Goal: Task Accomplishment & Management: Use online tool/utility

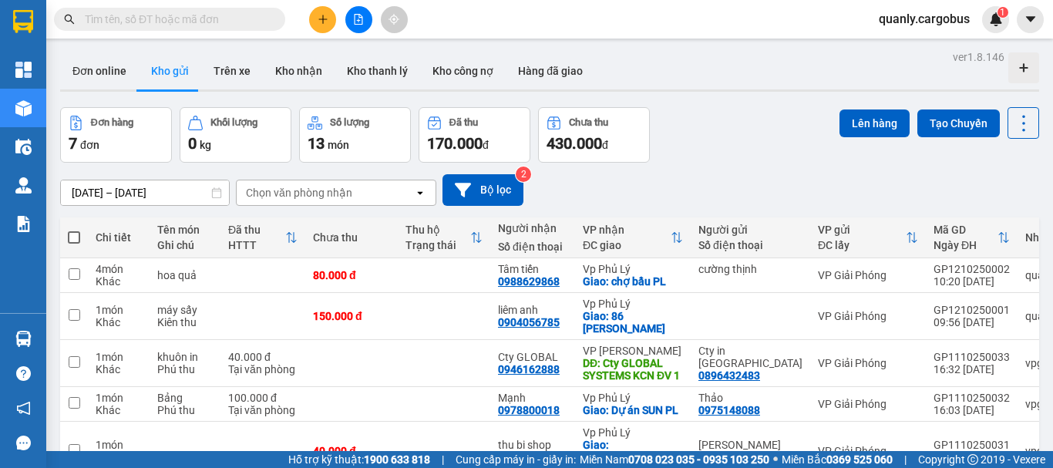
click at [794, 117] on div "Đơn hàng 7 đơn Khối lượng 0 kg Số lượng 13 món Đã thu 170.000 đ Chưa thu 430.00…" at bounding box center [549, 134] width 979 height 55
click at [759, 117] on div "Đơn hàng 7 đơn Khối lượng 0 kg Số lượng 13 món Đã thu 170.000 đ Chưa thu 430.00…" at bounding box center [549, 134] width 979 height 55
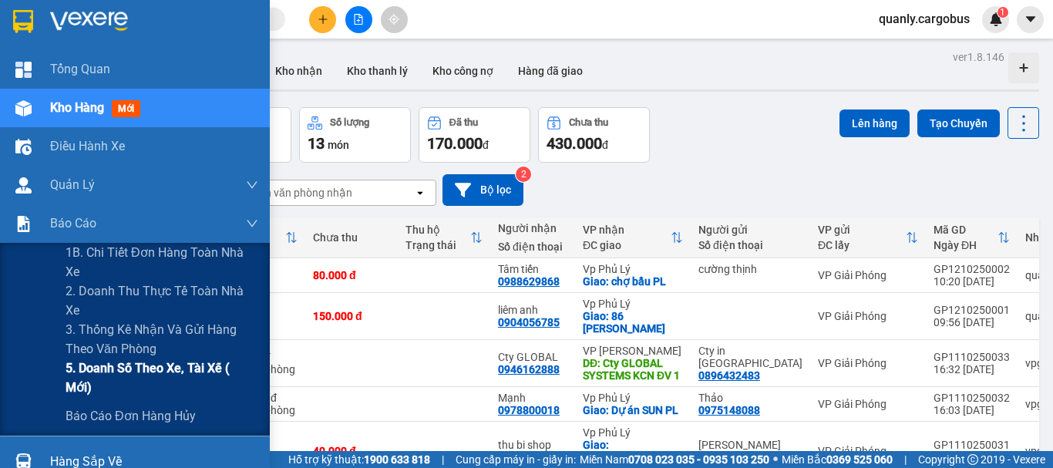
click at [159, 373] on span "5. Doanh số theo xe, tài xế ( mới)" at bounding box center [162, 377] width 193 height 39
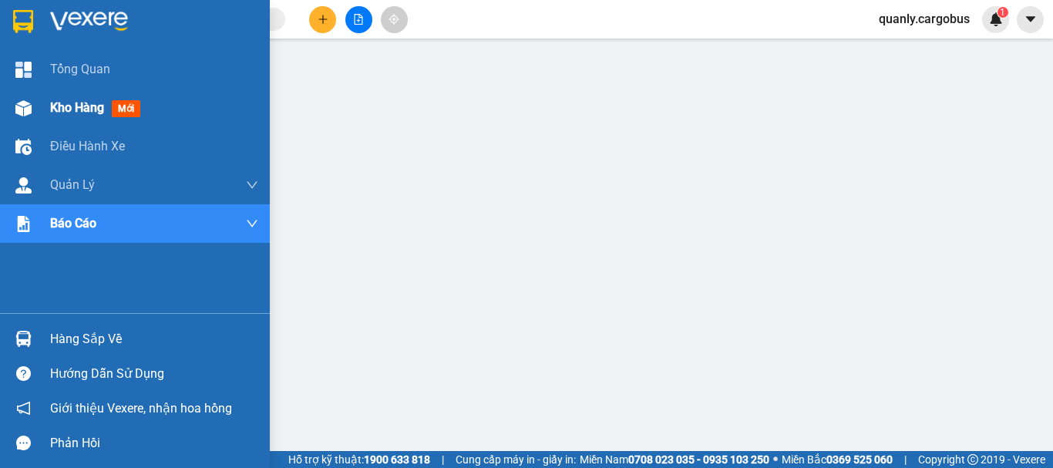
click at [30, 100] on img at bounding box center [23, 108] width 16 height 16
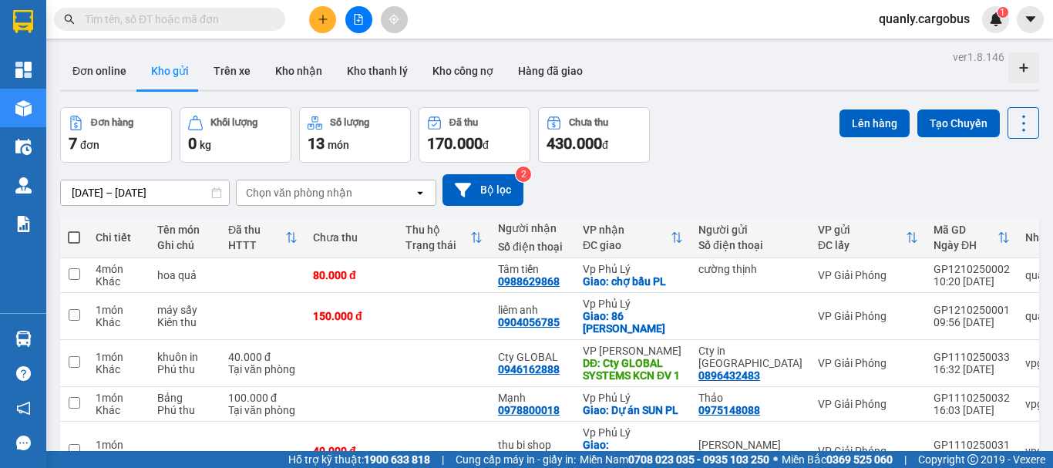
click at [751, 79] on div "Đơn online Kho gửi Trên xe Kho nhận Kho thanh lý Kho công nợ Hàng đã giao" at bounding box center [549, 72] width 979 height 41
click at [703, 69] on div "Đơn online Kho gửi Trên xe Kho nhận Kho thanh lý Kho công nợ Hàng đã giao" at bounding box center [549, 72] width 979 height 41
click at [82, 239] on th at bounding box center [74, 237] width 28 height 41
click at [72, 238] on span at bounding box center [74, 237] width 12 height 12
click at [74, 230] on input "checkbox" at bounding box center [74, 230] width 0 height 0
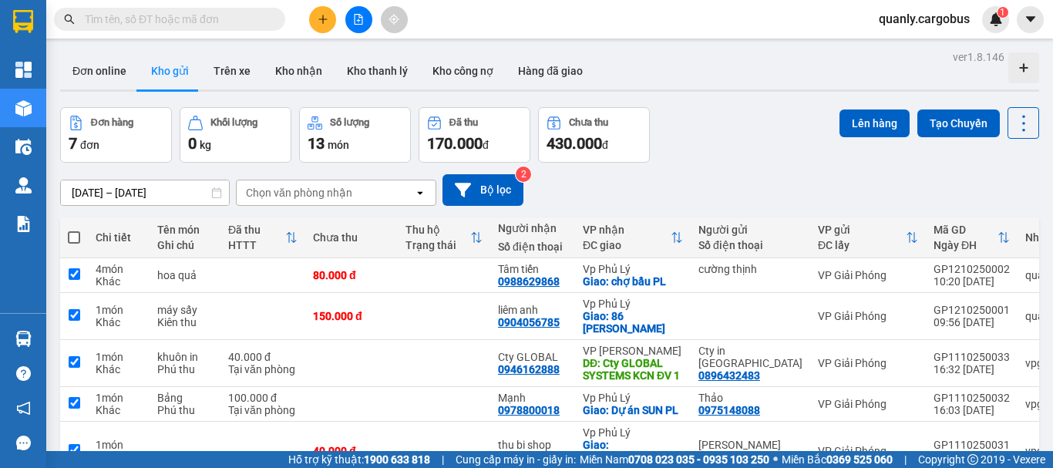
checkbox input "true"
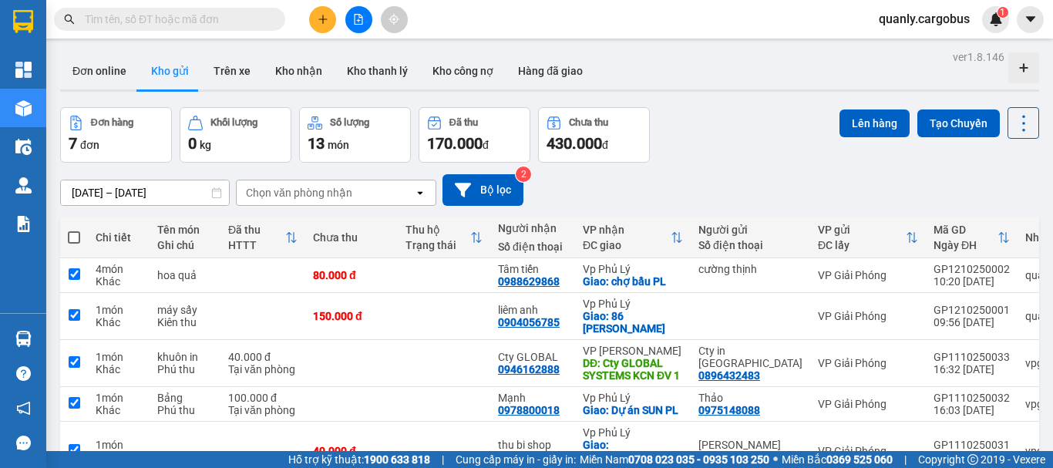
checkbox input "true"
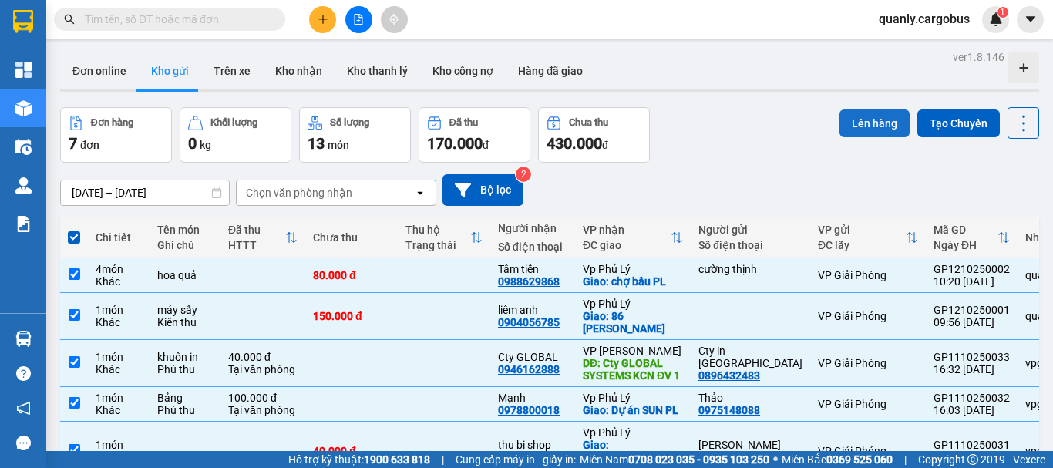
click at [859, 120] on button "Lên hàng" at bounding box center [874, 123] width 70 height 28
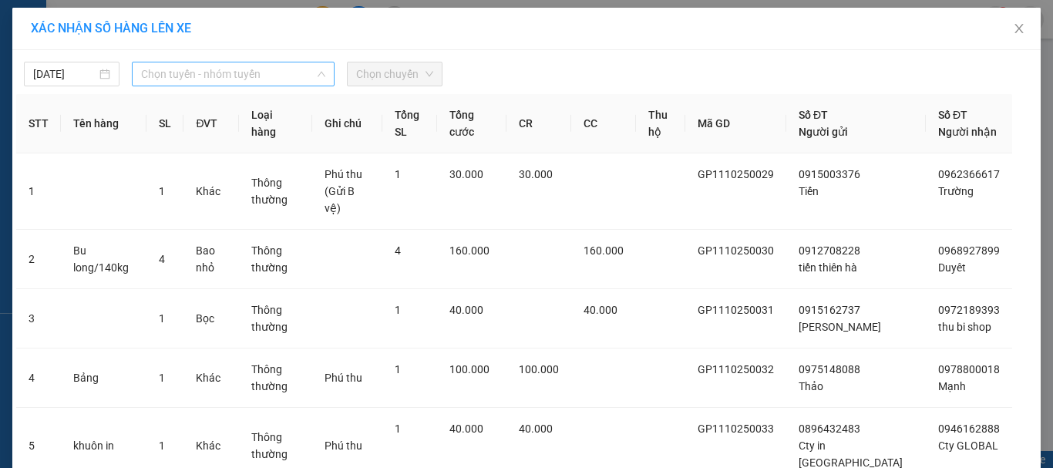
click at [209, 82] on span "Chọn tuyến - nhóm tuyến" at bounding box center [233, 73] width 184 height 23
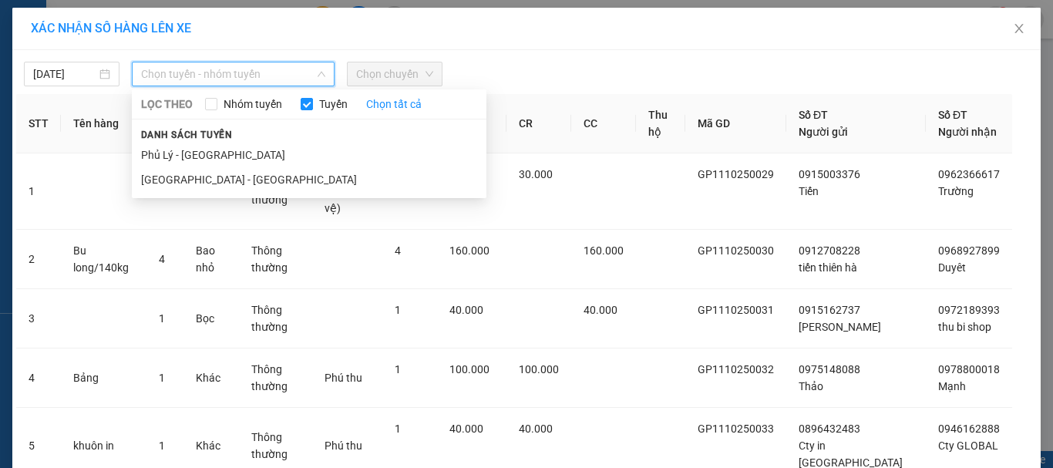
drag, startPoint x: 222, startPoint y: 169, endPoint x: 230, endPoint y: 160, distance: 12.0
click at [222, 170] on li "[GEOGRAPHIC_DATA] - [GEOGRAPHIC_DATA]" at bounding box center [309, 179] width 355 height 25
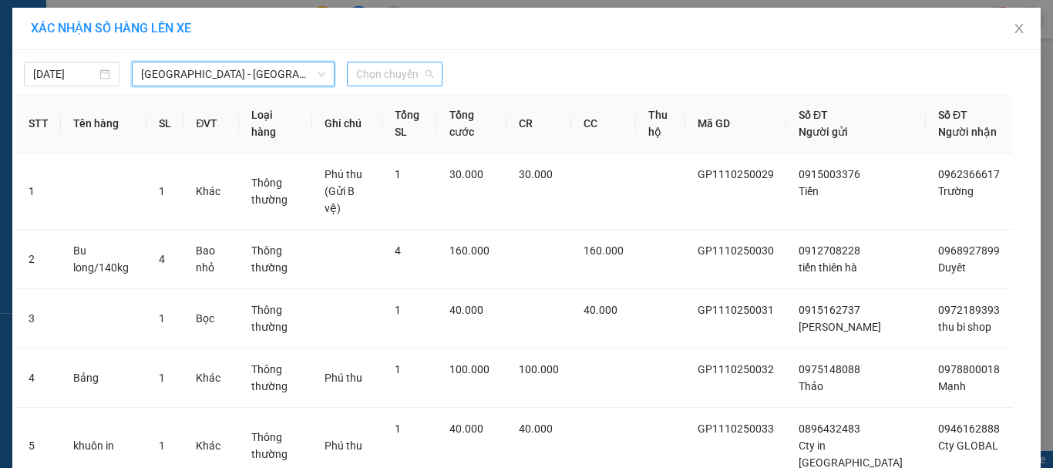
click at [395, 77] on span "Chọn chuyến" at bounding box center [394, 73] width 77 height 23
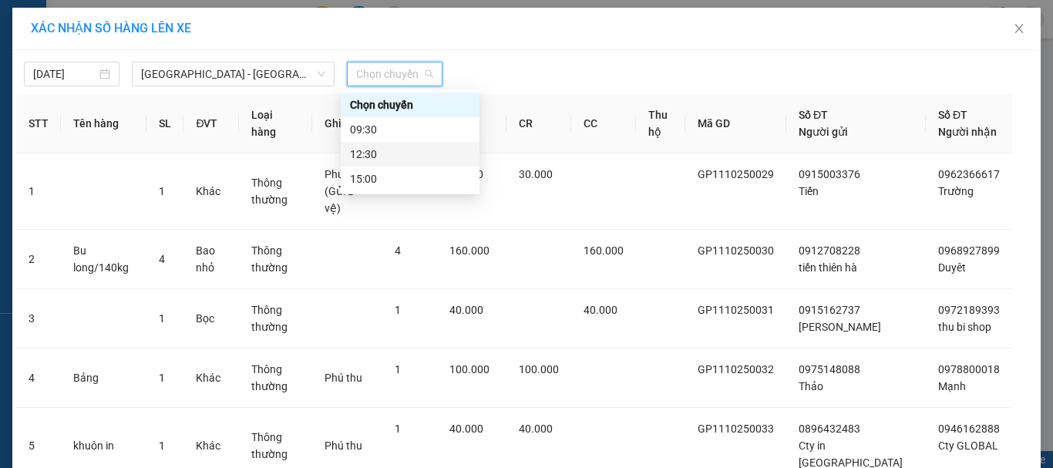
click at [395, 160] on div "12:30" at bounding box center [410, 154] width 120 height 17
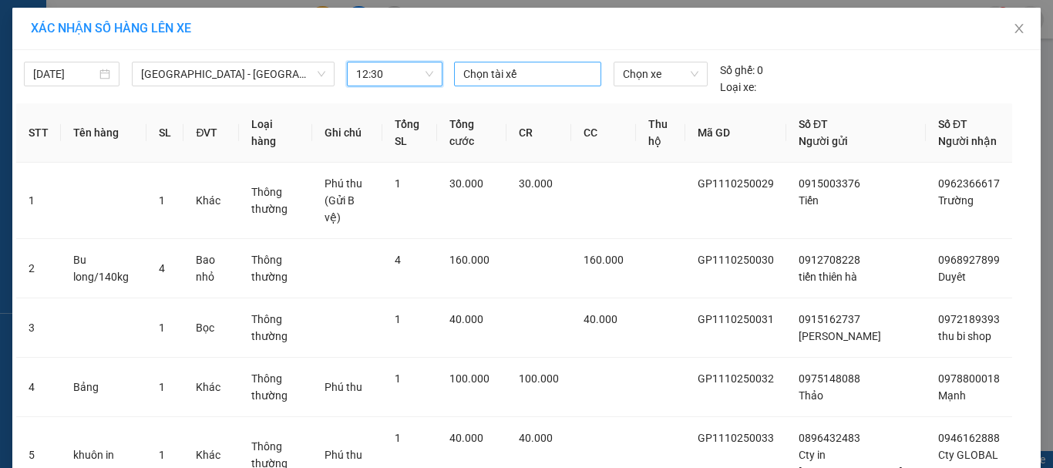
click at [531, 69] on div at bounding box center [528, 74] width 140 height 18
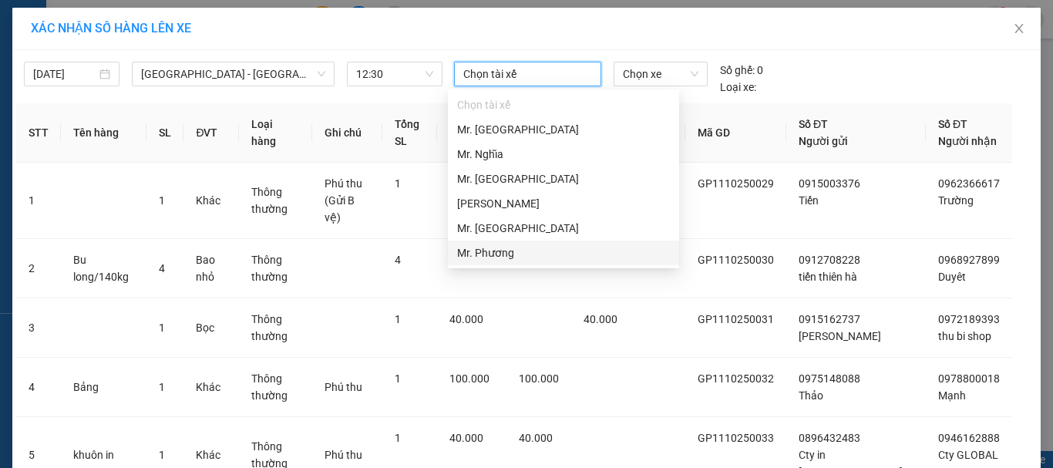
click at [520, 249] on div "Mr. Phương" at bounding box center [563, 252] width 213 height 17
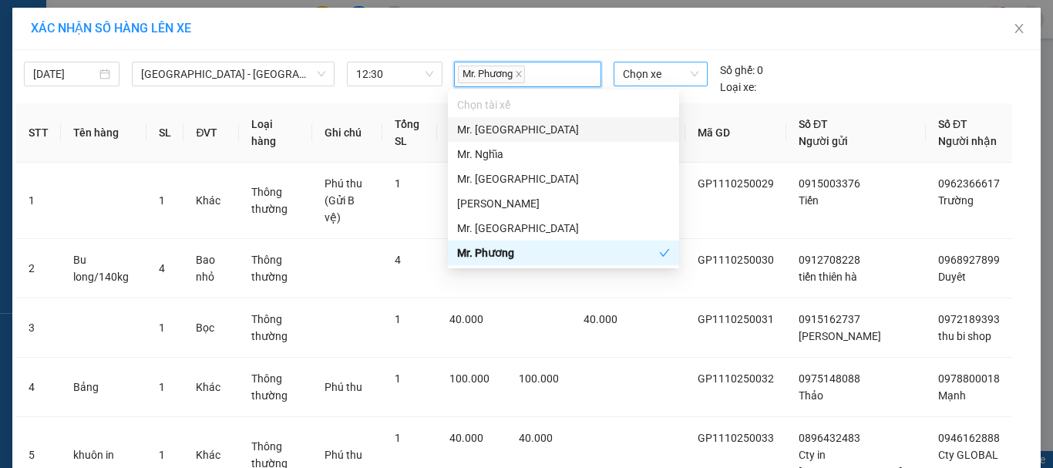
click at [647, 77] on span "Chọn xe" at bounding box center [661, 73] width 76 height 23
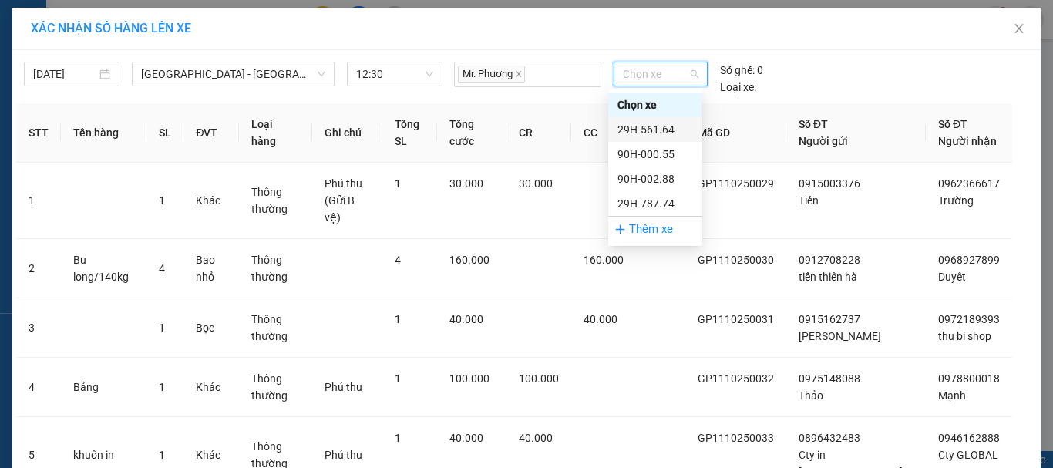
click at [658, 136] on div "29H-561.64" at bounding box center [655, 129] width 76 height 17
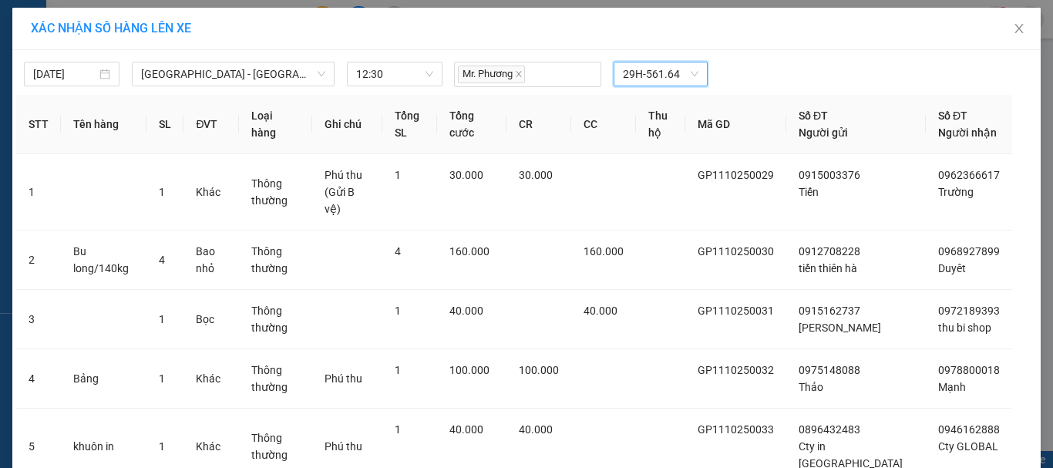
click at [827, 73] on div "Mr. Phương 29H-561.64 29H-561.64" at bounding box center [661, 74] width 427 height 25
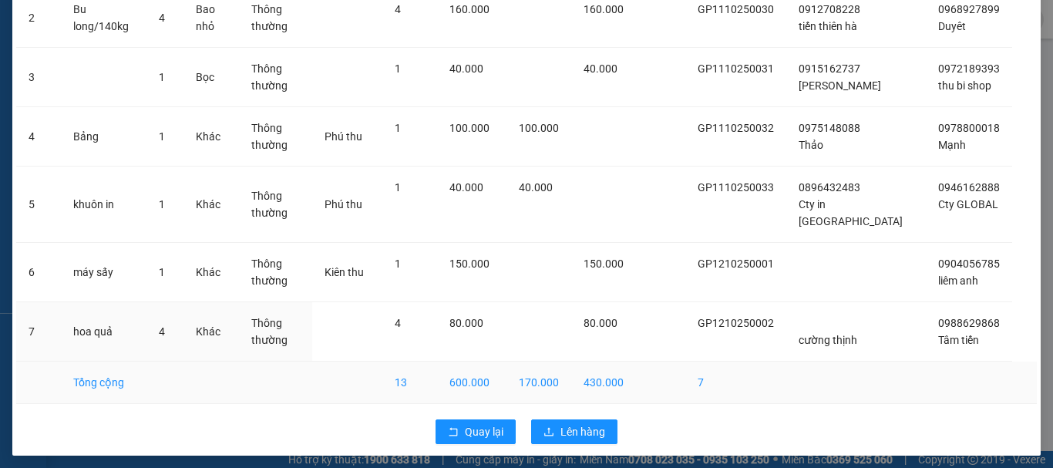
scroll to position [248, 0]
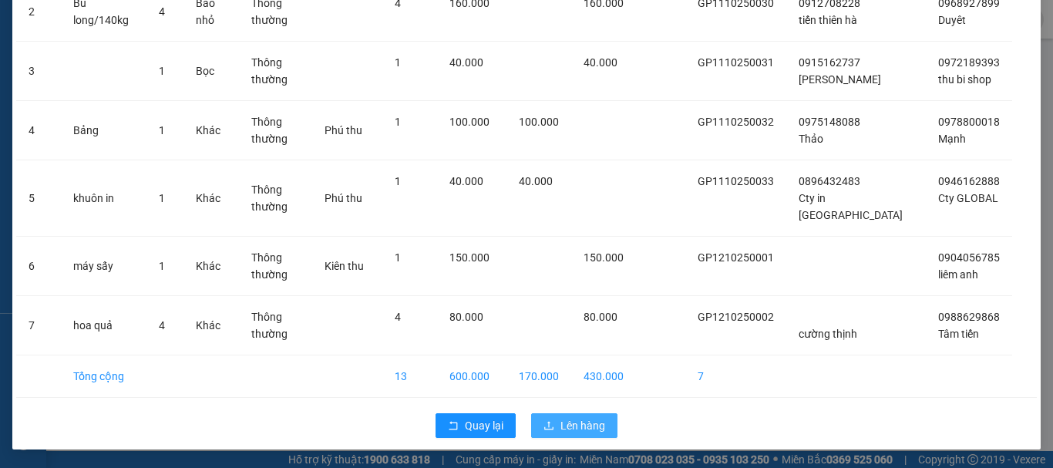
click at [577, 420] on span "Lên hàng" at bounding box center [582, 425] width 45 height 17
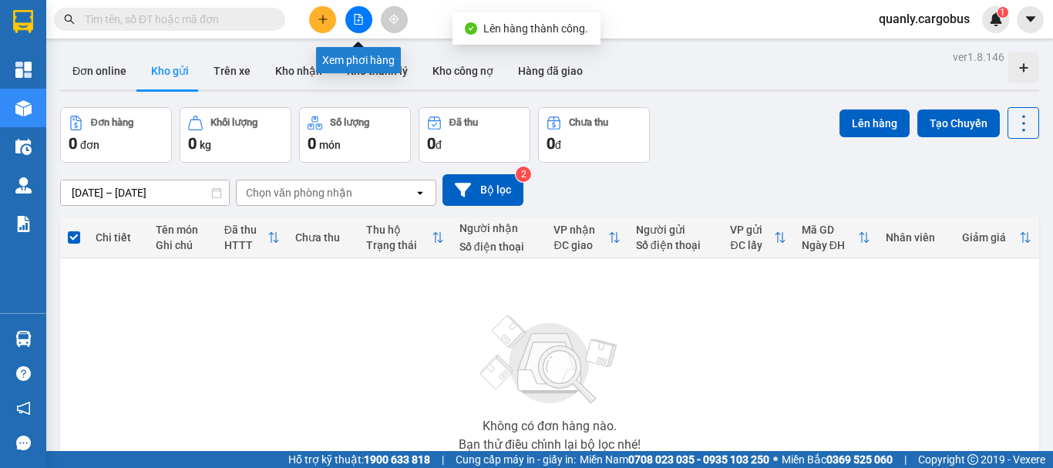
click at [360, 19] on icon "file-add" at bounding box center [358, 19] width 11 height 11
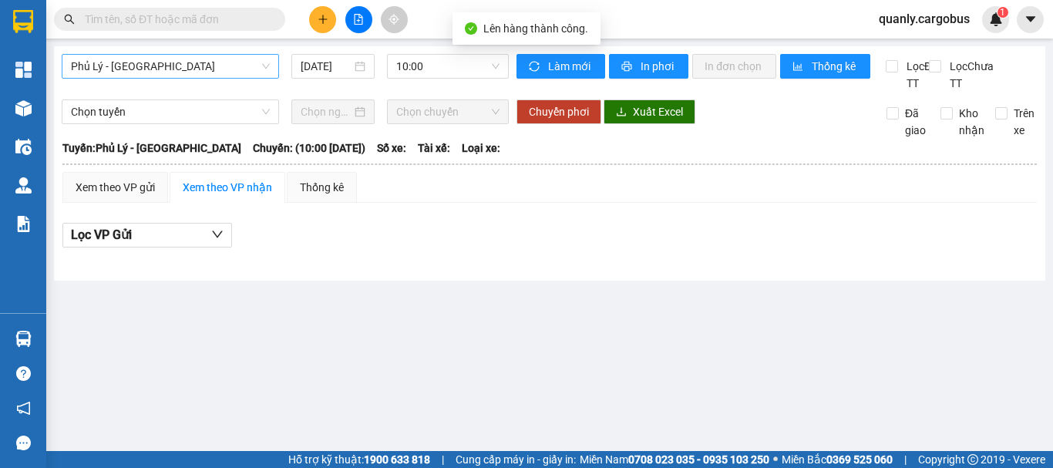
click at [238, 59] on span "Phủ Lý - [GEOGRAPHIC_DATA]" at bounding box center [170, 66] width 199 height 23
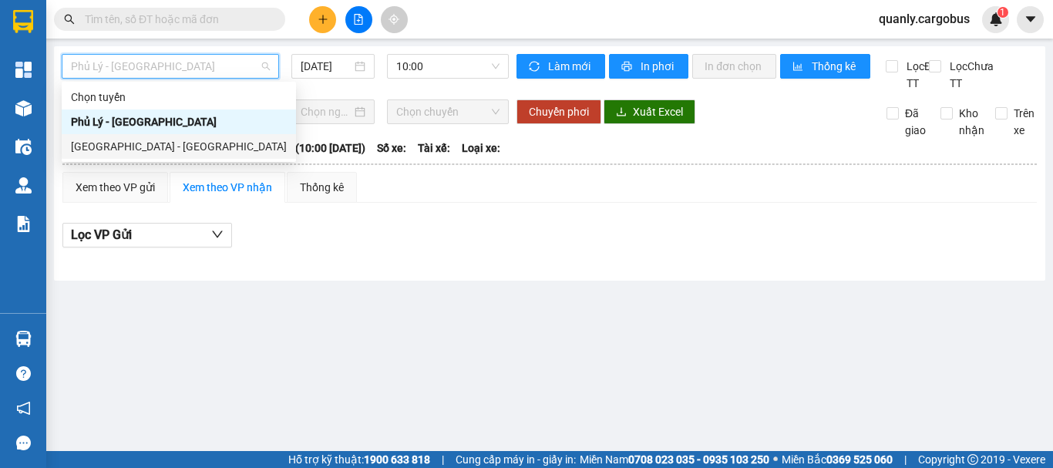
click at [178, 137] on div "[GEOGRAPHIC_DATA] - [GEOGRAPHIC_DATA]" at bounding box center [179, 146] width 234 height 25
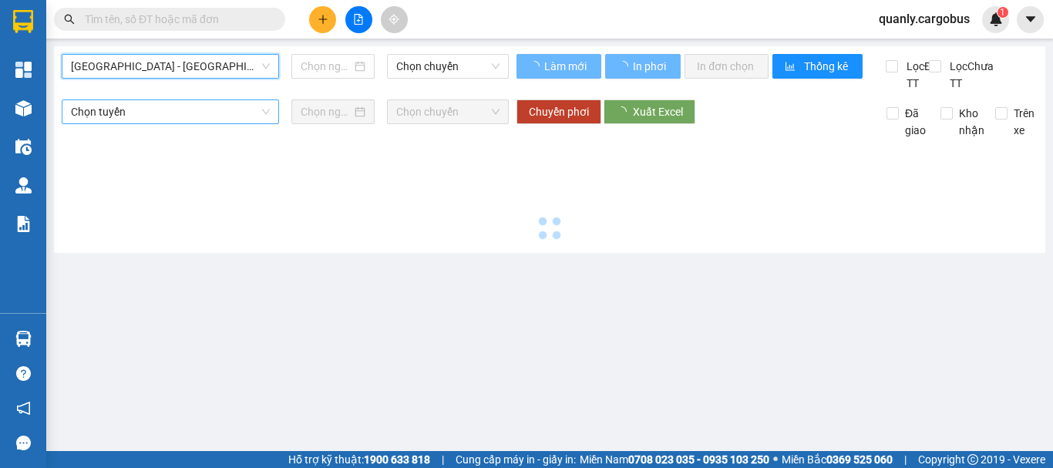
type input "[DATE]"
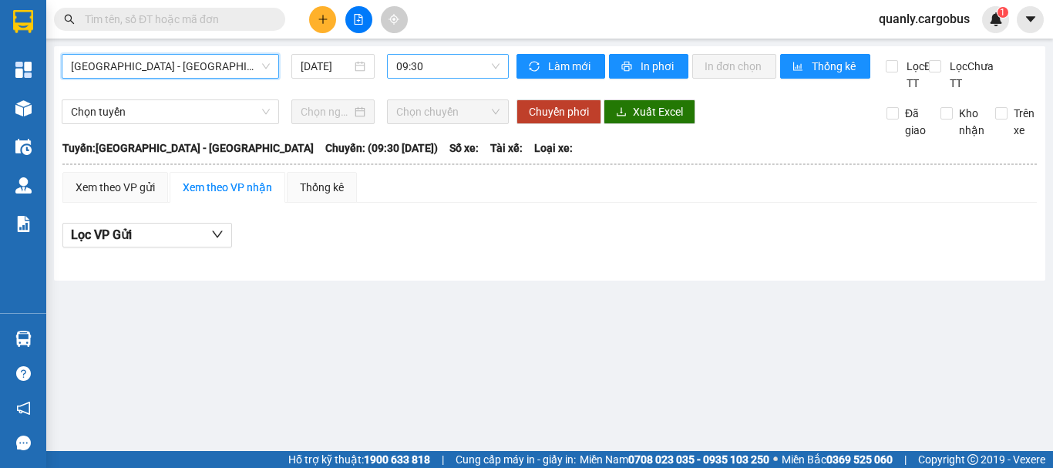
click at [442, 67] on span "09:30" at bounding box center [447, 66] width 103 height 23
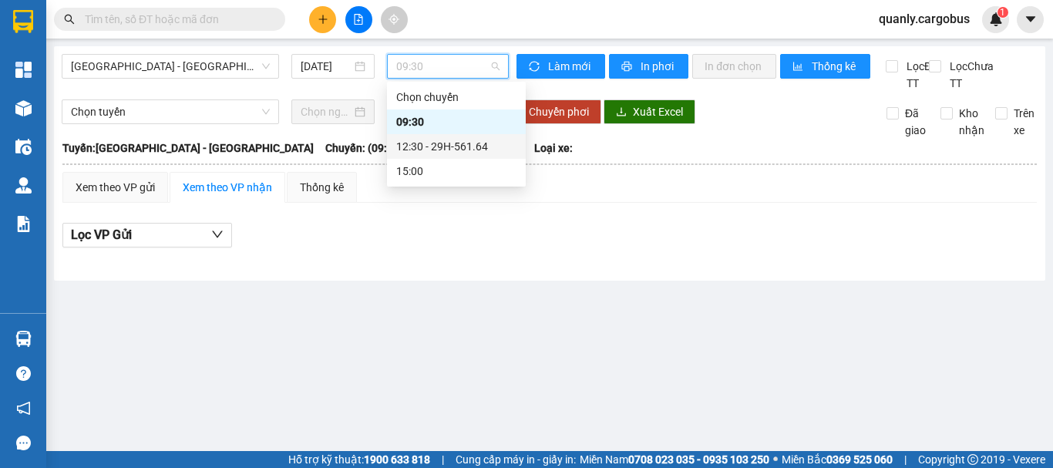
click at [457, 143] on div "12:30 - 29H-561.64" at bounding box center [456, 146] width 120 height 17
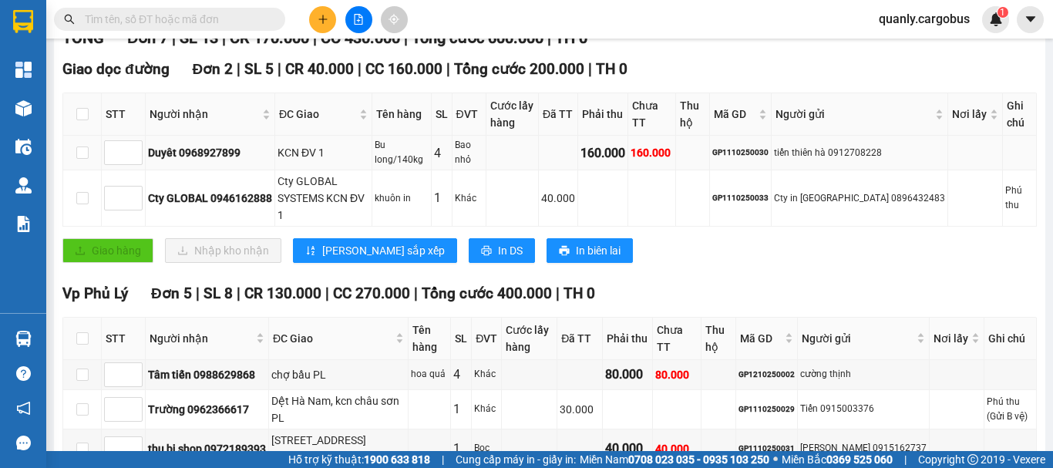
scroll to position [223, 0]
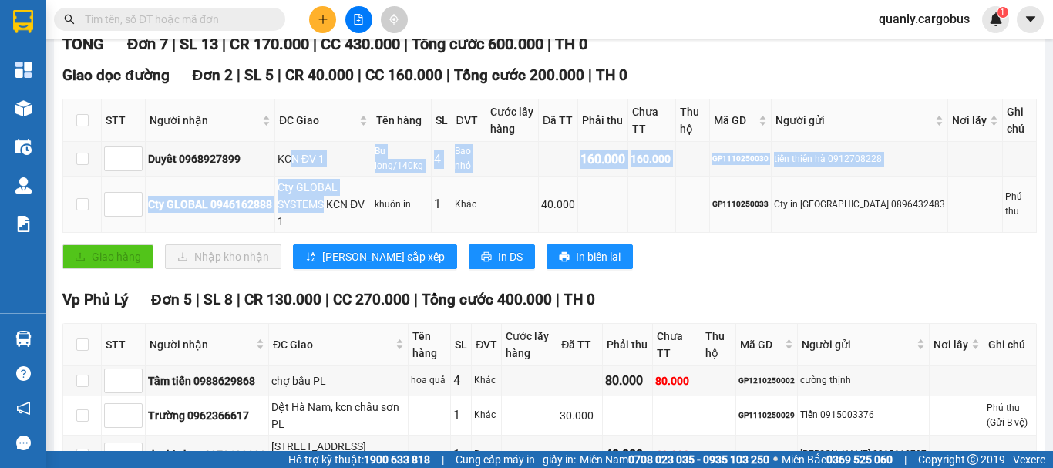
drag, startPoint x: 289, startPoint y: 181, endPoint x: 400, endPoint y: 201, distance: 112.8
click at [400, 201] on tbody "Duyêt 0968927899 KCN ĐV 1 Bu long/140kg 4 Bao nhỏ 160.000 160.000 GP1110250030 …" at bounding box center [549, 187] width 973 height 91
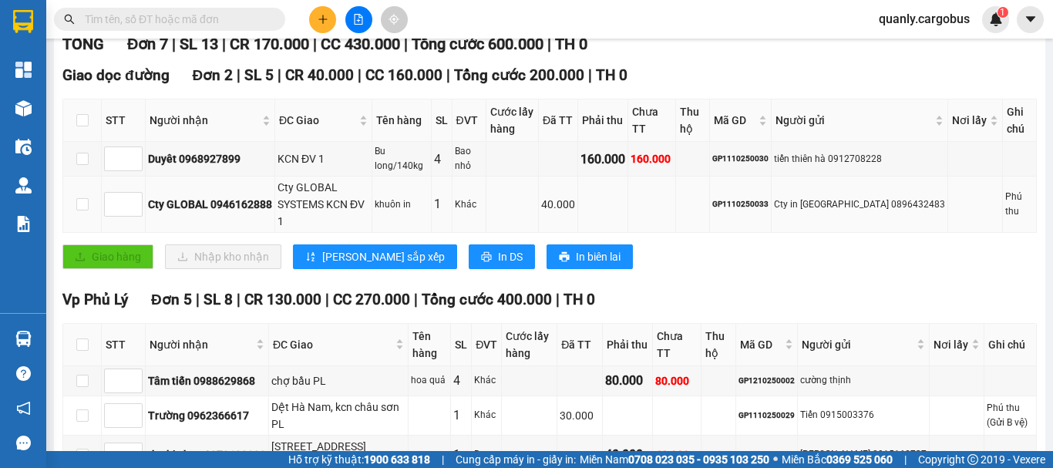
click at [452, 201] on td "1" at bounding box center [442, 204] width 21 height 56
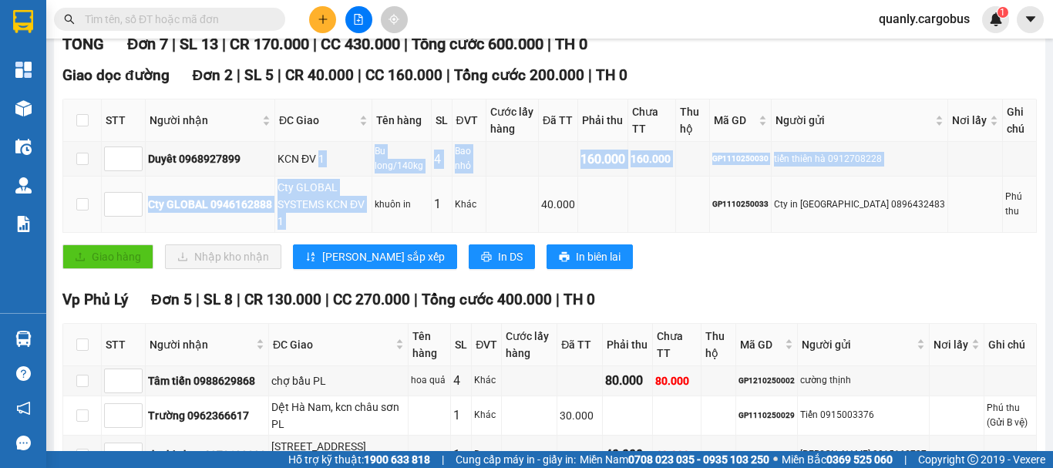
drag, startPoint x: 320, startPoint y: 174, endPoint x: 400, endPoint y: 200, distance: 84.3
click at [400, 200] on tbody "Duyêt 0968927899 KCN ĐV 1 Bu long/140kg 4 Bao nhỏ 160.000 160.000 GP1110250030 …" at bounding box center [549, 187] width 973 height 91
click at [369, 196] on div "Cty GLOBAL SYSTEMS KCN ĐV 1" at bounding box center [323, 204] width 92 height 51
drag, startPoint x: 279, startPoint y: 167, endPoint x: 435, endPoint y: 210, distance: 162.3
click at [433, 210] on tbody "Duyêt 0968927899 KCN ĐV 1 Bu long/140kg 4 Bao nhỏ 160.000 160.000 GP1110250030 …" at bounding box center [549, 187] width 973 height 91
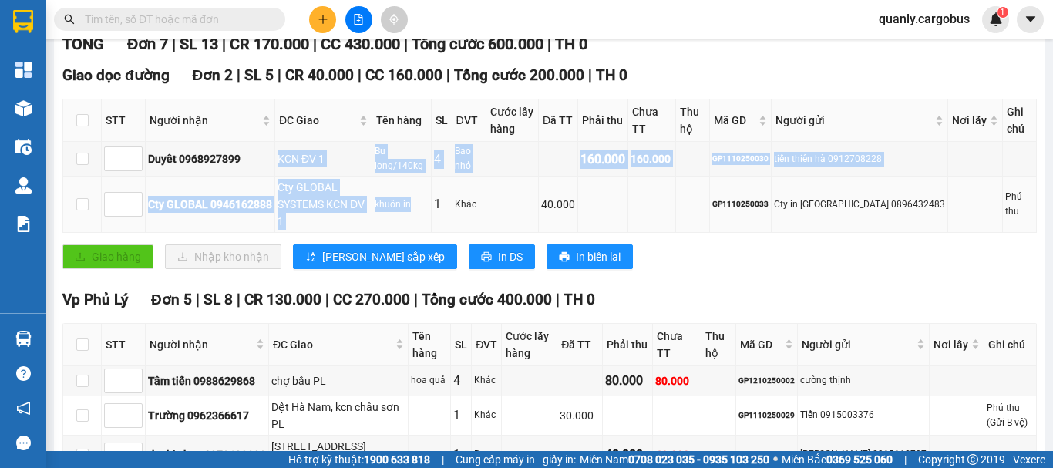
click at [428, 210] on div "khuôn in" at bounding box center [402, 204] width 54 height 15
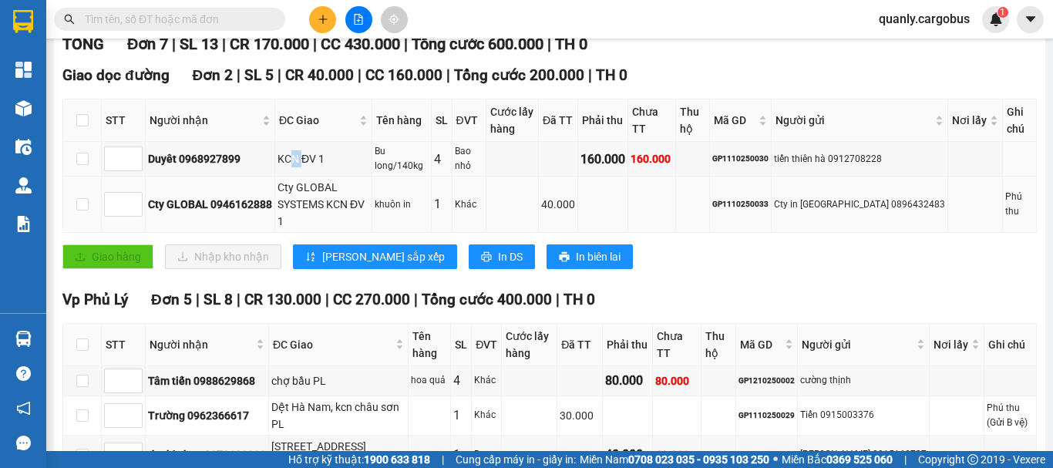
drag, startPoint x: 306, startPoint y: 184, endPoint x: 337, endPoint y: 198, distance: 33.8
click at [333, 196] on tbody "Duyêt 0968927899 KCN ĐV 1 Bu long/140kg 4 Bao nhỏ 160.000 160.000 GP1110250030 …" at bounding box center [549, 187] width 973 height 91
click at [344, 201] on div "Cty GLOBAL SYSTEMS KCN ĐV 1" at bounding box center [323, 204] width 92 height 51
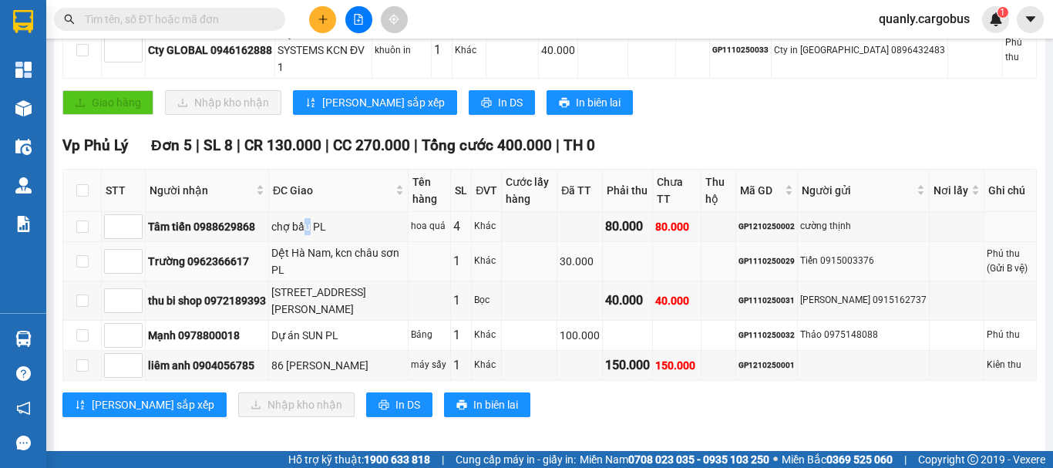
click at [331, 258] on tbody "Tâm tiến 0988629868 chợ bầu PL hoa quả 4 Khác 80.000 80.000 GP1210250002 cường …" at bounding box center [549, 296] width 973 height 169
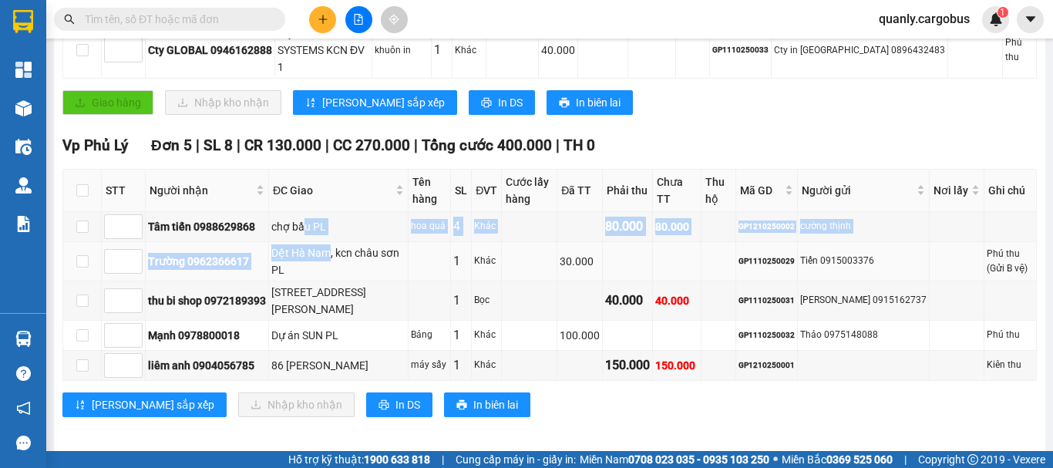
click at [332, 260] on div "Dệt Hà Nam, kcn châu sơn PL" at bounding box center [338, 261] width 134 height 34
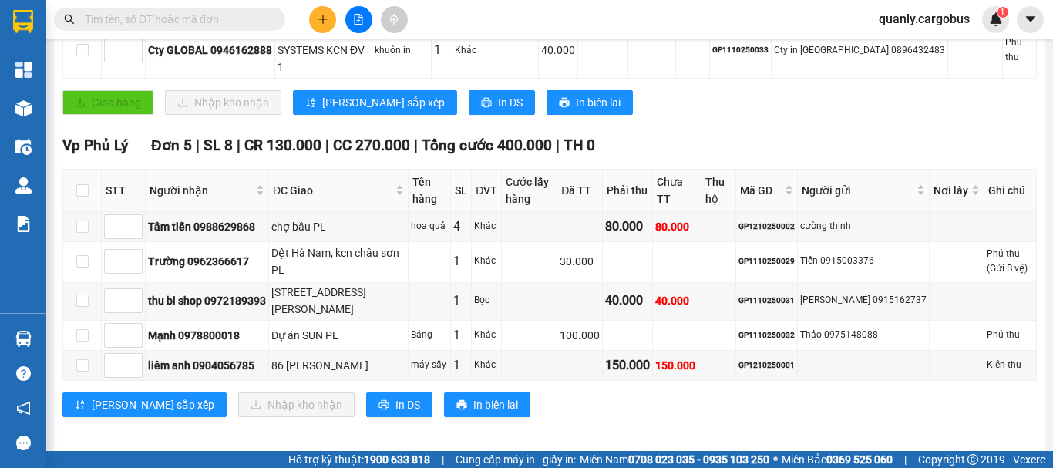
click at [670, 99] on div "Giao hàng Nhập kho nhận Lưu sắp xếp In DS In biên lai" at bounding box center [549, 102] width 974 height 25
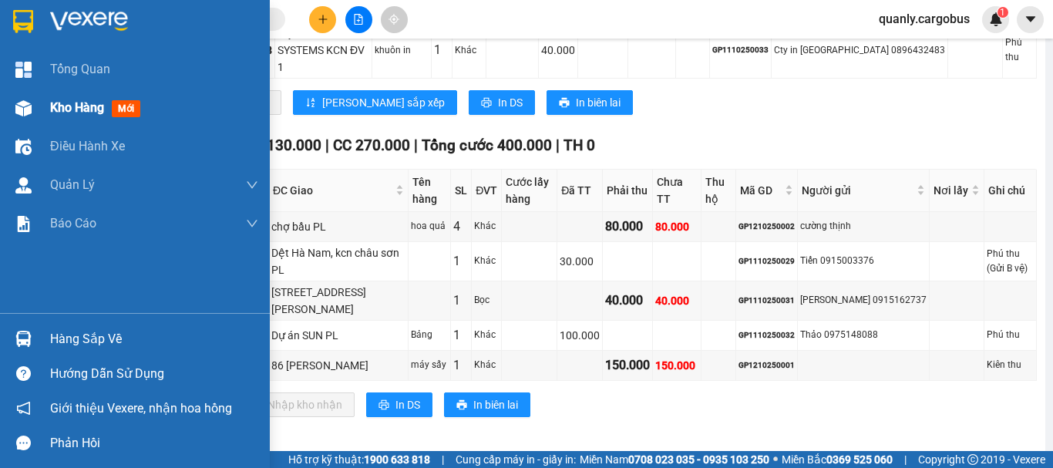
click at [39, 109] on div "Kho hàng mới" at bounding box center [135, 108] width 270 height 39
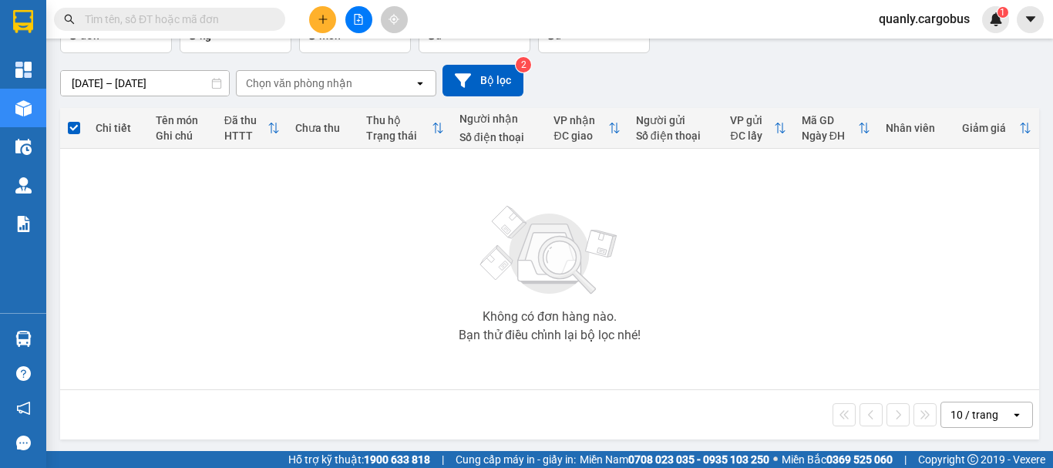
scroll to position [112, 0]
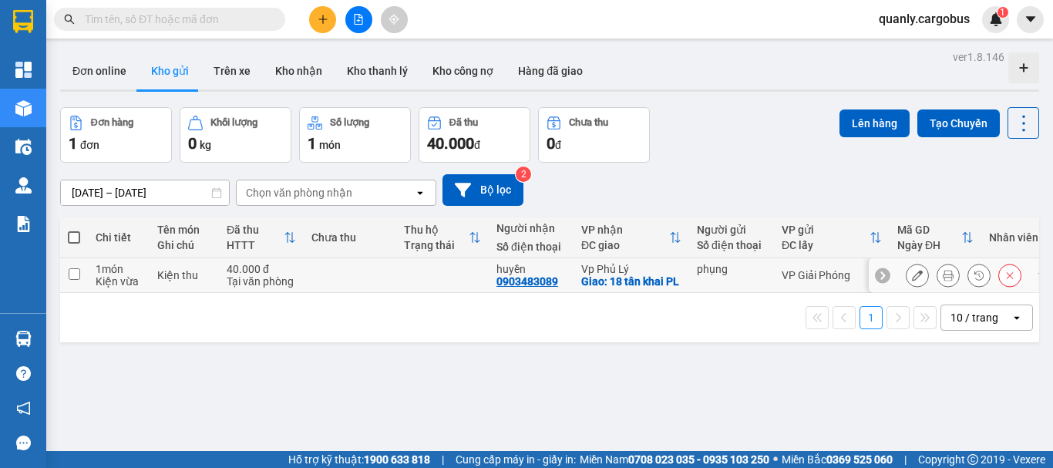
click at [943, 281] on icon at bounding box center [948, 275] width 11 height 11
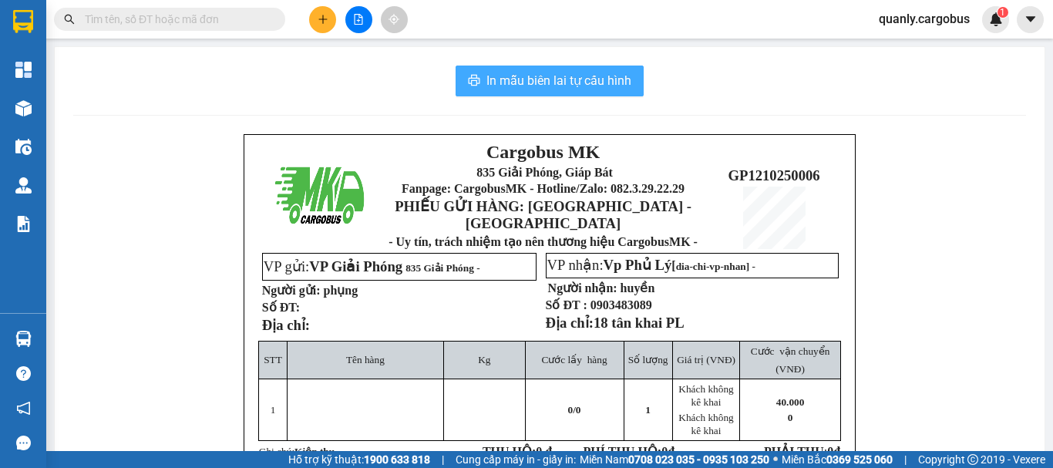
click at [560, 82] on span "In mẫu biên lai tự cấu hình" at bounding box center [558, 80] width 145 height 19
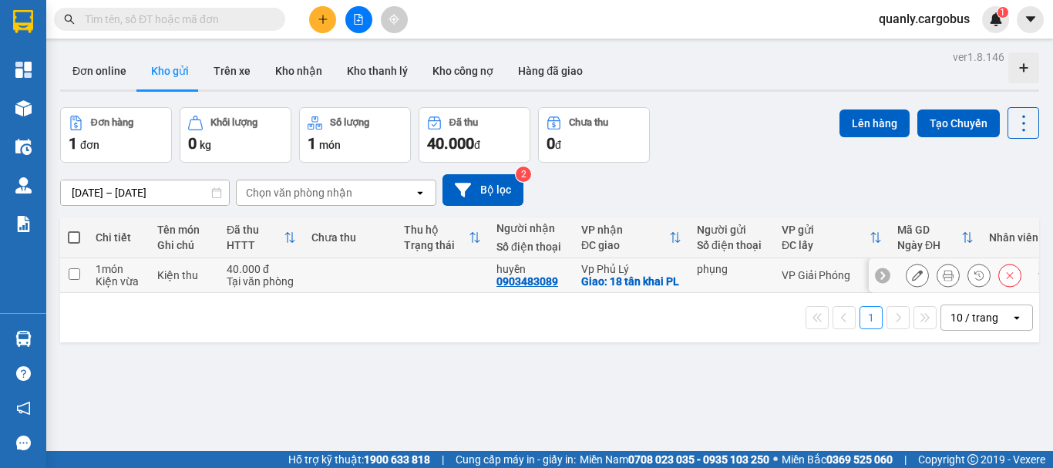
click at [476, 276] on td at bounding box center [442, 275] width 92 height 35
checkbox input "true"
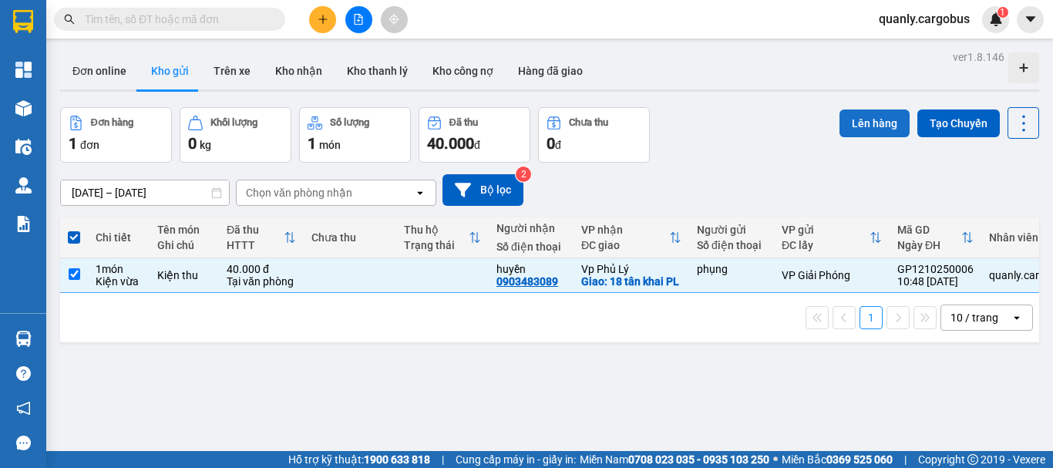
click at [852, 123] on button "Lên hàng" at bounding box center [874, 123] width 70 height 28
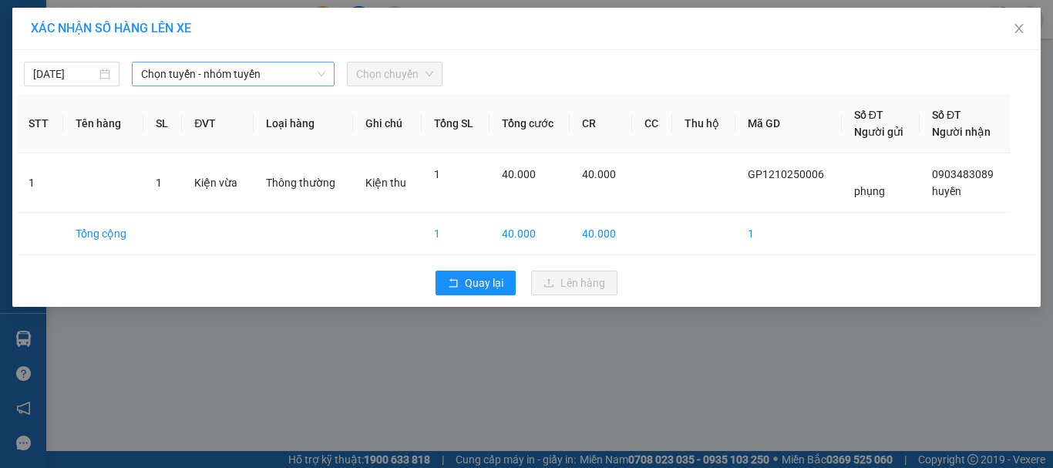
click at [217, 75] on span "Chọn tuyến - nhóm tuyến" at bounding box center [233, 73] width 184 height 23
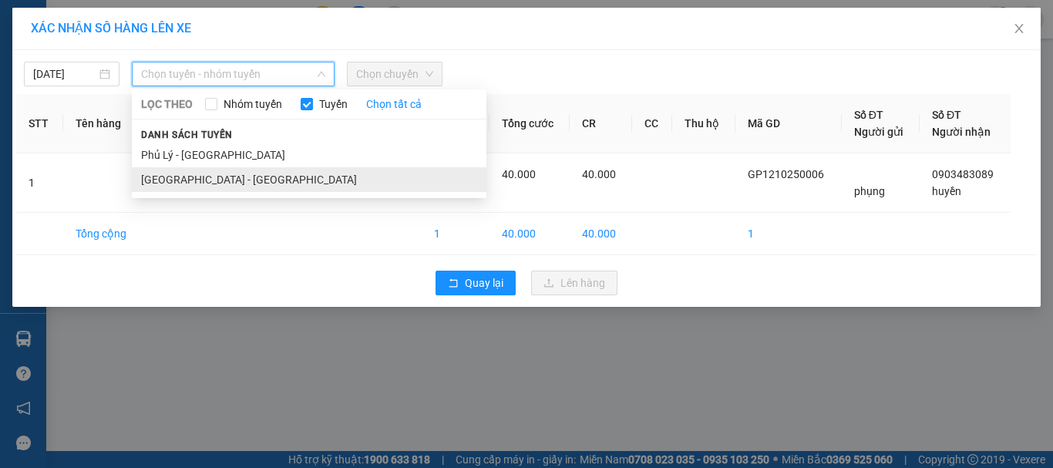
click at [242, 183] on li "[GEOGRAPHIC_DATA] - [GEOGRAPHIC_DATA]" at bounding box center [309, 179] width 355 height 25
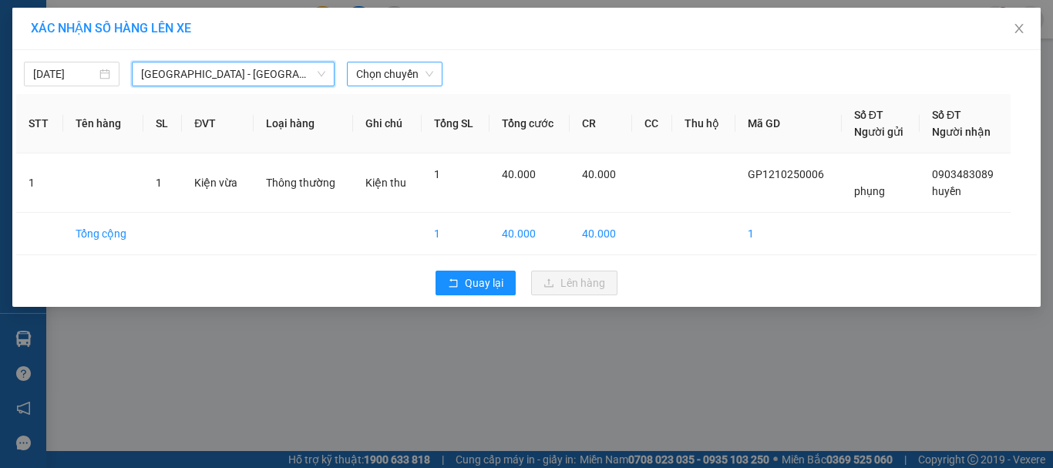
click at [388, 81] on span "Chọn chuyến" at bounding box center [394, 73] width 77 height 23
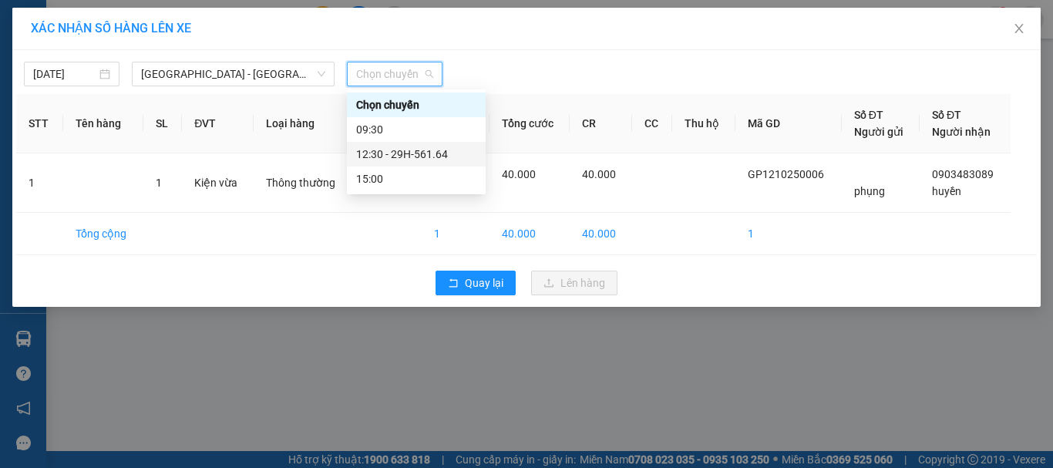
click at [407, 154] on div "12:30 - 29H-561.64" at bounding box center [416, 154] width 120 height 17
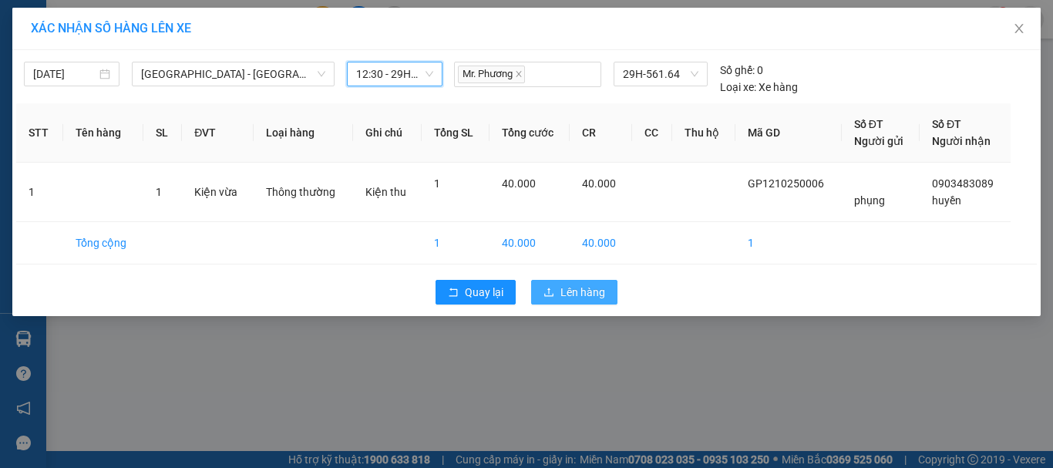
click at [586, 295] on span "Lên hàng" at bounding box center [582, 292] width 45 height 17
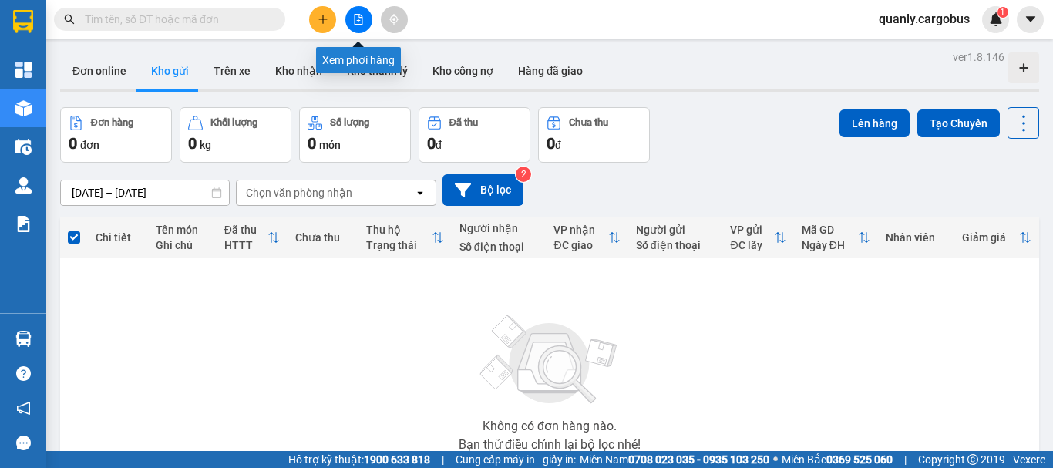
click at [363, 23] on icon "file-add" at bounding box center [358, 19] width 11 height 11
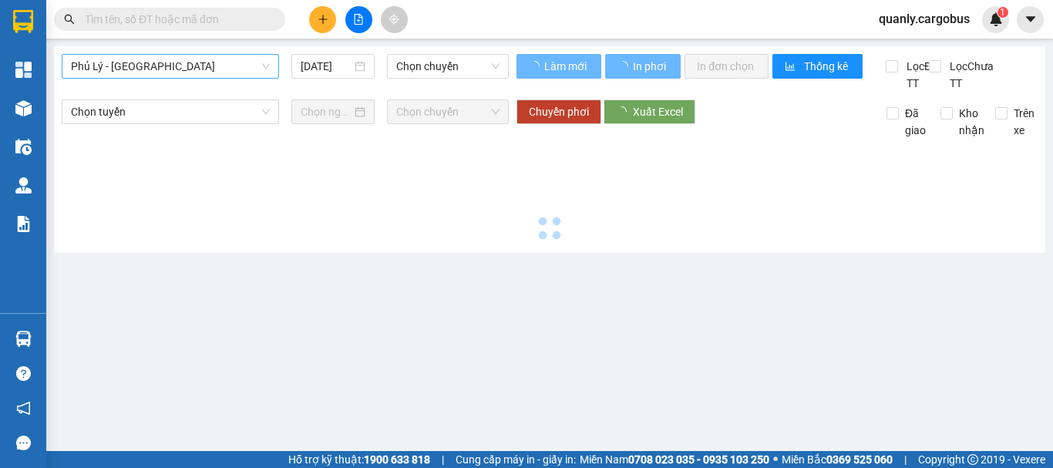
click at [163, 62] on span "Phủ Lý - [GEOGRAPHIC_DATA]" at bounding box center [170, 66] width 199 height 23
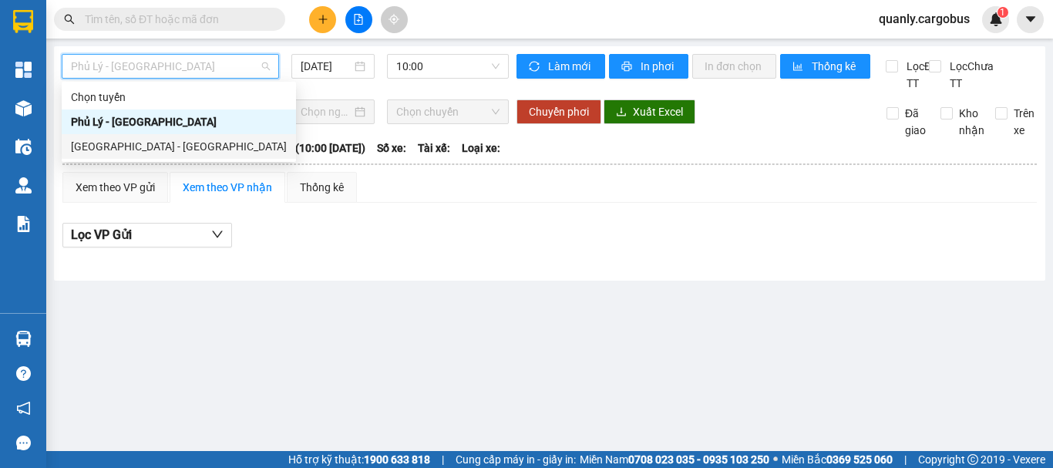
click at [173, 137] on div "[GEOGRAPHIC_DATA] - [GEOGRAPHIC_DATA]" at bounding box center [179, 146] width 234 height 25
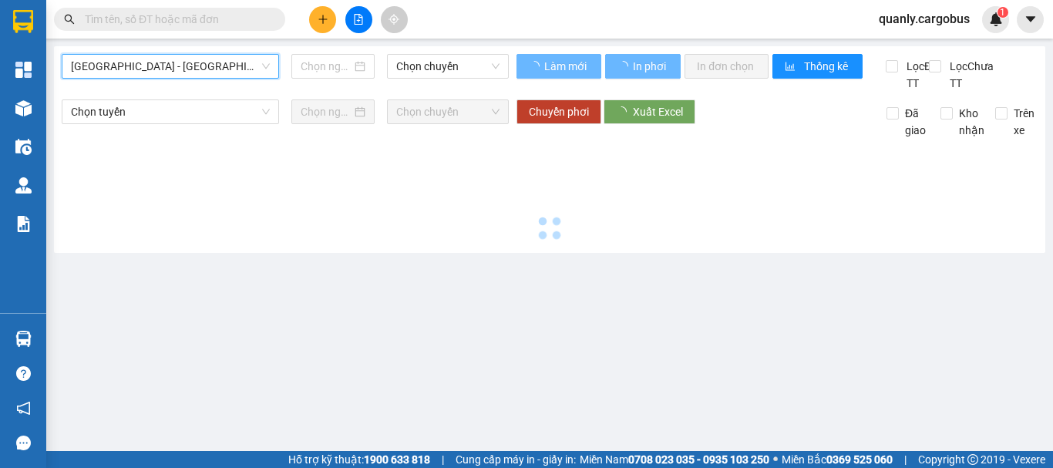
type input "[DATE]"
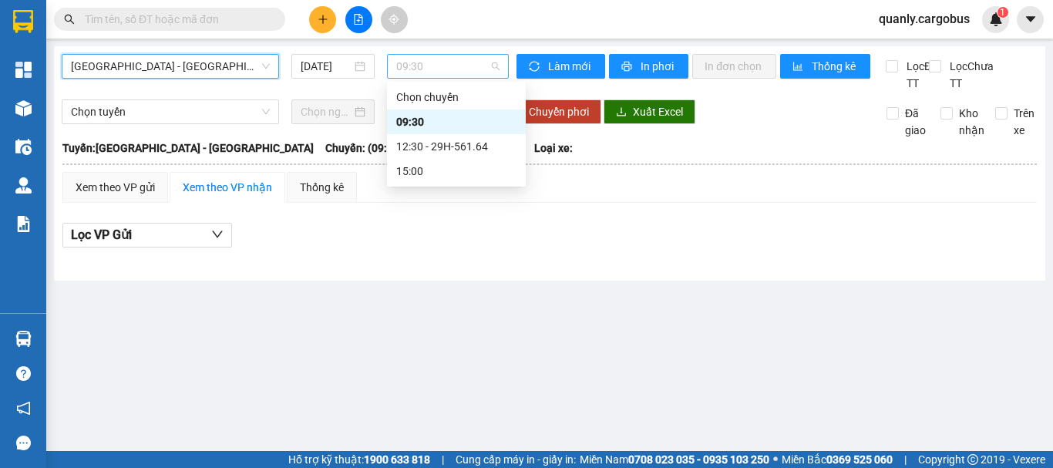
click at [439, 61] on span "09:30" at bounding box center [447, 66] width 103 height 23
click at [413, 141] on div "12:30 - 29H-561.64" at bounding box center [456, 146] width 120 height 17
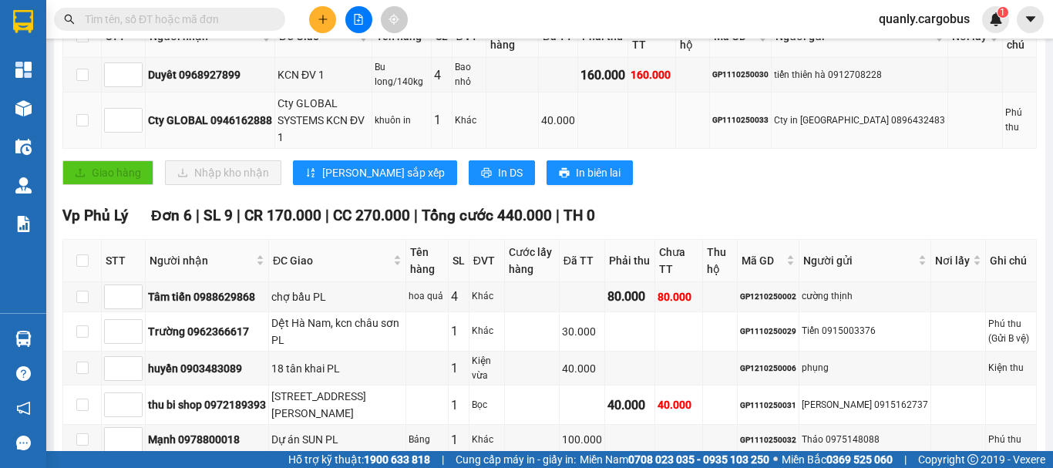
scroll to position [385, 0]
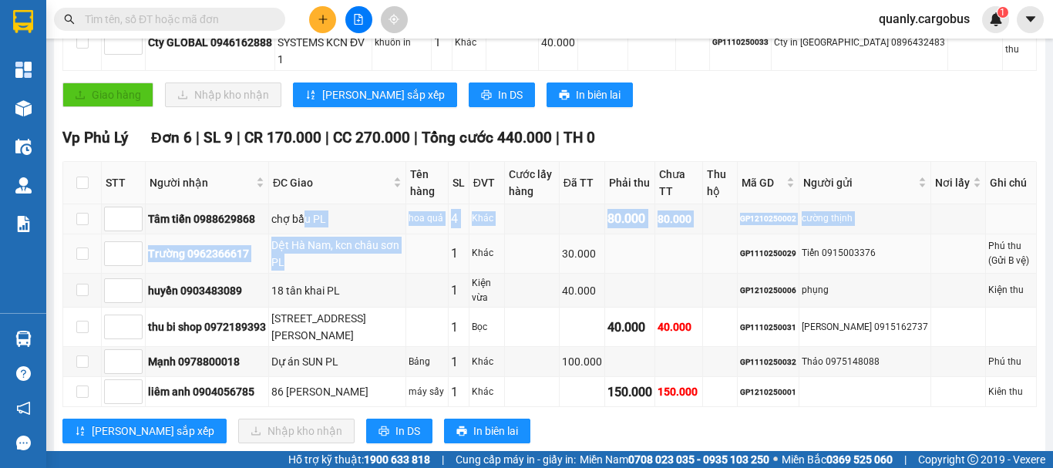
drag, startPoint x: 306, startPoint y: 220, endPoint x: 355, endPoint y: 260, distance: 63.6
click at [355, 260] on tbody "Tâm tiến 0988629868 chợ bầu PL hoa quả 4 Khác 80.000 80.000 GP1210250002 cường …" at bounding box center [549, 305] width 973 height 203
click at [355, 260] on div "Dệt Hà Nam, kcn châu sơn PL" at bounding box center [337, 254] width 132 height 34
drag, startPoint x: 278, startPoint y: 215, endPoint x: 306, endPoint y: 252, distance: 46.2
click at [306, 252] on tbody "Tâm tiến 0988629868 chợ bầu PL hoa quả 4 Khác 80.000 80.000 GP1210250002 cường …" at bounding box center [549, 305] width 973 height 203
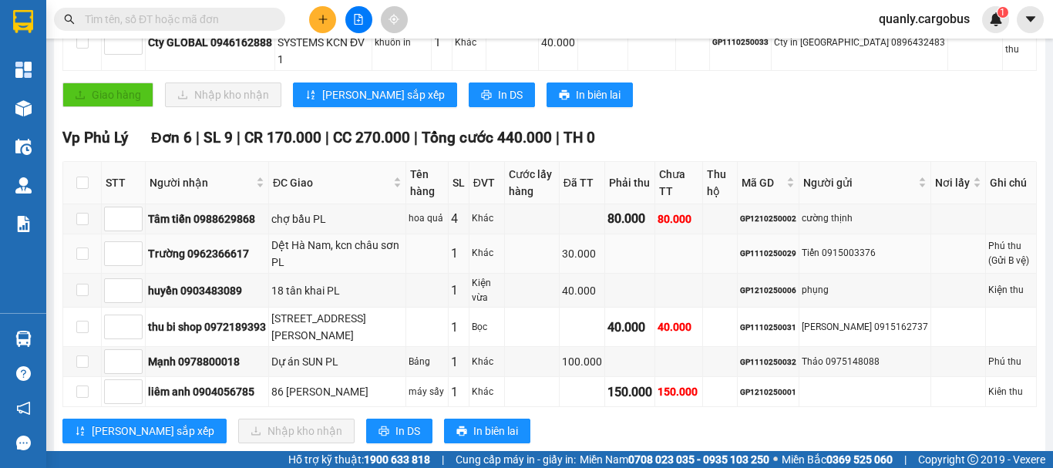
click at [307, 253] on div "Dệt Hà Nam, kcn châu sơn PL" at bounding box center [337, 254] width 132 height 34
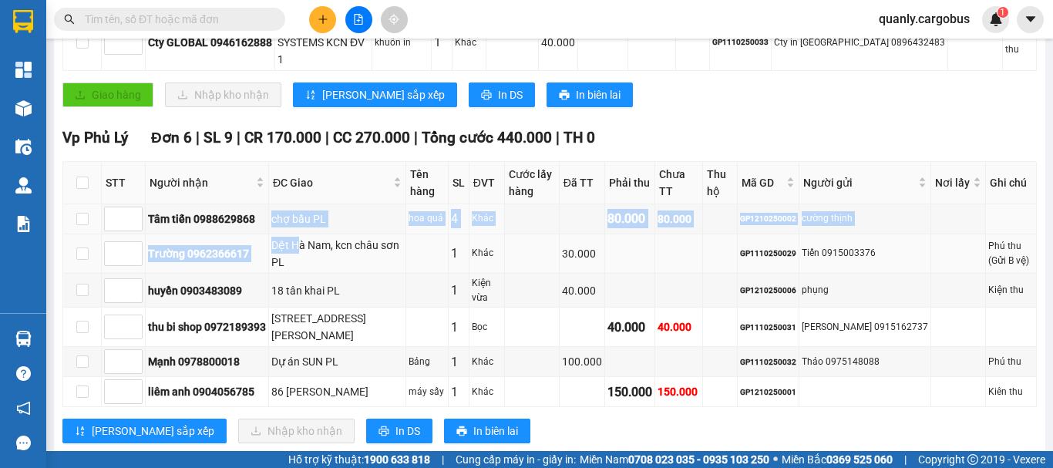
drag, startPoint x: 280, startPoint y: 230, endPoint x: 322, endPoint y: 260, distance: 52.0
click at [320, 259] on tbody "Tâm tiến 0988629868 chợ bầu PL hoa quả 4 Khác 80.000 80.000 GP1210250002 cường …" at bounding box center [549, 305] width 973 height 203
click at [322, 261] on div "Dệt Hà Nam, kcn châu sơn PL" at bounding box center [337, 254] width 132 height 34
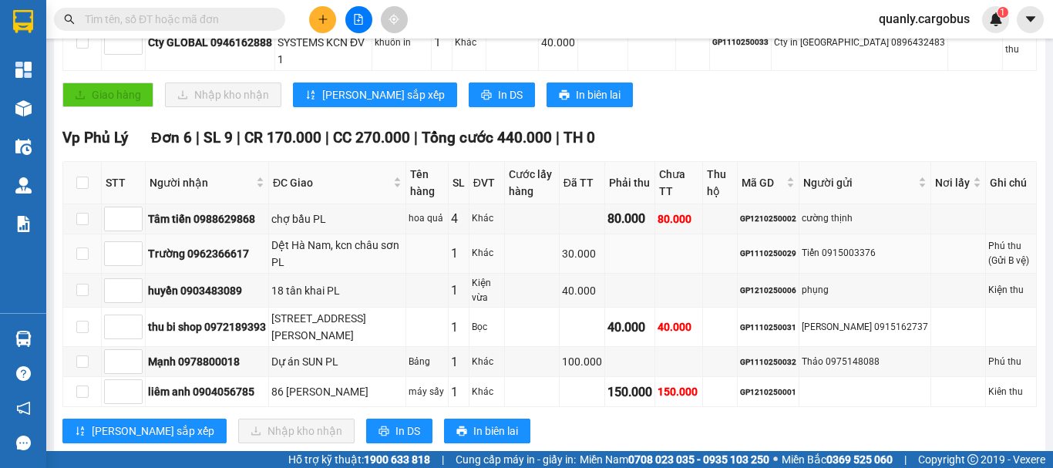
click at [301, 260] on div "Dệt Hà Nam, kcn châu sơn PL" at bounding box center [337, 254] width 132 height 34
drag, startPoint x: 297, startPoint y: 244, endPoint x: 303, endPoint y: 259, distance: 16.3
click at [303, 258] on div "Dệt Hà Nam, kcn châu sơn PL" at bounding box center [337, 254] width 132 height 34
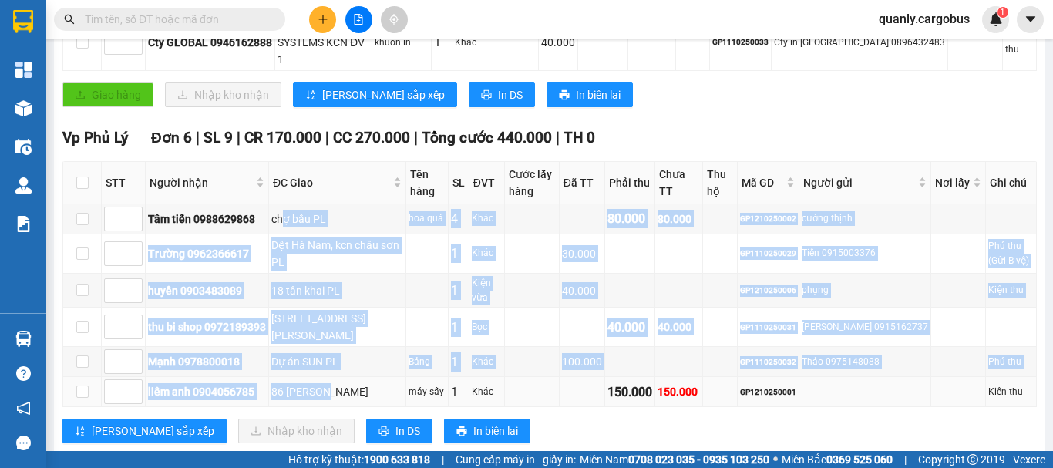
drag, startPoint x: 284, startPoint y: 224, endPoint x: 327, endPoint y: 377, distance: 158.4
click at [327, 377] on tbody "Tâm tiến 0988629868 chợ bầu PL hoa quả 4 Khác 80.000 80.000 GP1210250002 cường …" at bounding box center [549, 305] width 973 height 203
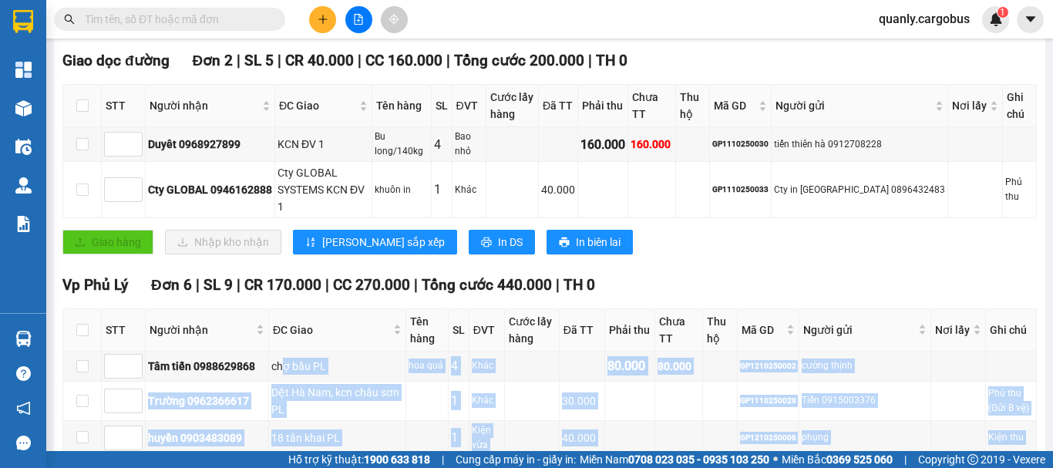
scroll to position [231, 0]
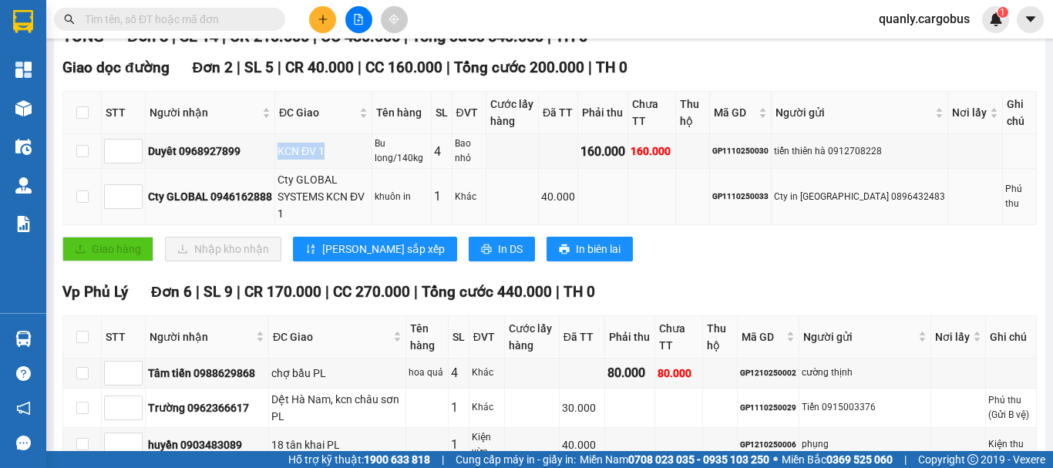
drag, startPoint x: 313, startPoint y: 173, endPoint x: 348, endPoint y: 186, distance: 37.5
click at [347, 185] on tbody "Duyêt 0968927899 KCN ĐV 1 Bu long/140kg 4 Bao nhỏ 160.000 160.000 GP1110250030 …" at bounding box center [549, 179] width 973 height 91
click at [352, 187] on div "Cty GLOBAL SYSTEMS KCN ĐV 1" at bounding box center [323, 196] width 92 height 51
drag, startPoint x: 309, startPoint y: 171, endPoint x: 323, endPoint y: 185, distance: 19.6
click at [322, 169] on td "KCN ĐV 1" at bounding box center [323, 151] width 97 height 35
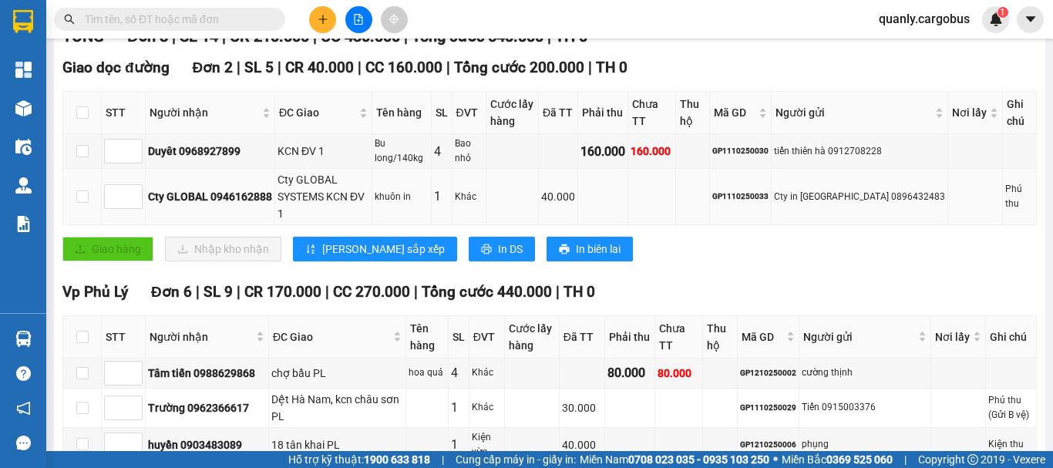
click at [323, 185] on td "Cty GLOBAL SYSTEMS KCN ĐV 1" at bounding box center [323, 197] width 97 height 56
drag, startPoint x: 280, startPoint y: 166, endPoint x: 300, endPoint y: 183, distance: 26.2
click at [300, 169] on td "KCN ĐV 1" at bounding box center [323, 151] width 97 height 35
drag, startPoint x: 266, startPoint y: 169, endPoint x: 307, endPoint y: 189, distance: 46.2
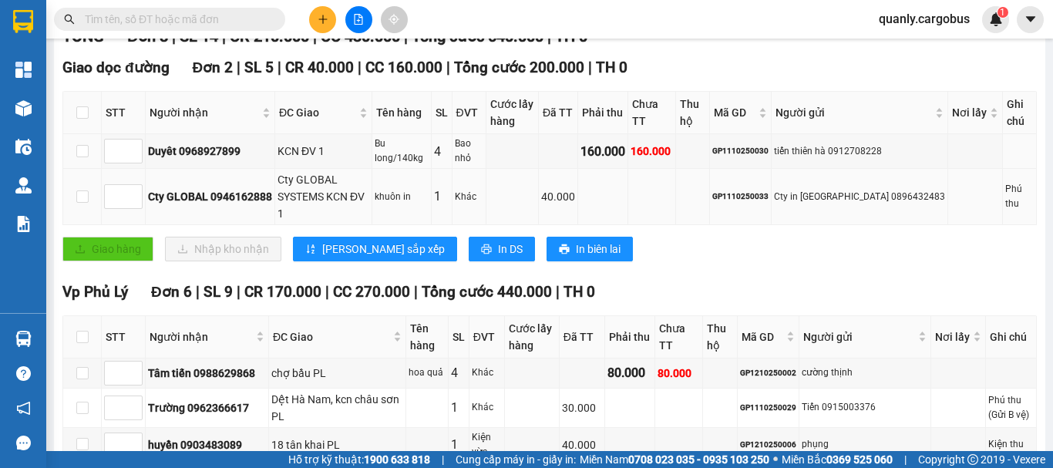
click at [304, 188] on tbody "Duyêt 0968927899 KCN ĐV 1 Bu long/140kg 4 Bao nhỏ 160.000 160.000 GP1110250030 …" at bounding box center [549, 179] width 973 height 91
click at [308, 189] on div "Cty GLOBAL SYSTEMS KCN ĐV 1" at bounding box center [323, 196] width 92 height 51
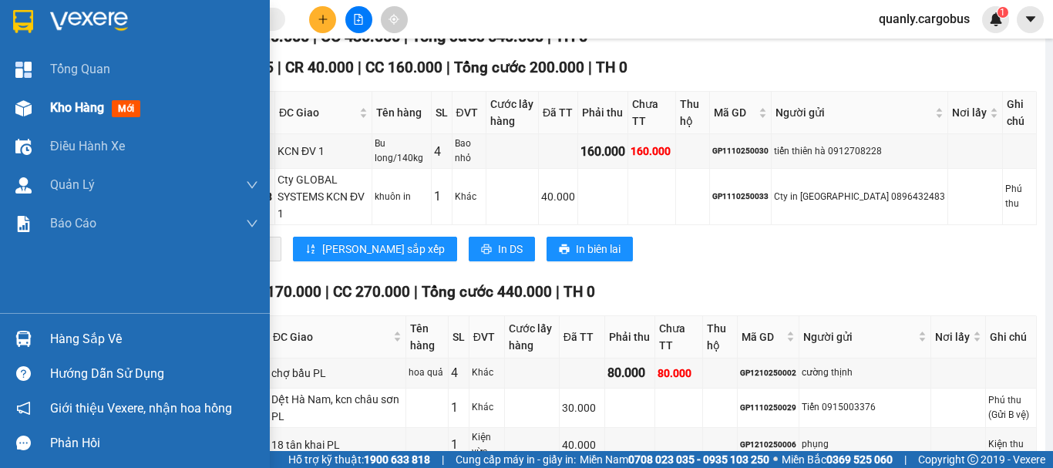
click at [42, 104] on div "Kho hàng mới" at bounding box center [135, 108] width 270 height 39
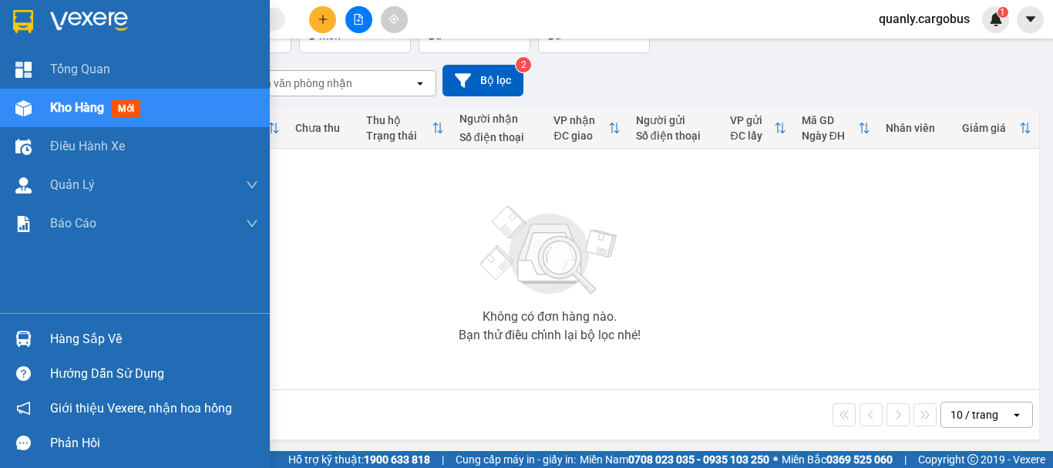
scroll to position [112, 0]
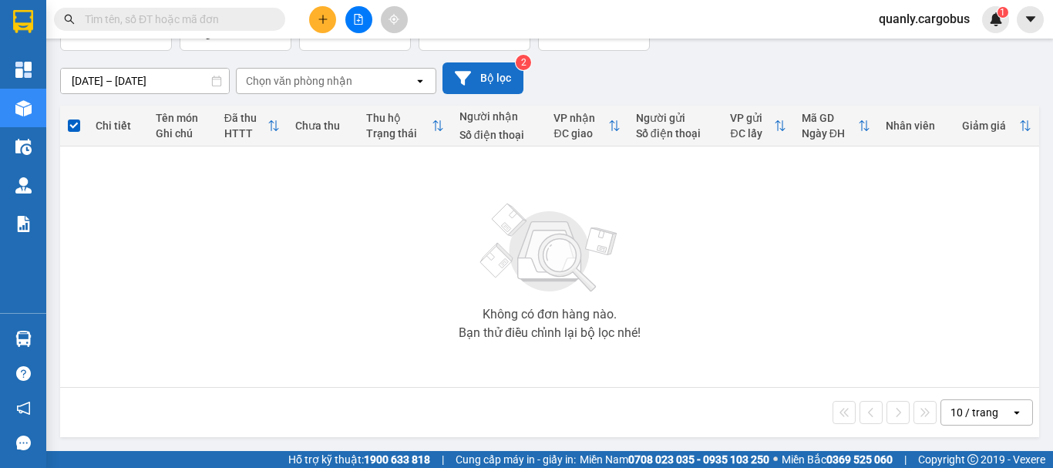
click at [478, 72] on button "Bộ lọc" at bounding box center [482, 78] width 81 height 32
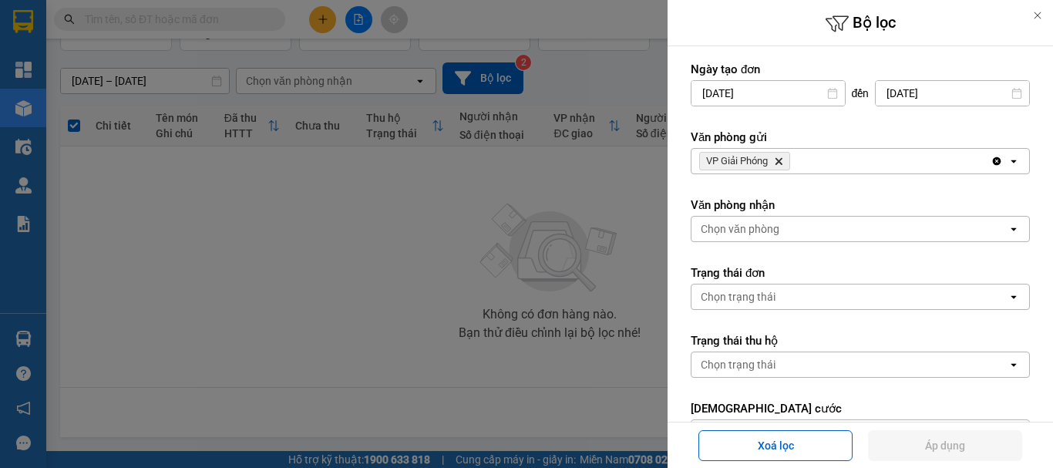
click at [779, 155] on span "VP Giải Phóng Delete" at bounding box center [744, 161] width 91 height 18
click at [781, 165] on icon "Delete" at bounding box center [778, 160] width 9 height 9
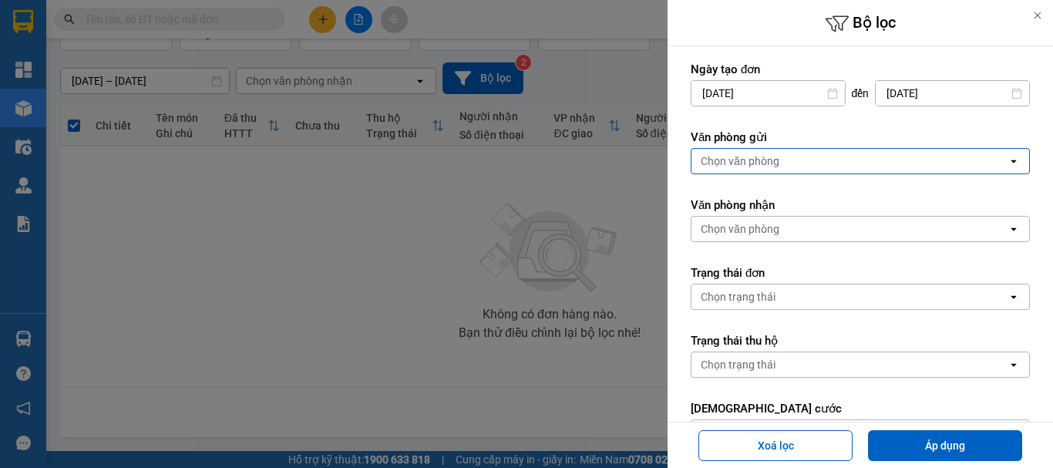
click at [775, 163] on div "Chọn văn phòng" at bounding box center [740, 160] width 79 height 15
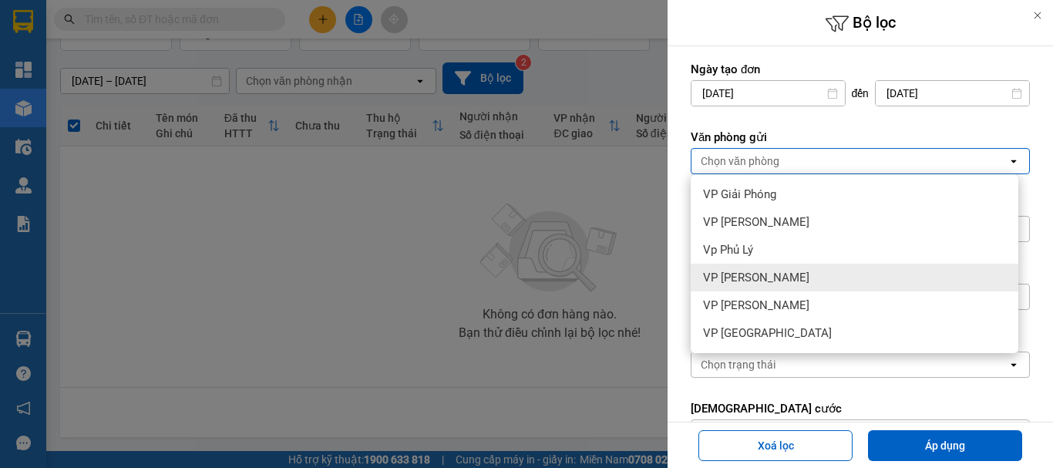
click at [769, 281] on span "VP Đồng Văn" at bounding box center [756, 277] width 106 height 15
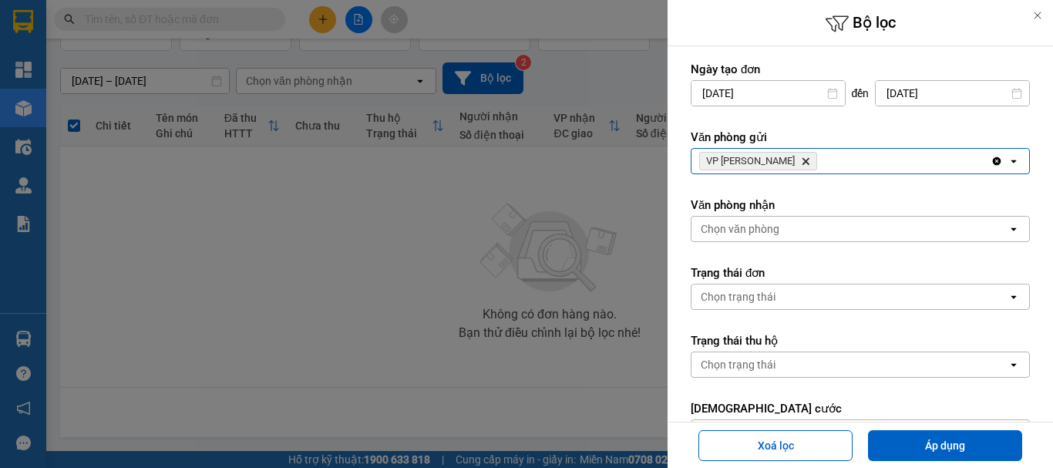
click at [812, 166] on div "VP Đồng Văn Delete" at bounding box center [840, 161] width 299 height 25
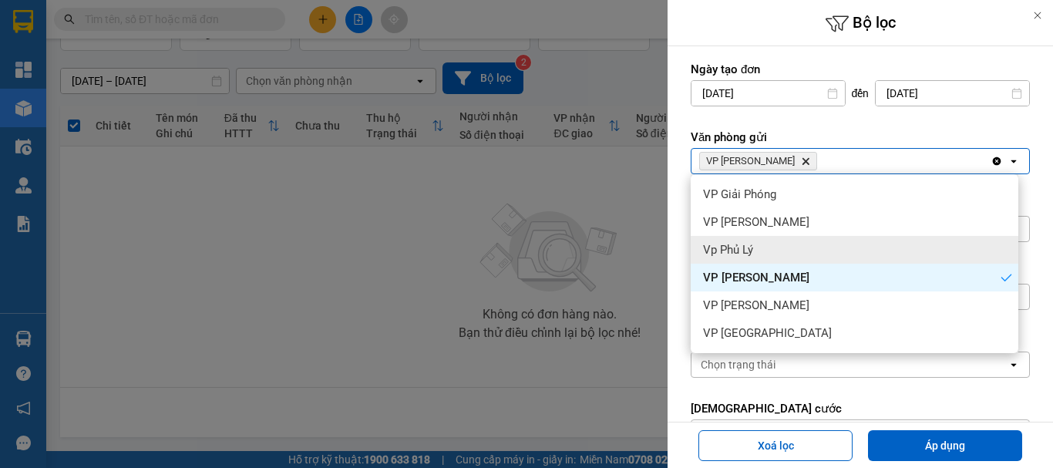
click at [774, 245] on div "Vp Phủ Lý" at bounding box center [855, 250] width 328 height 28
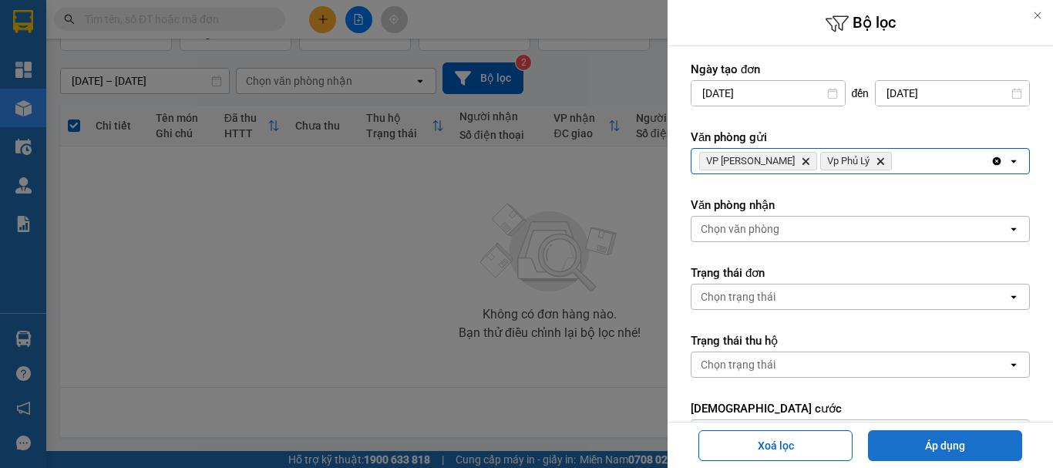
click at [965, 456] on button "Áp dụng" at bounding box center [945, 445] width 154 height 31
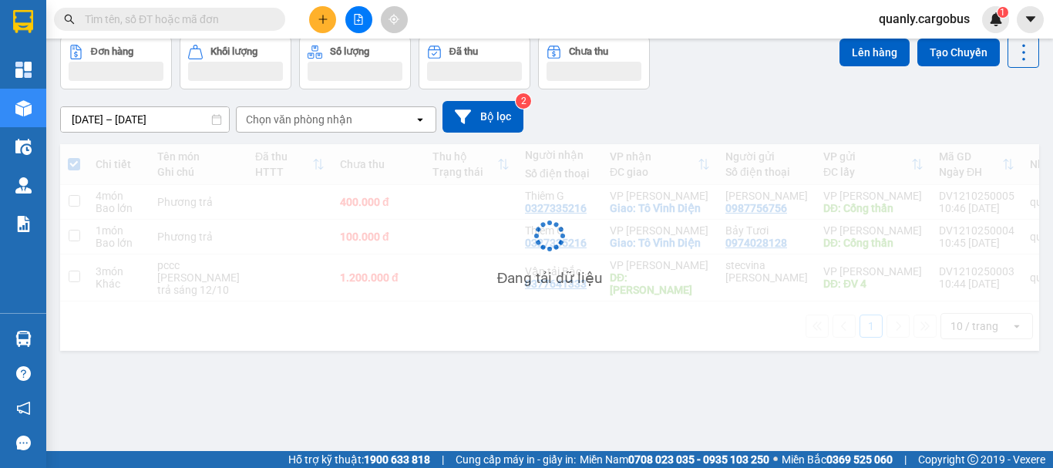
scroll to position [71, 0]
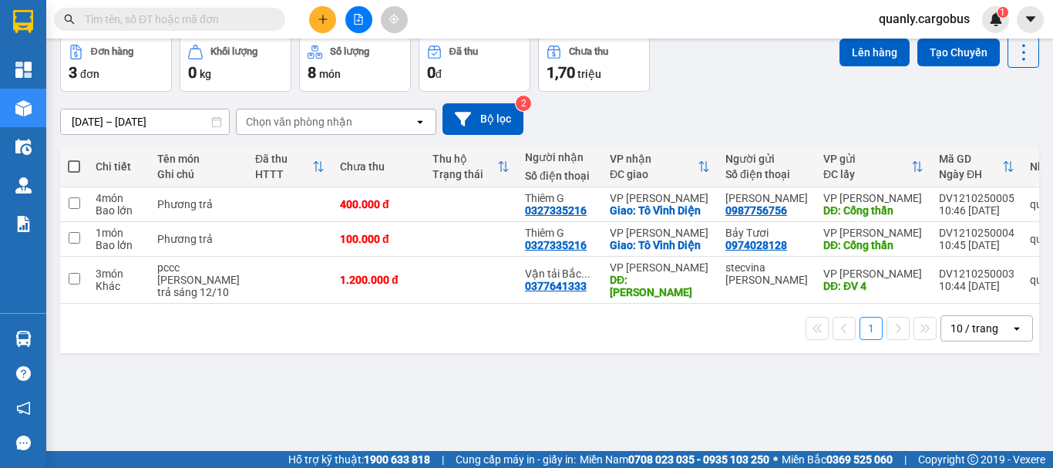
click at [78, 160] on span at bounding box center [74, 166] width 12 height 12
click at [74, 159] on input "checkbox" at bounding box center [74, 159] width 0 height 0
checkbox input "true"
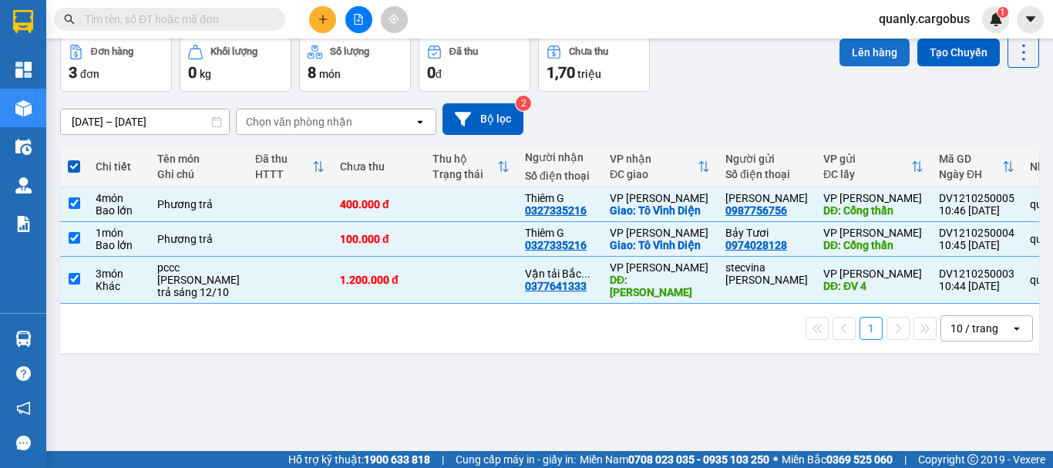
click at [853, 53] on button "Lên hàng" at bounding box center [874, 53] width 70 height 28
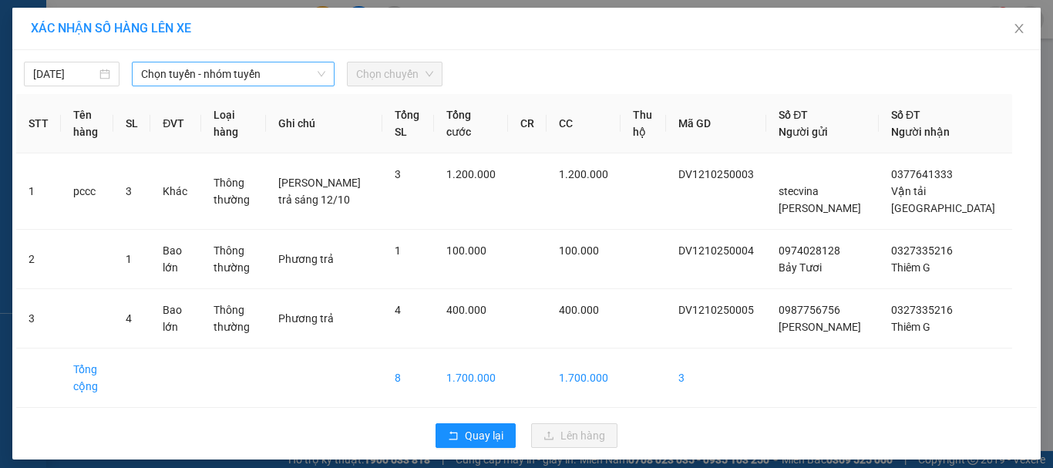
click at [193, 71] on span "Chọn tuyến - nhóm tuyến" at bounding box center [233, 73] width 184 height 23
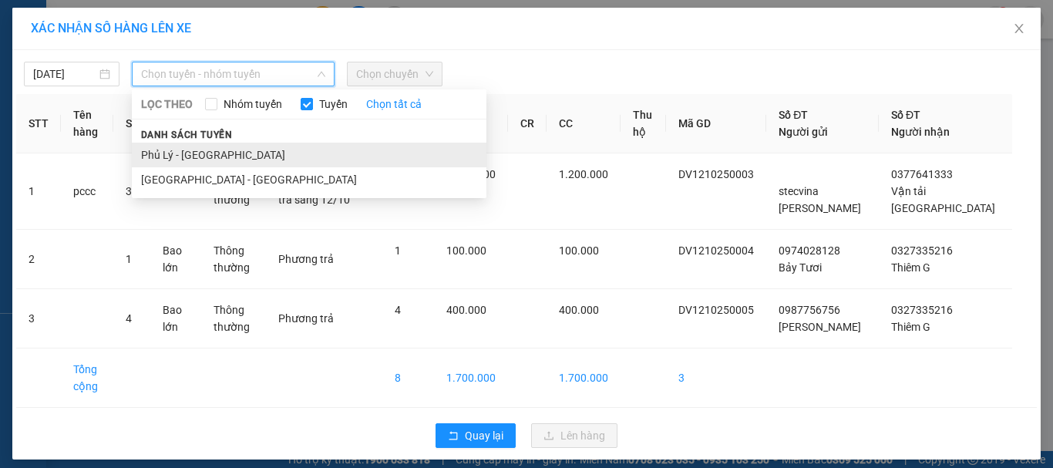
click at [248, 159] on li "Phủ Lý - [GEOGRAPHIC_DATA]" at bounding box center [309, 155] width 355 height 25
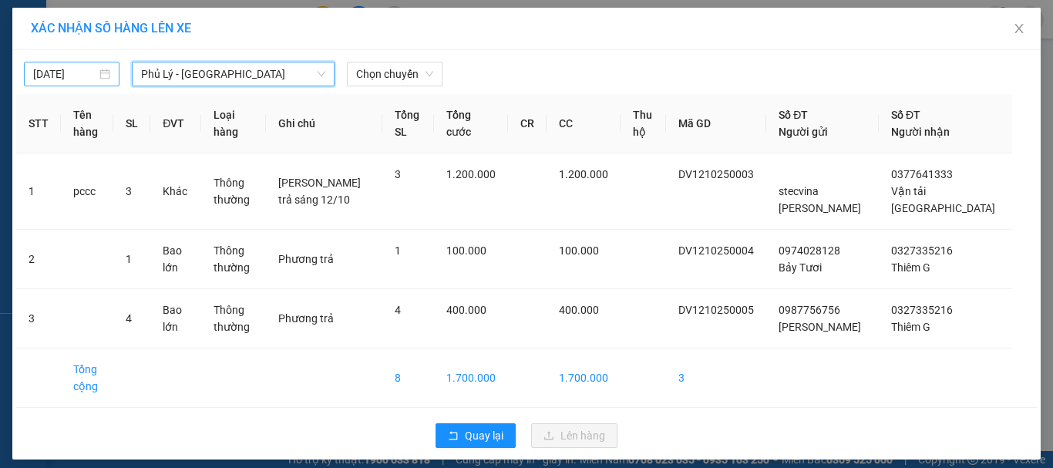
click at [67, 66] on input "[DATE]" at bounding box center [64, 74] width 63 height 17
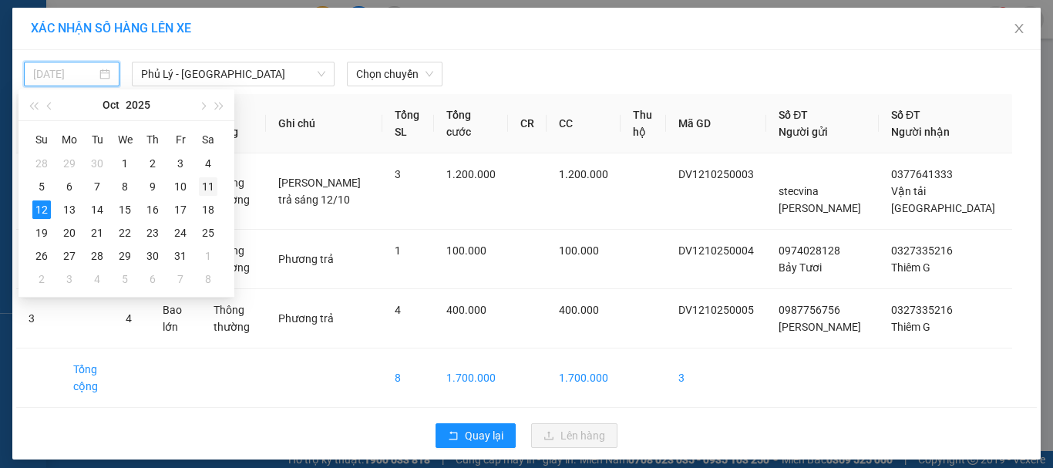
click at [207, 186] on div "11" at bounding box center [208, 186] width 18 height 18
type input "11/10/2025"
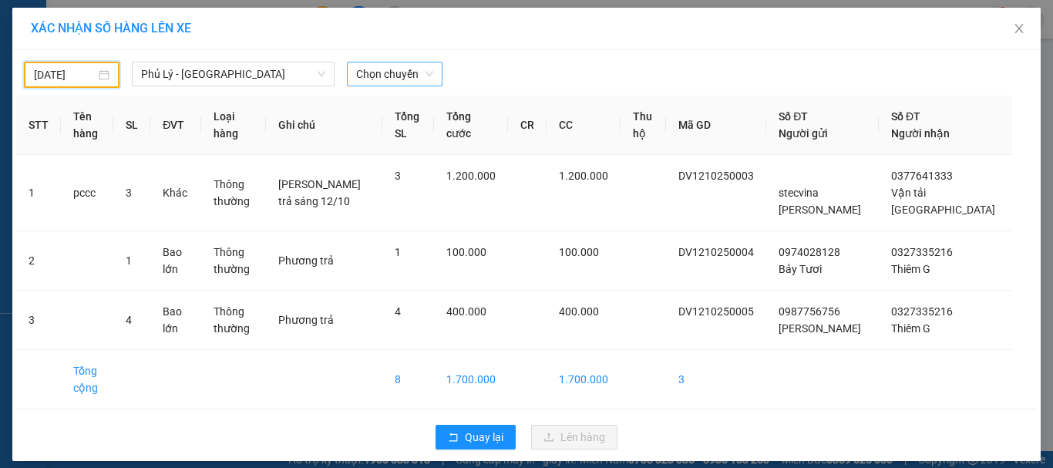
click at [408, 75] on span "Chọn chuyến" at bounding box center [394, 73] width 77 height 23
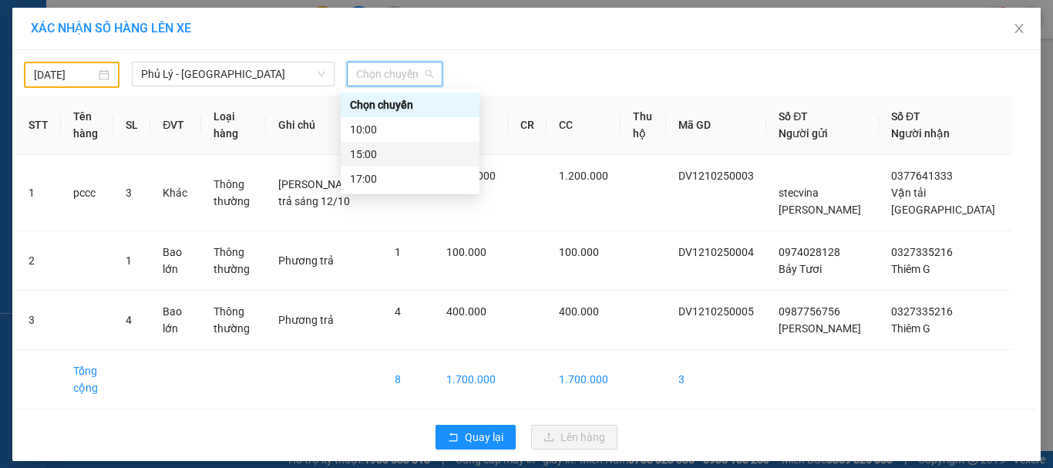
click at [403, 156] on div "15:00" at bounding box center [410, 154] width 120 height 17
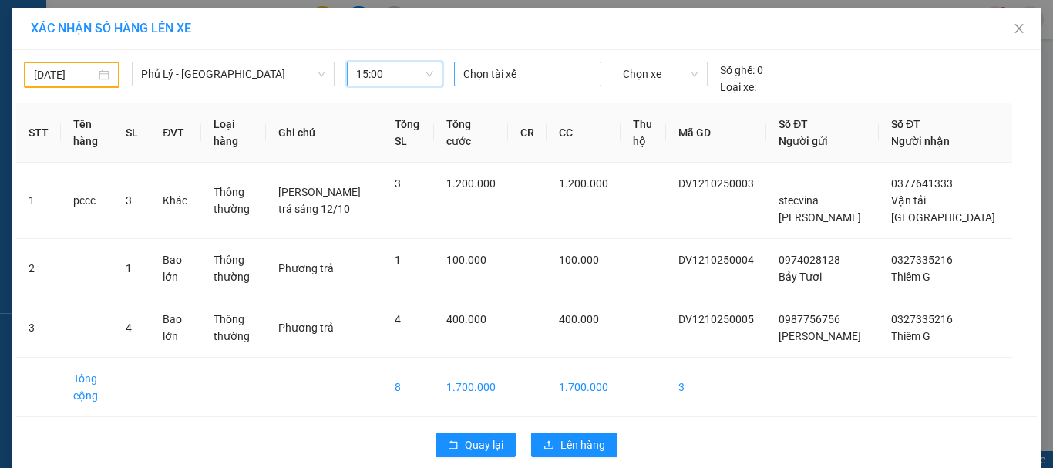
click at [495, 82] on div at bounding box center [528, 74] width 140 height 18
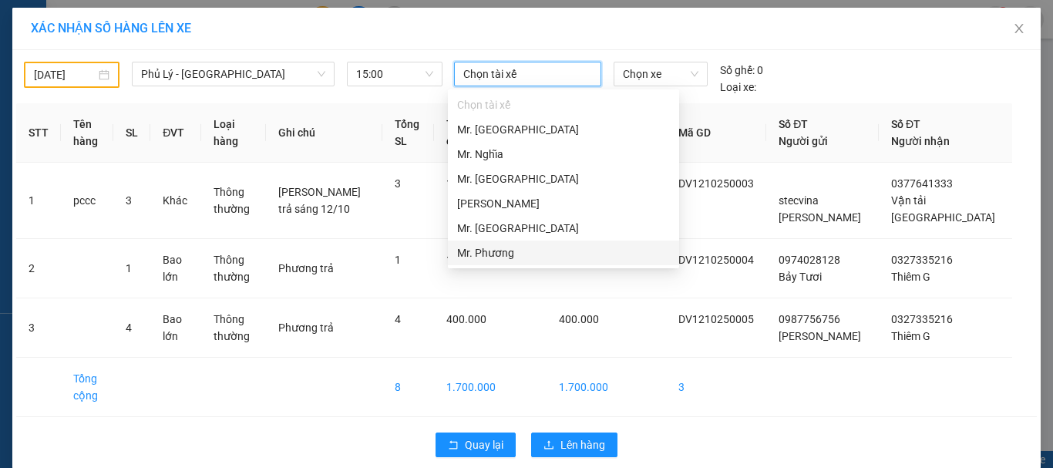
drag, startPoint x: 515, startPoint y: 245, endPoint x: 516, endPoint y: 237, distance: 7.9
click at [515, 247] on div "Mr. Phương" at bounding box center [563, 252] width 213 height 17
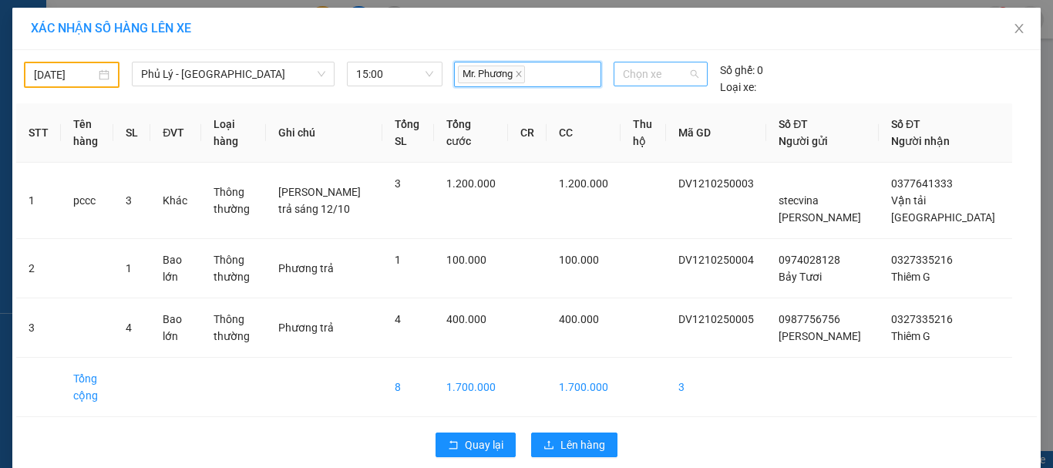
click at [645, 76] on span "Chọn xe" at bounding box center [661, 73] width 76 height 23
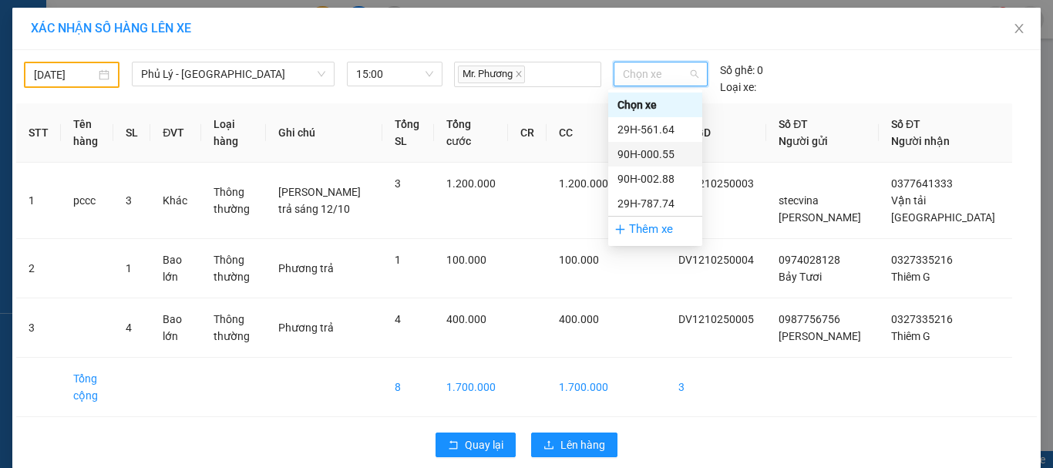
click at [671, 153] on div "90H-000.55" at bounding box center [655, 154] width 76 height 17
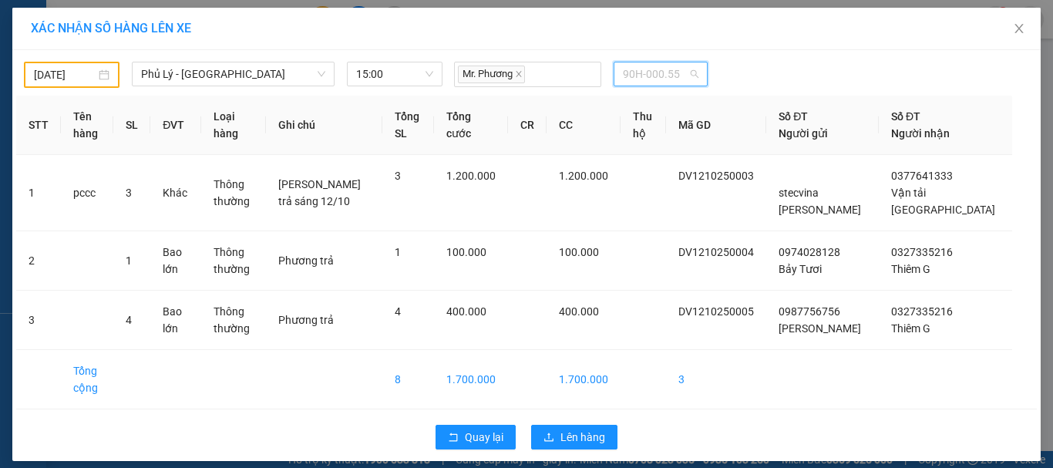
click at [632, 76] on span "90H-000.55" at bounding box center [661, 73] width 76 height 23
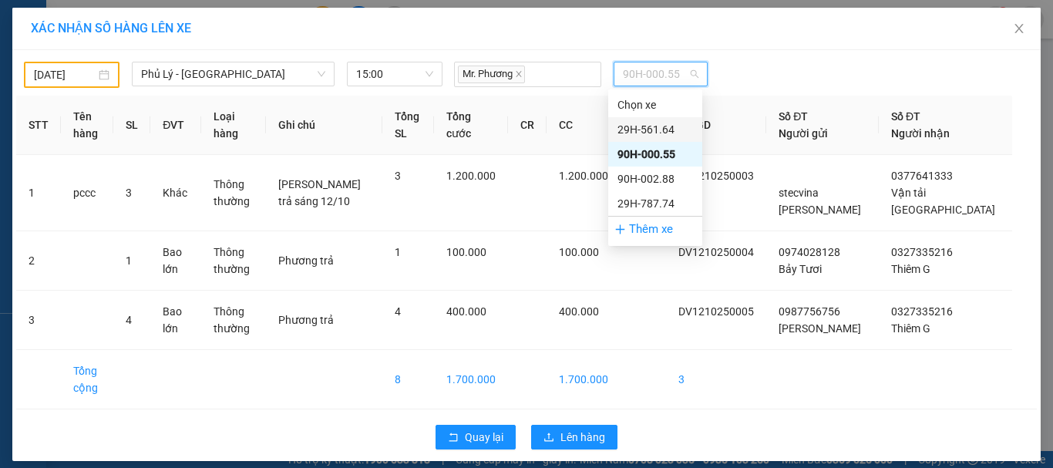
click at [657, 123] on div "29H-561.64" at bounding box center [655, 129] width 76 height 17
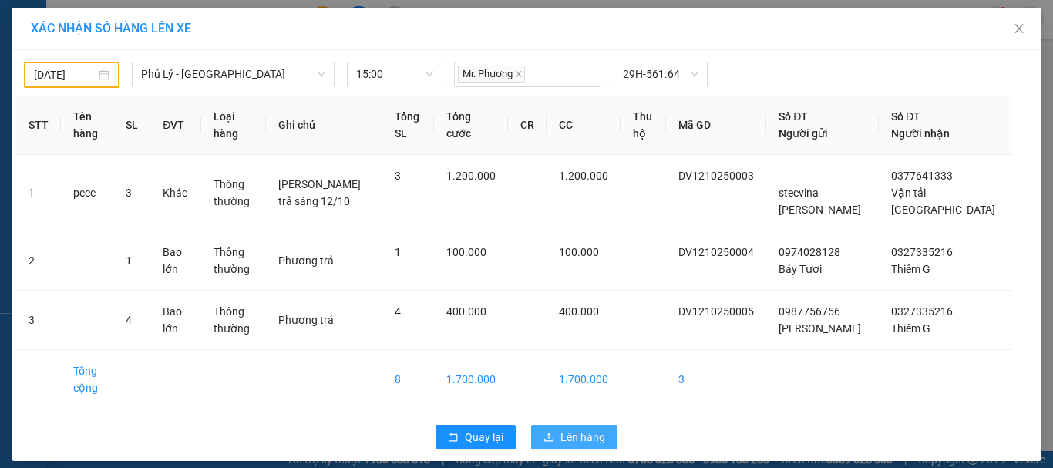
click at [583, 436] on span "Lên hàng" at bounding box center [582, 436] width 45 height 17
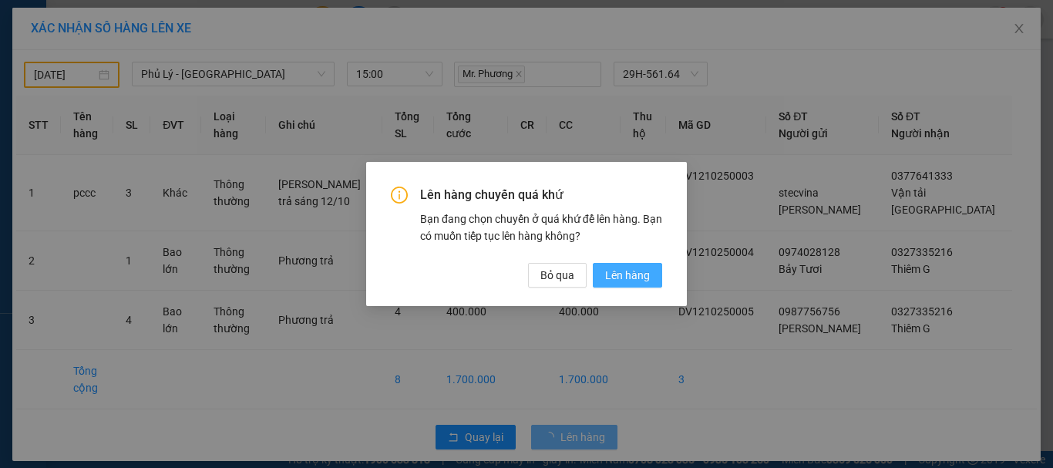
click at [635, 281] on span "Lên hàng" at bounding box center [627, 275] width 45 height 17
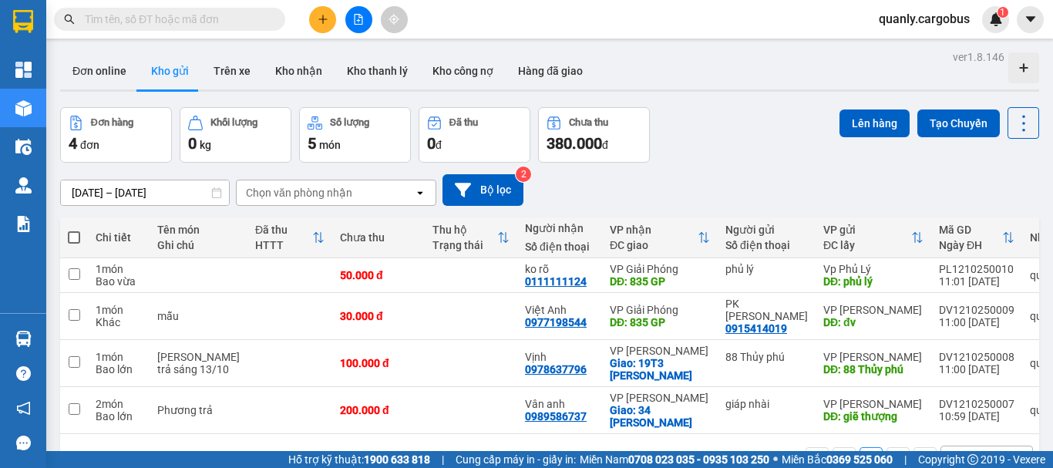
click at [76, 234] on span at bounding box center [74, 237] width 12 height 12
click at [74, 230] on input "checkbox" at bounding box center [74, 230] width 0 height 0
checkbox input "true"
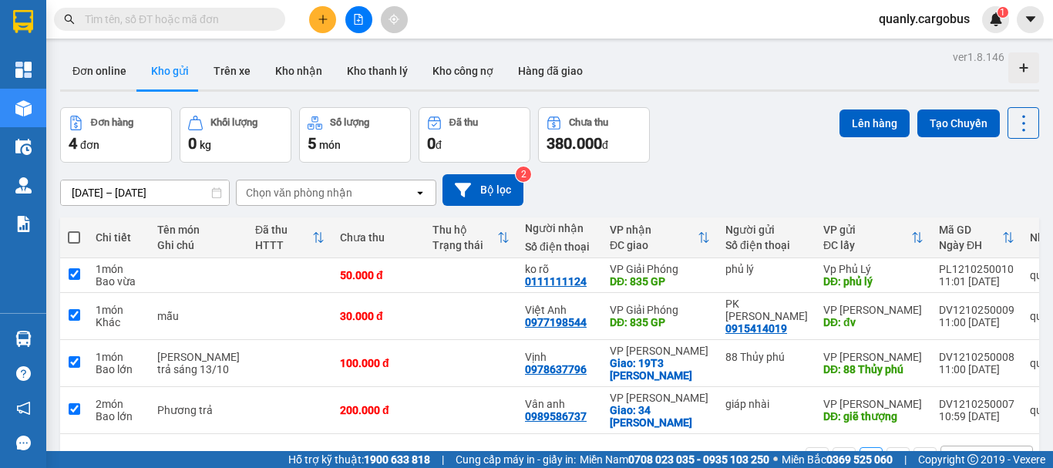
checkbox input "true"
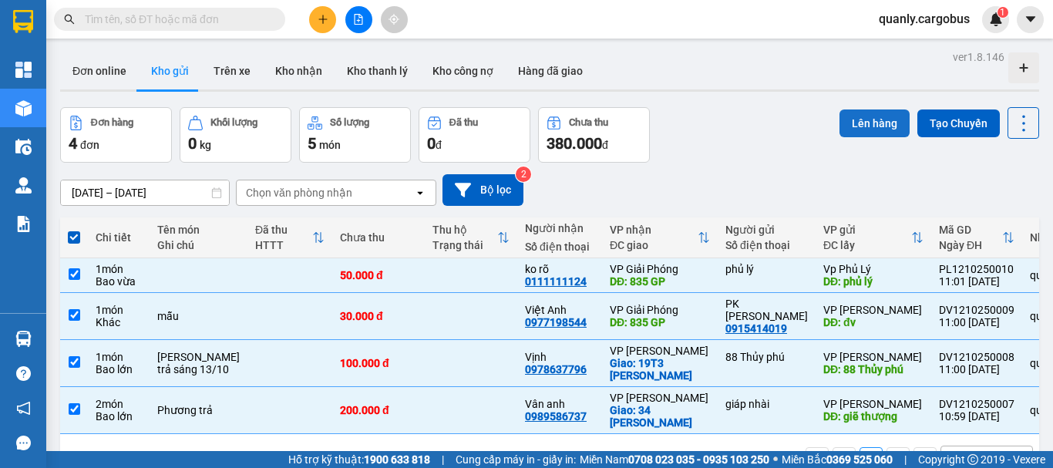
click at [855, 123] on button "Lên hàng" at bounding box center [874, 123] width 70 height 28
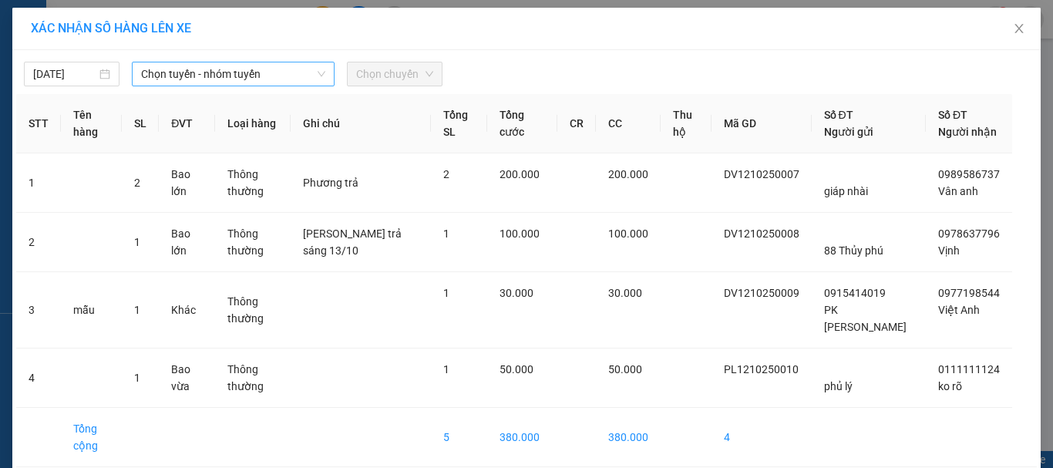
click at [189, 73] on span "Chọn tuyến - nhóm tuyến" at bounding box center [233, 73] width 184 height 23
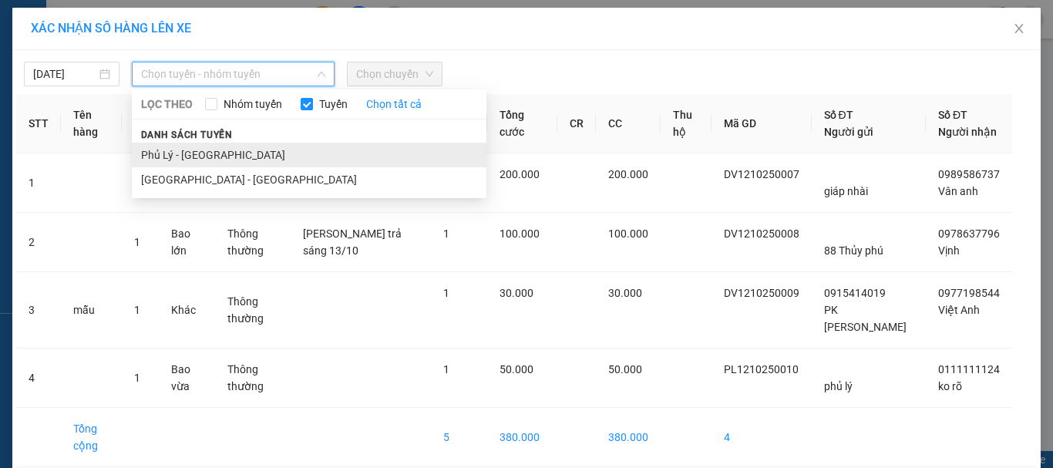
click at [225, 149] on li "Phủ Lý - [GEOGRAPHIC_DATA]" at bounding box center [309, 155] width 355 height 25
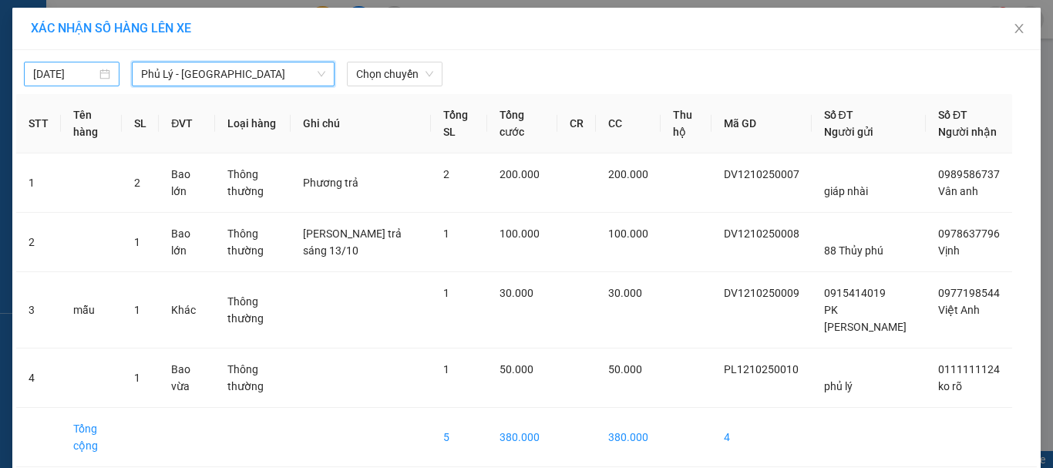
click at [48, 69] on input "29/09/2025" at bounding box center [64, 74] width 63 height 17
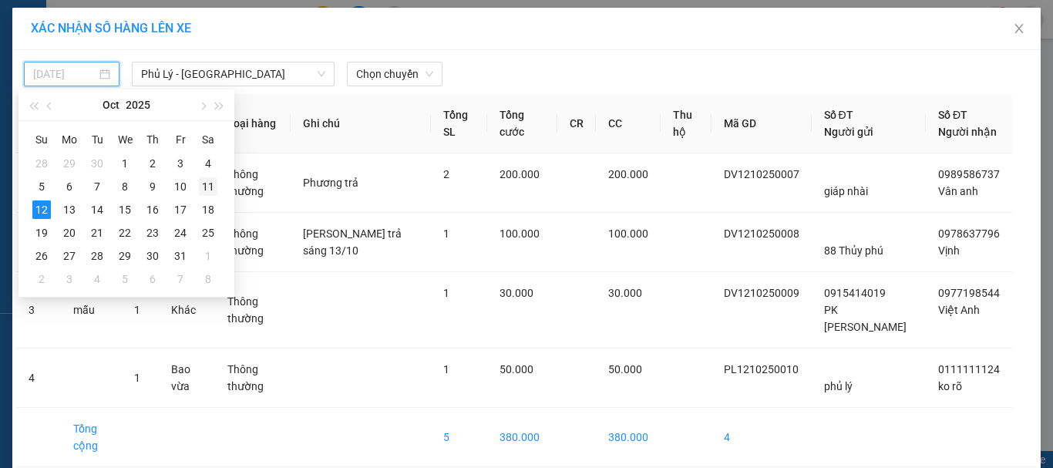
click at [210, 186] on div "11" at bounding box center [208, 186] width 18 height 18
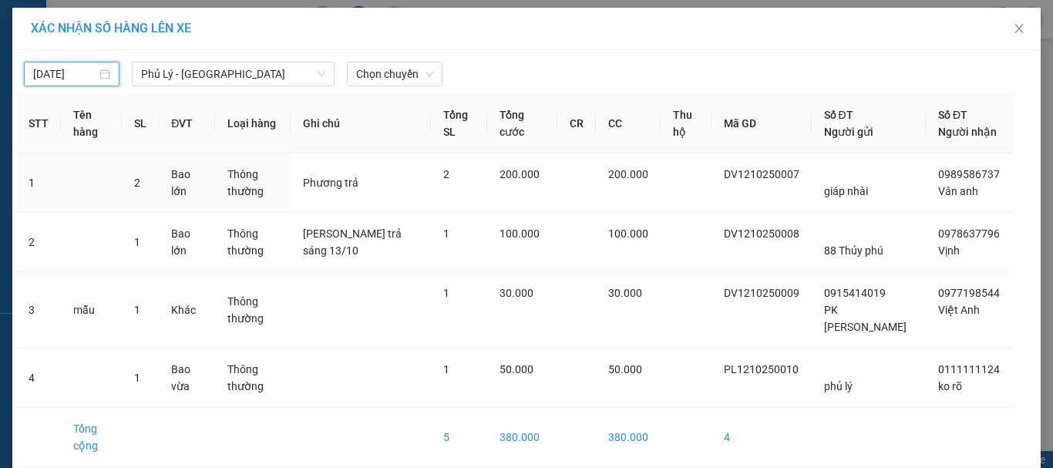
type input "11/10/2025"
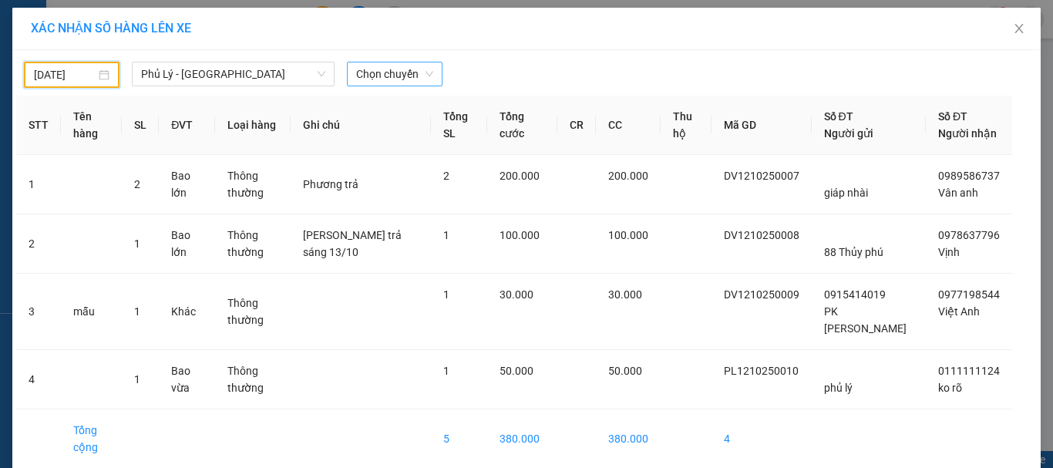
click at [391, 75] on span "Chọn chuyến" at bounding box center [394, 73] width 77 height 23
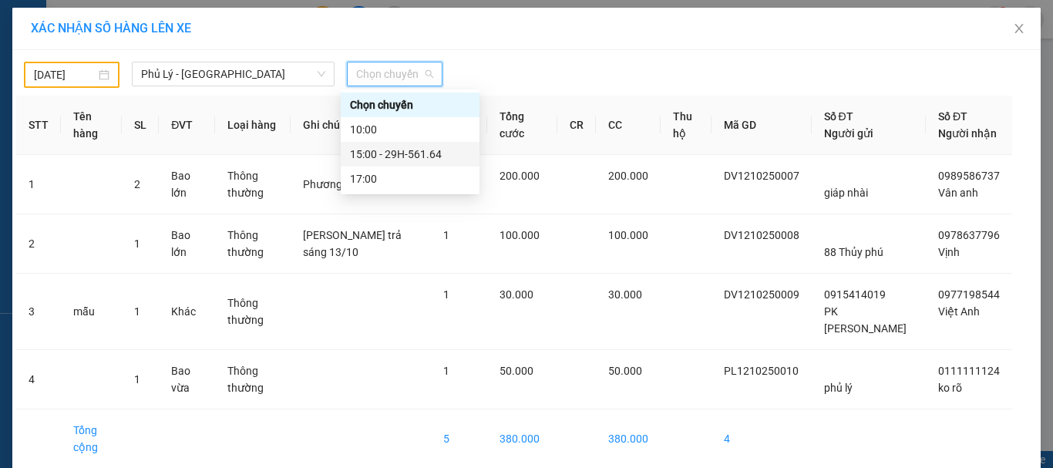
click at [408, 154] on div "15:00 - 29H-561.64" at bounding box center [410, 154] width 120 height 17
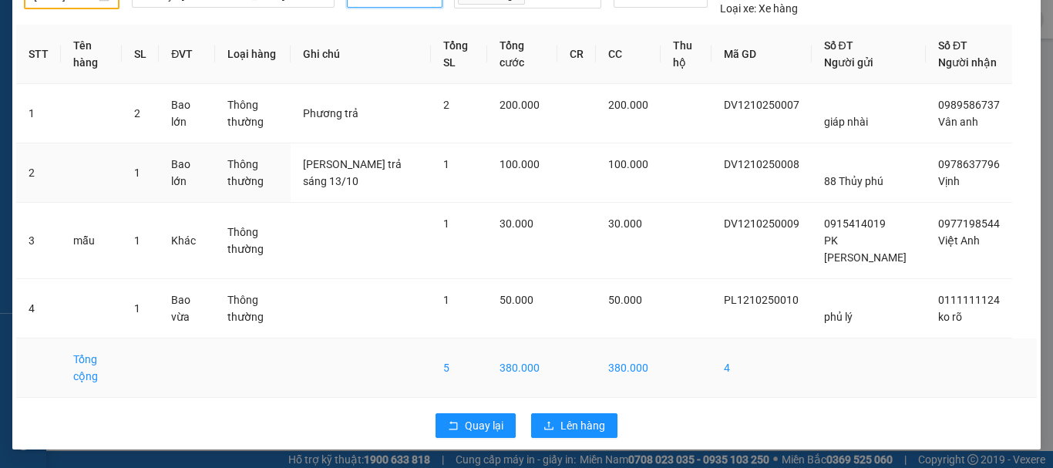
scroll to position [96, 0]
click at [573, 429] on span "Lên hàng" at bounding box center [582, 425] width 45 height 17
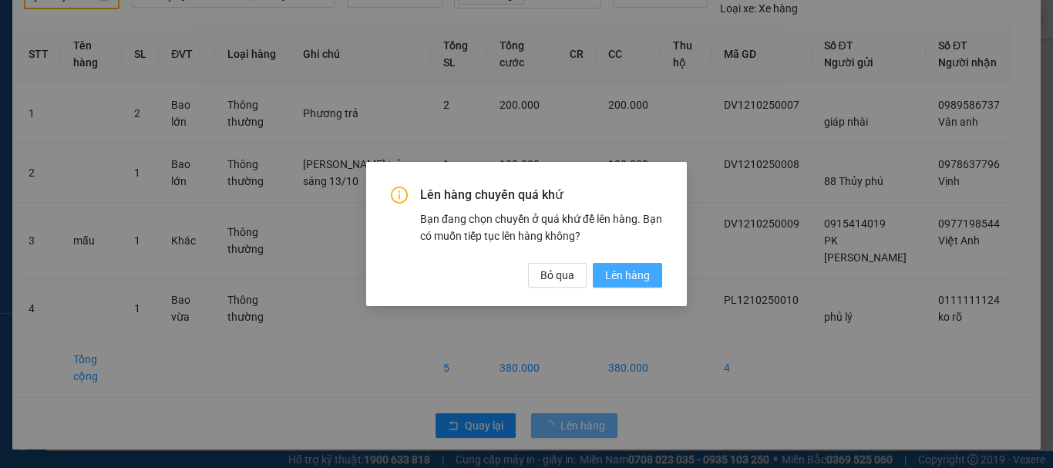
click at [623, 273] on span "Lên hàng" at bounding box center [627, 275] width 45 height 17
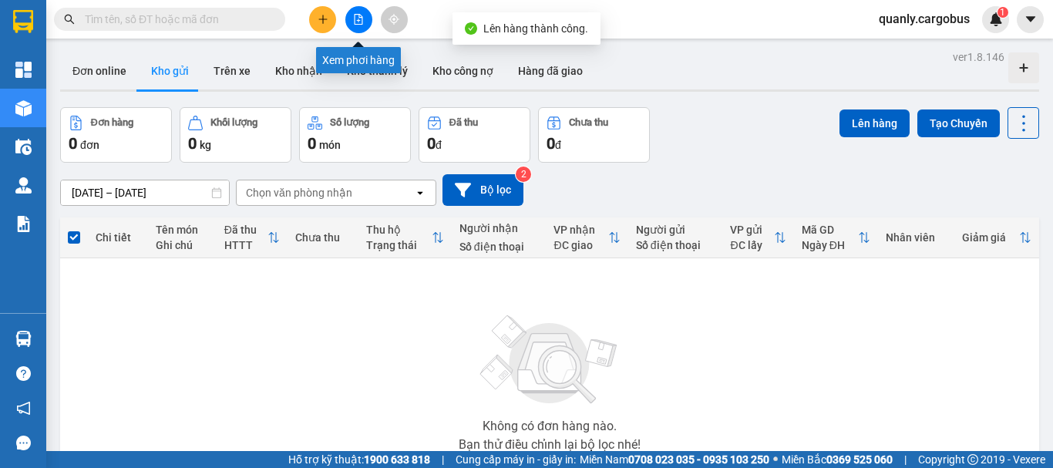
click at [357, 17] on icon "file-add" at bounding box center [358, 19] width 11 height 11
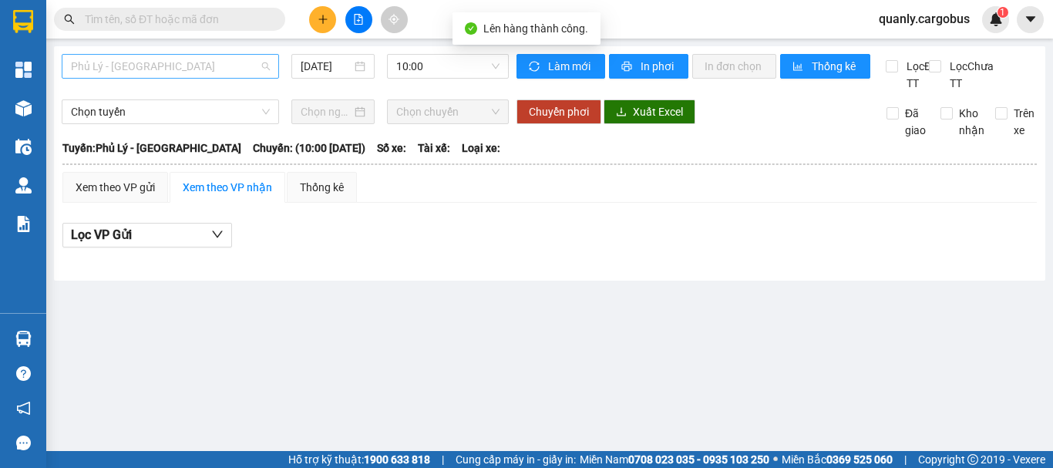
click at [226, 77] on span "Phủ Lý - [GEOGRAPHIC_DATA]" at bounding box center [170, 66] width 199 height 23
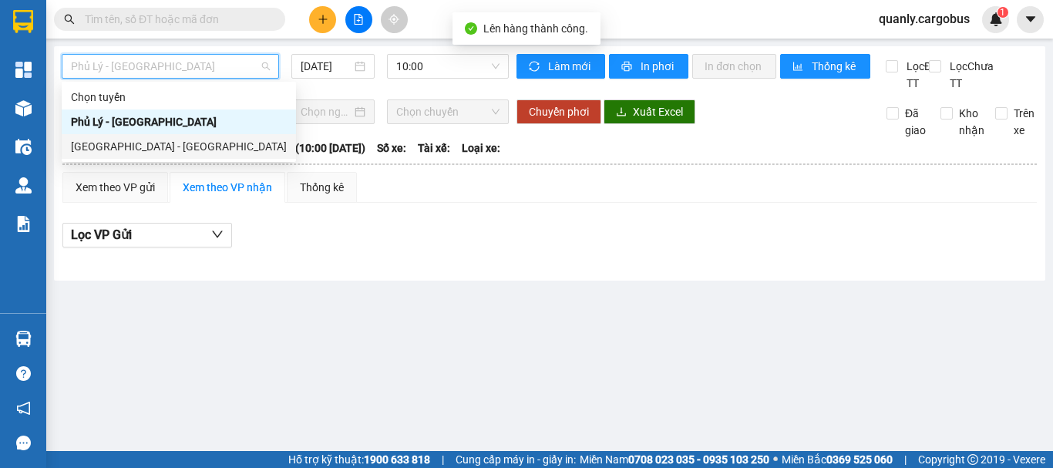
drag, startPoint x: 147, startPoint y: 146, endPoint x: 174, endPoint y: 138, distance: 28.1
click at [156, 146] on div "[GEOGRAPHIC_DATA] - [GEOGRAPHIC_DATA]" at bounding box center [179, 146] width 216 height 17
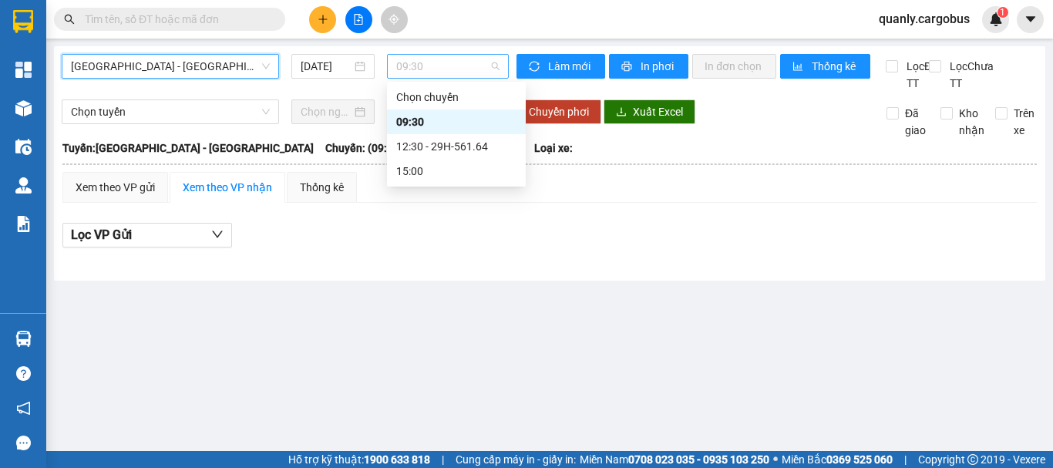
click at [425, 58] on span "09:30" at bounding box center [447, 66] width 103 height 23
click at [462, 153] on div "12:30 - 29H-561.64" at bounding box center [456, 146] width 120 height 17
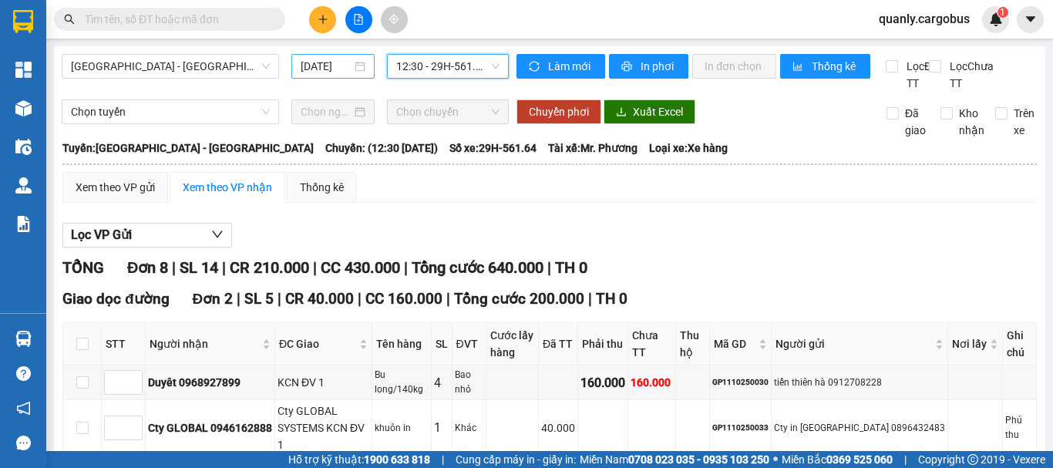
click at [318, 69] on input "[DATE]" at bounding box center [326, 66] width 51 height 17
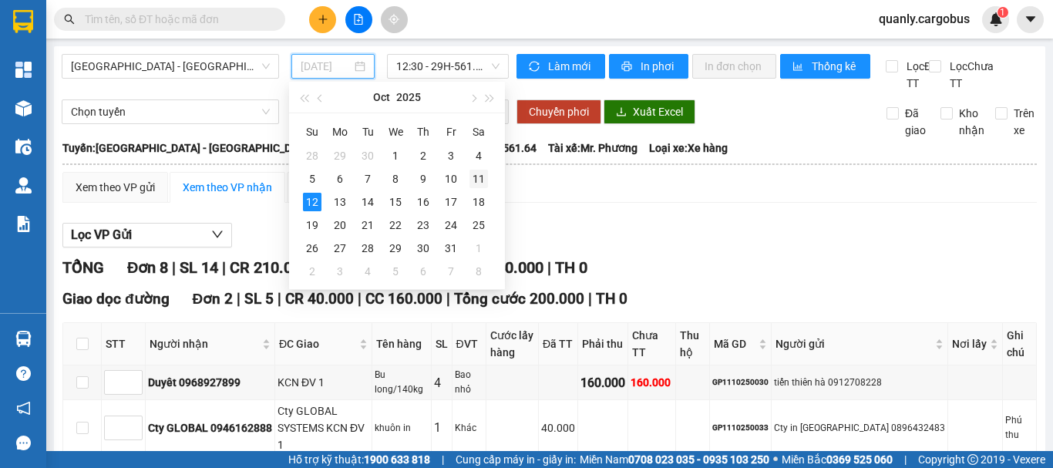
click at [481, 175] on div "11" at bounding box center [478, 179] width 18 height 18
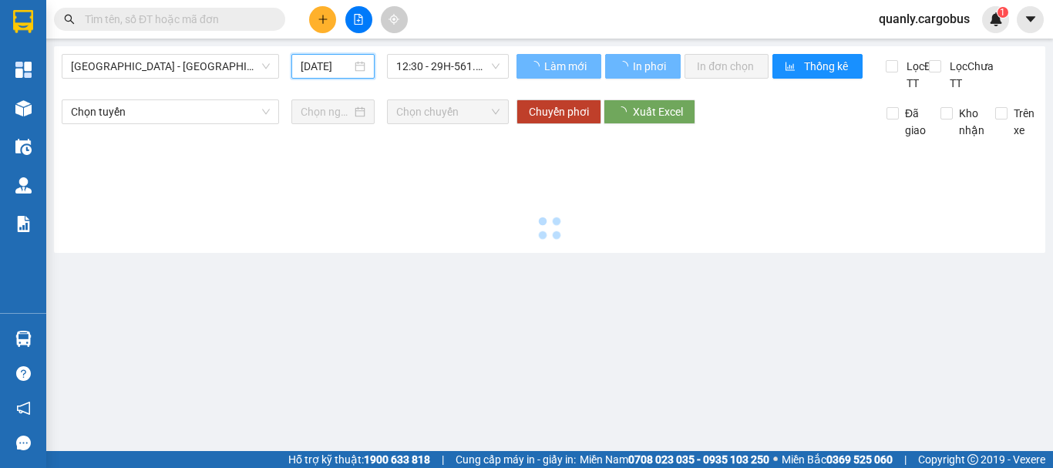
type input "11/10/2025"
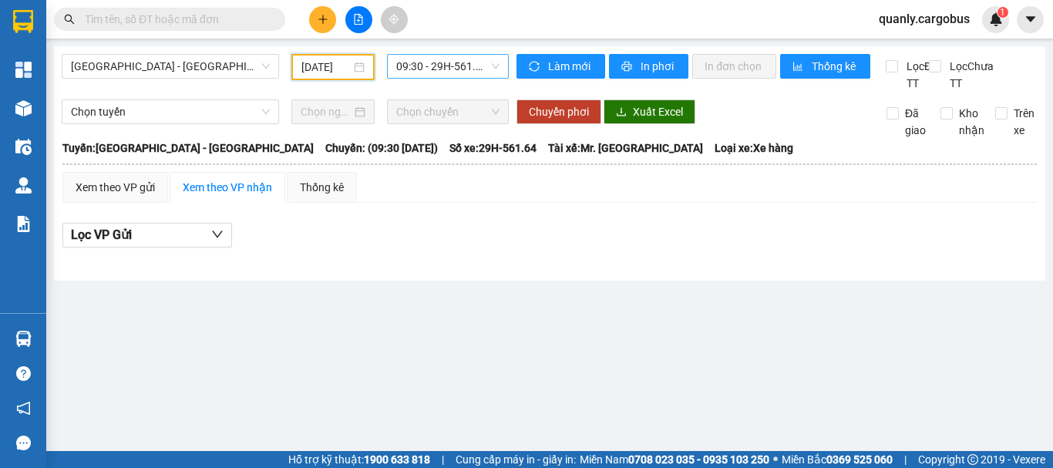
click at [432, 70] on span "09:30 - 29H-561.64" at bounding box center [447, 66] width 103 height 23
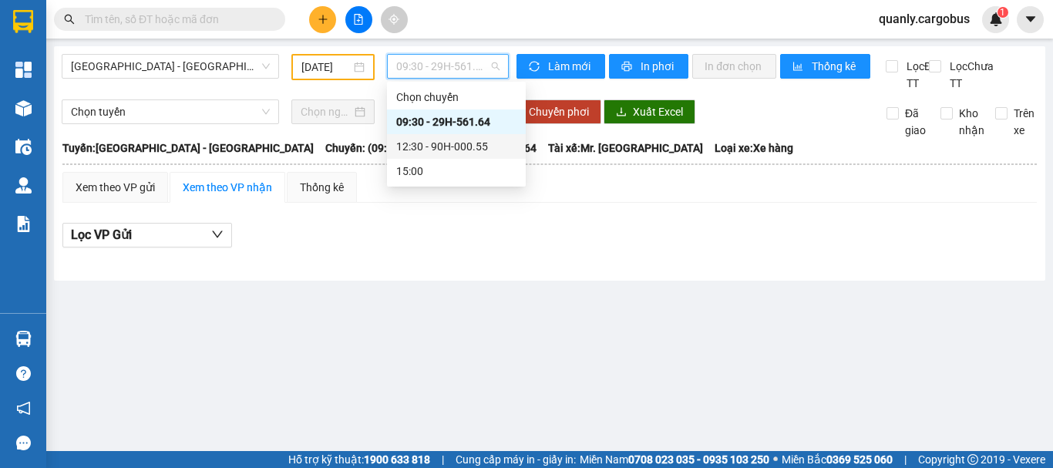
click at [464, 138] on div "12:30 - 90H-000.55" at bounding box center [456, 146] width 120 height 17
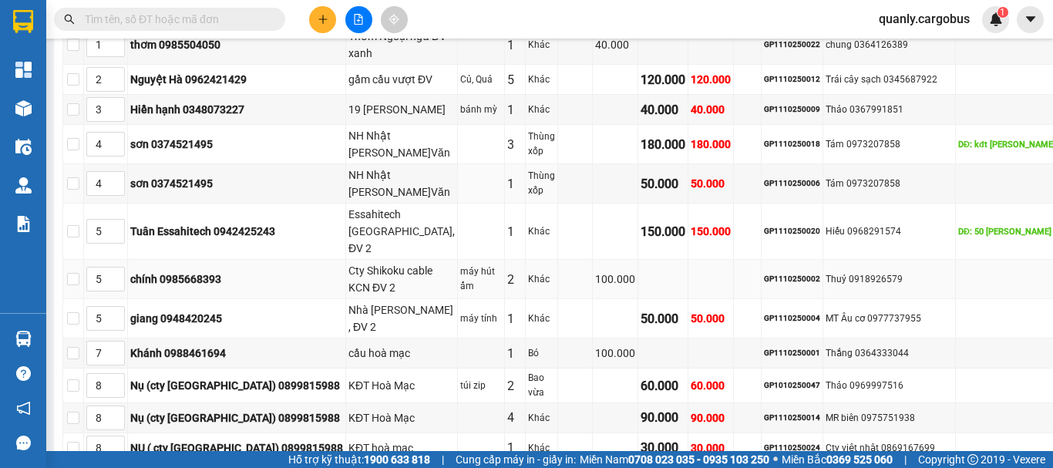
scroll to position [462, 0]
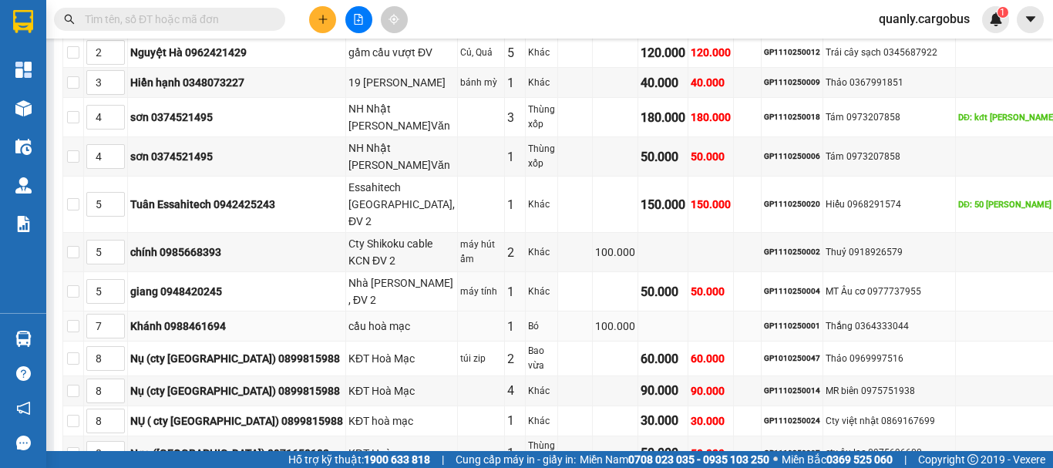
click at [706, 336] on tbody "1 Hiệp (Cty 3F) 0987331194 310 Phạm ngọc nhi ĐVX Đèn 1 Khác 40.000 40.000 GP111…" at bounding box center [573, 316] width 1021 height 793
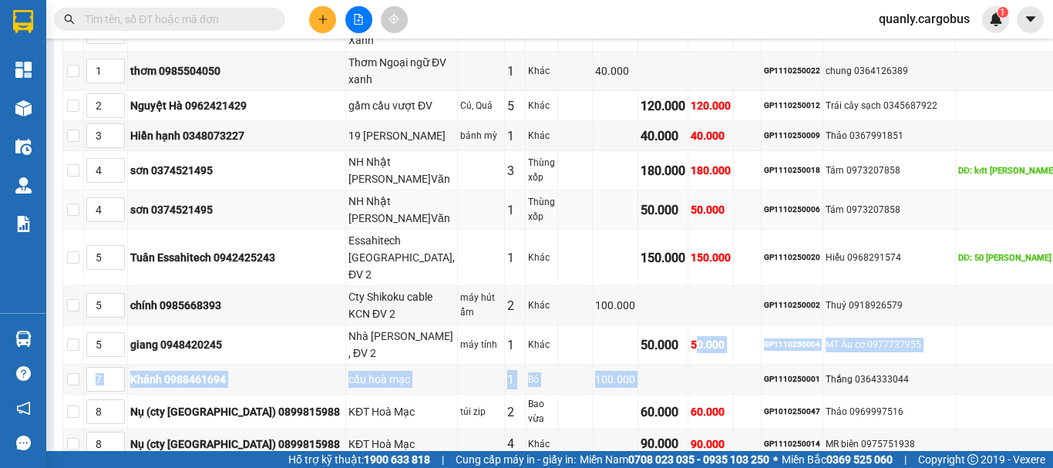
scroll to position [385, 0]
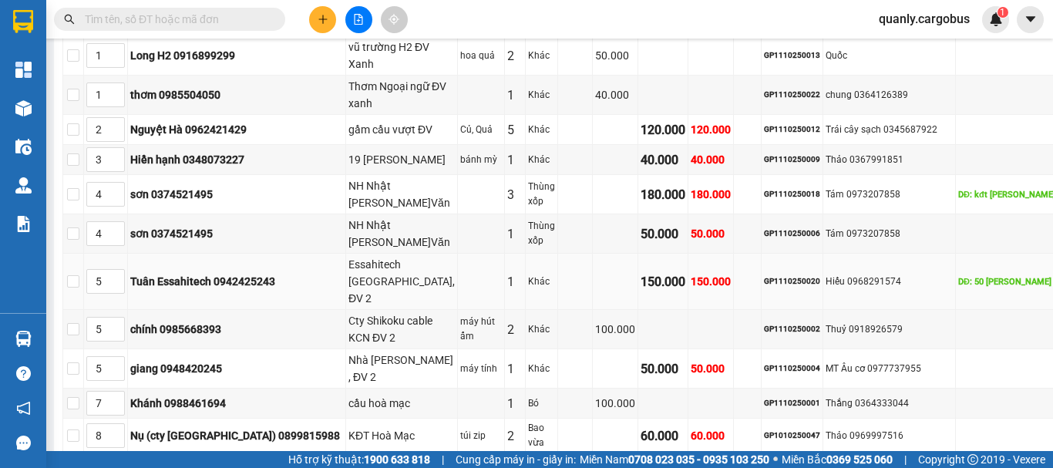
click at [764, 287] on div "GP1110250020" at bounding box center [792, 281] width 56 height 12
copy div "GP1110250020"
click at [178, 16] on input "text" at bounding box center [176, 19] width 182 height 17
paste input "GP1110250020"
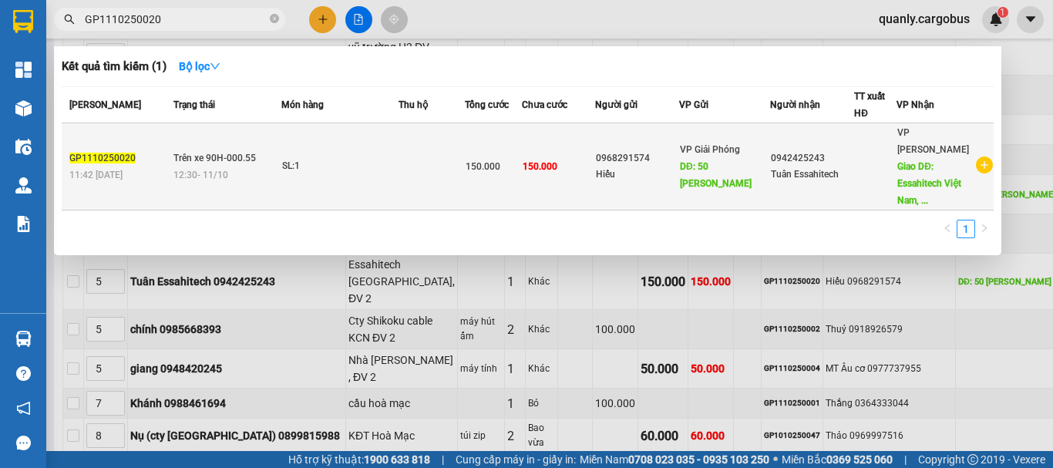
type input "GP1110250020"
click at [723, 161] on span "DĐ: 50 Nguyễn Hữu Thọ" at bounding box center [716, 175] width 72 height 28
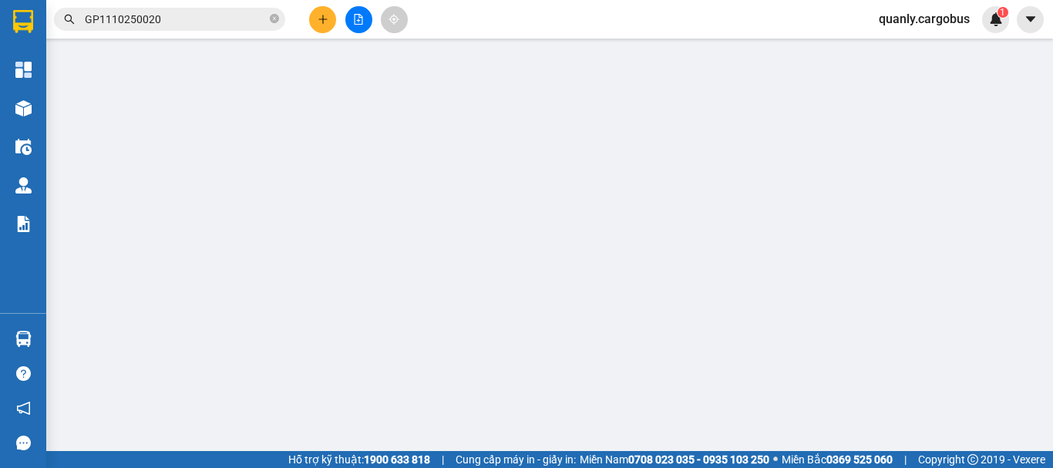
type input "0942425243"
type input "Tuân Essahitech"
type input "Essahitech Việt Nam, ĐV 2"
type input "0968291574"
type input "Hiếu"
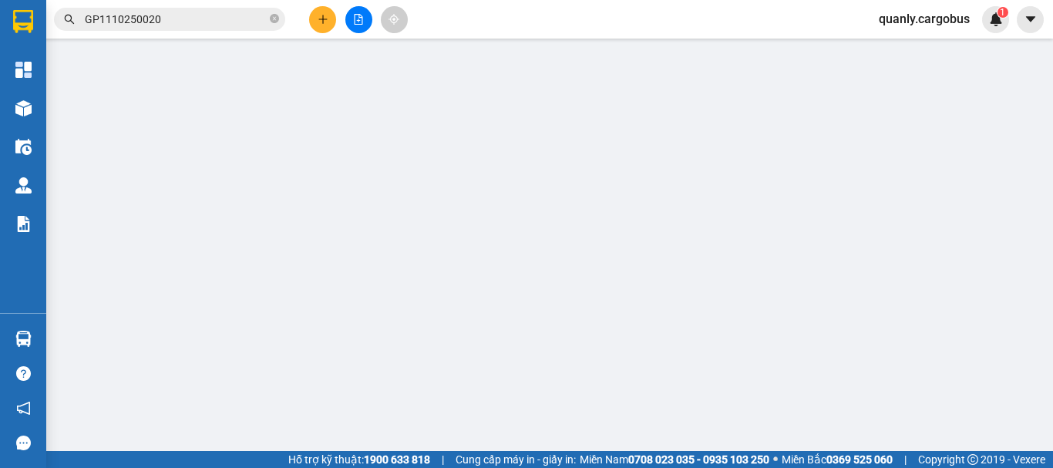
type input "50 Nguyễn Hữu Thọ"
type input "0"
type input "150.000"
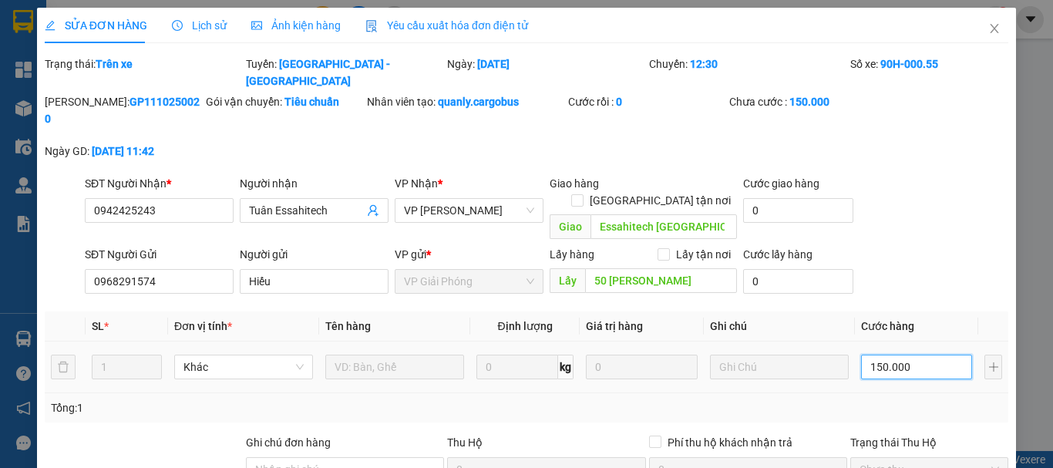
click at [896, 355] on input "150.000" at bounding box center [916, 367] width 111 height 25
type input "3"
type input "30"
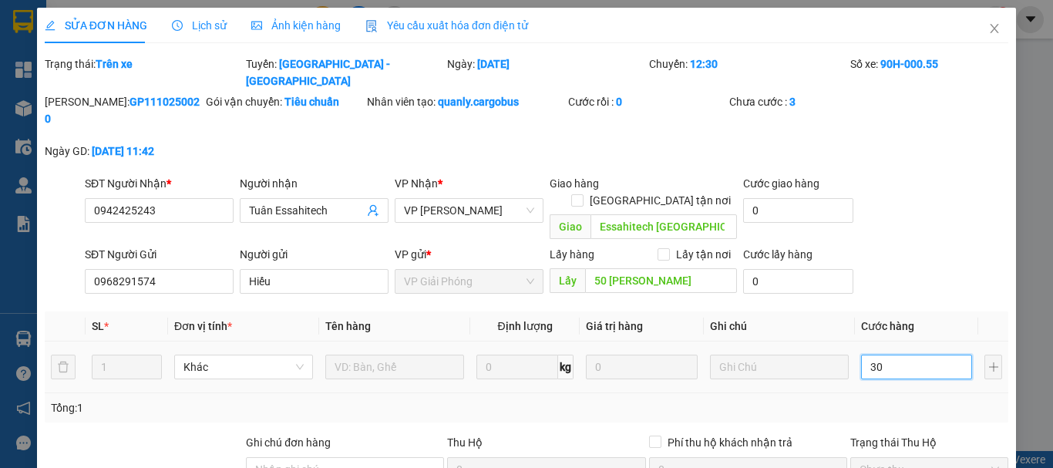
type input "30"
type input "300"
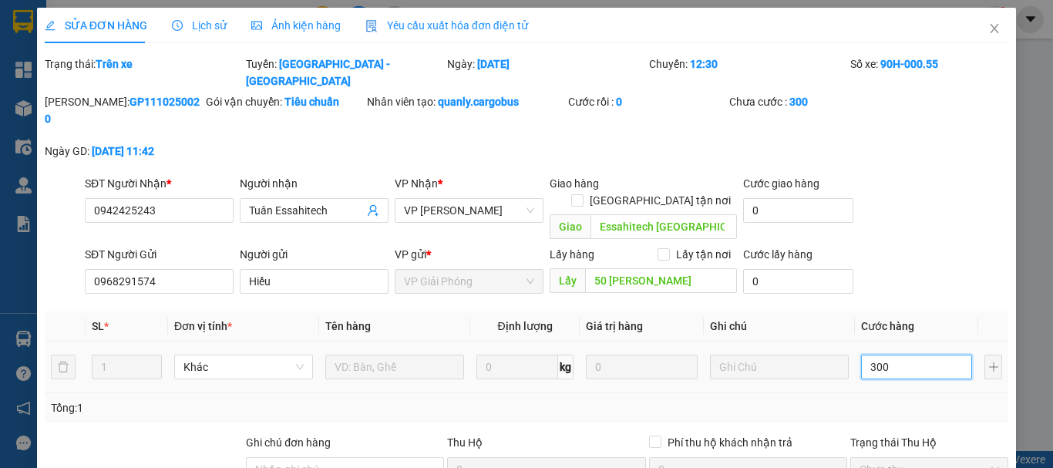
type input "3.000"
type input "30.000"
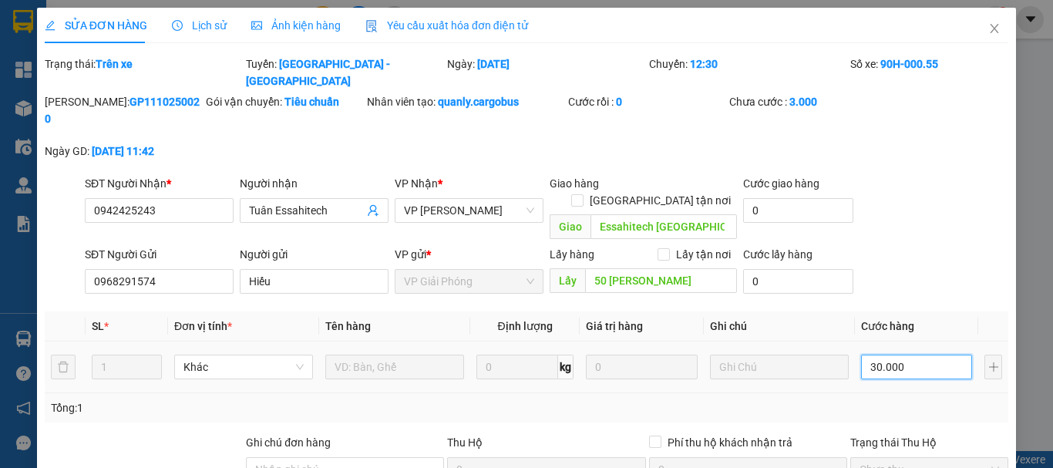
type input "300.000"
click at [908, 246] on div "SĐT Người Gửi 0968291574 Người gửi Hiếu VP gửi * VP Giải Phóng Lấy hàng Lấy tận…" at bounding box center [546, 273] width 929 height 54
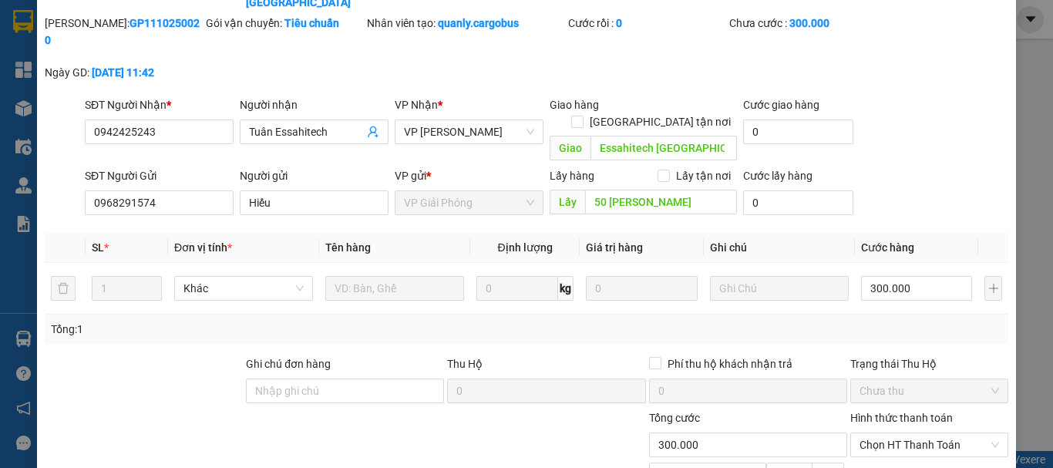
scroll to position [151, 0]
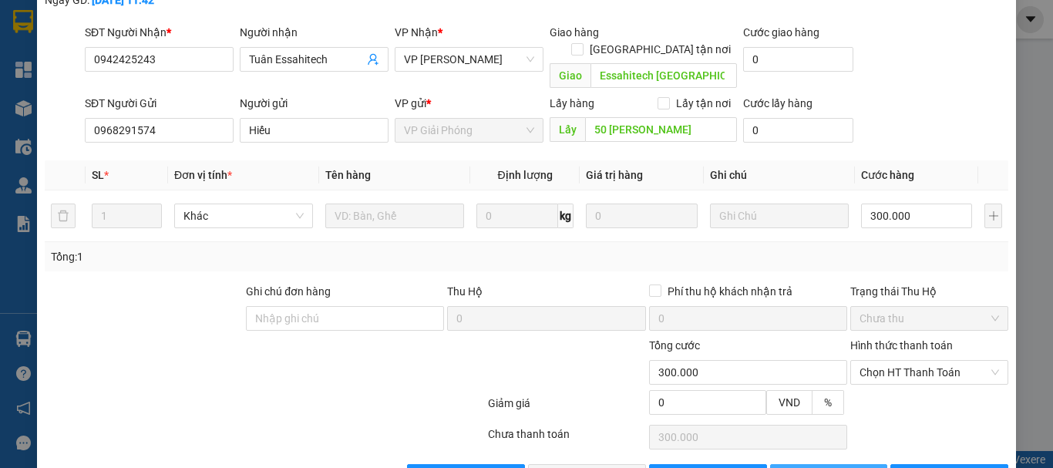
click at [831, 467] on span "Lưu thay đổi" at bounding box center [860, 476] width 123 height 17
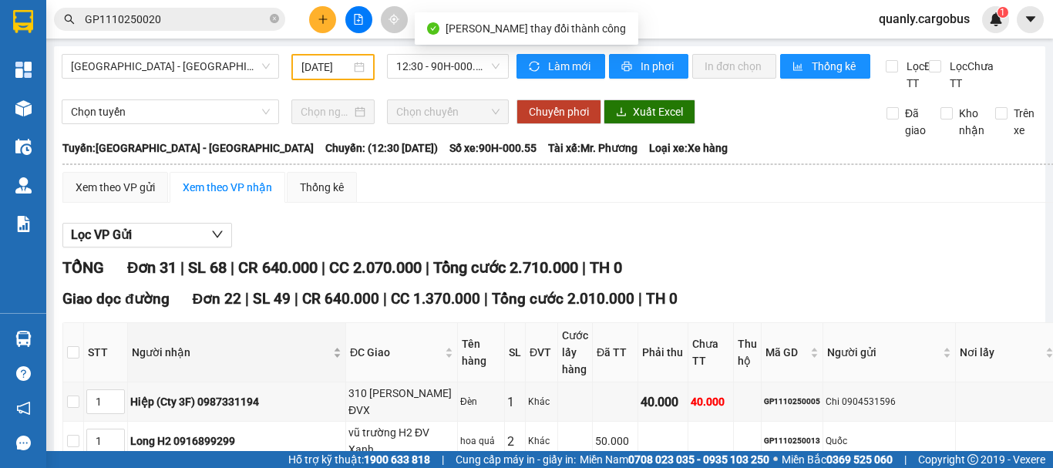
click at [202, 361] on span "Người nhận" at bounding box center [231, 352] width 198 height 17
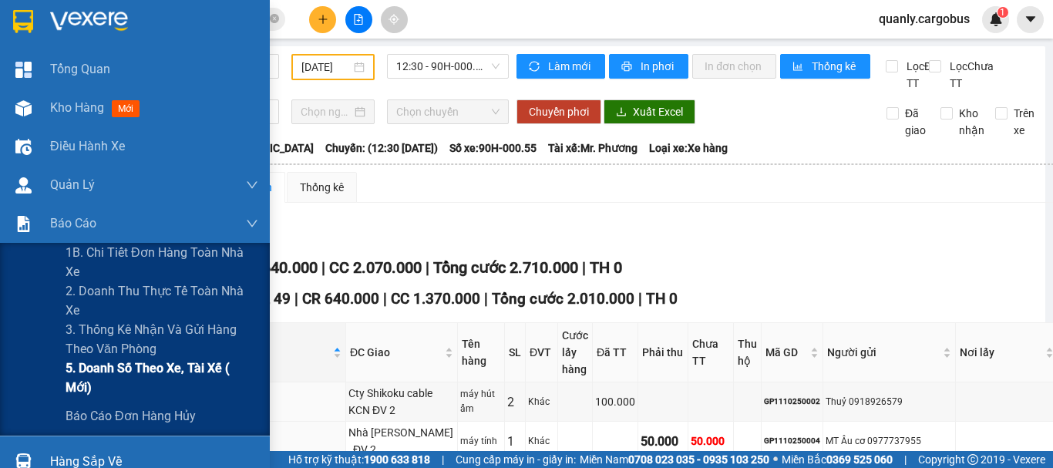
click at [200, 368] on span "5. Doanh số theo xe, tài xế ( mới)" at bounding box center [162, 377] width 193 height 39
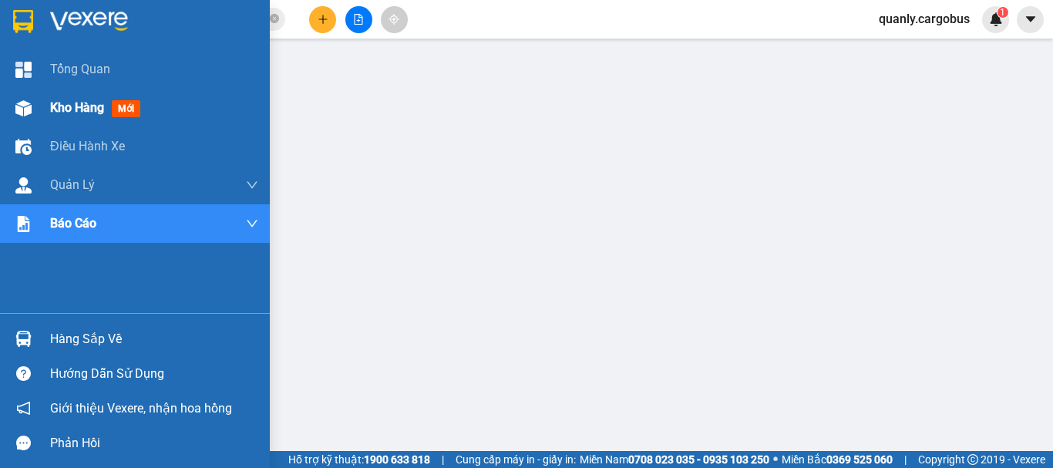
click at [32, 104] on div at bounding box center [23, 108] width 27 height 27
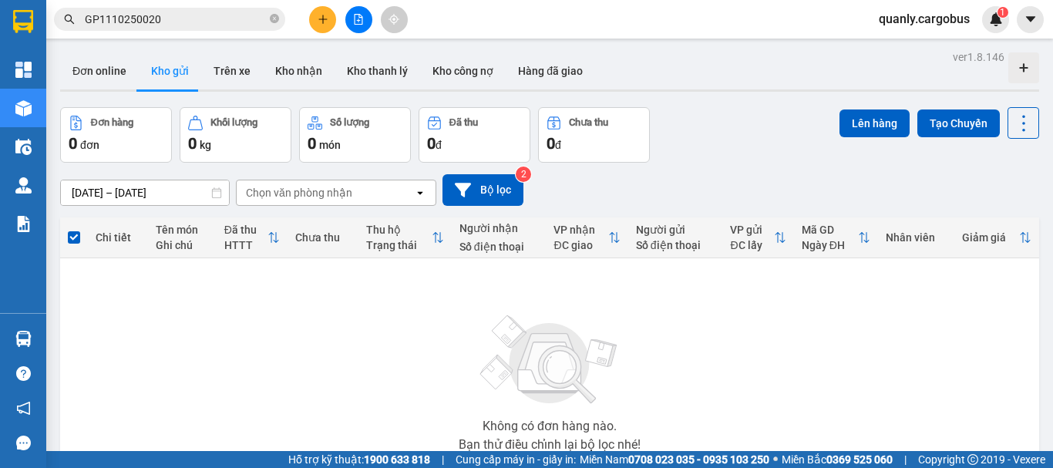
click at [690, 313] on div "Không có đơn hàng nào. Bạn thử điều chỉnh lại bộ lọc nhé!" at bounding box center [549, 378] width 963 height 231
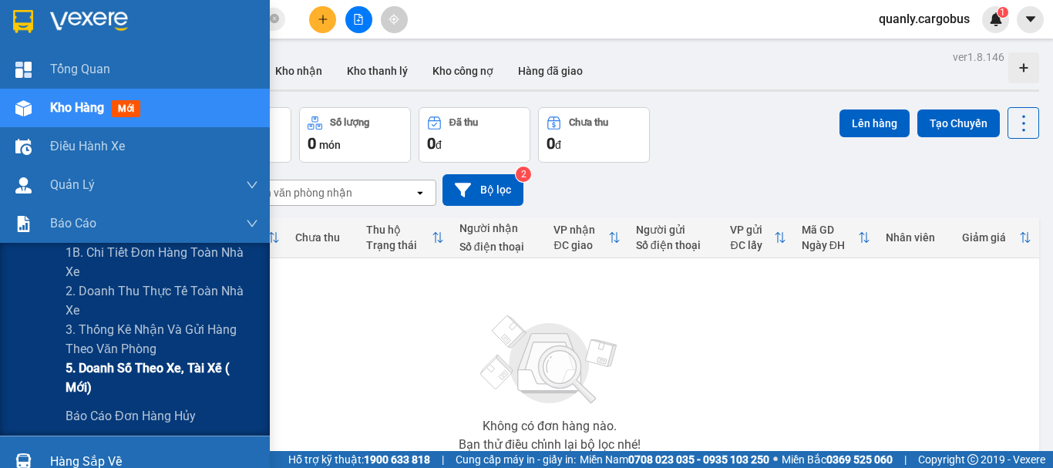
click at [166, 368] on span "5. Doanh số theo xe, tài xế ( mới)" at bounding box center [162, 377] width 193 height 39
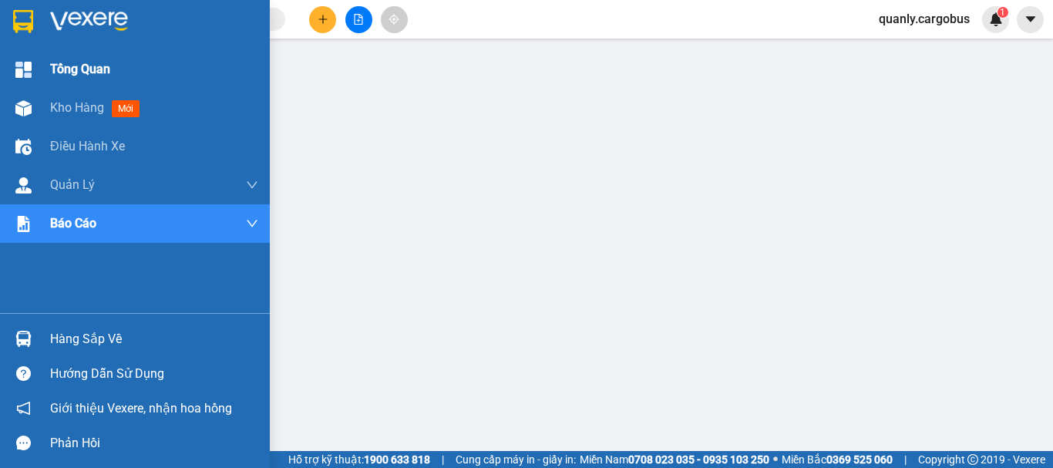
drag, startPoint x: 20, startPoint y: 113, endPoint x: 143, endPoint y: 54, distance: 136.1
click at [21, 113] on img at bounding box center [23, 108] width 16 height 16
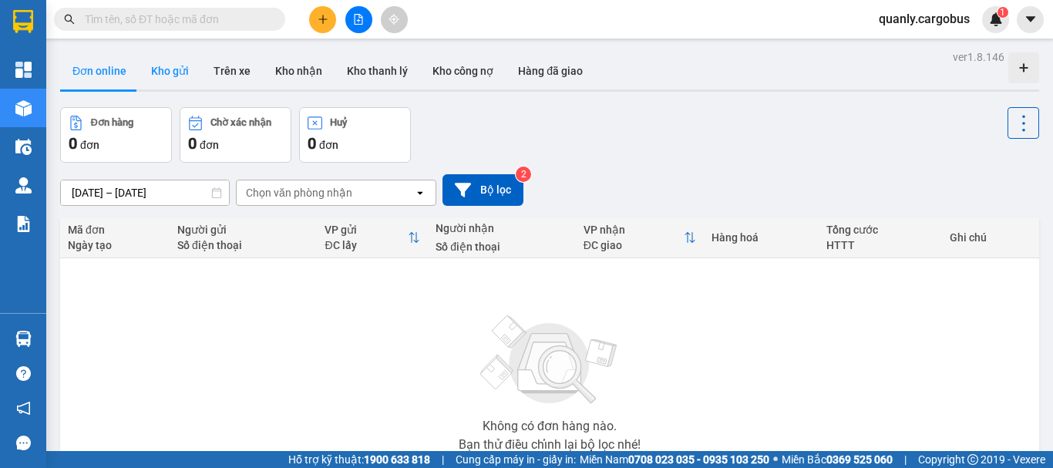
click at [163, 74] on button "Kho gửi" at bounding box center [170, 70] width 62 height 37
type input "[DATE] – [DATE]"
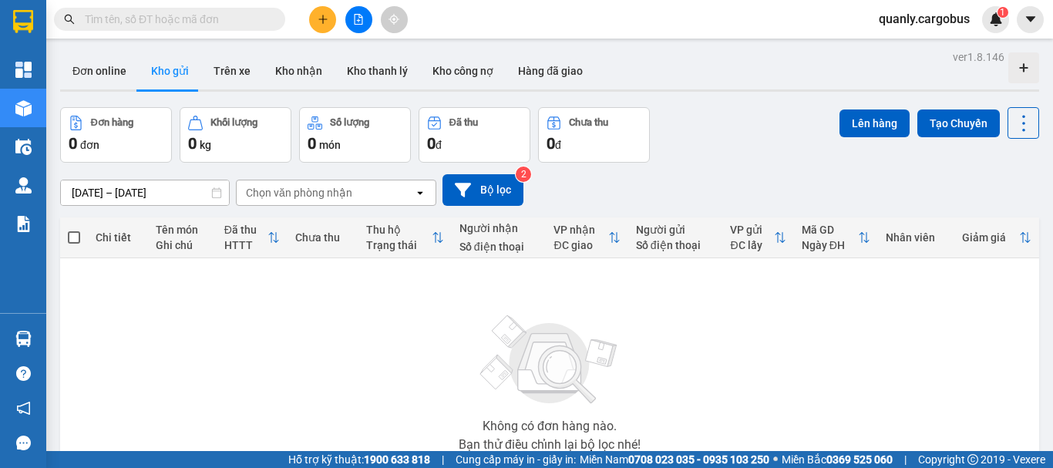
click at [156, 78] on button "Kho gửi" at bounding box center [170, 70] width 62 height 37
click at [505, 189] on button "Bộ lọc" at bounding box center [482, 190] width 81 height 32
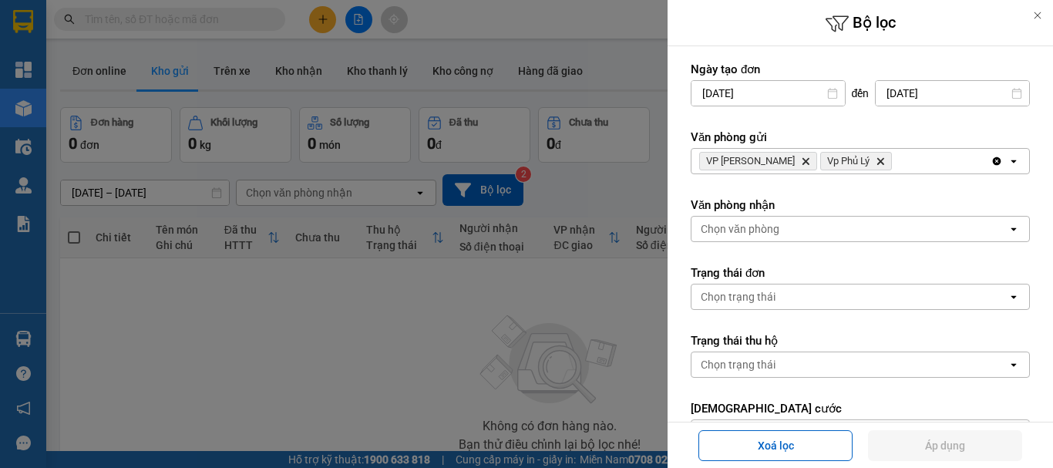
click at [802, 160] on icon "VP Đồng Văn, close by backspace" at bounding box center [805, 161] width 7 height 7
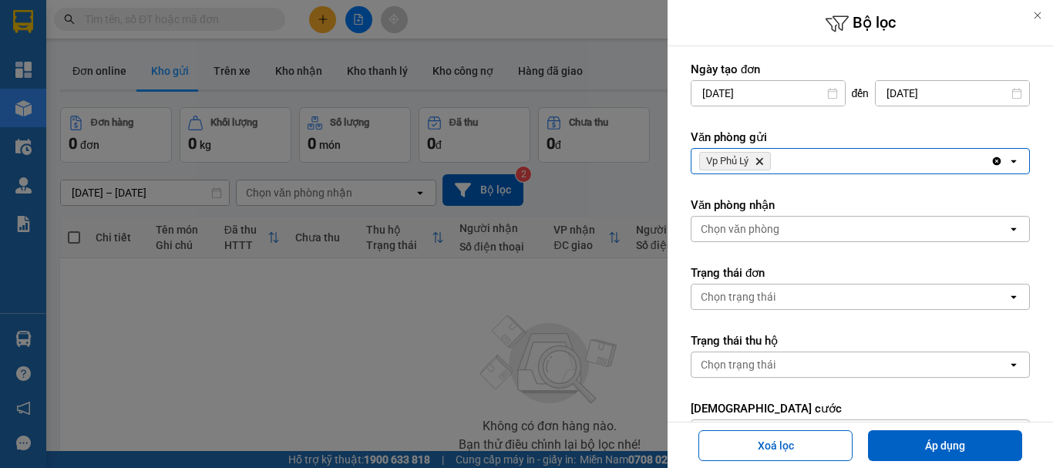
click at [764, 163] on icon "Delete" at bounding box center [758, 160] width 9 height 9
click at [764, 163] on div "Chọn văn phòng" at bounding box center [740, 160] width 79 height 15
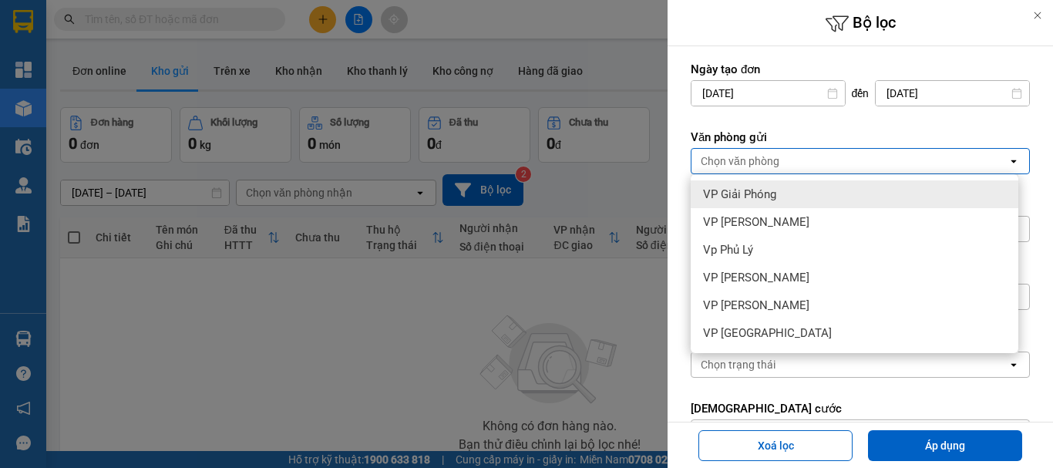
click at [754, 199] on span "VP Giải Phóng" at bounding box center [739, 193] width 73 height 15
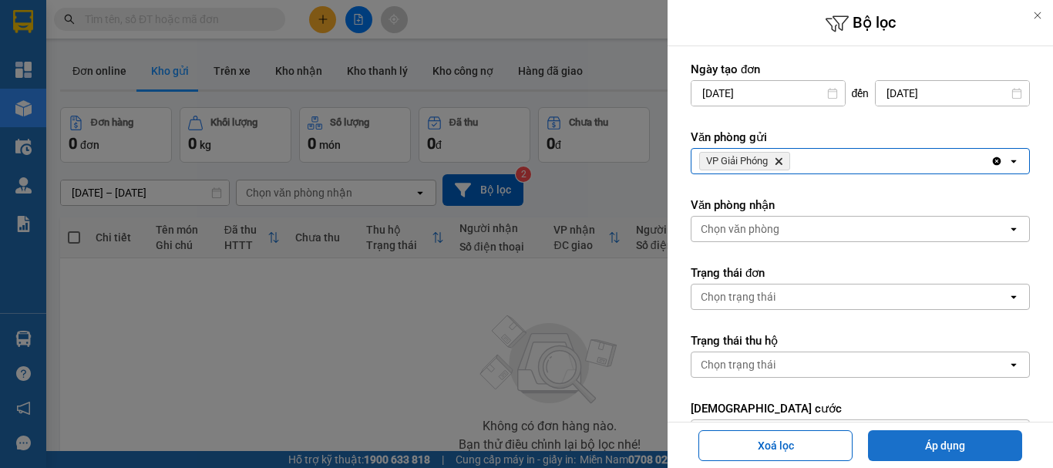
click at [945, 446] on button "Áp dụng" at bounding box center [945, 445] width 154 height 31
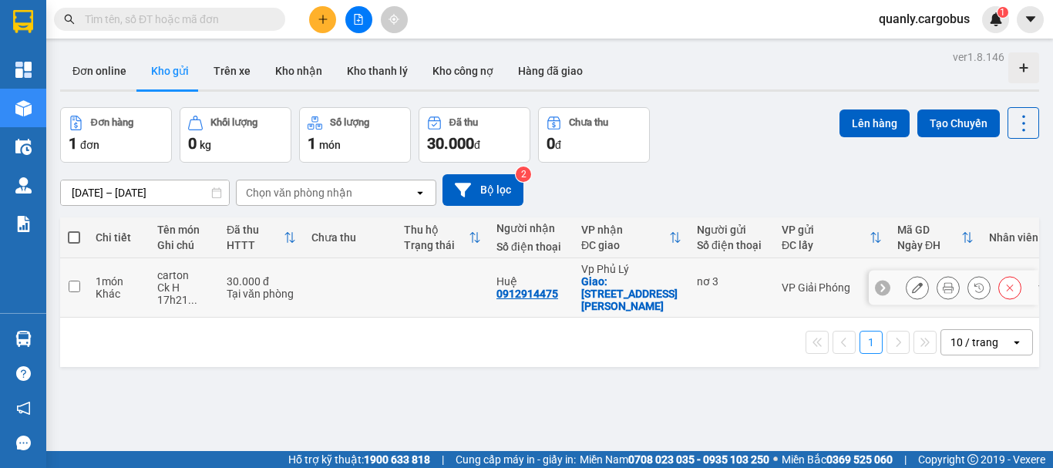
click at [344, 267] on td at bounding box center [350, 287] width 92 height 59
checkbox input "true"
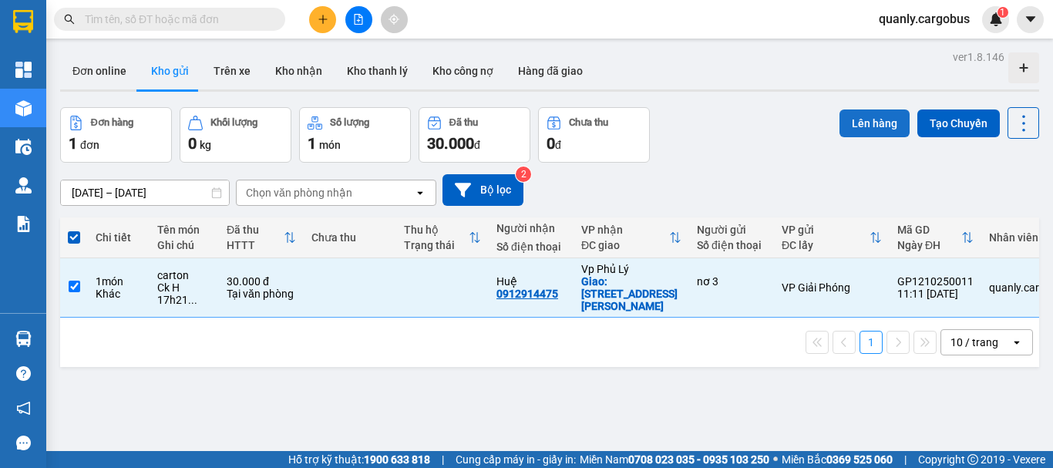
click at [860, 131] on button "Lên hàng" at bounding box center [874, 123] width 70 height 28
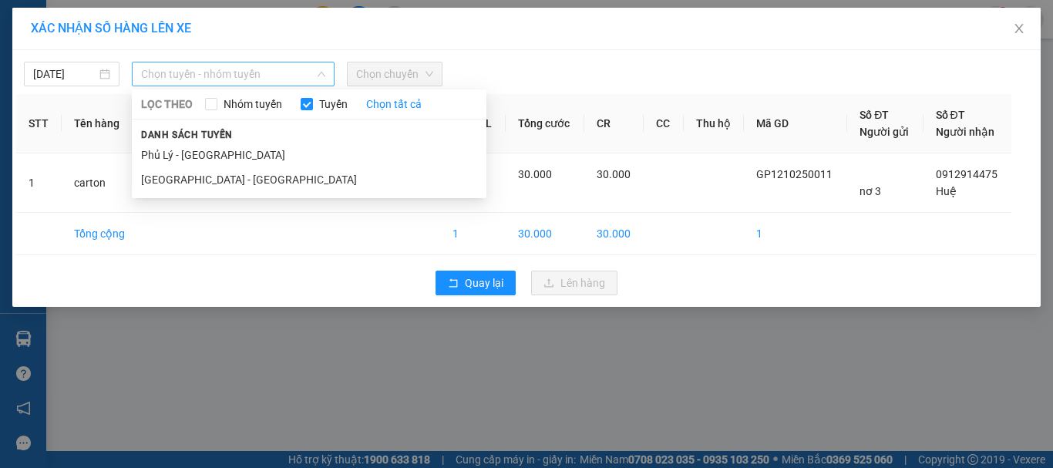
click at [247, 82] on span "Chọn tuyến - nhóm tuyến" at bounding box center [233, 73] width 184 height 23
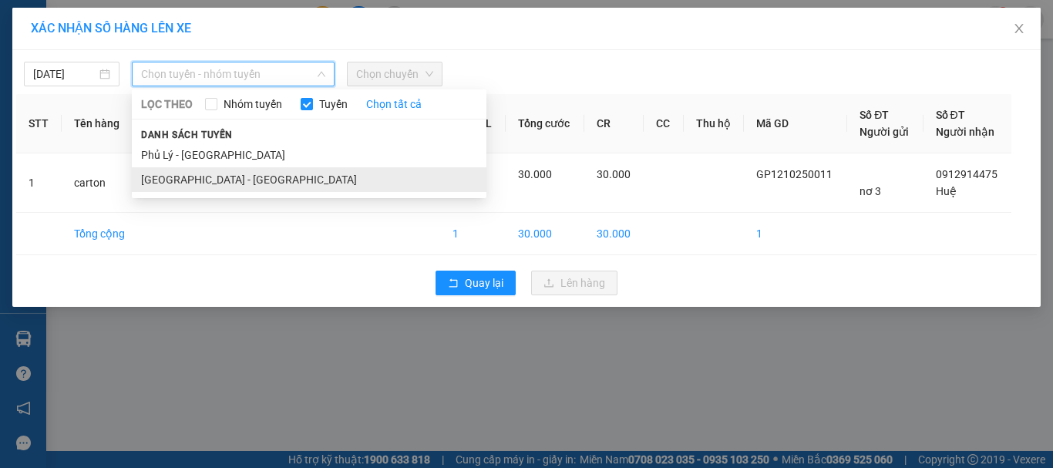
click at [235, 177] on li "[GEOGRAPHIC_DATA] - [GEOGRAPHIC_DATA]" at bounding box center [309, 179] width 355 height 25
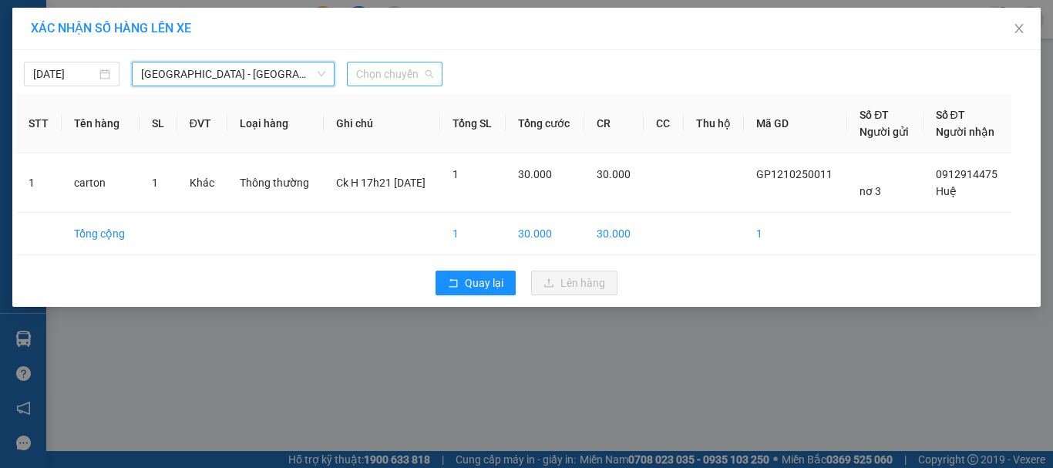
click at [416, 64] on span "Chọn chuyến" at bounding box center [394, 73] width 77 height 23
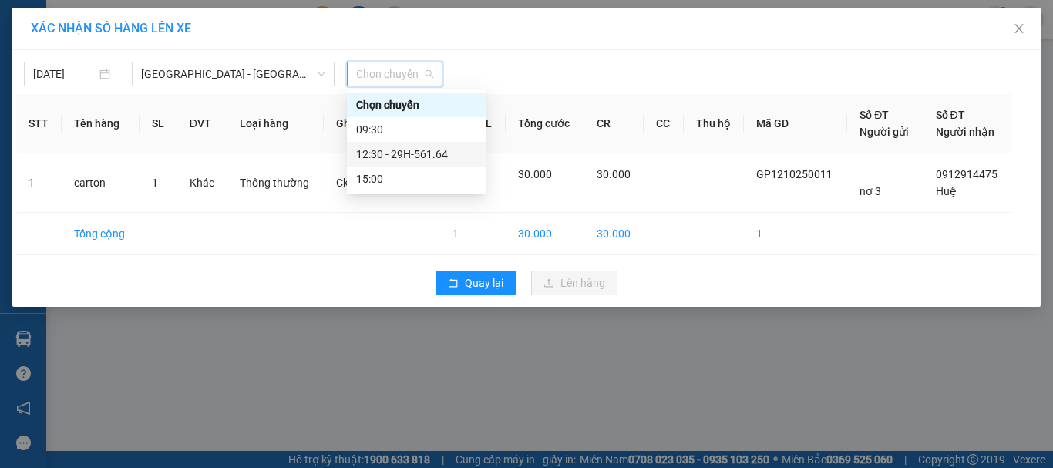
click at [424, 153] on div "12:30 - 29H-561.64" at bounding box center [416, 154] width 120 height 17
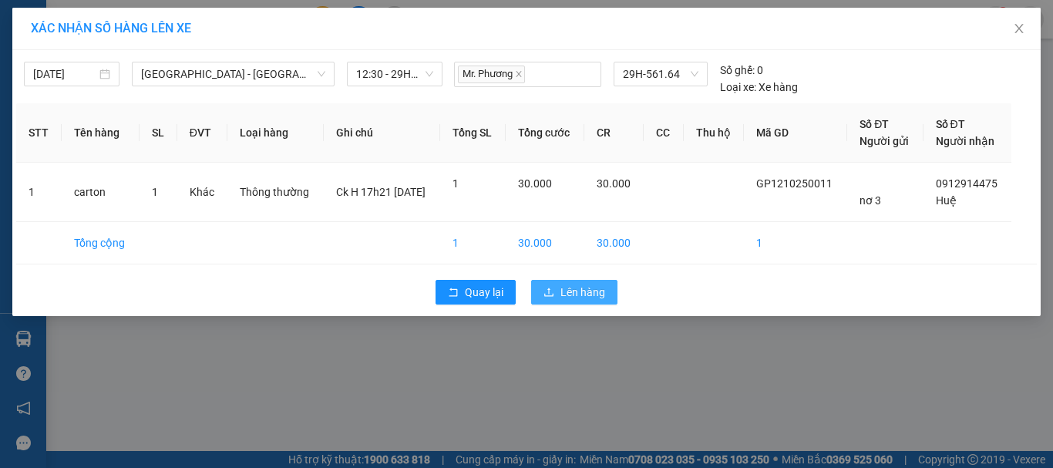
click at [563, 284] on span "Lên hàng" at bounding box center [582, 292] width 45 height 17
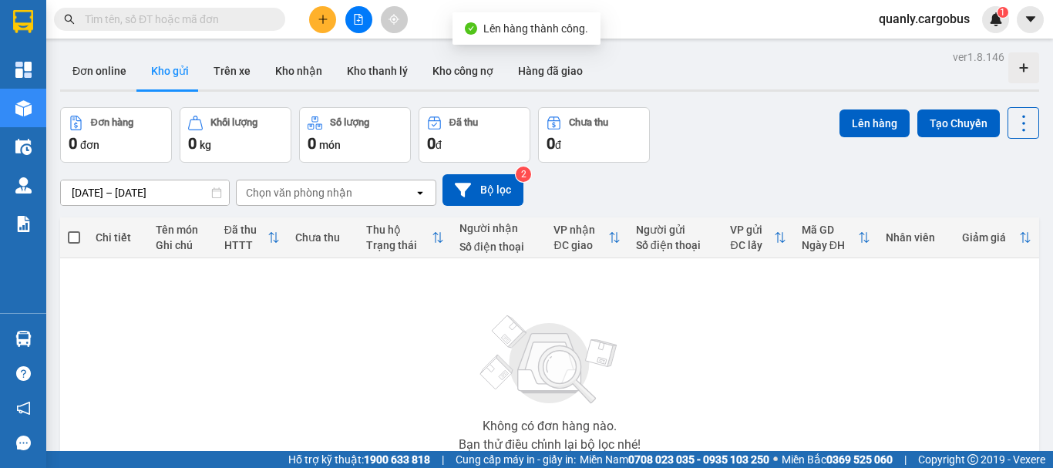
click at [369, 15] on button at bounding box center [358, 19] width 27 height 27
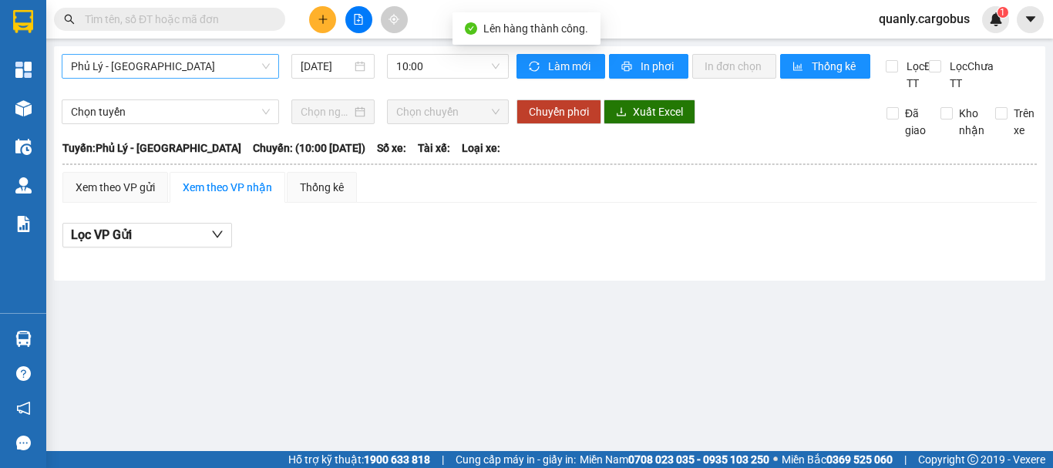
click at [174, 67] on span "Phủ Lý - [GEOGRAPHIC_DATA]" at bounding box center [170, 66] width 199 height 23
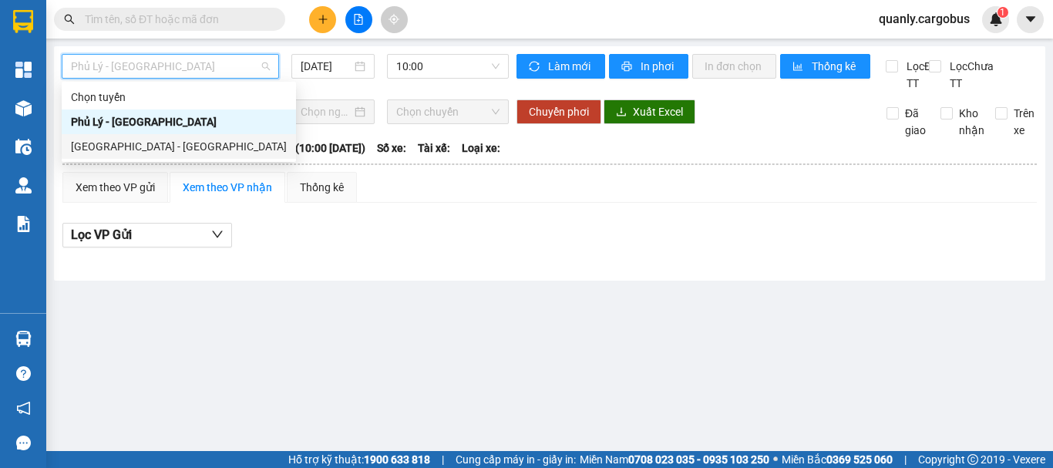
click at [176, 139] on div "[GEOGRAPHIC_DATA] - [GEOGRAPHIC_DATA]" at bounding box center [179, 146] width 216 height 17
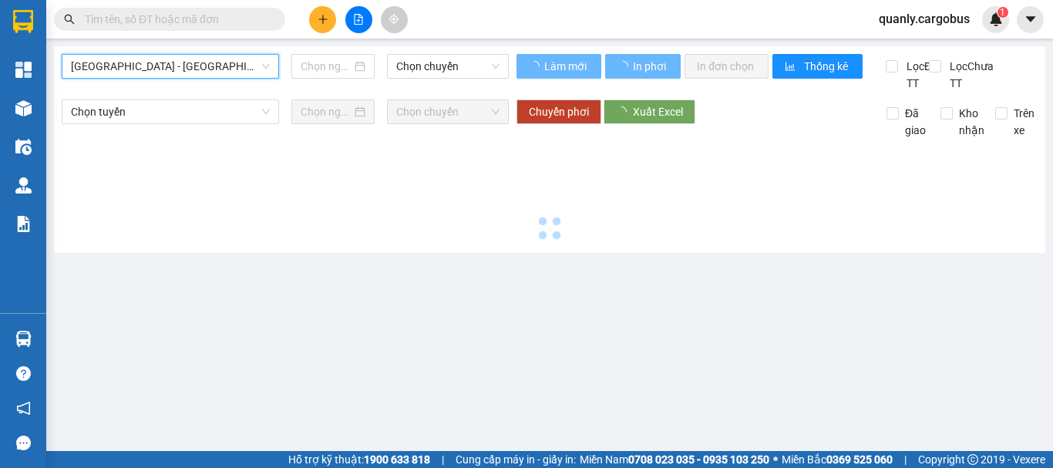
type input "[DATE]"
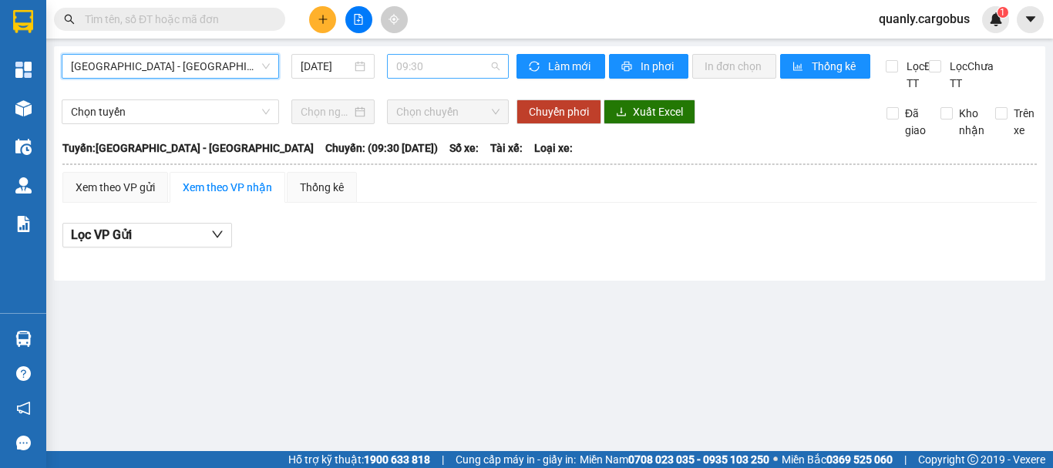
click at [449, 67] on span "09:30" at bounding box center [447, 66] width 103 height 23
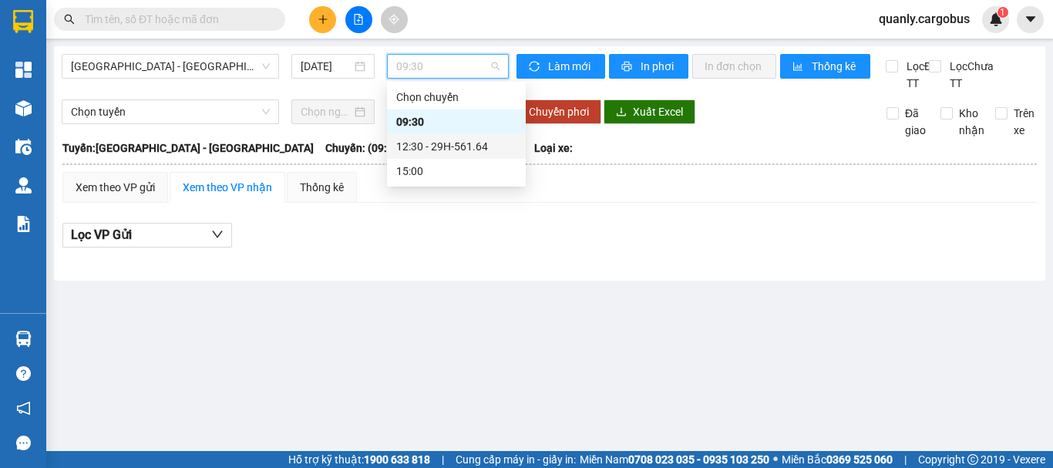
click at [445, 143] on div "12:30 - 29H-561.64" at bounding box center [456, 146] width 120 height 17
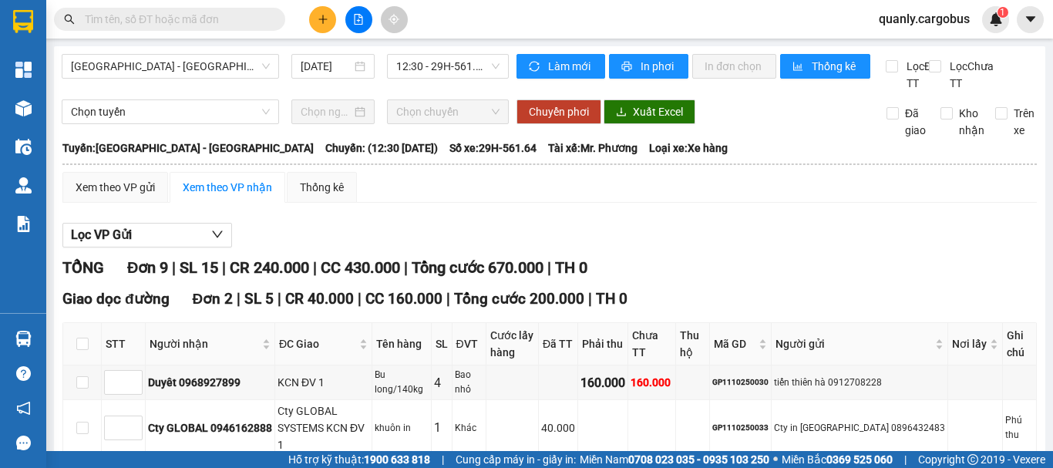
drag, startPoint x: 536, startPoint y: 302, endPoint x: 508, endPoint y: 291, distance: 30.8
drag, startPoint x: 506, startPoint y: 291, endPoint x: 514, endPoint y: 298, distance: 11.5
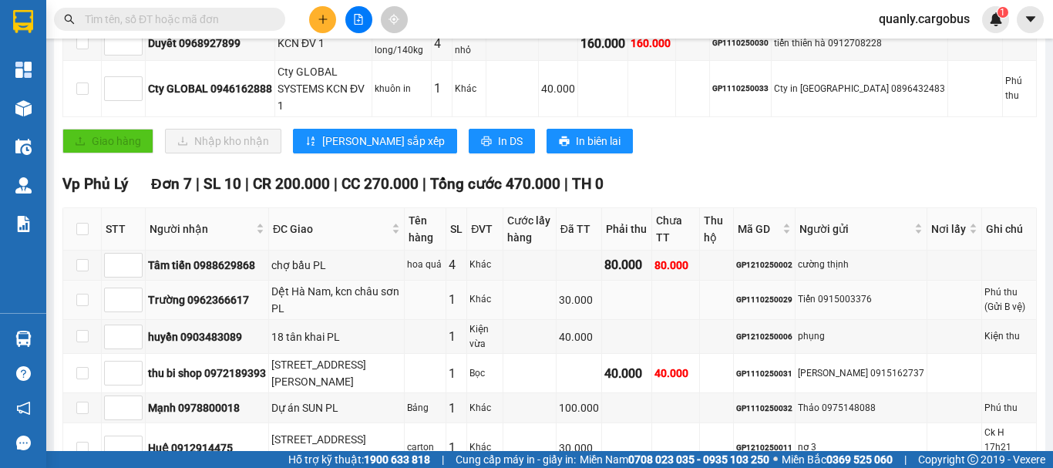
scroll to position [385, 0]
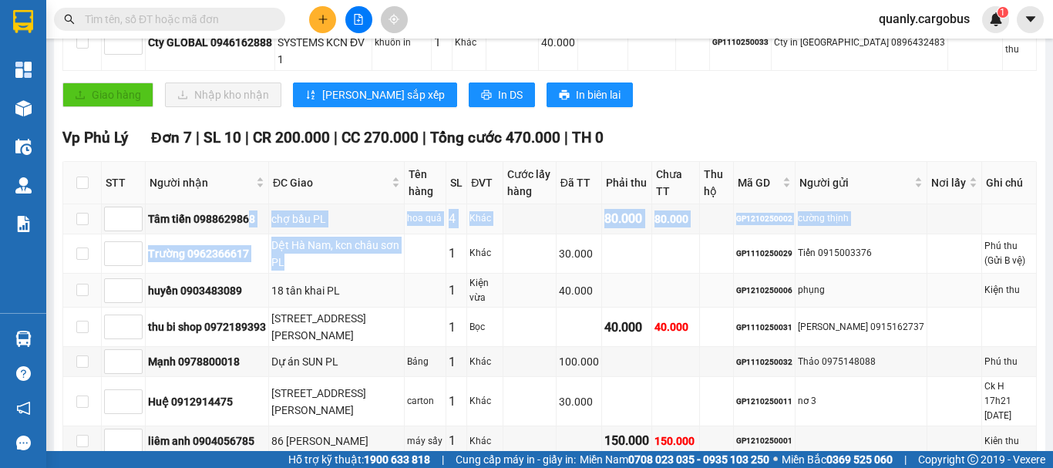
drag, startPoint x: 250, startPoint y: 210, endPoint x: 336, endPoint y: 273, distance: 106.5
click at [326, 268] on tbody "Tâm tiến 0988629868 chợ bầu PL hoa quả 4 Khác 80.000 80.000 GP1210250002 cường …" at bounding box center [549, 330] width 973 height 252
click at [264, 234] on td "Trường 0962366617" at bounding box center [207, 253] width 123 height 39
drag, startPoint x: 324, startPoint y: 247, endPoint x: 416, endPoint y: 297, distance: 105.2
click at [405, 290] on tbody "Tâm tiến 0988629868 chợ bầu PL hoa quả 4 Khác 80.000 80.000 GP1210250002 cường …" at bounding box center [549, 330] width 973 height 252
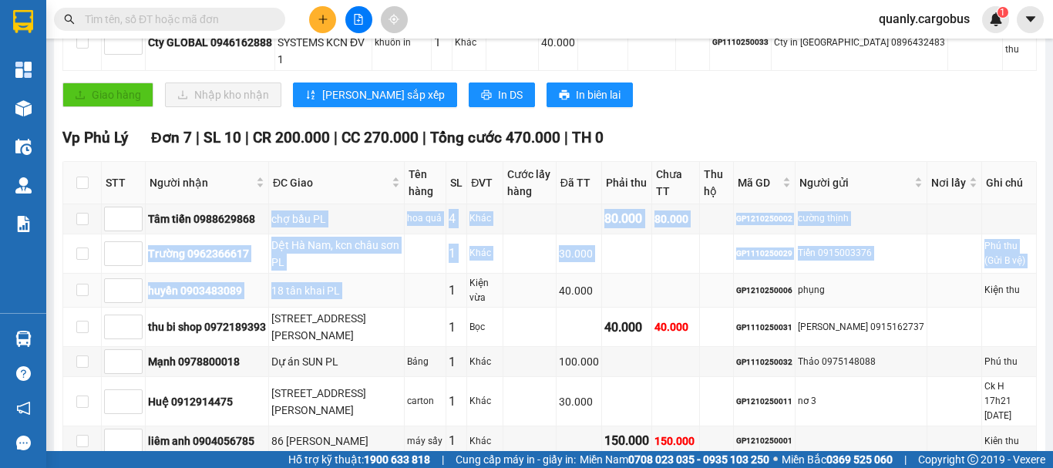
click at [390, 292] on td "18 tân khai PL" at bounding box center [337, 291] width 136 height 35
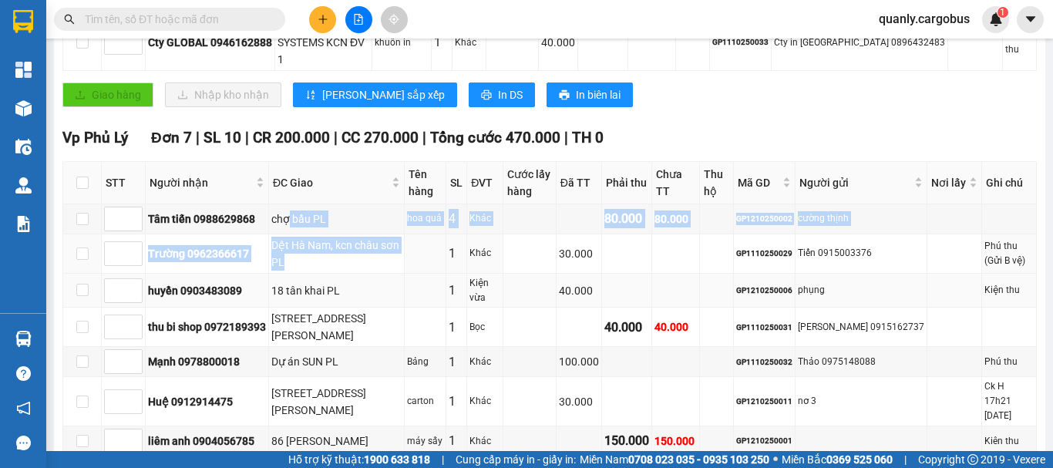
drag, startPoint x: 291, startPoint y: 231, endPoint x: 353, endPoint y: 274, distance: 75.3
click at [351, 274] on tbody "Tâm tiến 0988629868 chợ bầu PL hoa quả 4 Khác 80.000 80.000 GP1210250002 cường …" at bounding box center [549, 330] width 973 height 252
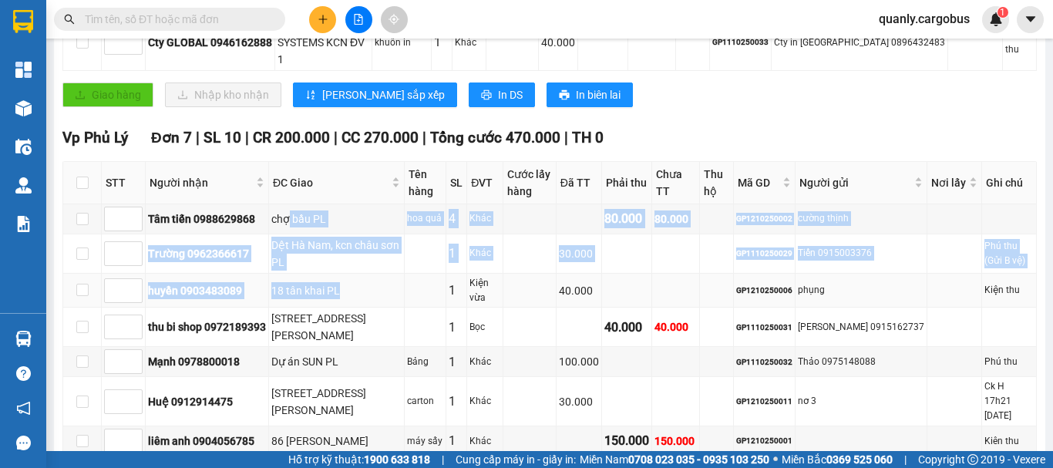
click at [353, 275] on td "18 tân khai PL" at bounding box center [337, 291] width 136 height 35
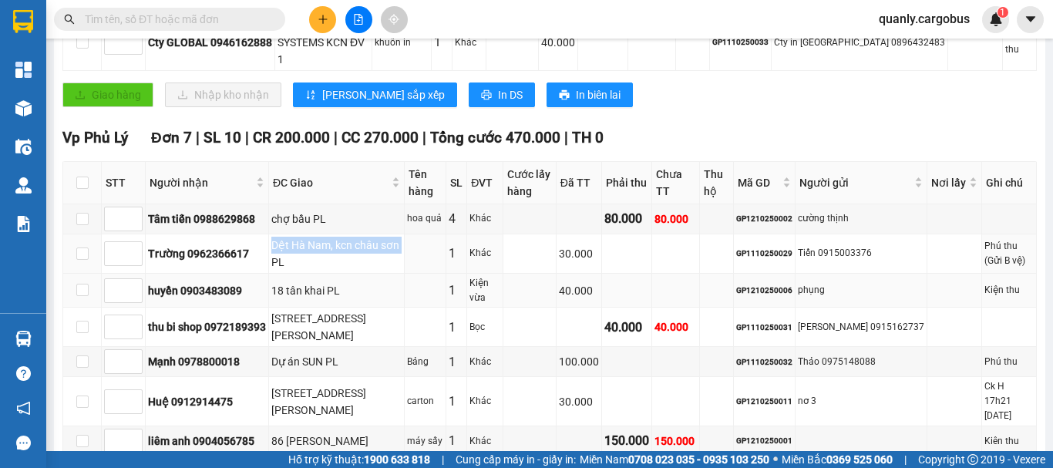
drag, startPoint x: 278, startPoint y: 237, endPoint x: 327, endPoint y: 290, distance: 71.4
click at [326, 290] on tbody "Tâm tiến 0988629868 chợ bầu PL hoa quả 4 Khác 80.000 80.000 GP1210250002 cường …" at bounding box center [549, 330] width 973 height 252
click at [328, 291] on div "18 tân khai PL" at bounding box center [336, 290] width 130 height 17
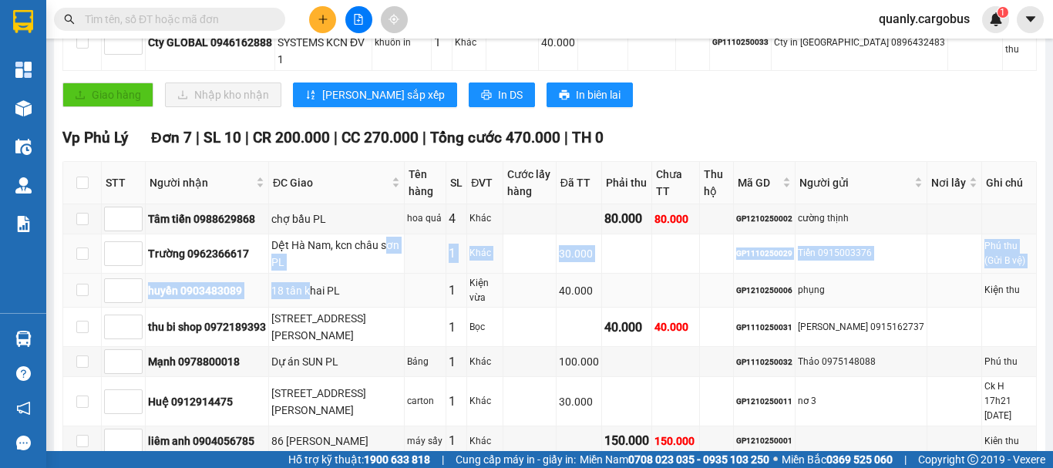
drag, startPoint x: 280, startPoint y: 257, endPoint x: 318, endPoint y: 307, distance: 63.2
click at [317, 305] on tbody "Tâm tiến 0988629868 chợ bầu PL hoa quả 4 Khác 80.000 80.000 GP1210250002 cường …" at bounding box center [549, 330] width 973 height 252
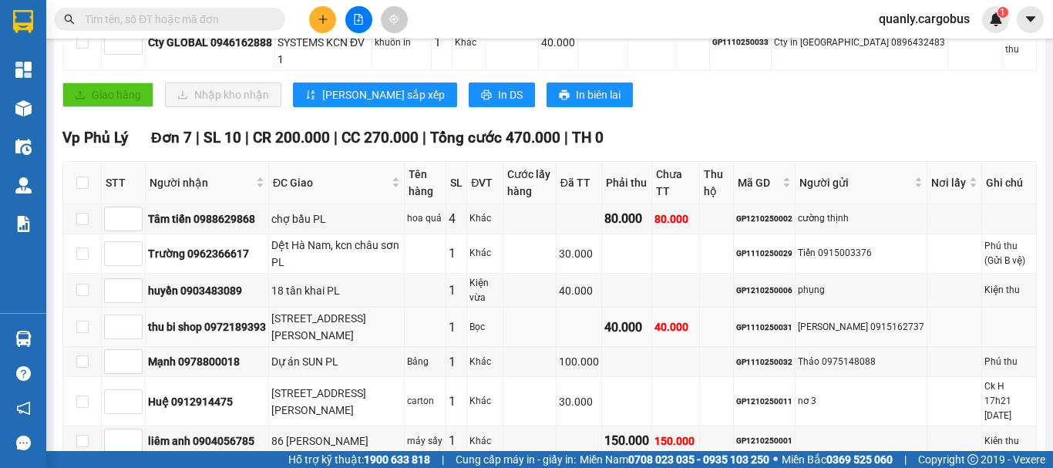
click at [321, 309] on td "[STREET_ADDRESS][PERSON_NAME]" at bounding box center [337, 326] width 136 height 39
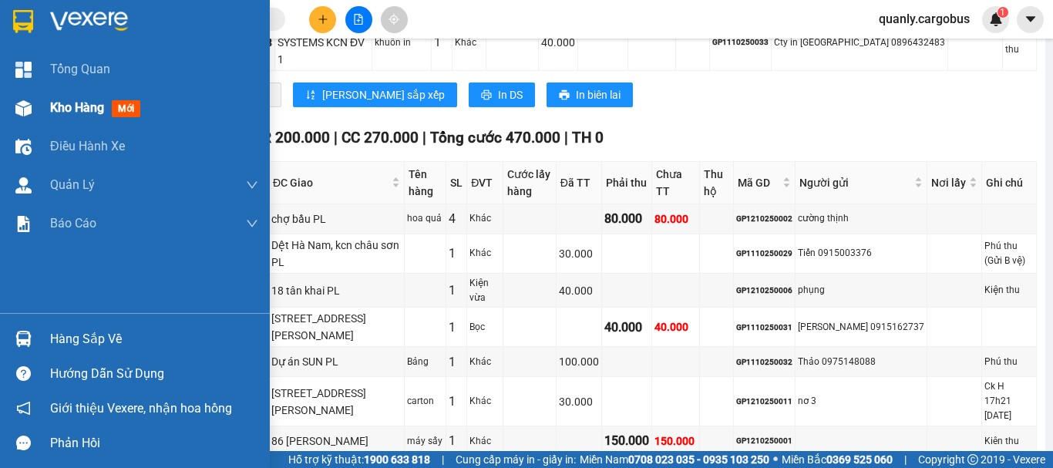
click at [73, 109] on span "Kho hàng" at bounding box center [77, 107] width 54 height 15
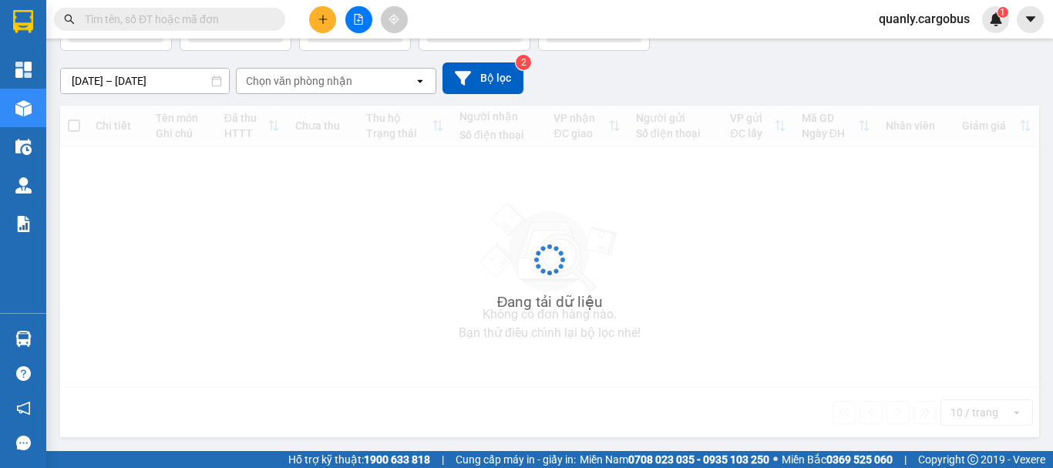
scroll to position [112, 0]
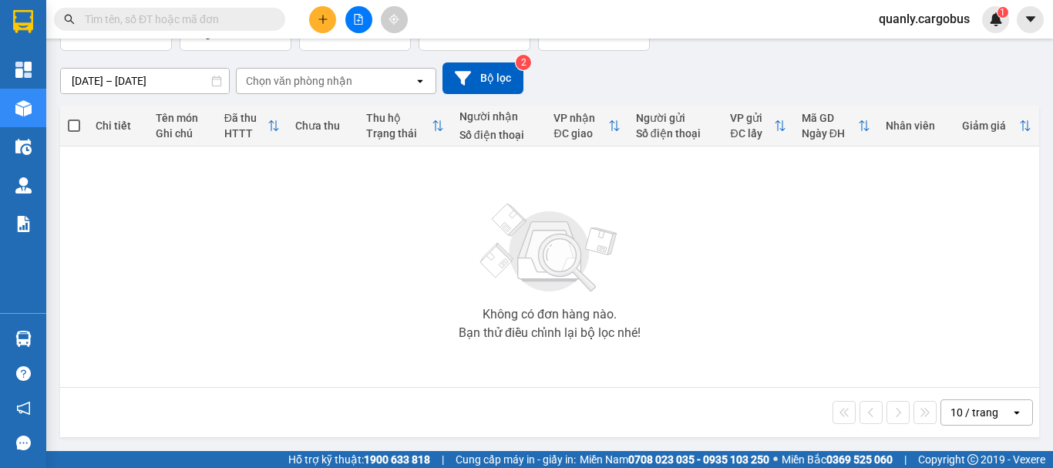
click at [593, 77] on div "[DATE] – [DATE] Press the down arrow key to interact with the calendar and sele…" at bounding box center [549, 78] width 979 height 32
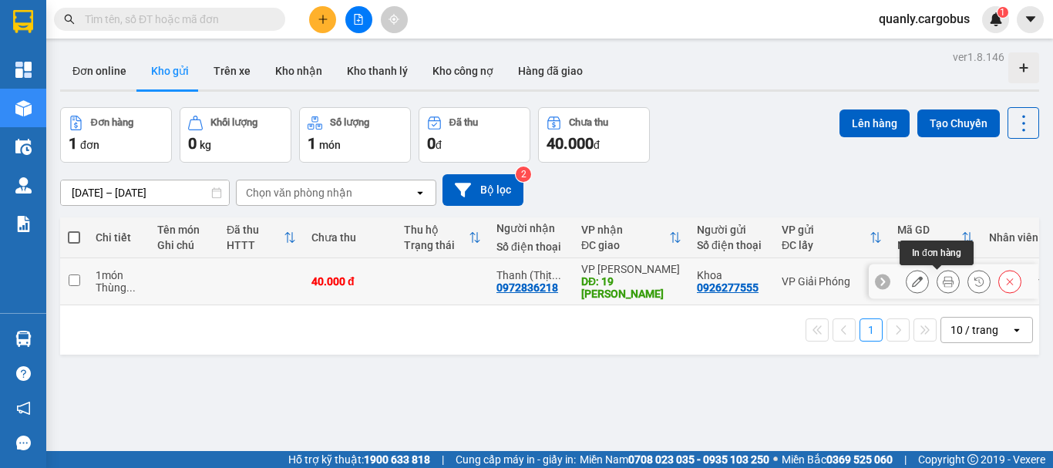
click at [943, 281] on icon at bounding box center [948, 281] width 11 height 11
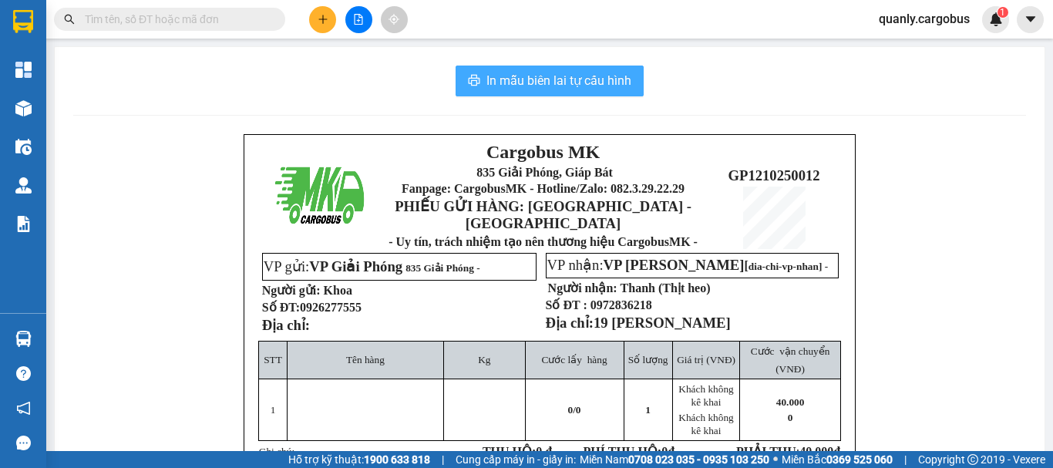
click at [543, 71] on span "In mẫu biên lai tự cấu hình" at bounding box center [558, 80] width 145 height 19
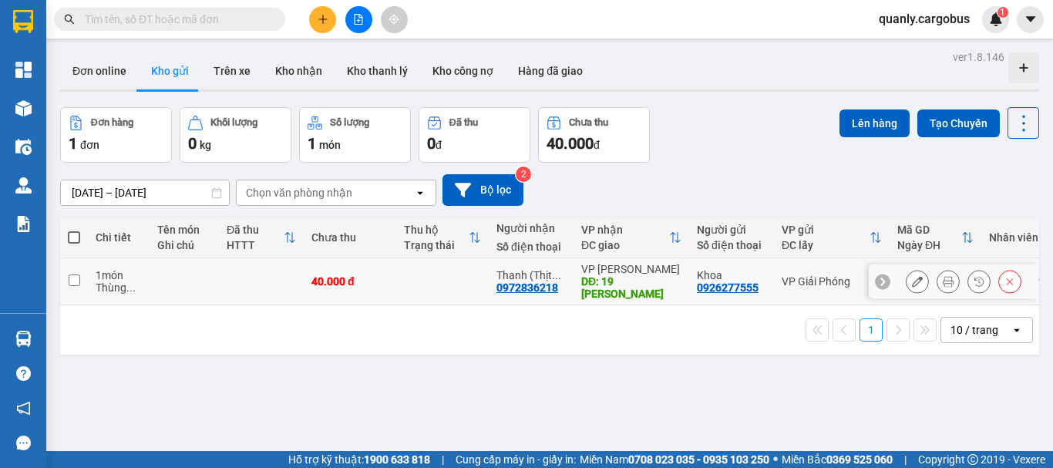
click at [516, 283] on div "0972836218" at bounding box center [527, 287] width 62 height 12
click at [76, 284] on input "checkbox" at bounding box center [75, 280] width 12 height 12
checkbox input "true"
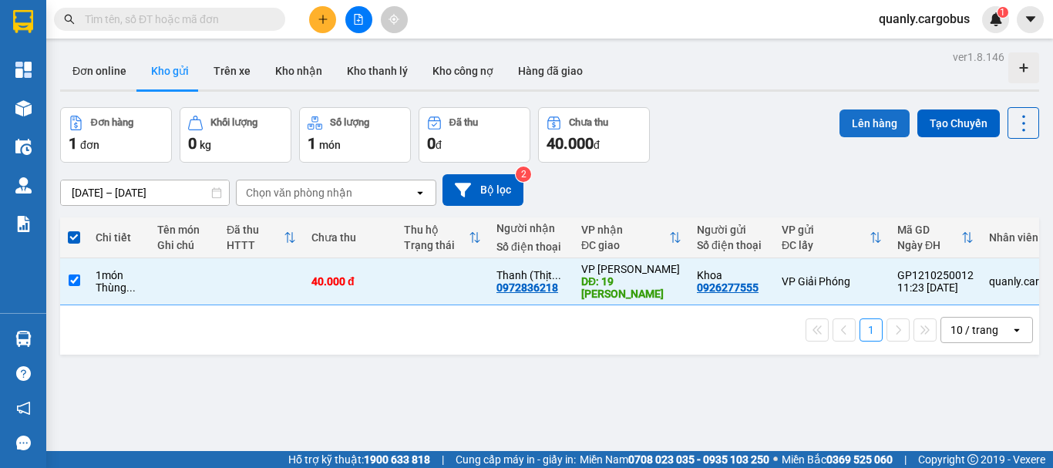
click at [862, 133] on button "Lên hàng" at bounding box center [874, 123] width 70 height 28
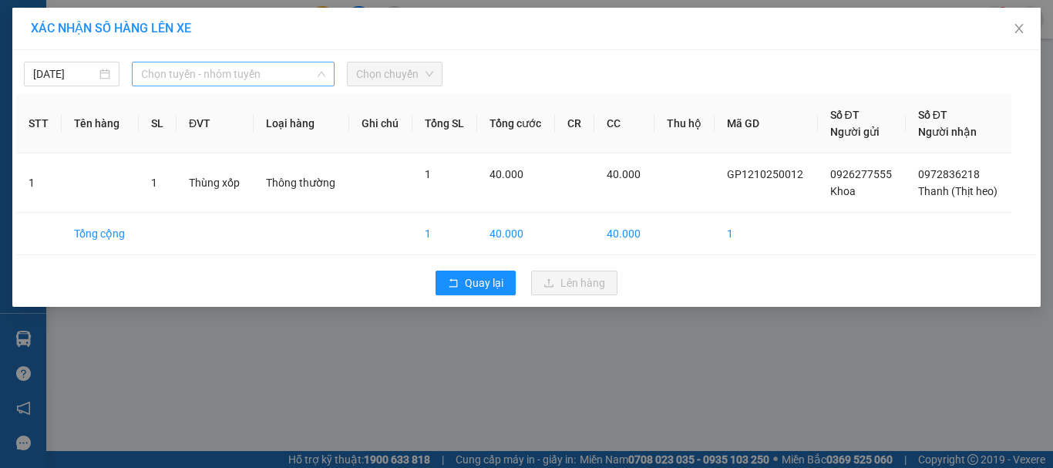
click at [204, 80] on span "Chọn tuyến - nhóm tuyến" at bounding box center [233, 73] width 184 height 23
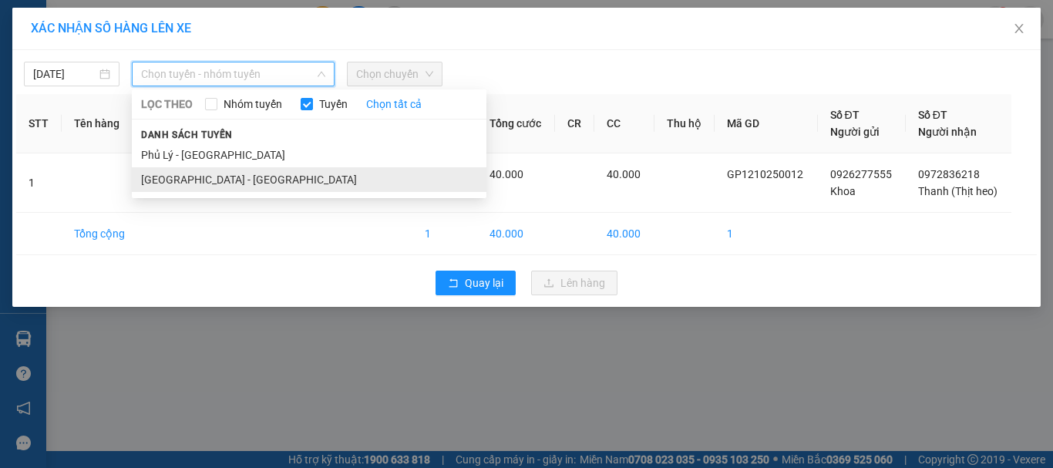
click at [213, 174] on li "[GEOGRAPHIC_DATA] - [GEOGRAPHIC_DATA]" at bounding box center [309, 179] width 355 height 25
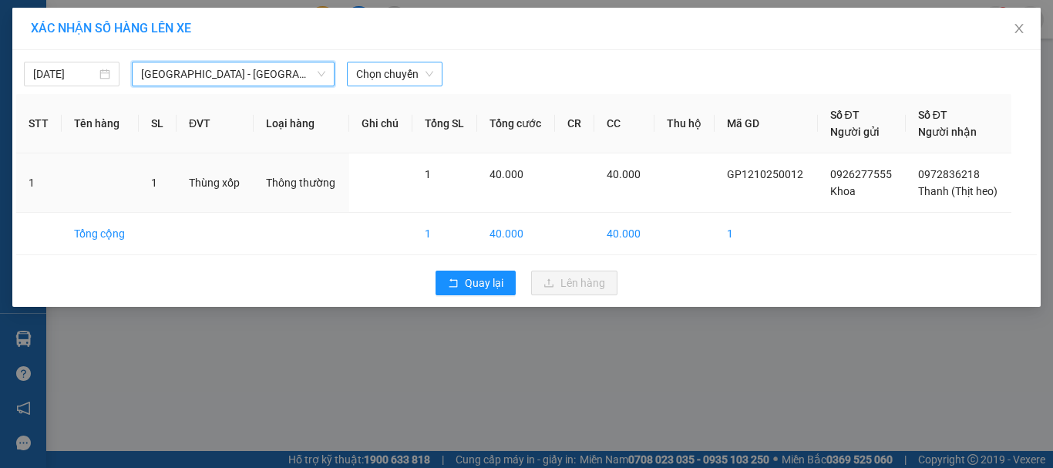
click at [399, 79] on span "Chọn chuyến" at bounding box center [394, 73] width 77 height 23
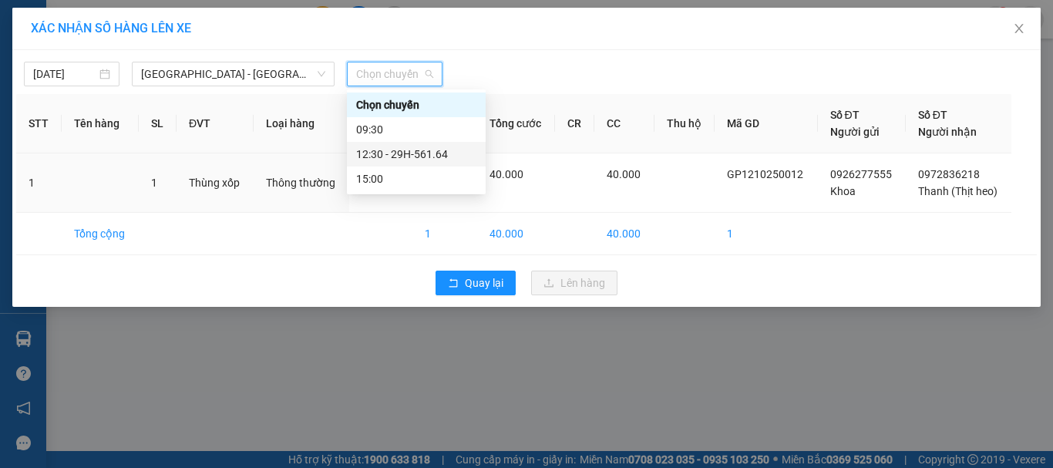
click at [410, 153] on div "12:30 - 29H-561.64" at bounding box center [416, 154] width 120 height 17
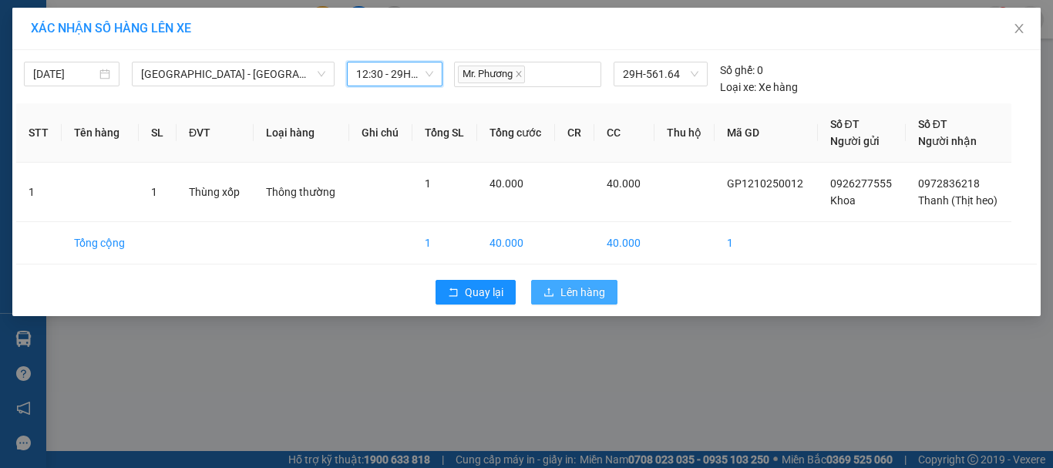
click at [565, 295] on span "Lên hàng" at bounding box center [582, 292] width 45 height 17
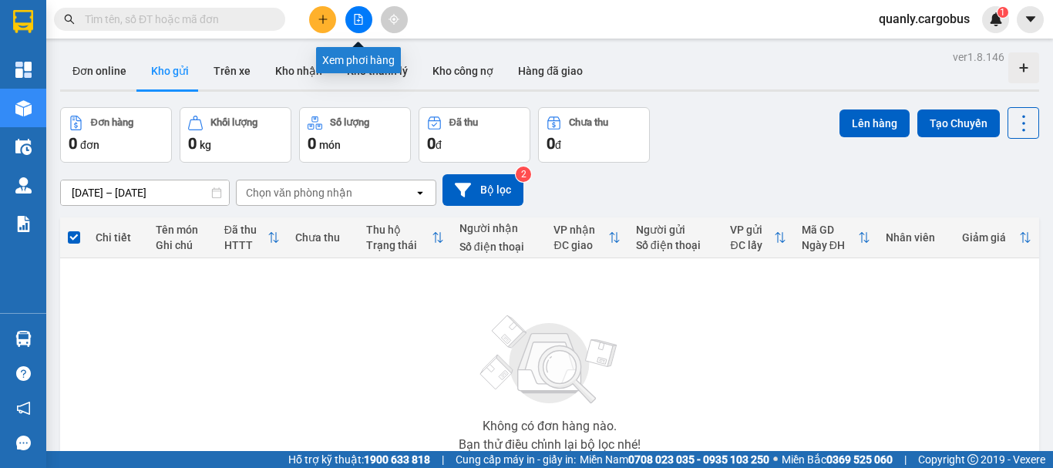
click at [354, 18] on icon "file-add" at bounding box center [358, 19] width 11 height 11
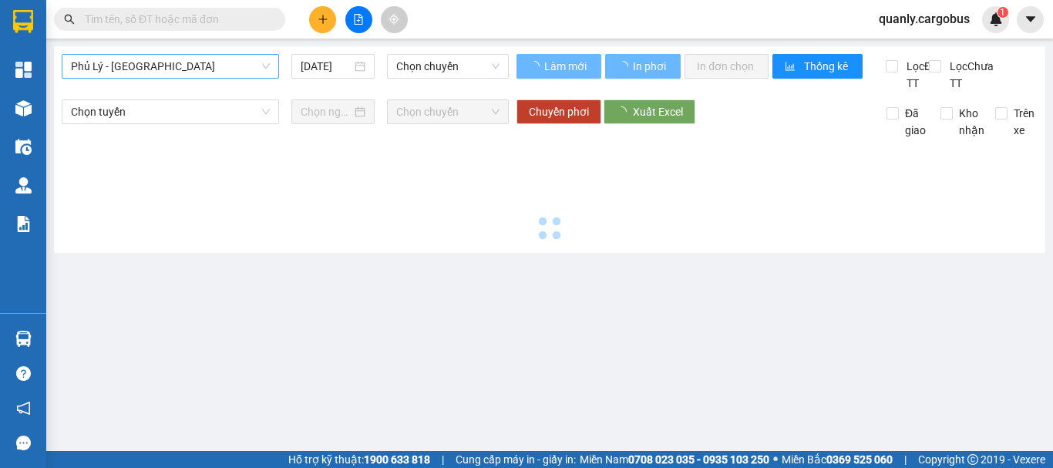
click at [190, 69] on span "Phủ Lý - [GEOGRAPHIC_DATA]" at bounding box center [170, 66] width 199 height 23
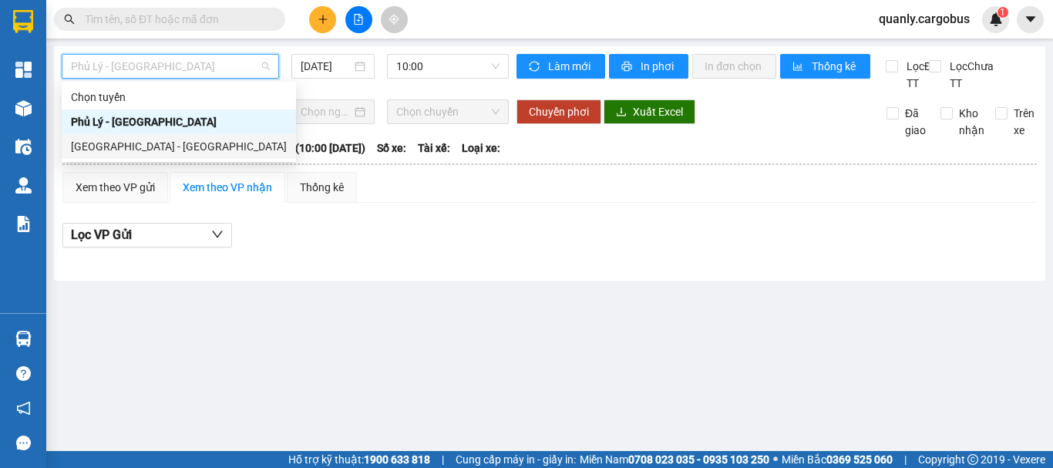
click at [164, 140] on div "[GEOGRAPHIC_DATA] - [GEOGRAPHIC_DATA]" at bounding box center [179, 146] width 216 height 17
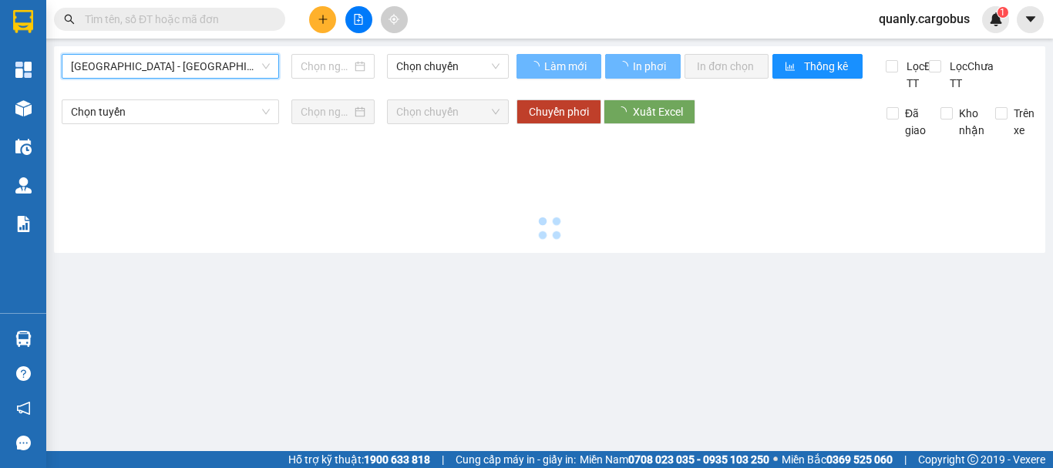
type input "[DATE]"
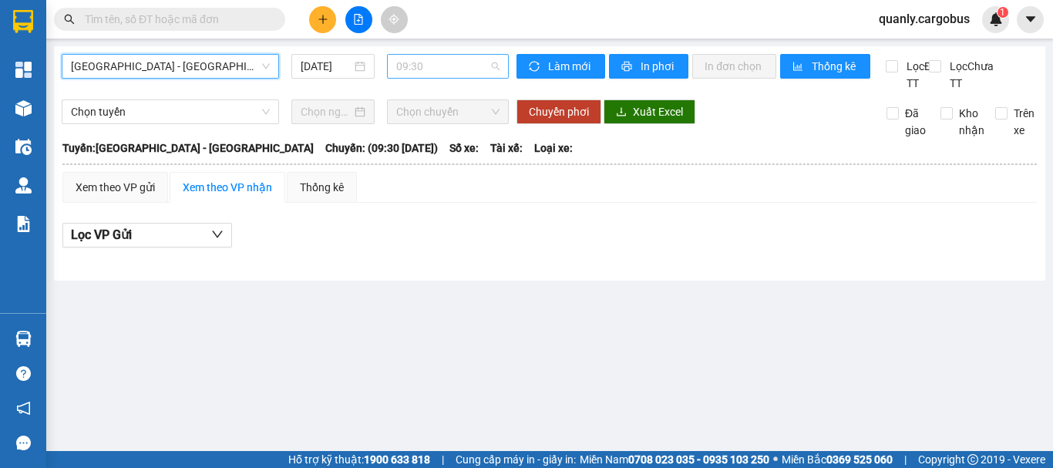
click at [412, 62] on span "09:30" at bounding box center [447, 66] width 103 height 23
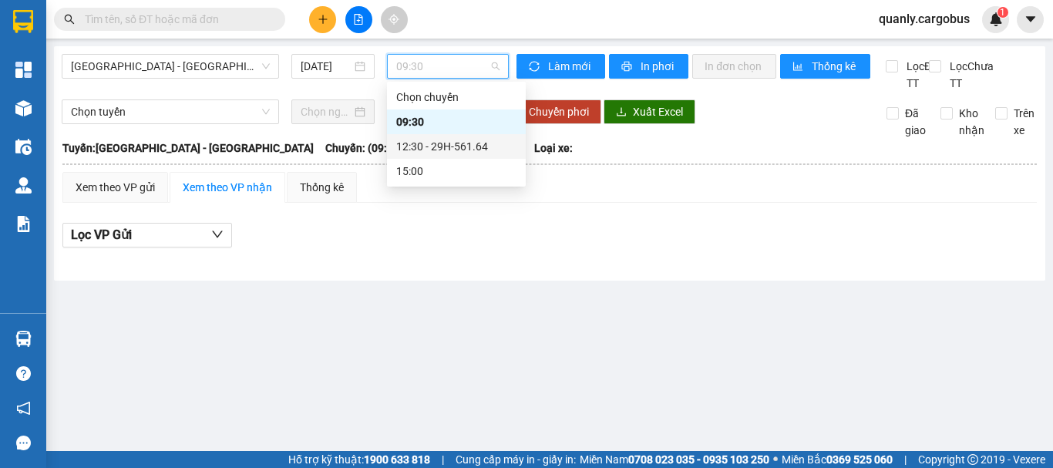
click at [447, 145] on div "12:30 - 29H-561.64" at bounding box center [456, 146] width 120 height 17
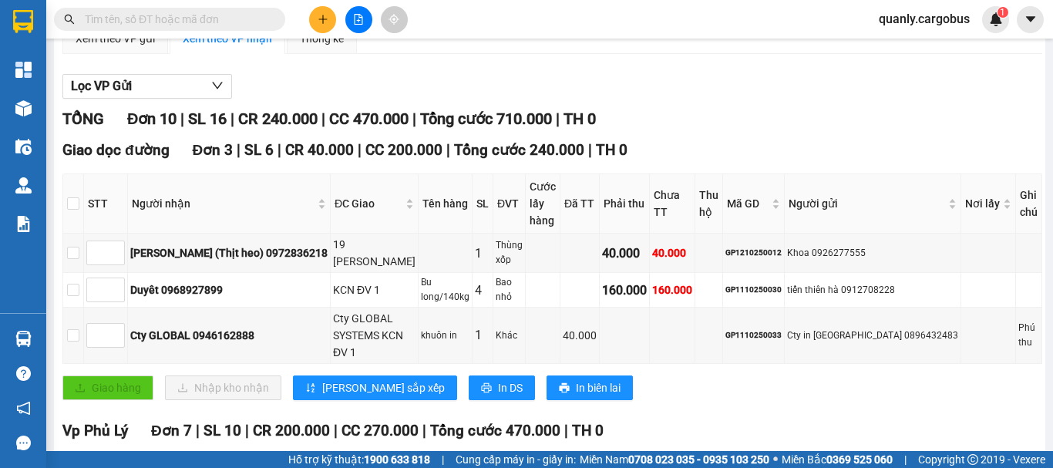
scroll to position [154, 0]
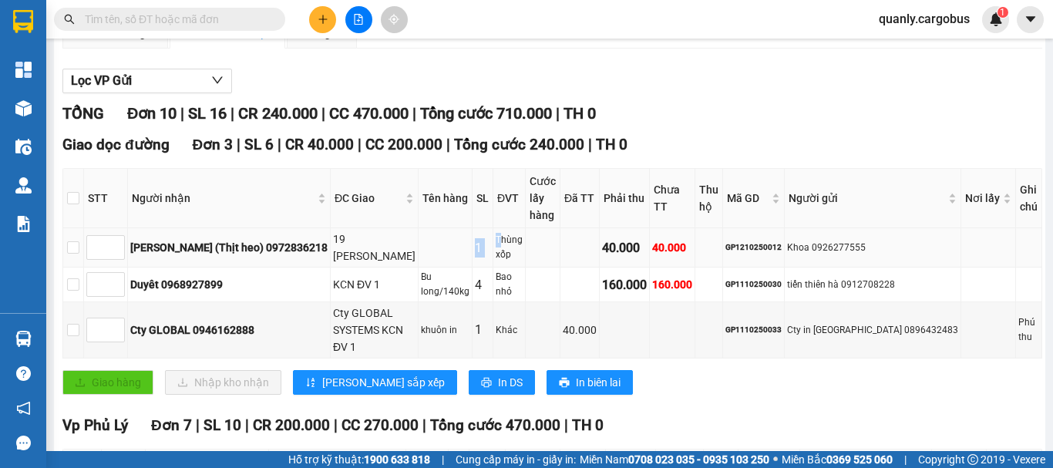
drag, startPoint x: 455, startPoint y: 230, endPoint x: 497, endPoint y: 250, distance: 45.9
click at [497, 250] on tr "[PERSON_NAME] (Thịt heo) 0972836218 19 [PERSON_NAME] 1 Thùng xốp 40.000 40.000 …" at bounding box center [552, 247] width 979 height 39
click at [499, 250] on div "Thùng xốp" at bounding box center [509, 247] width 27 height 29
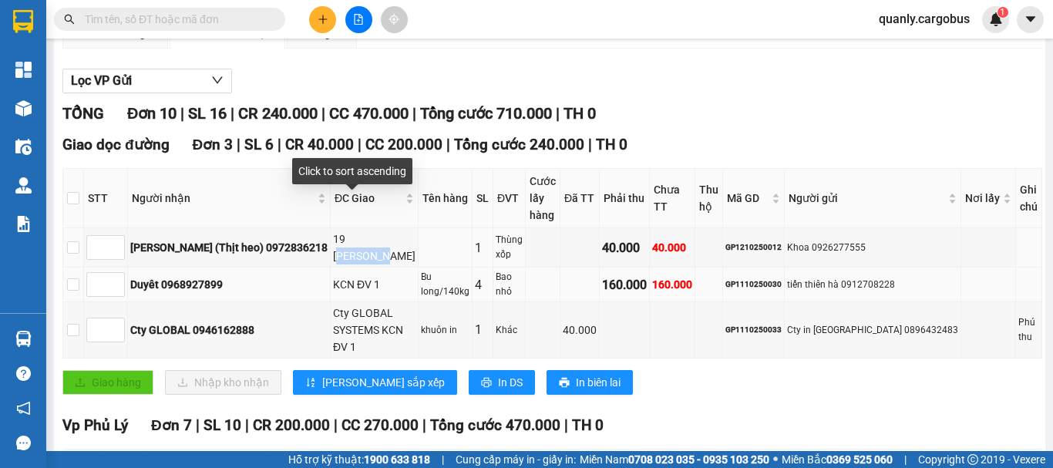
drag, startPoint x: 323, startPoint y: 230, endPoint x: 381, endPoint y: 265, distance: 68.5
click at [372, 263] on tbody "Thanh (Thịt heo) 0972836218 19 [PERSON_NAME] ĐV 1 Thùng xốp 40.000 40.000 GP121…" at bounding box center [552, 293] width 979 height 130
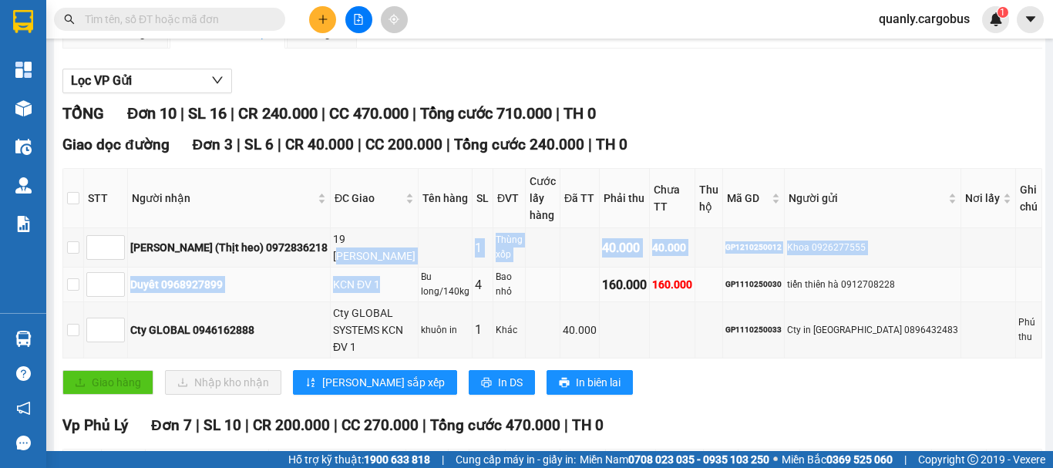
click at [389, 268] on td "KCN ĐV 1" at bounding box center [375, 284] width 88 height 35
drag, startPoint x: 321, startPoint y: 243, endPoint x: 367, endPoint y: 288, distance: 64.3
click at [365, 287] on tbody "Thanh (Thịt heo) 0972836218 19 [PERSON_NAME] ĐV 1 Thùng xốp 40.000 40.000 GP121…" at bounding box center [552, 293] width 979 height 130
click at [368, 289] on td "KCN ĐV 1" at bounding box center [375, 284] width 88 height 35
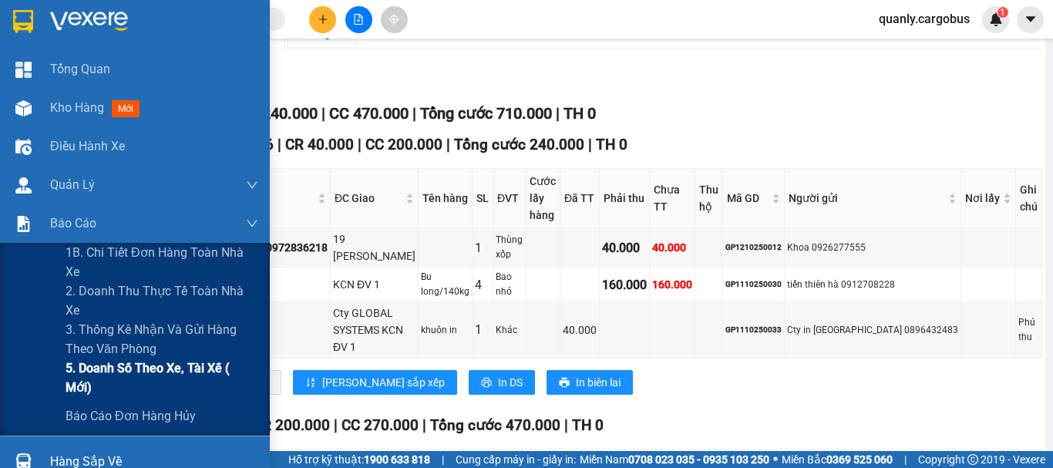
click at [194, 366] on span "5. Doanh số theo xe, tài xế ( mới)" at bounding box center [162, 377] width 193 height 39
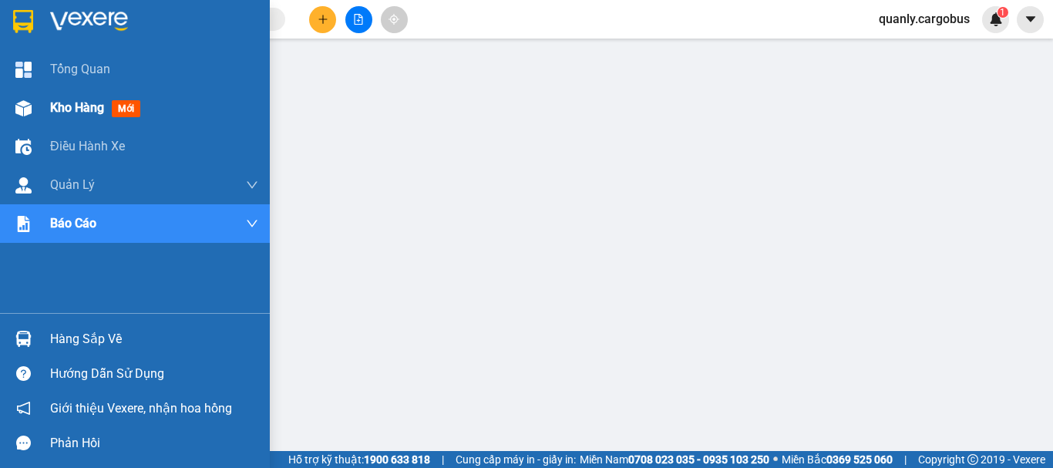
click at [45, 113] on div "Kho hàng mới" at bounding box center [135, 108] width 270 height 39
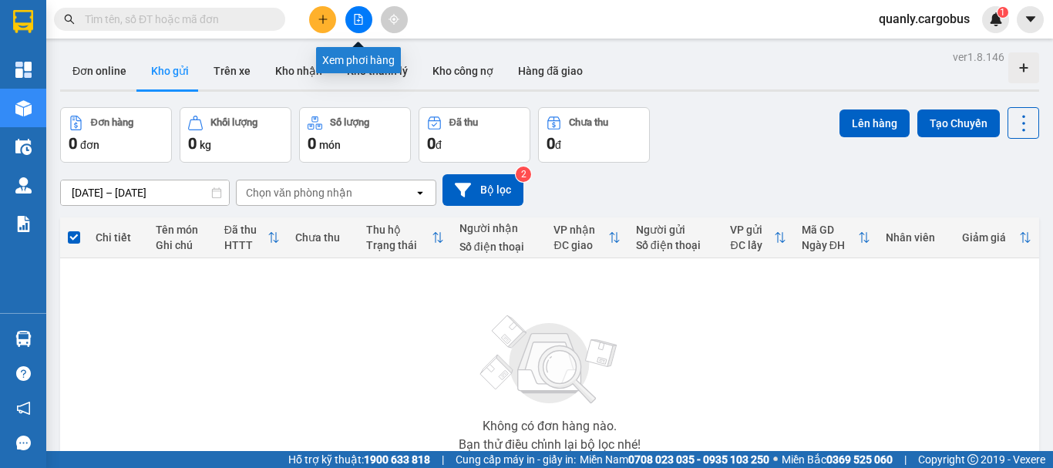
click at [355, 28] on button at bounding box center [358, 19] width 27 height 27
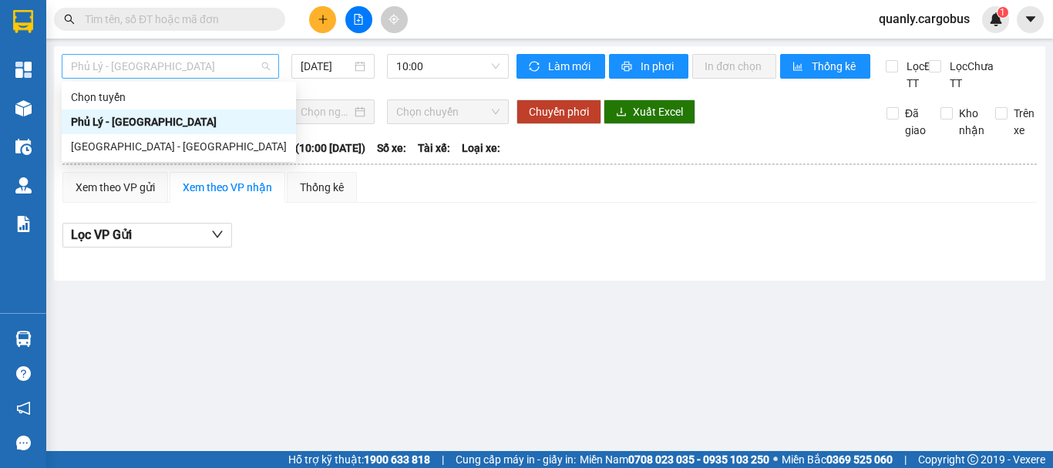
click at [158, 55] on span "Phủ Lý - [GEOGRAPHIC_DATA]" at bounding box center [170, 66] width 199 height 23
click at [169, 139] on div "[GEOGRAPHIC_DATA] - [GEOGRAPHIC_DATA]" at bounding box center [179, 146] width 216 height 17
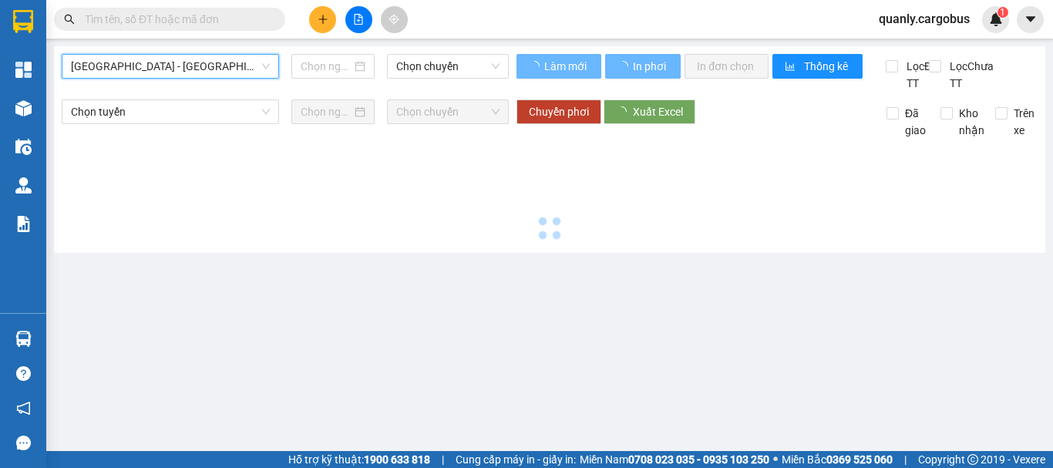
type input "[DATE]"
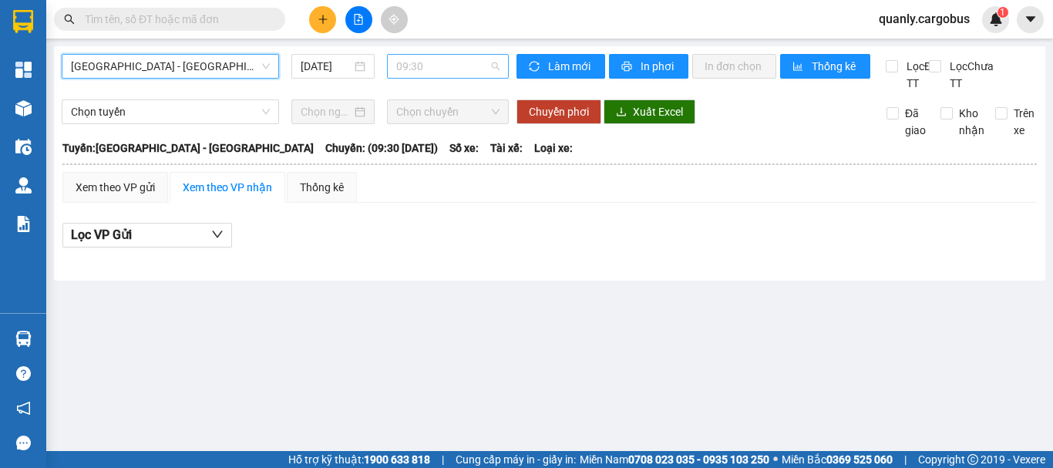
click at [435, 57] on span "09:30" at bounding box center [447, 66] width 103 height 23
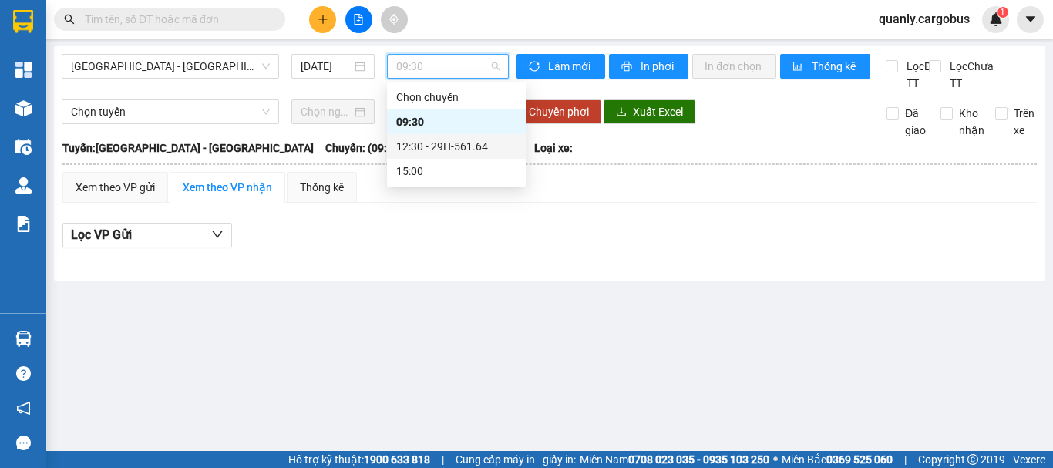
click at [448, 153] on div "12:30 - 29H-561.64" at bounding box center [456, 146] width 120 height 17
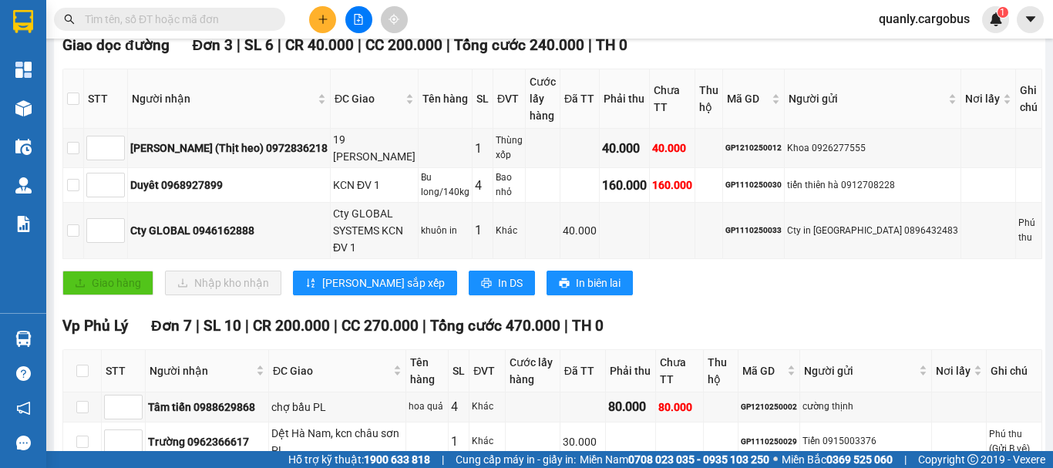
scroll to position [231, 0]
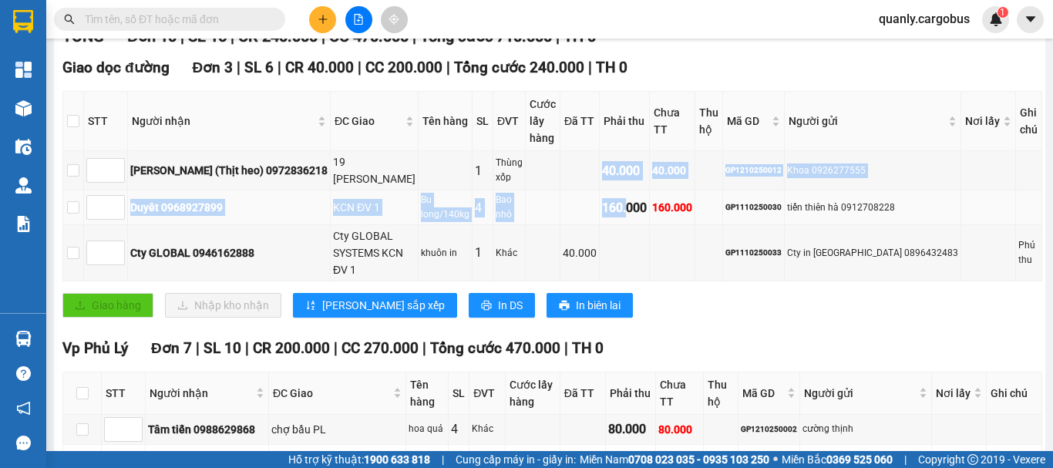
drag, startPoint x: 609, startPoint y: 176, endPoint x: 643, endPoint y: 198, distance: 40.6
click at [643, 198] on tbody "Thanh (Thịt heo) 0972836218 19 [PERSON_NAME] ĐV 1 Thùng xốp 40.000 40.000 GP121…" at bounding box center [552, 216] width 979 height 130
click at [643, 198] on div "160.000" at bounding box center [624, 207] width 45 height 19
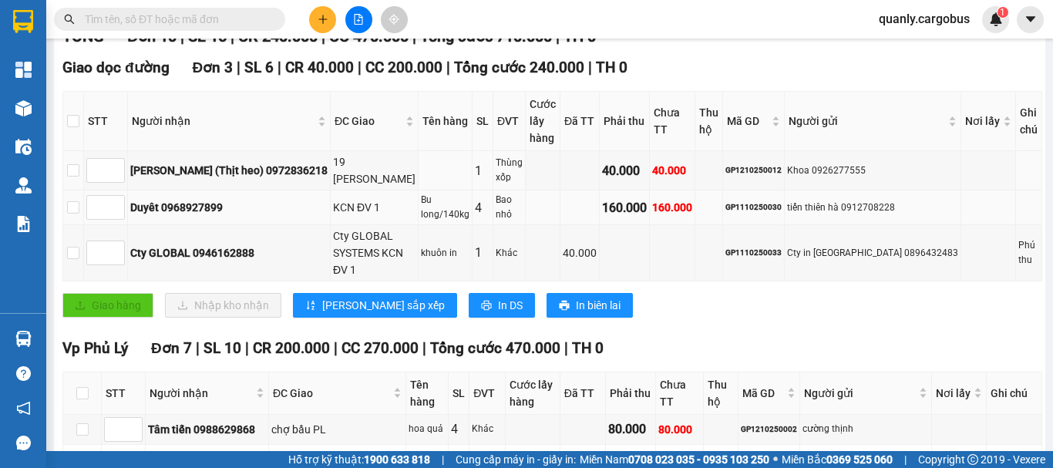
drag, startPoint x: 549, startPoint y: 176, endPoint x: 563, endPoint y: 198, distance: 25.9
click at [563, 198] on tbody "Thanh (Thịt heo) 0972836218 19 [PERSON_NAME] ĐV 1 Thùng xốp 40.000 40.000 GP121…" at bounding box center [552, 216] width 979 height 130
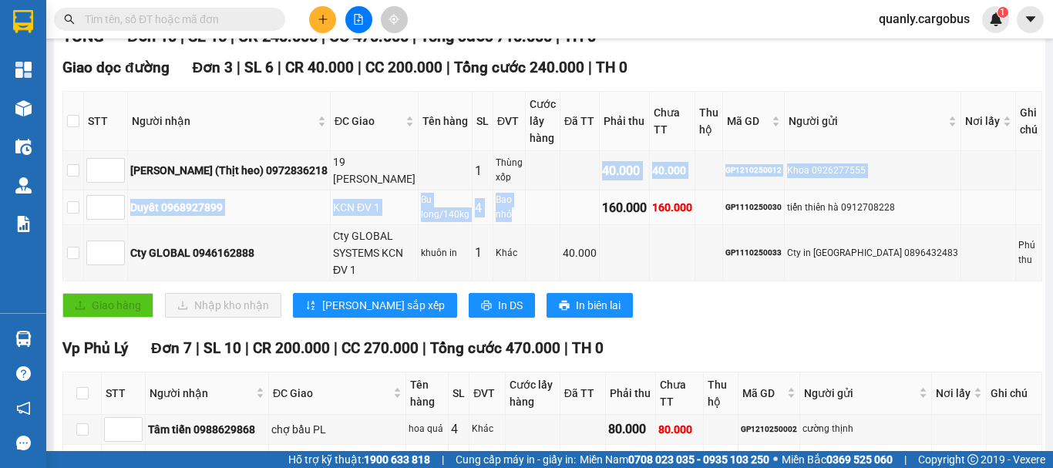
click at [424, 199] on div "Bu long/140kg" at bounding box center [445, 207] width 49 height 29
drag, startPoint x: 351, startPoint y: 197, endPoint x: 385, endPoint y: 212, distance: 38.0
click at [375, 207] on tbody "Thanh (Thịt heo) 0972836218 19 [PERSON_NAME] ĐV 1 Thùng xốp 40.000 40.000 GP121…" at bounding box center [552, 216] width 979 height 130
click at [385, 212] on td "KCN ĐV 1" at bounding box center [375, 207] width 88 height 35
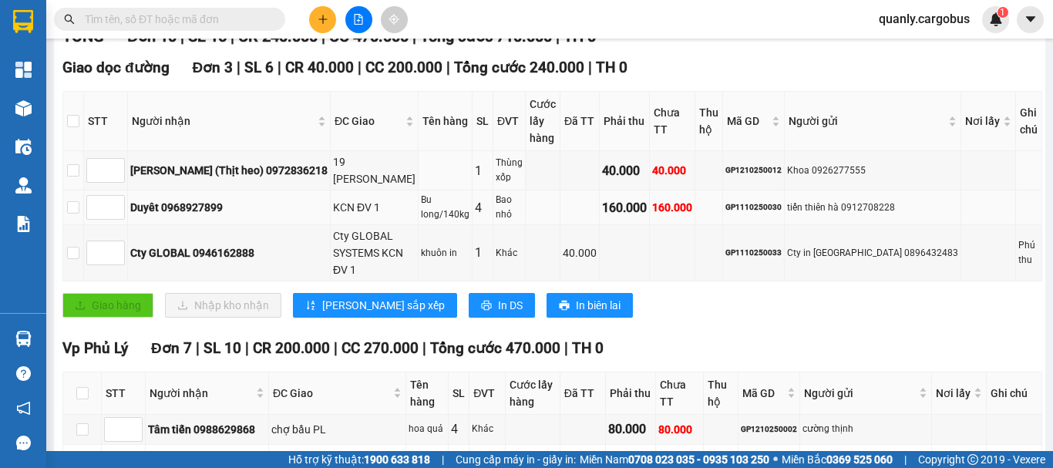
drag, startPoint x: 324, startPoint y: 181, endPoint x: 359, endPoint y: 201, distance: 40.7
click at [359, 201] on tbody "Thanh (Thịt heo) 0972836218 19 [PERSON_NAME] ĐV 1 Thùng xốp 40.000 40.000 GP121…" at bounding box center [552, 216] width 979 height 130
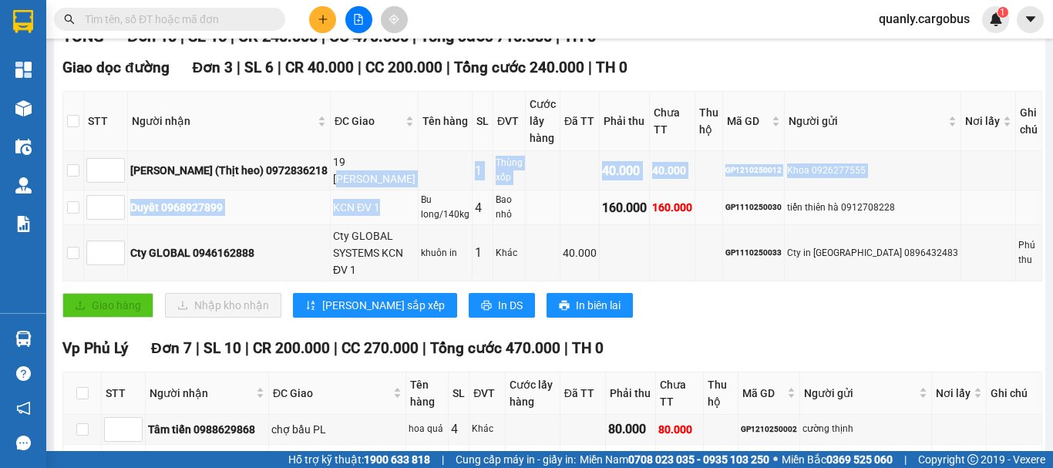
click at [380, 210] on div "KCN ĐV 1" at bounding box center [374, 207] width 82 height 17
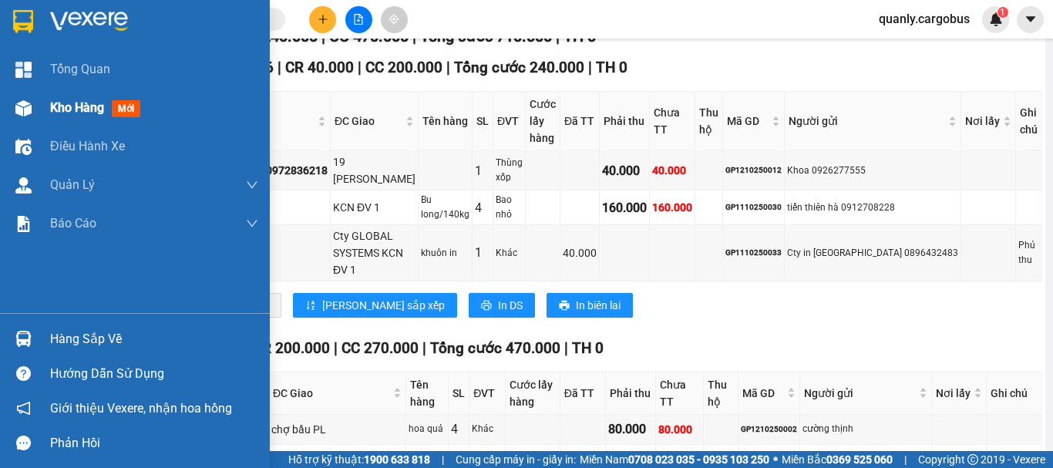
click at [70, 103] on span "Kho hàng" at bounding box center [77, 107] width 54 height 15
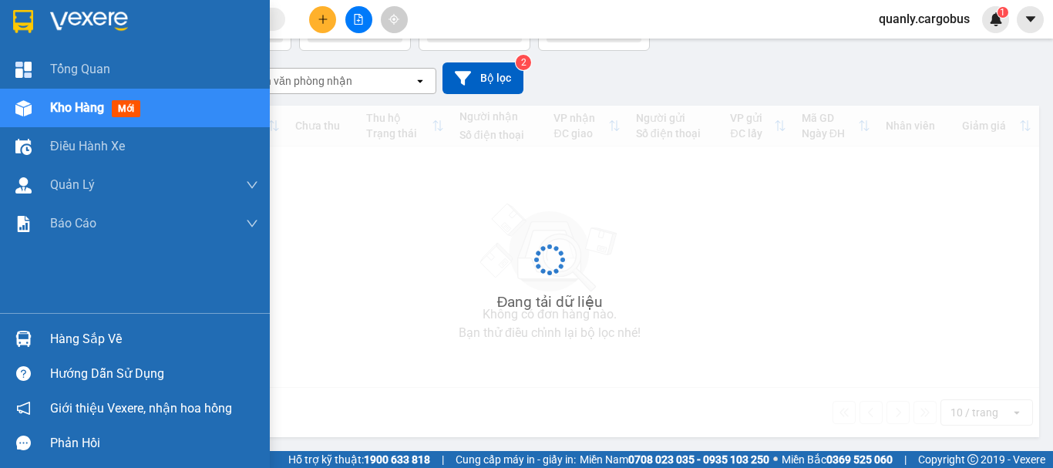
scroll to position [112, 0]
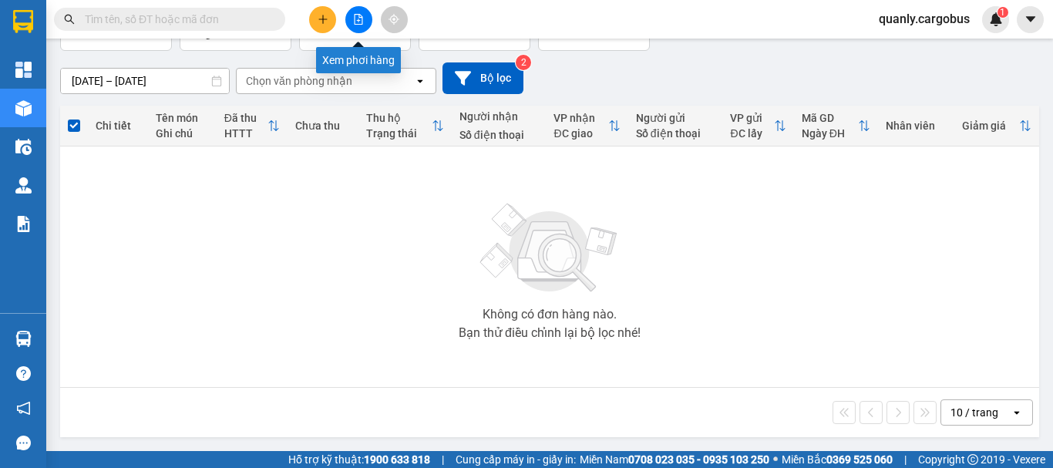
click at [359, 18] on icon "file-add" at bounding box center [359, 19] width 8 height 11
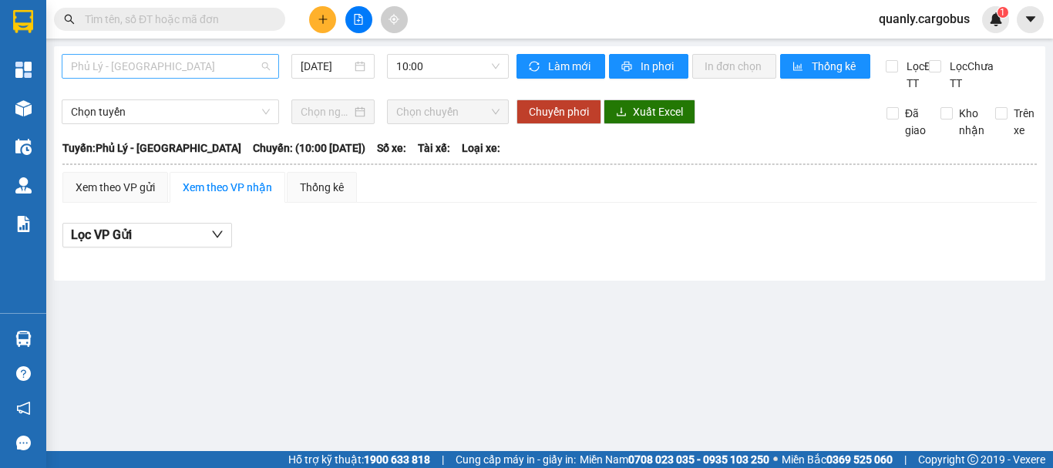
click at [196, 66] on span "Phủ Lý - [GEOGRAPHIC_DATA]" at bounding box center [170, 66] width 199 height 23
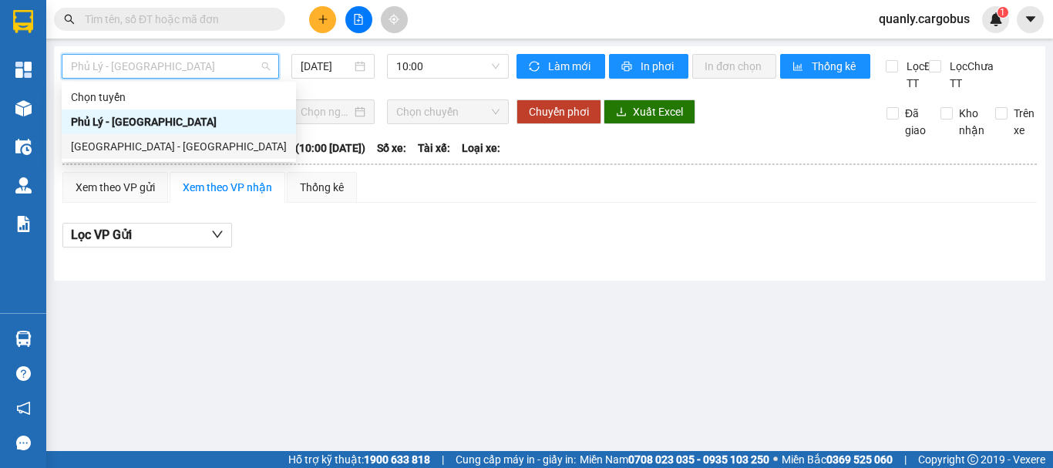
click at [190, 134] on div "[GEOGRAPHIC_DATA] - [GEOGRAPHIC_DATA]" at bounding box center [179, 146] width 234 height 25
type input "[DATE]"
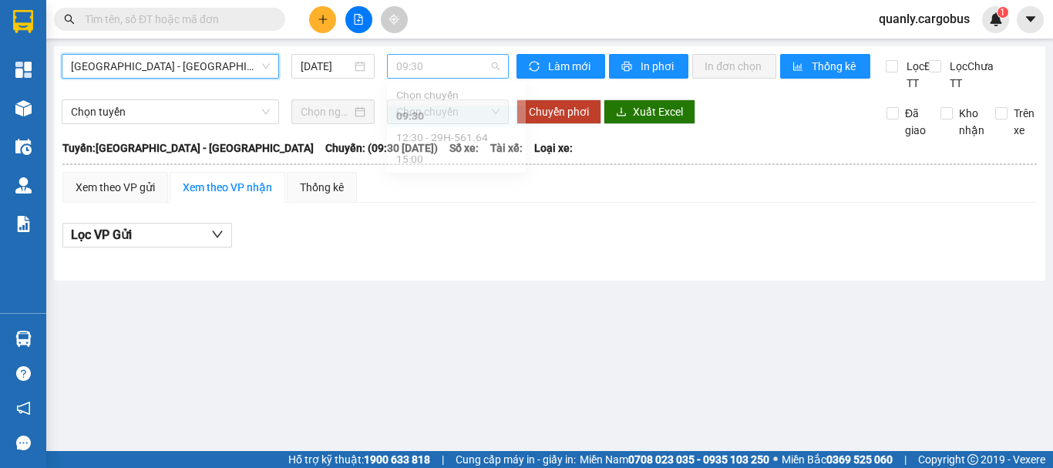
click at [429, 62] on span "09:30" at bounding box center [447, 66] width 103 height 23
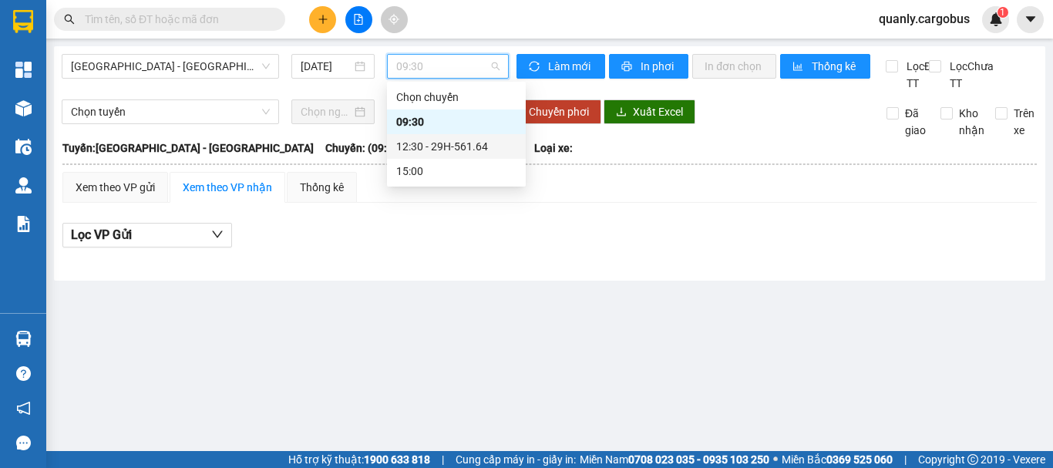
click at [459, 153] on div "12:30 - 29H-561.64" at bounding box center [456, 146] width 120 height 17
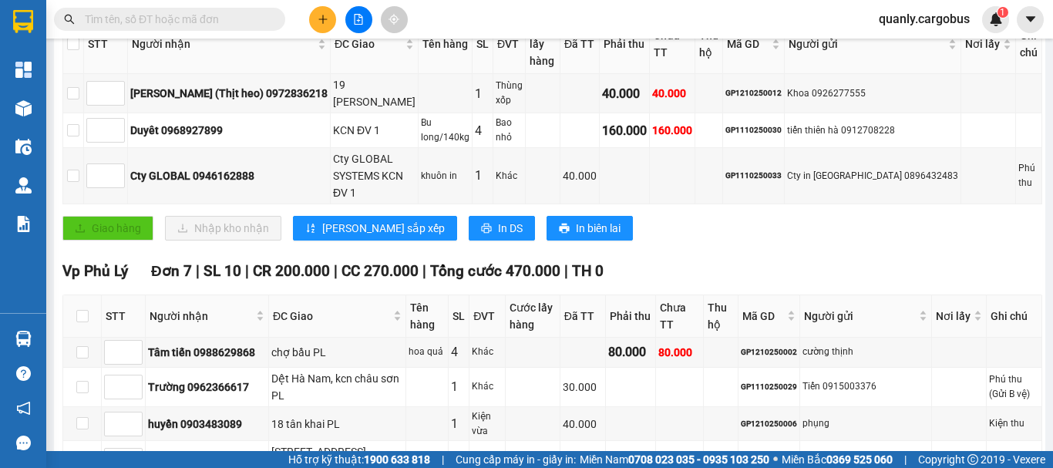
scroll to position [231, 0]
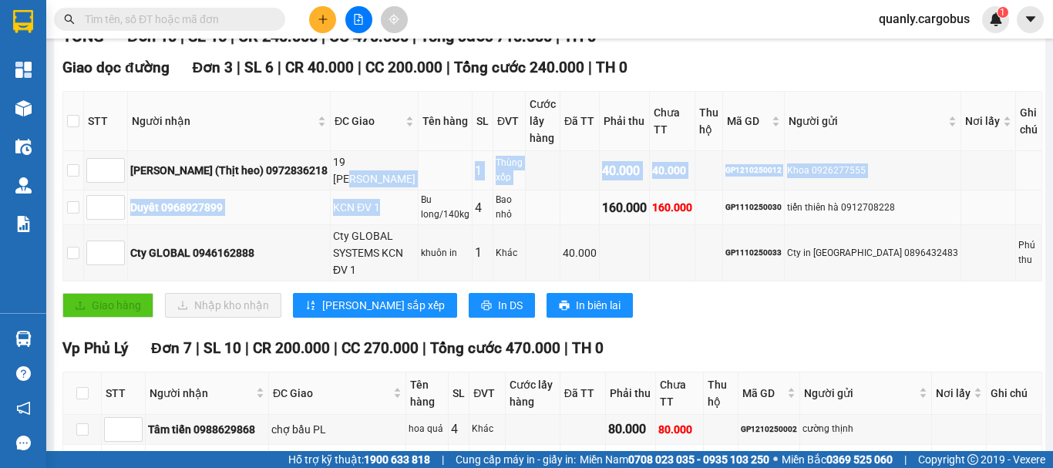
drag, startPoint x: 335, startPoint y: 184, endPoint x: 405, endPoint y: 206, distance: 73.4
click at [405, 206] on tbody "Thanh (Thịt heo) 0972836218 19 [PERSON_NAME] ĐV 1 Thùng xốp 40.000 40.000 GP121…" at bounding box center [552, 216] width 979 height 130
click at [346, 190] on td "KCN ĐV 1" at bounding box center [375, 207] width 88 height 35
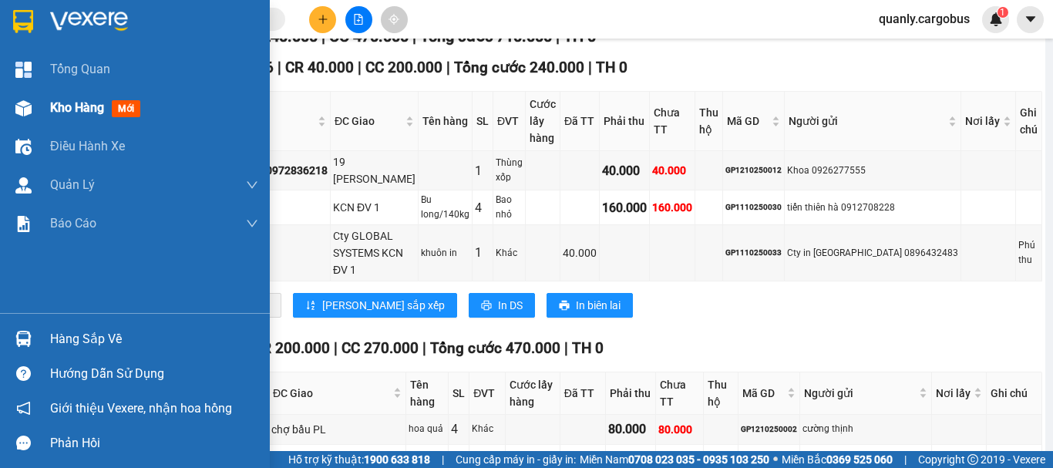
click at [44, 102] on div "Kho hàng mới" at bounding box center [135, 108] width 270 height 39
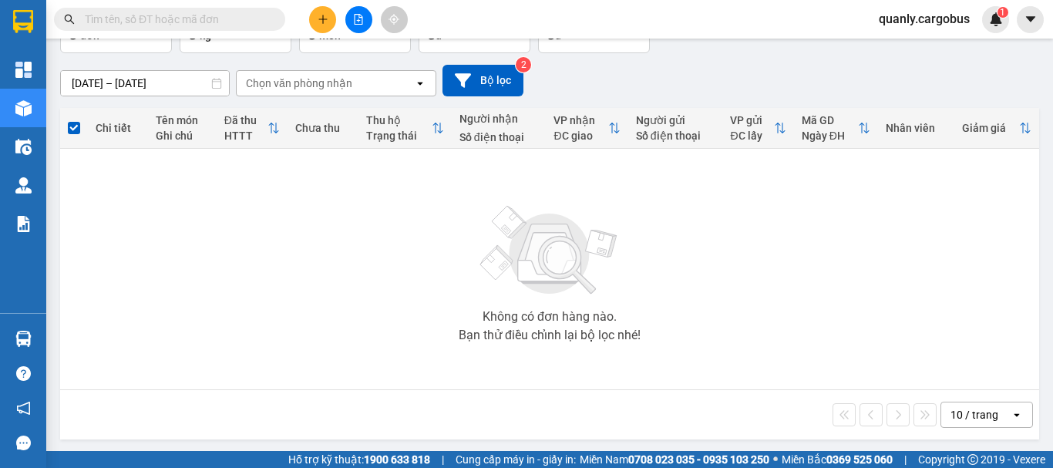
scroll to position [112, 0]
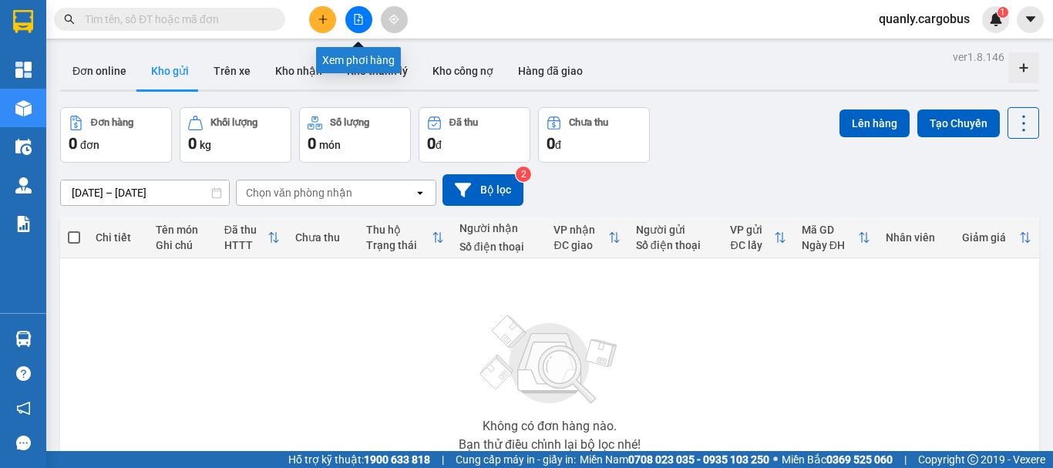
click at [357, 18] on icon "file-add" at bounding box center [358, 19] width 11 height 11
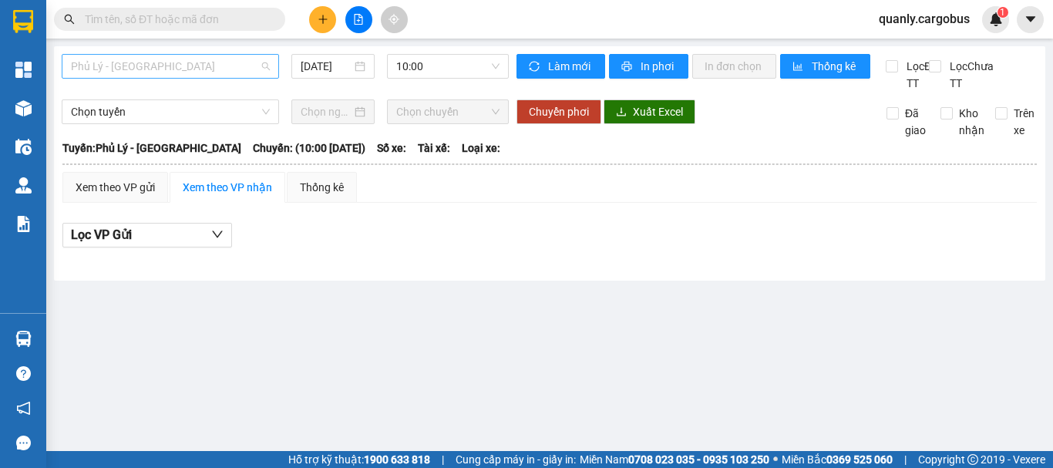
click at [111, 76] on span "Phủ Lý - [GEOGRAPHIC_DATA]" at bounding box center [170, 66] width 199 height 23
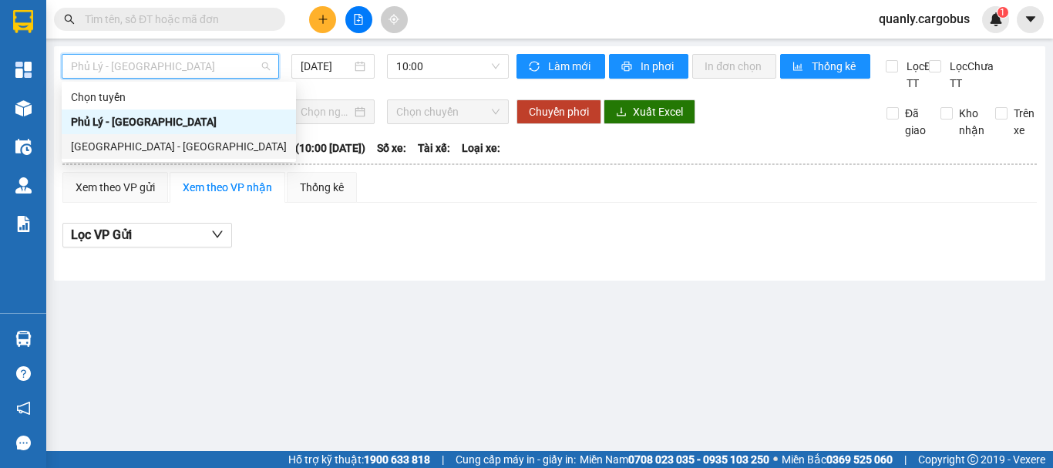
click at [133, 149] on div "[GEOGRAPHIC_DATA] - [GEOGRAPHIC_DATA]" at bounding box center [179, 146] width 216 height 17
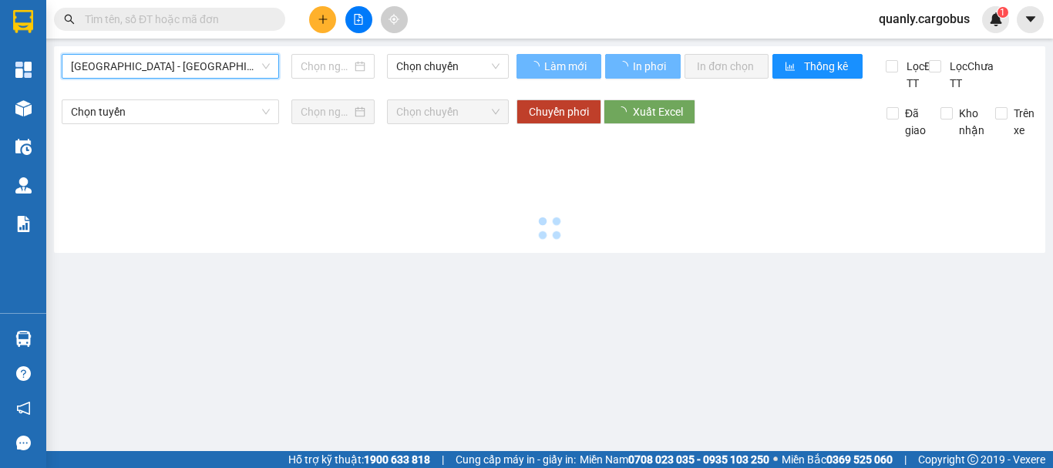
type input "[DATE]"
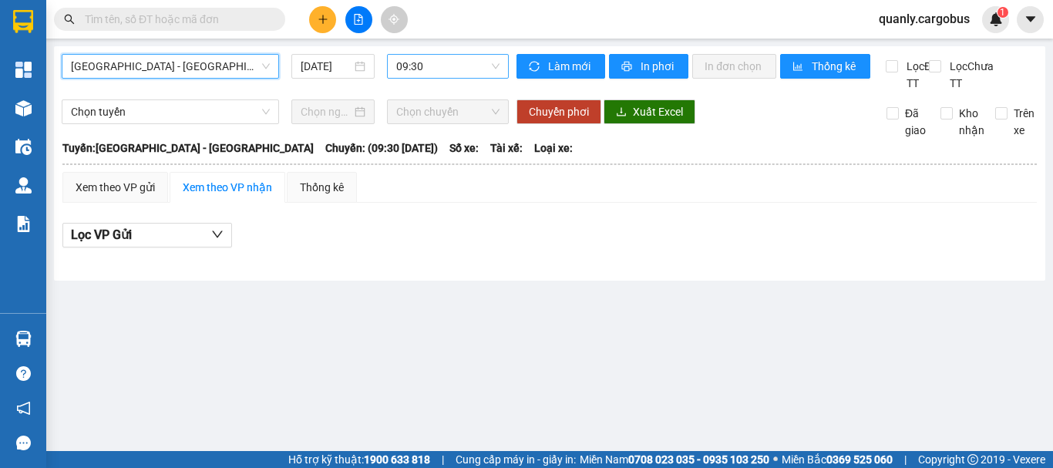
click at [415, 63] on span "09:30" at bounding box center [447, 66] width 103 height 23
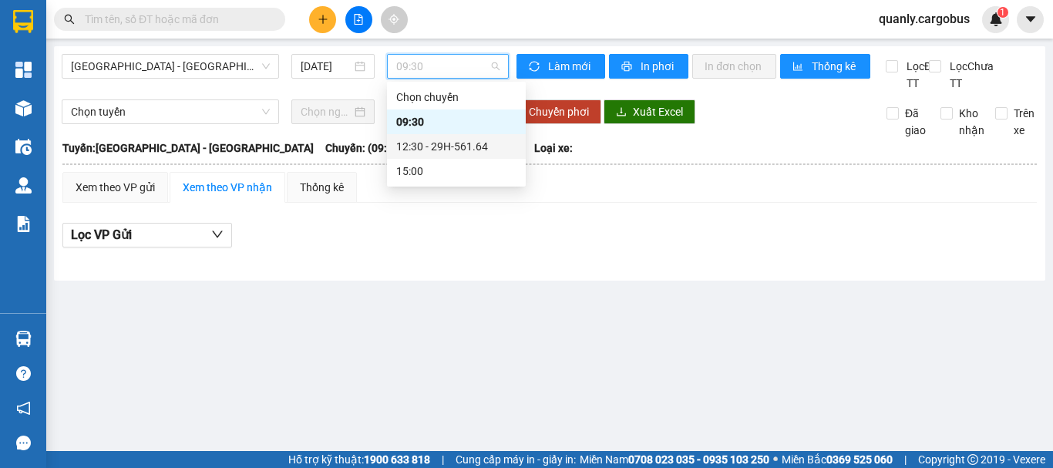
click at [424, 147] on div "12:30 - 29H-561.64" at bounding box center [456, 146] width 120 height 17
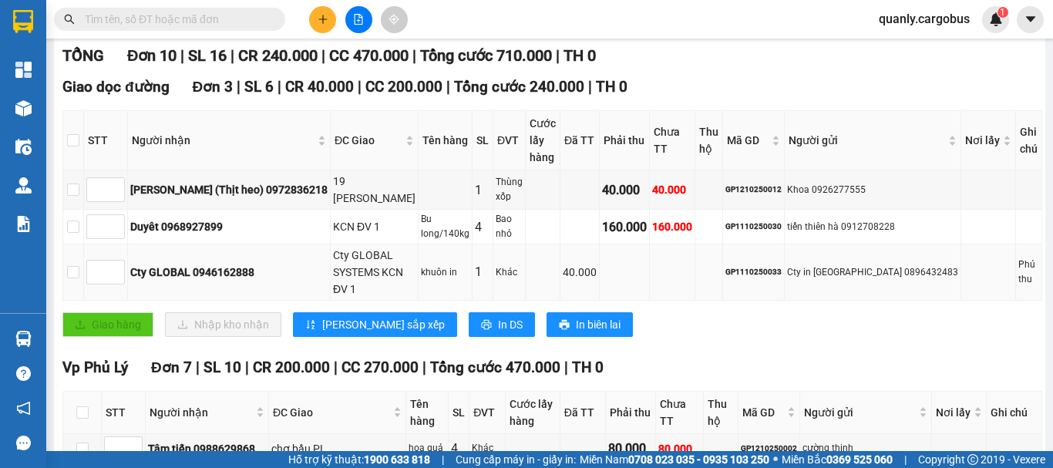
scroll to position [231, 0]
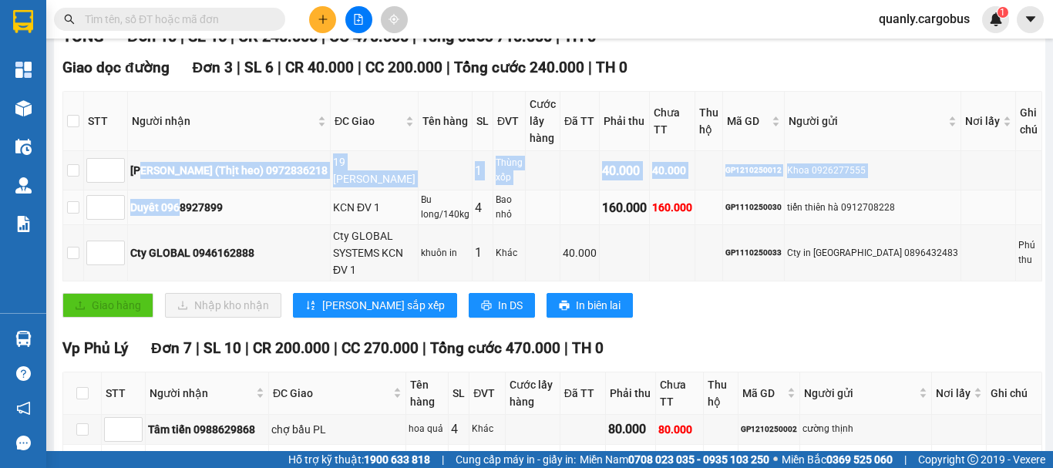
drag, startPoint x: 162, startPoint y: 171, endPoint x: 212, endPoint y: 199, distance: 57.3
click at [207, 197] on tbody "Thanh (Thịt heo) 0972836218 19 [PERSON_NAME] ĐV 1 Thùng xốp 40.000 40.000 GP121…" at bounding box center [552, 216] width 979 height 130
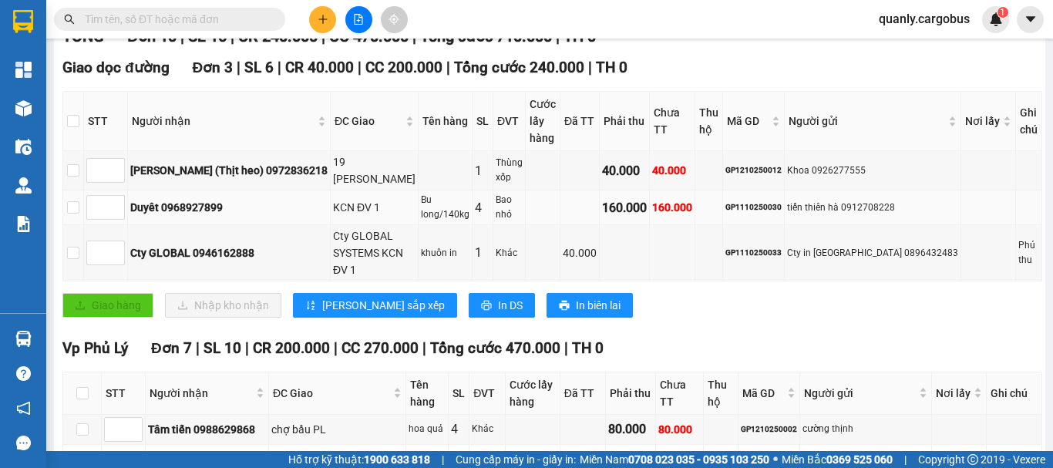
click at [212, 199] on div "Duyêt 0968927899" at bounding box center [228, 207] width 197 height 17
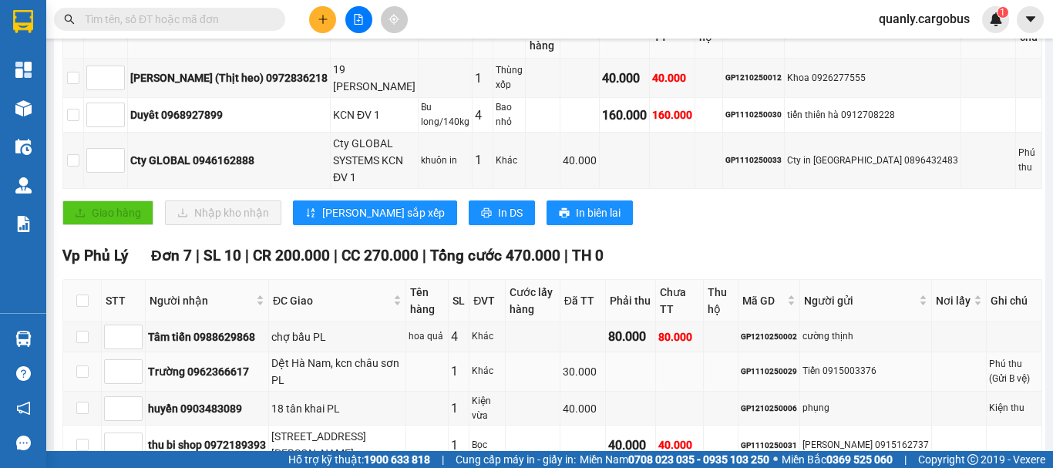
scroll to position [481, 0]
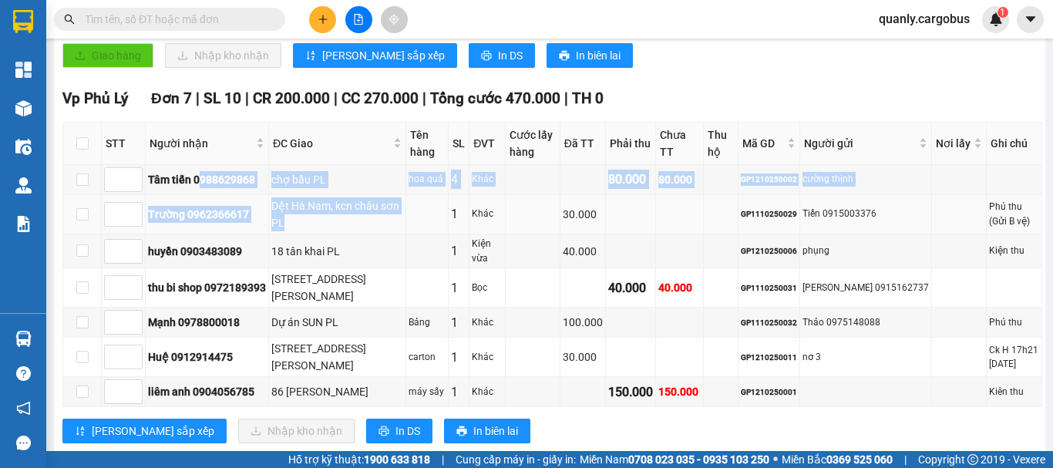
drag, startPoint x: 202, startPoint y: 157, endPoint x: 325, endPoint y: 207, distance: 133.1
click at [325, 207] on tbody "Tâm tiến 0988629868 chợ bầu PL hoa quả 4 Khác 80.000 80.000 GP1210250002 cường …" at bounding box center [552, 286] width 979 height 243
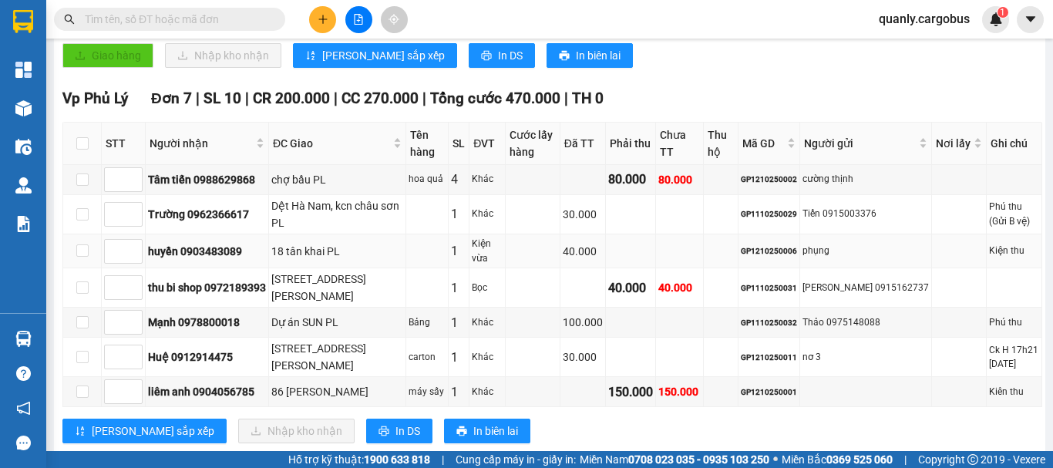
click at [269, 234] on td "huyền 0903483089" at bounding box center [207, 251] width 123 height 35
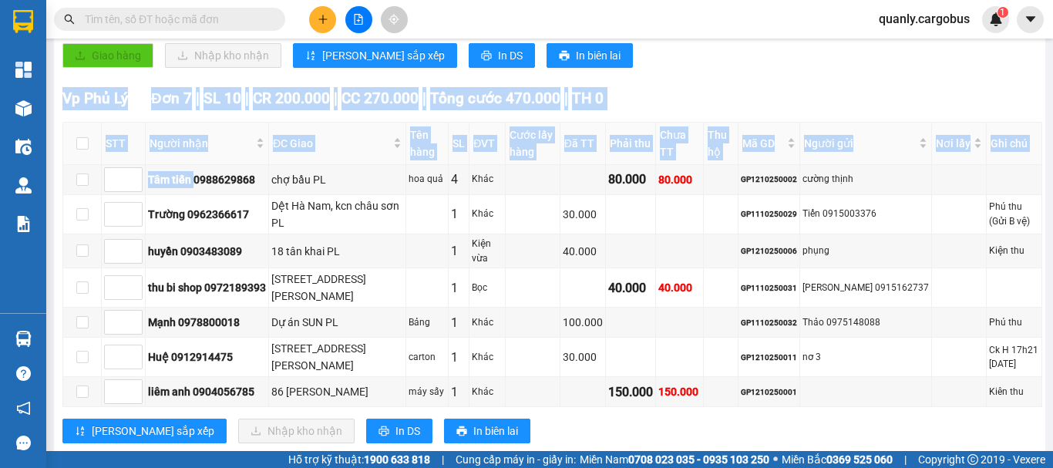
drag, startPoint x: 194, startPoint y: 157, endPoint x: 732, endPoint y: 377, distance: 581.0
click at [732, 377] on div "Vp Phủ Lý Đơn 7 | SL 10 | CR 200.000 | CC 270.000 | Tổng cước 470.000 | TH 0 ST…" at bounding box center [552, 271] width 980 height 368
click at [673, 307] on td at bounding box center [680, 322] width 48 height 30
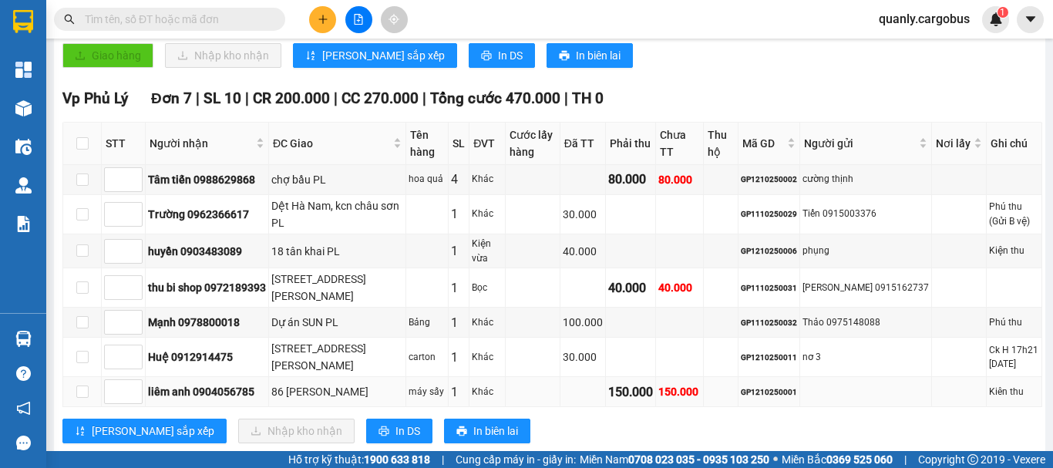
click at [772, 386] on div "GP1210250001" at bounding box center [769, 392] width 56 height 12
copy div "GP1210250001"
click at [141, 15] on input "text" at bounding box center [176, 19] width 182 height 17
paste input "GP1210250001"
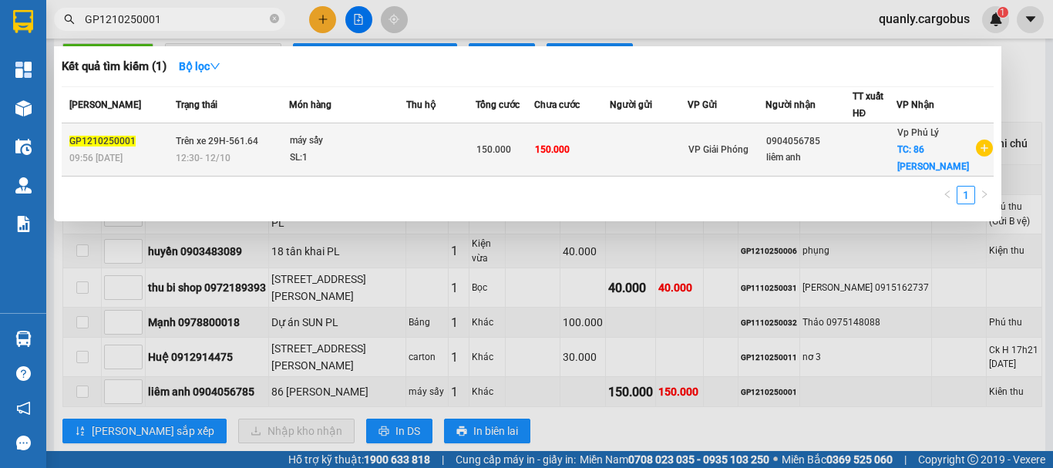
type input "GP1210250001"
click at [617, 128] on td at bounding box center [649, 149] width 78 height 53
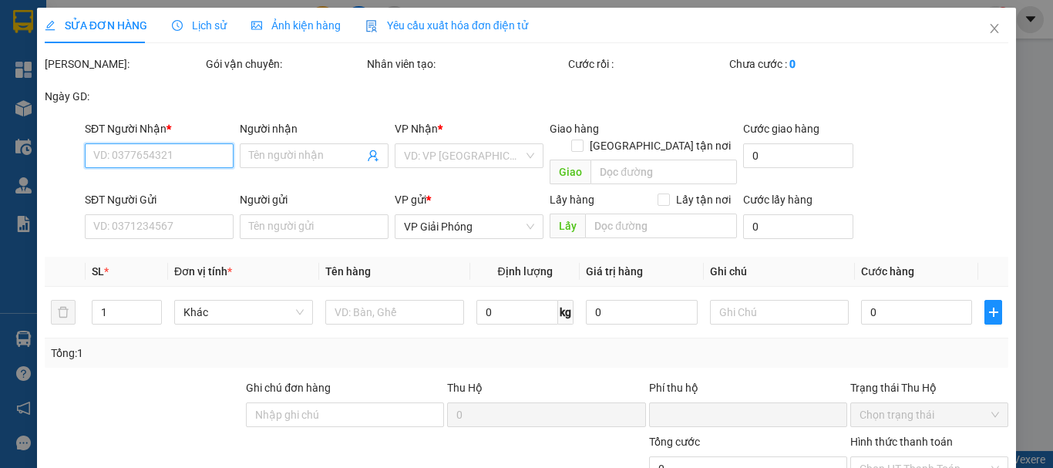
type input "0904056785"
type input "liêm anh"
checkbox input "true"
type input "86 [PERSON_NAME]"
type input "0"
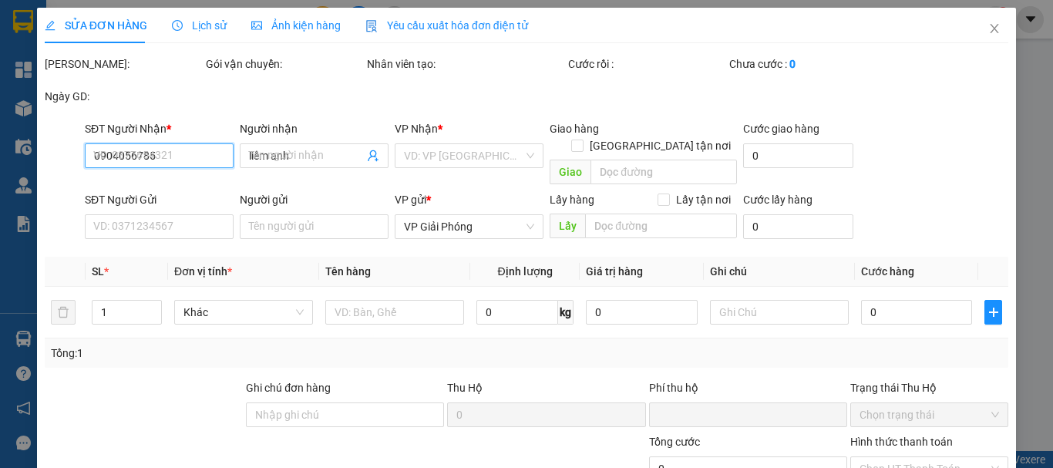
type input "150.000"
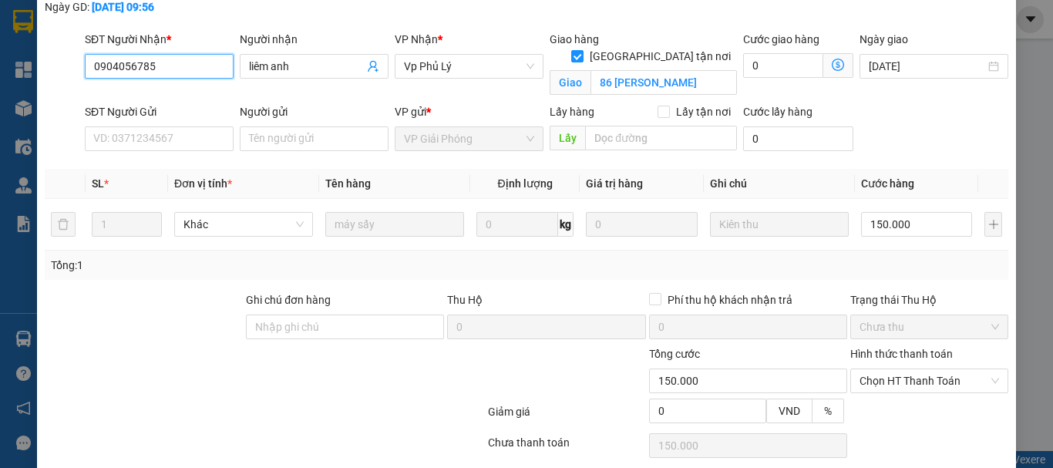
scroll to position [154, 0]
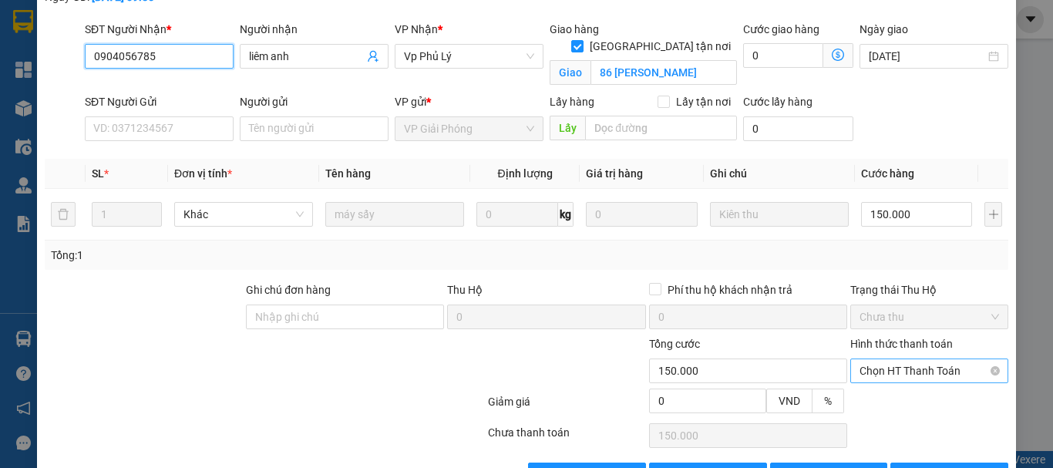
click at [924, 359] on span "Chọn HT Thanh Toán" at bounding box center [928, 370] width 139 height 23
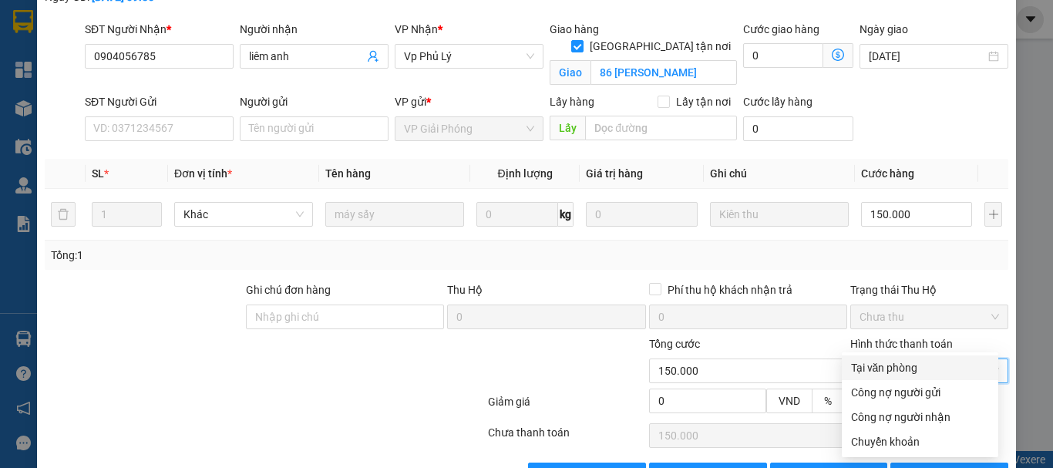
click at [869, 371] on div "Tại văn phòng" at bounding box center [920, 367] width 138 height 17
type input "0"
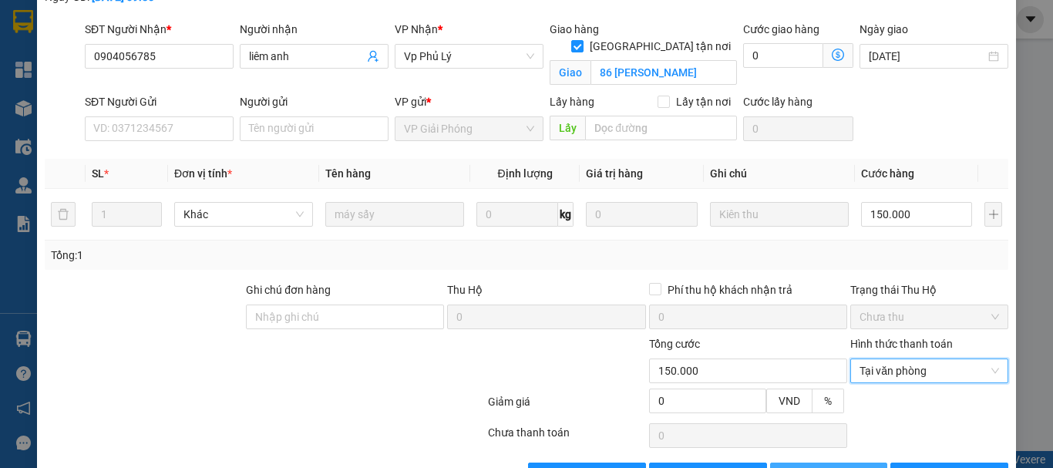
click at [818, 462] on button "Lưu thay đổi" at bounding box center [829, 474] width 118 height 25
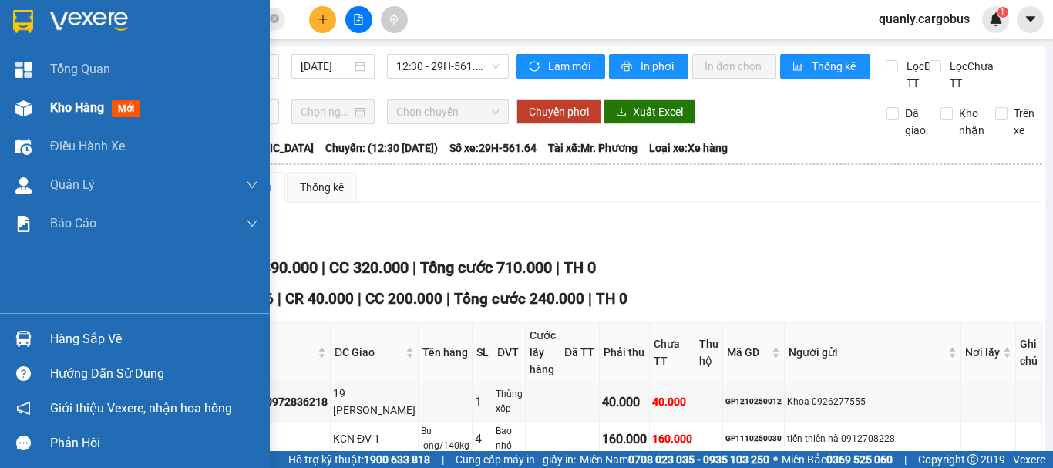
click at [15, 106] on img at bounding box center [23, 108] width 16 height 16
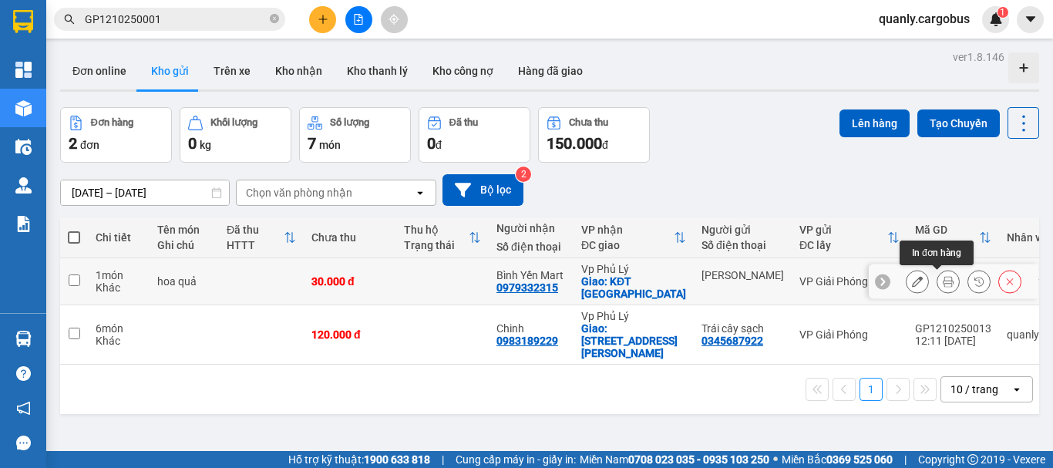
click at [943, 281] on icon at bounding box center [948, 281] width 11 height 11
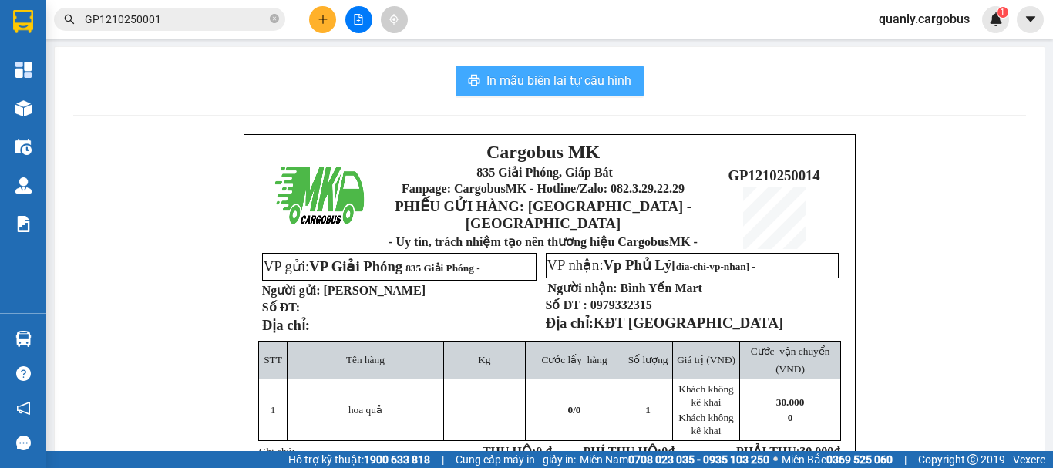
click at [559, 83] on span "In mẫu biên lai tự cấu hình" at bounding box center [558, 80] width 145 height 19
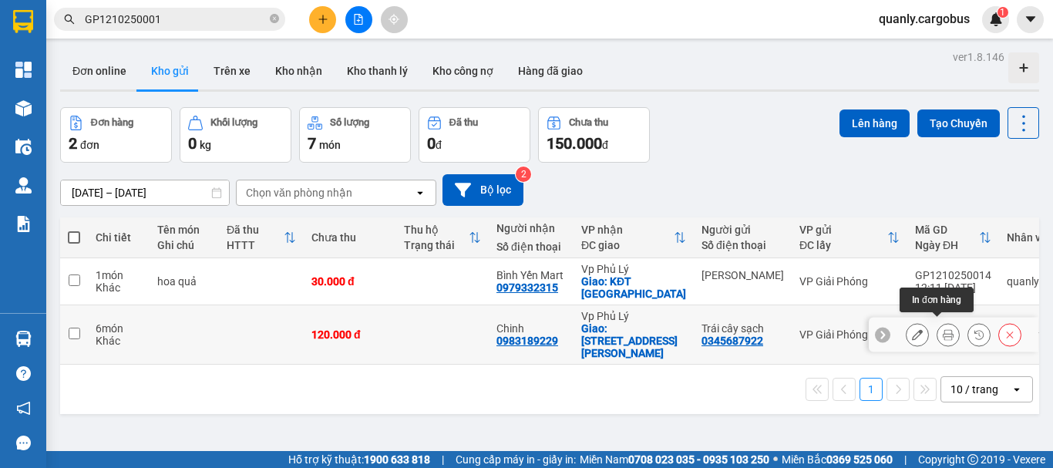
click at [943, 334] on icon at bounding box center [948, 334] width 11 height 11
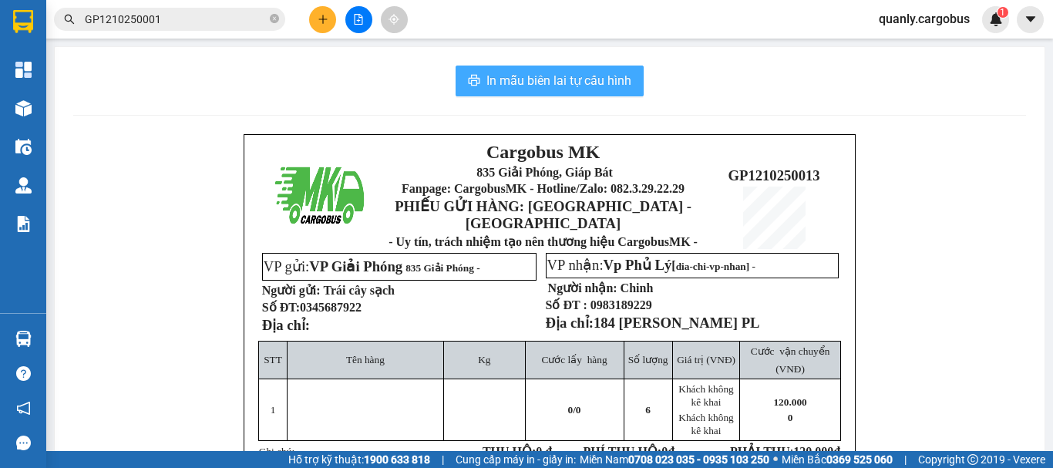
click at [553, 87] on span "In mẫu biên lai tự cấu hình" at bounding box center [558, 80] width 145 height 19
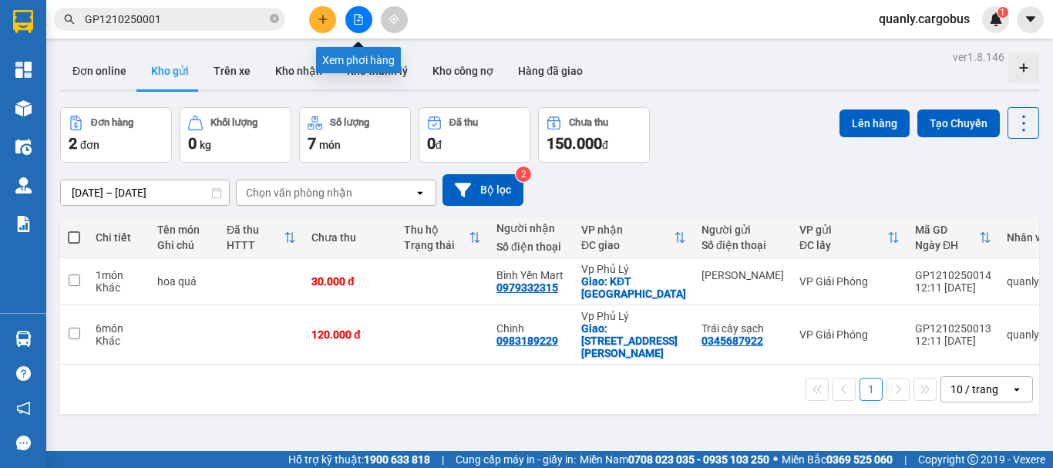
click at [363, 18] on icon "file-add" at bounding box center [358, 19] width 11 height 11
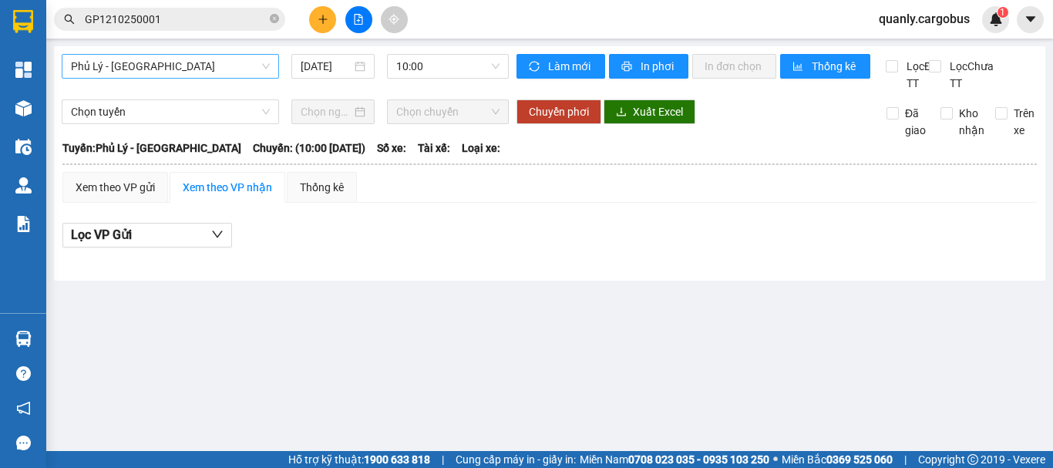
click at [173, 59] on span "Phủ Lý - [GEOGRAPHIC_DATA]" at bounding box center [170, 66] width 199 height 23
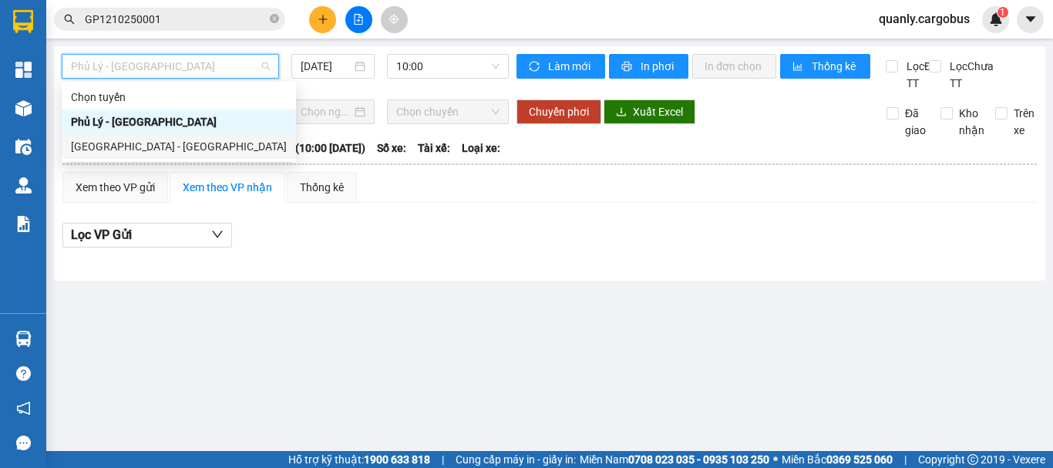
click at [168, 138] on div "[GEOGRAPHIC_DATA] - [GEOGRAPHIC_DATA]" at bounding box center [179, 146] width 216 height 17
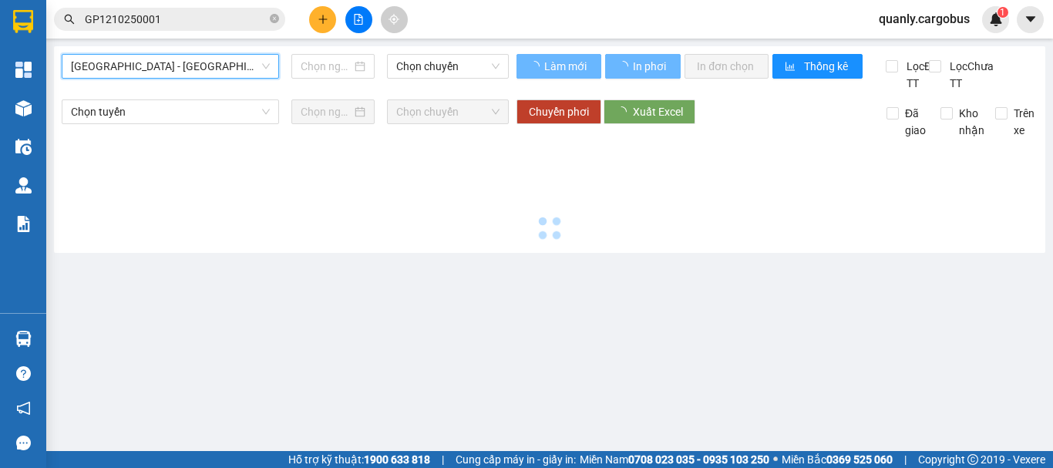
type input "[DATE]"
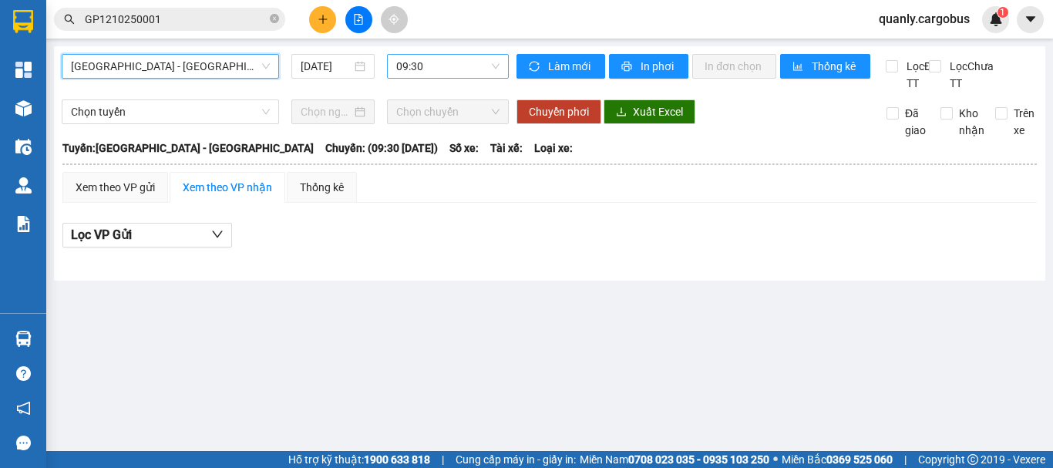
click at [439, 67] on span "09:30" at bounding box center [447, 66] width 103 height 23
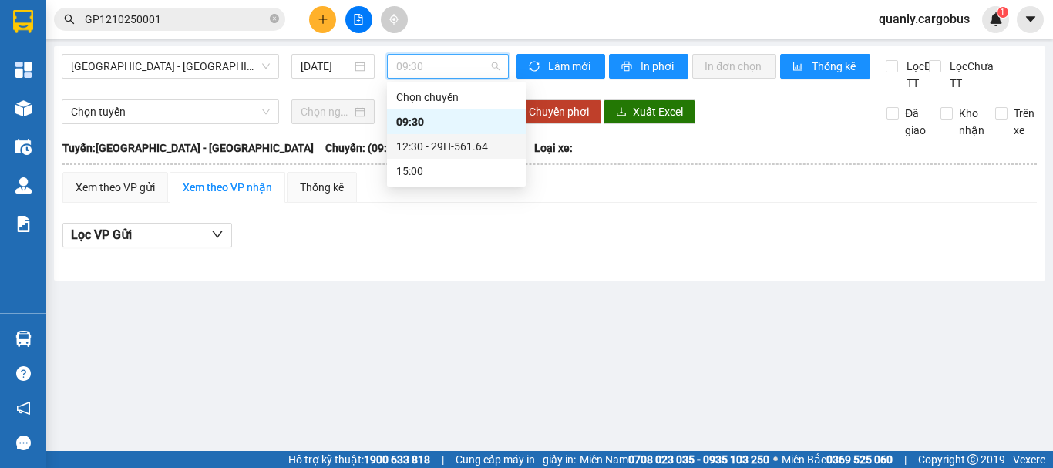
click at [432, 143] on div "12:30 - 29H-561.64" at bounding box center [456, 146] width 120 height 17
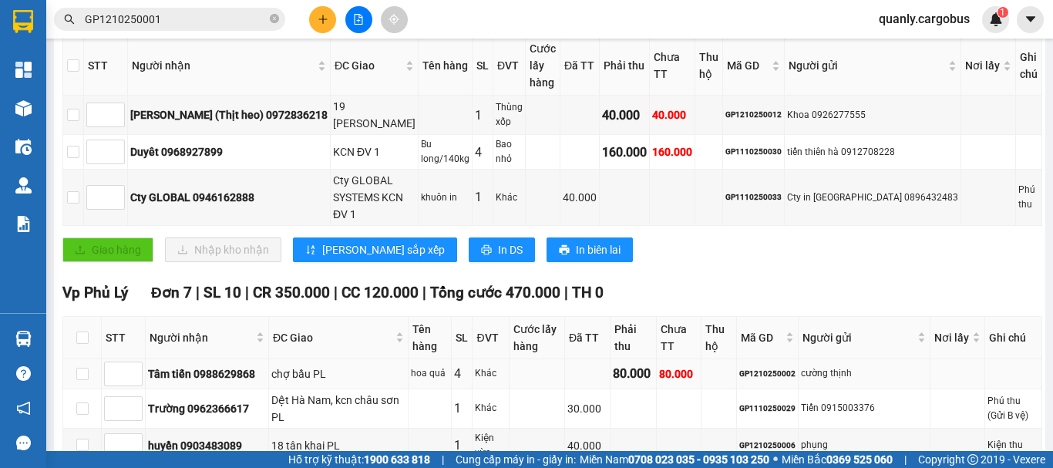
scroll to position [308, 0]
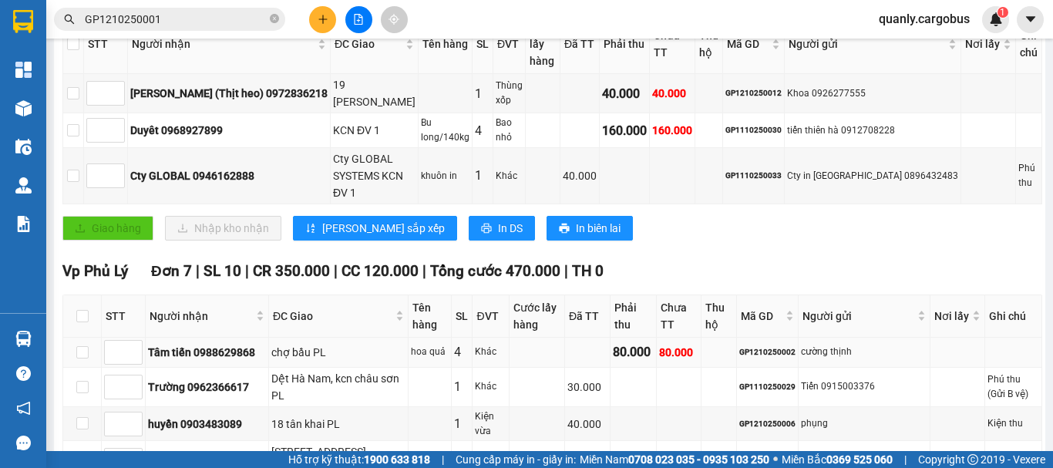
click at [775, 346] on div "GP1210250002" at bounding box center [767, 352] width 56 height 12
copy div "GP1210250002"
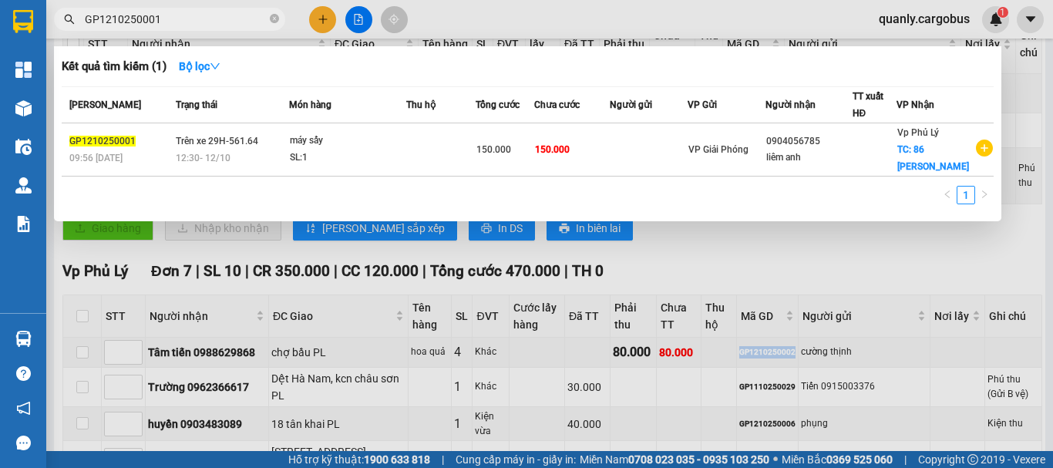
click at [163, 19] on input "GP1210250001" at bounding box center [176, 19] width 182 height 17
paste input "2"
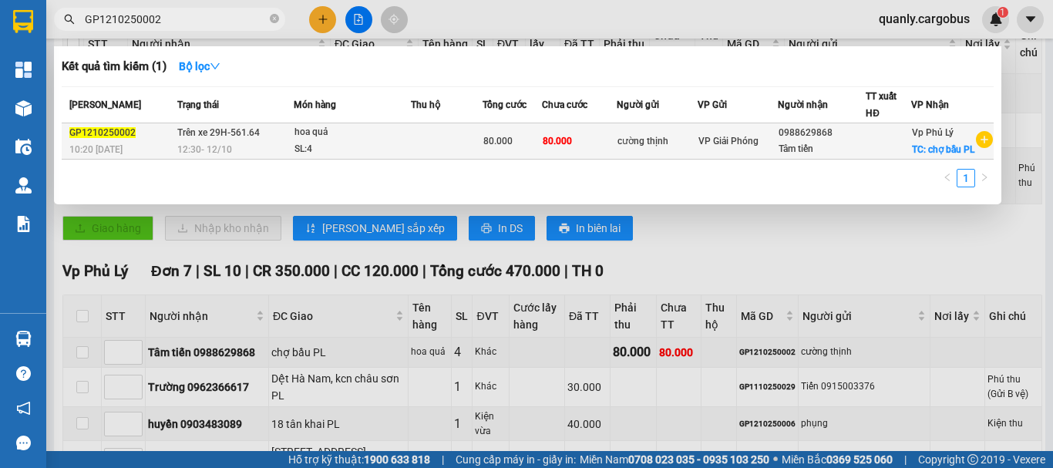
type input "GP1210250002"
click at [607, 146] on td "80.000" at bounding box center [580, 141] width 76 height 36
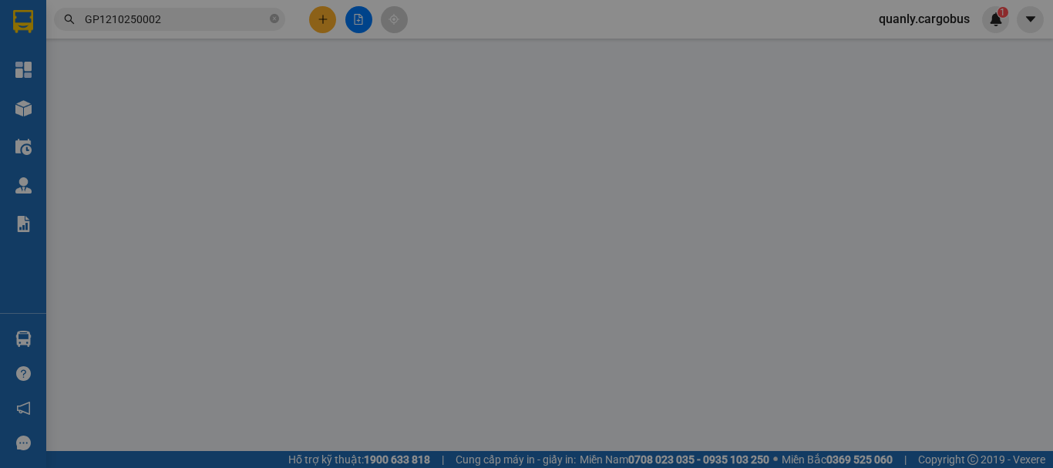
type input "0988629868"
type input "Tâm tiến"
checkbox input "true"
type input "chợ bầu PL"
type input "cường thịnh"
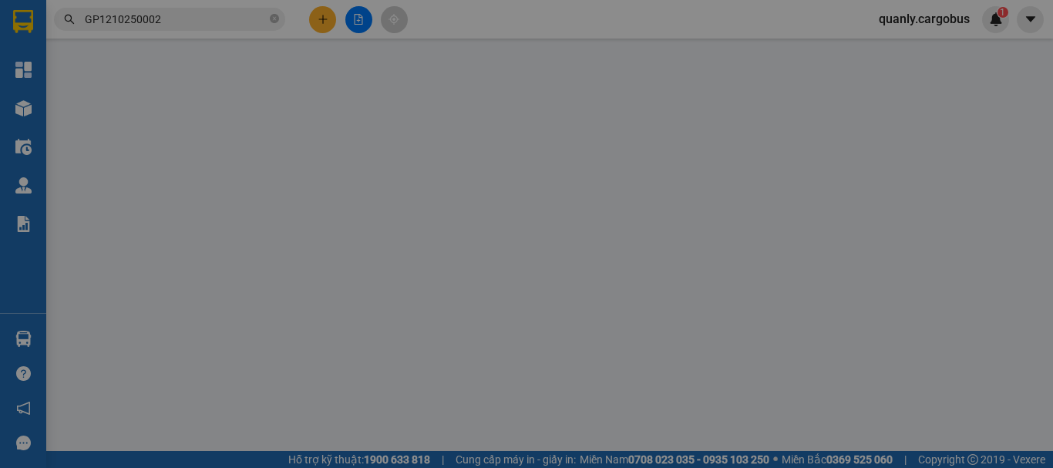
type input "0"
type input "80.000"
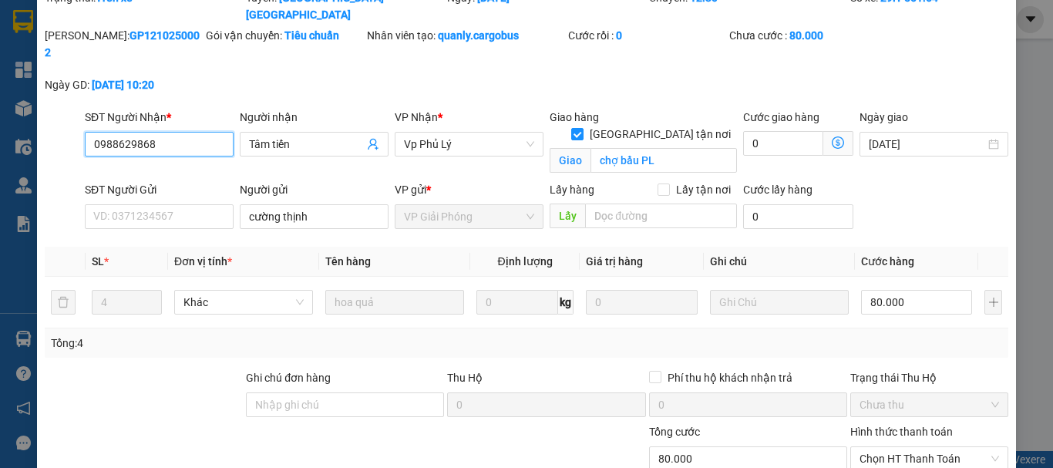
scroll to position [170, 0]
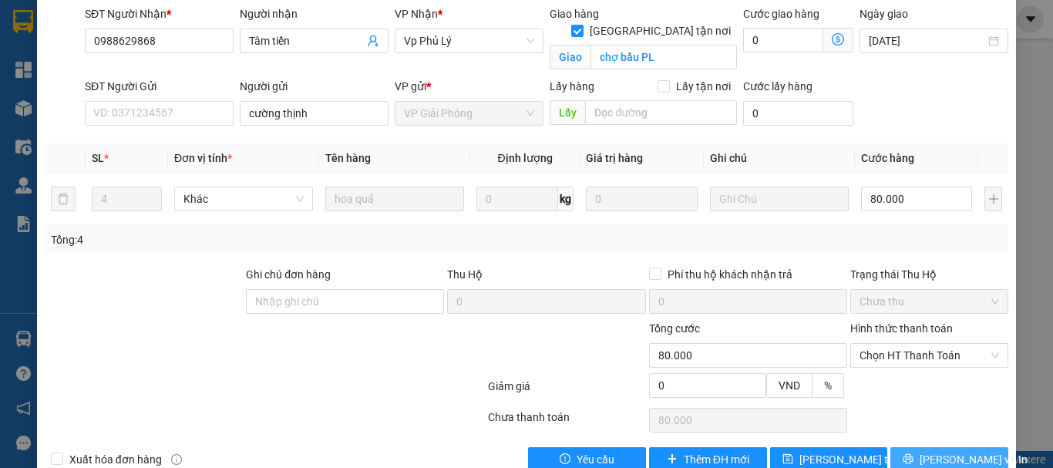
click at [943, 451] on span "Lưu và In" at bounding box center [973, 459] width 108 height 17
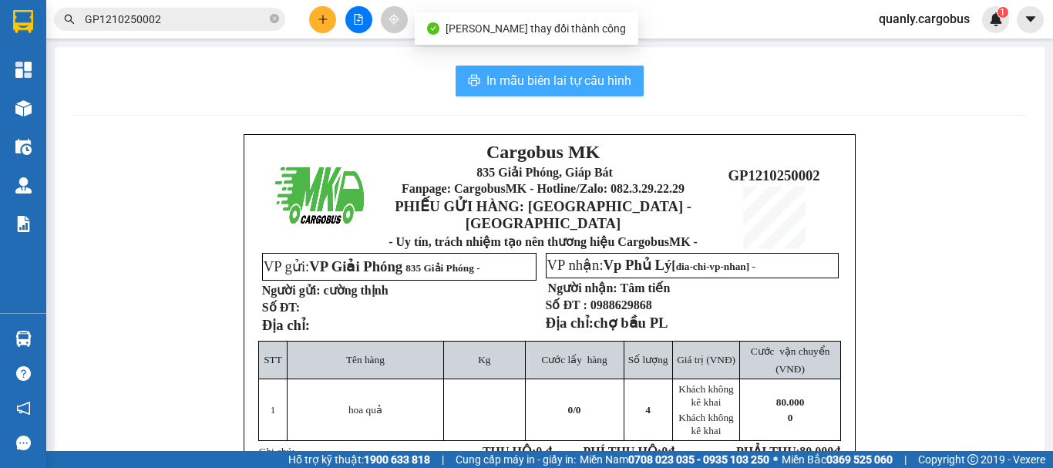
click at [528, 74] on span "In mẫu biên lai tự cấu hình" at bounding box center [558, 80] width 145 height 19
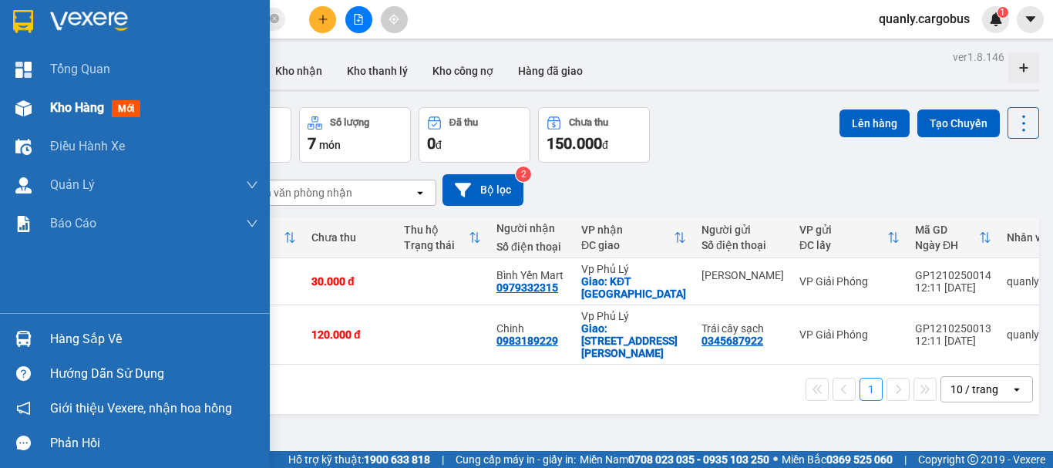
click at [66, 113] on span "Kho hàng" at bounding box center [77, 107] width 54 height 15
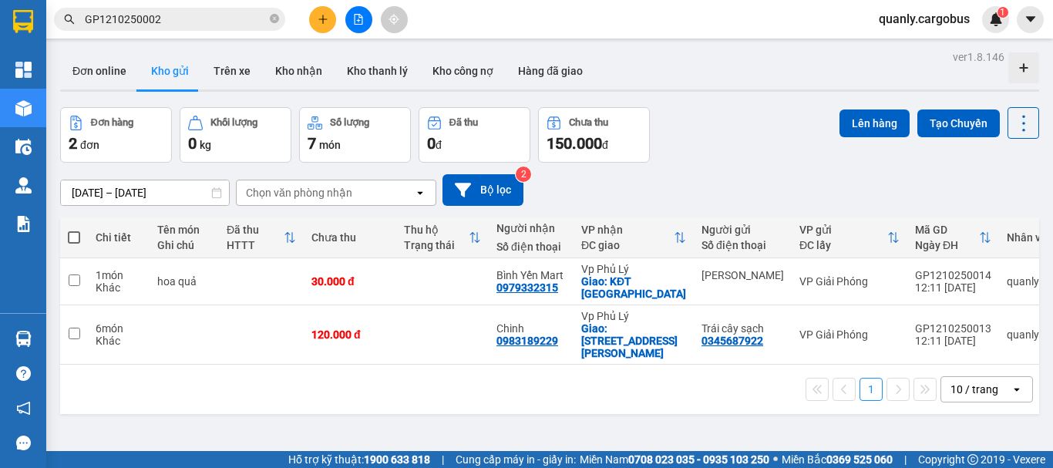
click at [72, 233] on span at bounding box center [74, 237] width 12 height 12
click at [74, 230] on input "checkbox" at bounding box center [74, 230] width 0 height 0
checkbox input "true"
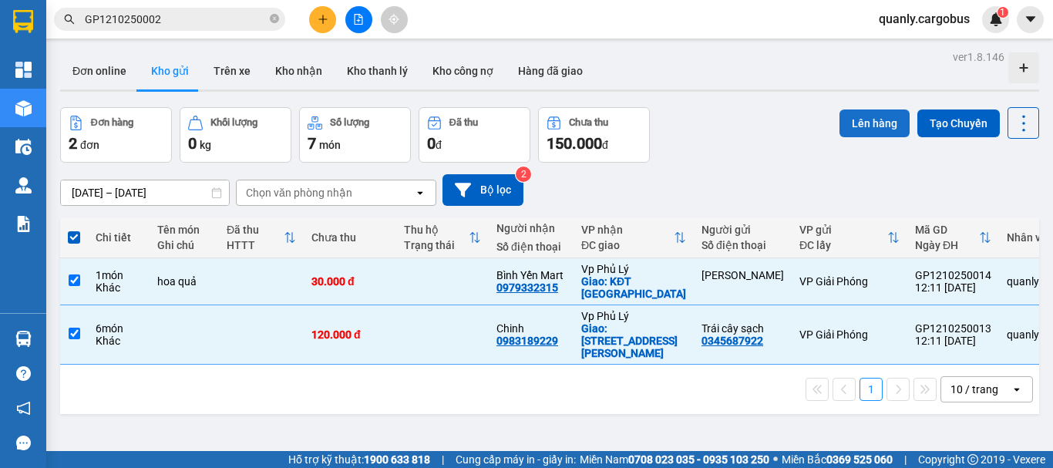
click at [874, 128] on button "Lên hàng" at bounding box center [874, 123] width 70 height 28
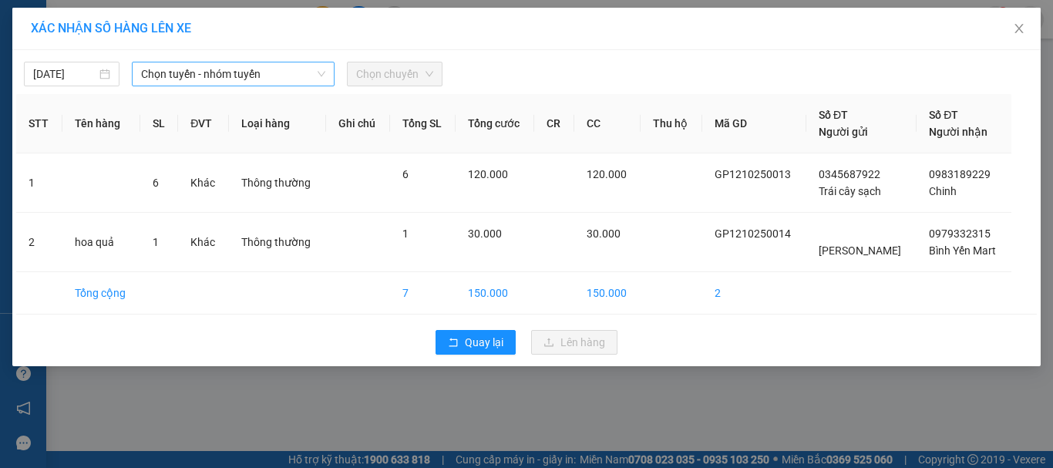
click at [234, 75] on span "Chọn tuyến - nhóm tuyến" at bounding box center [233, 73] width 184 height 23
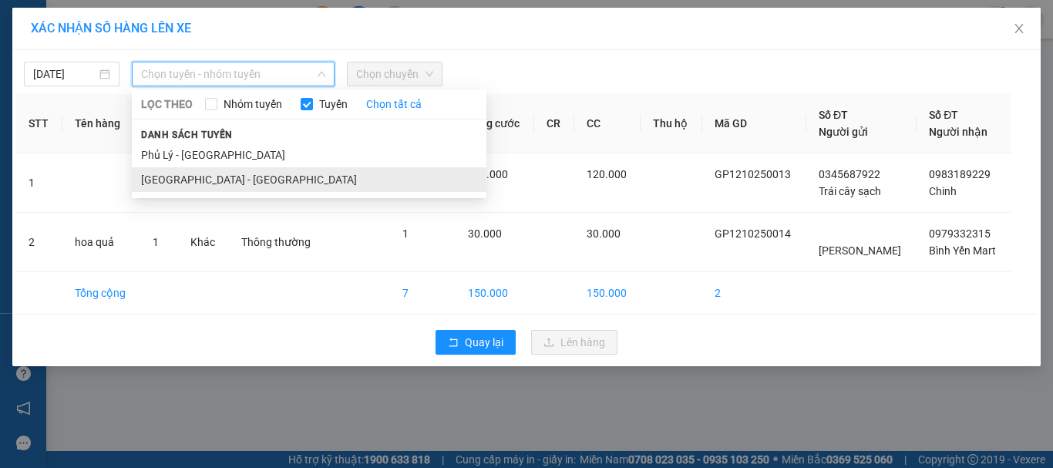
click at [212, 176] on li "[GEOGRAPHIC_DATA] - [GEOGRAPHIC_DATA]" at bounding box center [309, 179] width 355 height 25
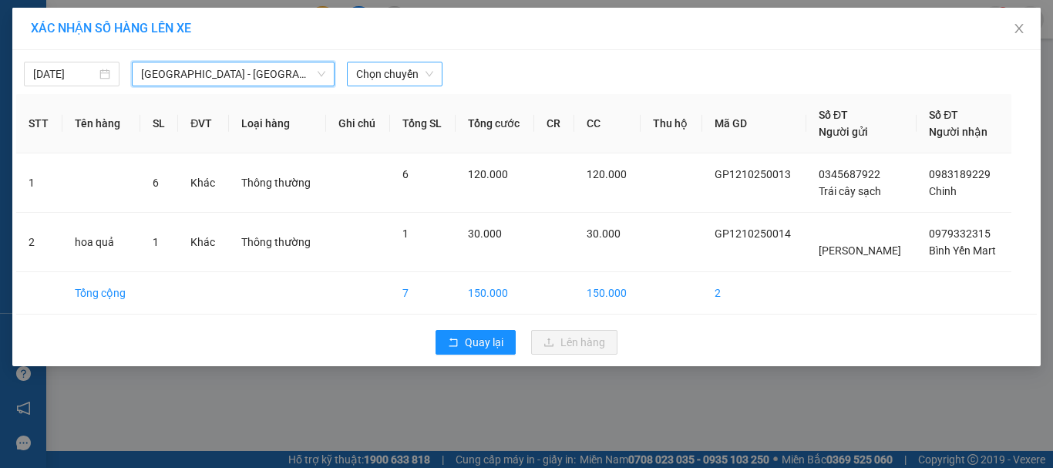
click at [383, 76] on span "Chọn chuyến" at bounding box center [394, 73] width 77 height 23
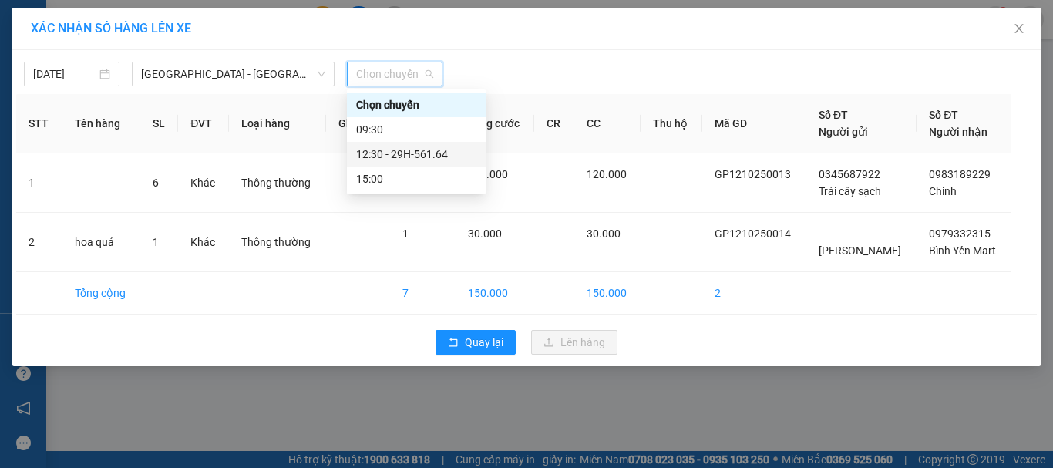
click at [428, 150] on div "12:30 - 29H-561.64" at bounding box center [416, 154] width 120 height 17
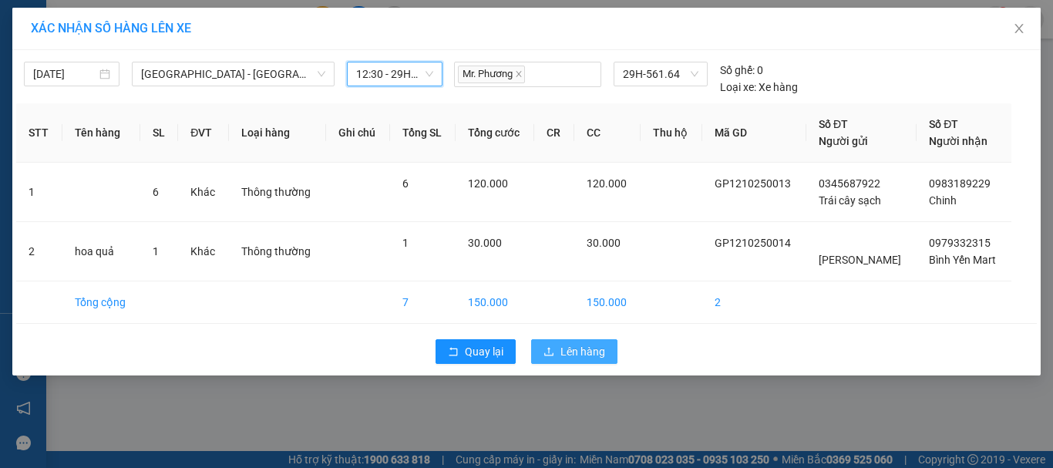
click at [583, 349] on span "Lên hàng" at bounding box center [582, 351] width 45 height 17
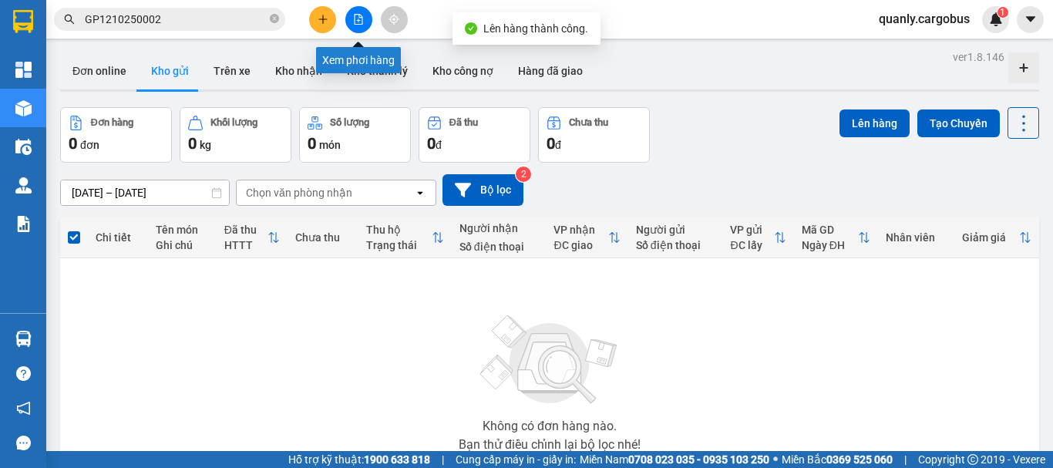
click at [350, 20] on button at bounding box center [358, 19] width 27 height 27
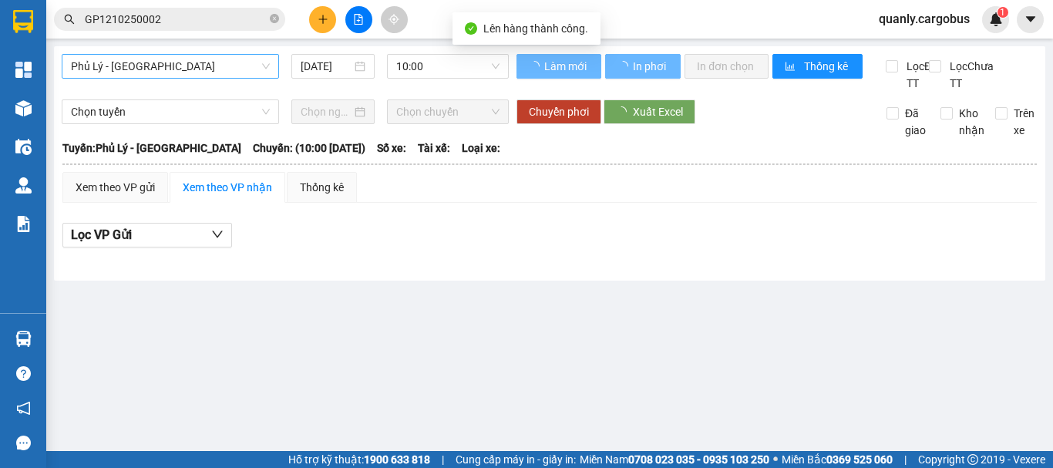
click at [144, 59] on span "Phủ Lý - [GEOGRAPHIC_DATA]" at bounding box center [170, 66] width 199 height 23
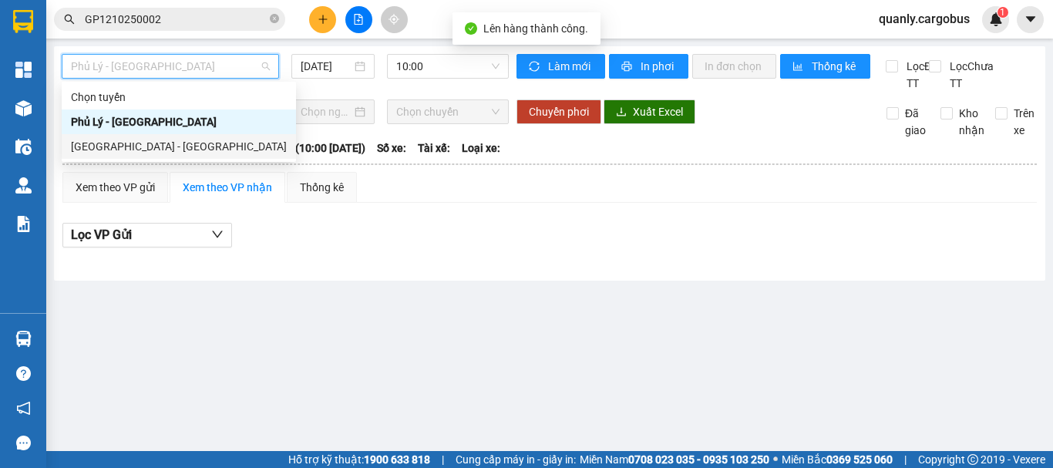
click at [146, 142] on div "[GEOGRAPHIC_DATA] - [GEOGRAPHIC_DATA]" at bounding box center [179, 146] width 216 height 17
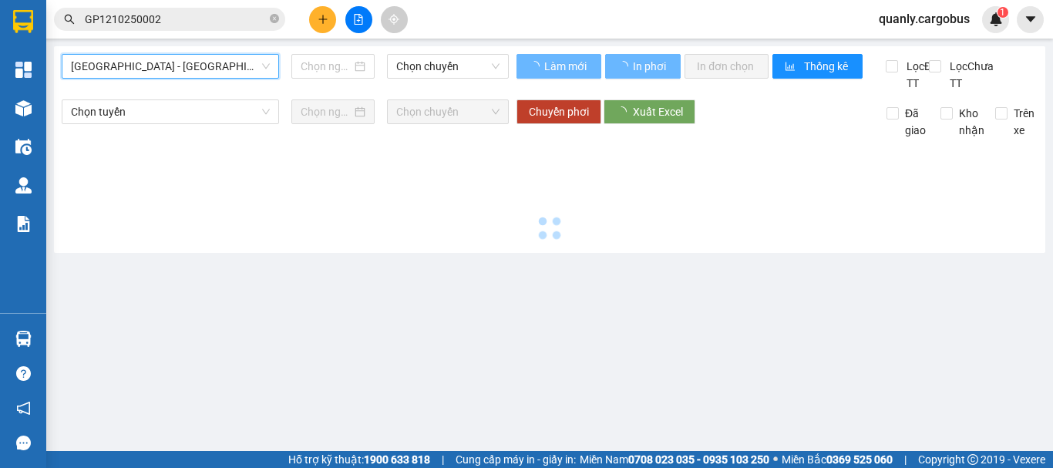
type input "[DATE]"
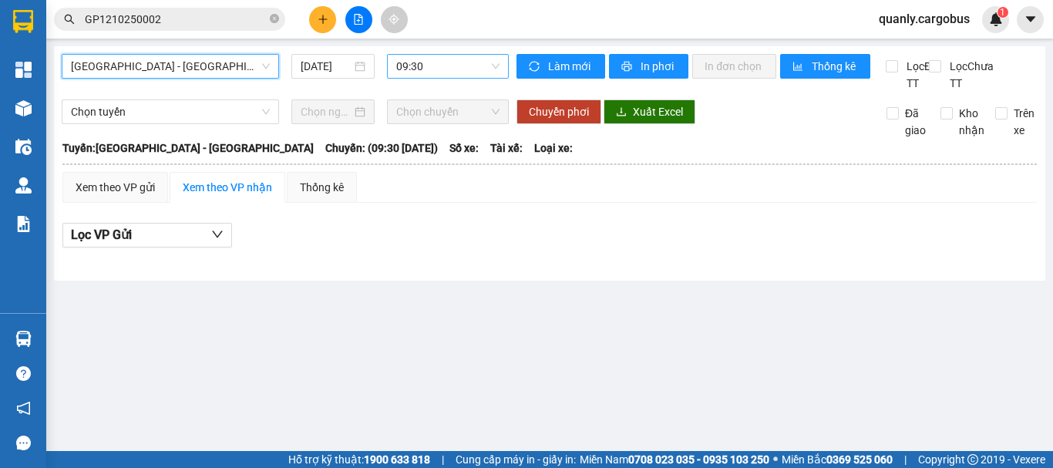
click at [454, 70] on span "09:30" at bounding box center [447, 66] width 103 height 23
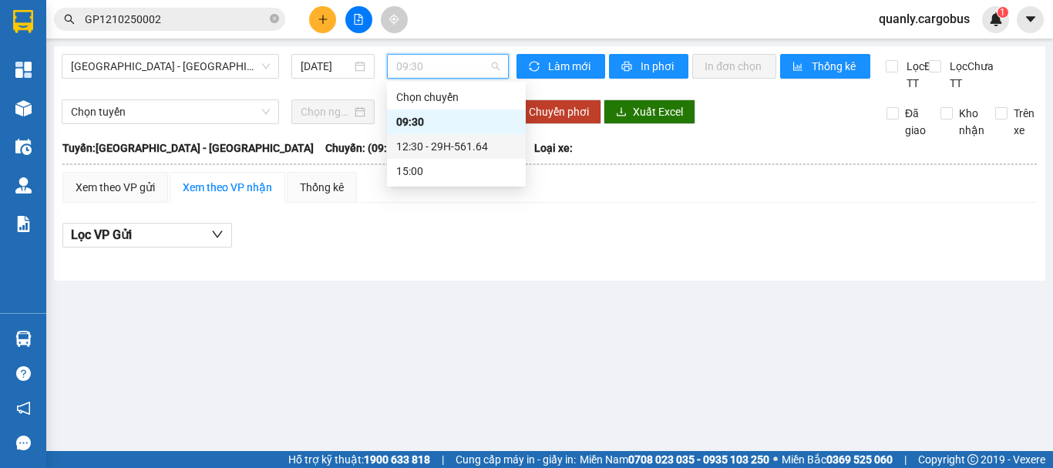
click at [426, 151] on div "12:30 - 29H-561.64" at bounding box center [456, 146] width 120 height 17
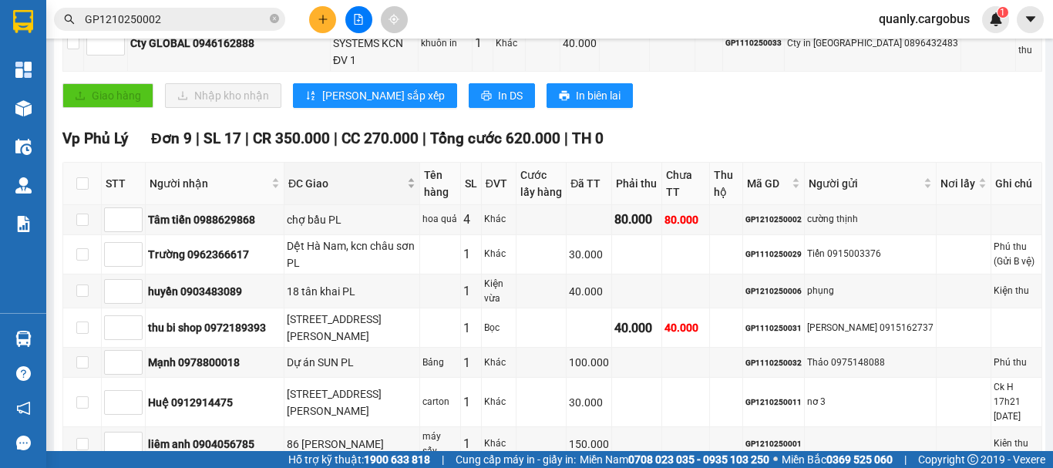
scroll to position [462, 0]
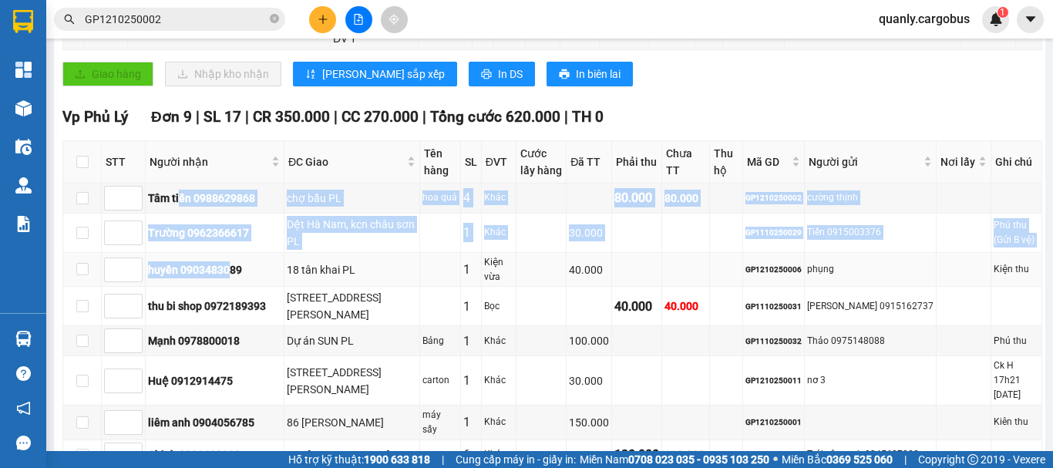
drag, startPoint x: 200, startPoint y: 205, endPoint x: 237, endPoint y: 256, distance: 63.3
click at [235, 254] on tbody "Tâm tiến 0988629868 chợ bầu PL hoa quả 4 Khác 80.000 80.000 GP1210250002 cường …" at bounding box center [552, 341] width 979 height 317
click at [237, 261] on div "huyền 0903483089" at bounding box center [214, 269] width 133 height 17
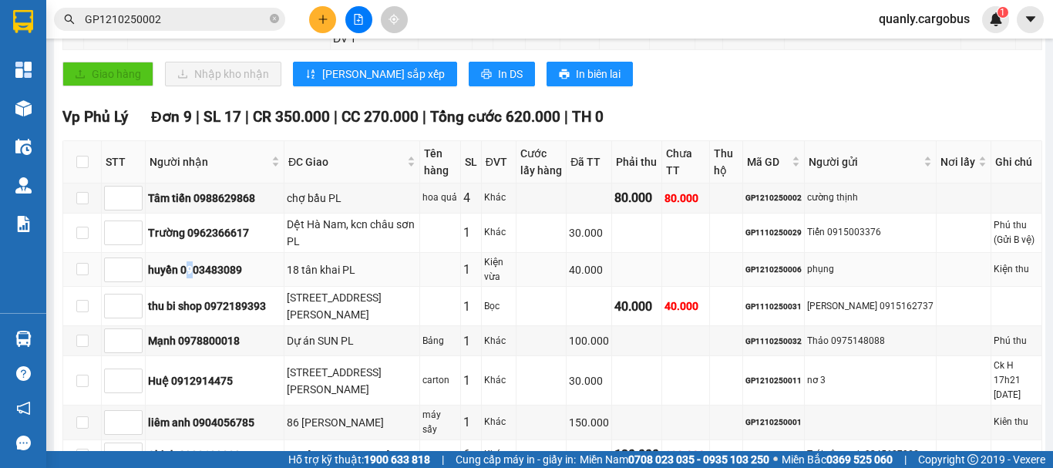
drag, startPoint x: 189, startPoint y: 230, endPoint x: 219, endPoint y: 274, distance: 53.2
click at [211, 264] on td "huyền 0903483089" at bounding box center [215, 270] width 139 height 35
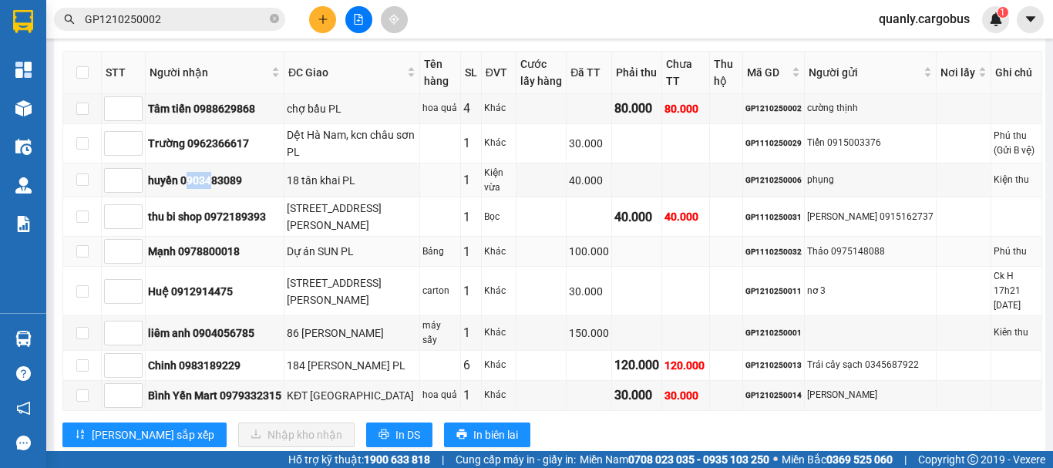
scroll to position [555, 0]
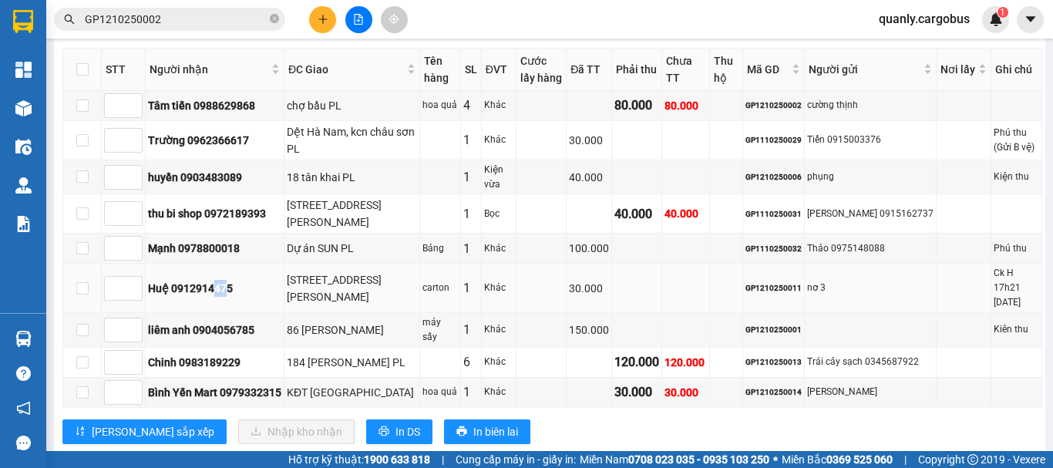
drag, startPoint x: 219, startPoint y: 250, endPoint x: 254, endPoint y: 270, distance: 40.7
click at [250, 267] on td "Huệ 0912914475" at bounding box center [215, 288] width 139 height 49
click at [234, 240] on div "Mạnh 0978800018" at bounding box center [214, 248] width 133 height 17
drag, startPoint x: 212, startPoint y: 143, endPoint x: 230, endPoint y: 158, distance: 23.0
click at [229, 160] on td "huyền 0903483089" at bounding box center [215, 177] width 139 height 35
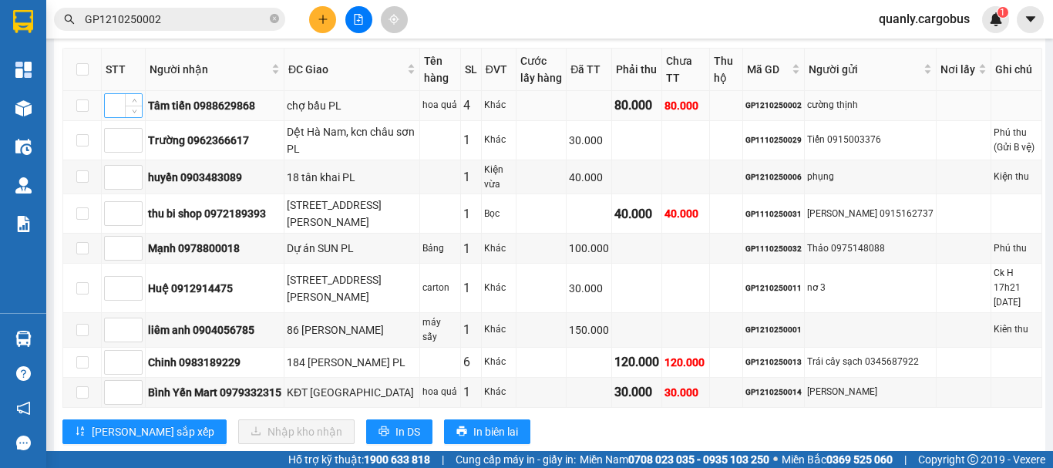
click at [117, 94] on input at bounding box center [123, 105] width 37 height 23
type input "1"
click at [116, 237] on input at bounding box center [123, 248] width 37 height 23
type input "2"
click at [117, 166] on input at bounding box center [123, 177] width 37 height 23
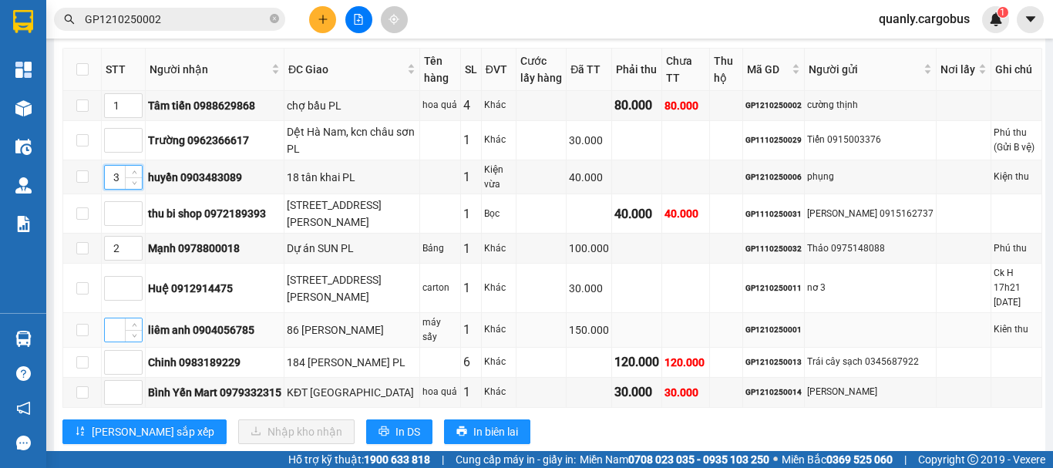
type input "3"
click at [113, 318] on input at bounding box center [123, 329] width 37 height 23
type input "4"
click at [114, 351] on input at bounding box center [123, 362] width 37 height 23
type input "3"
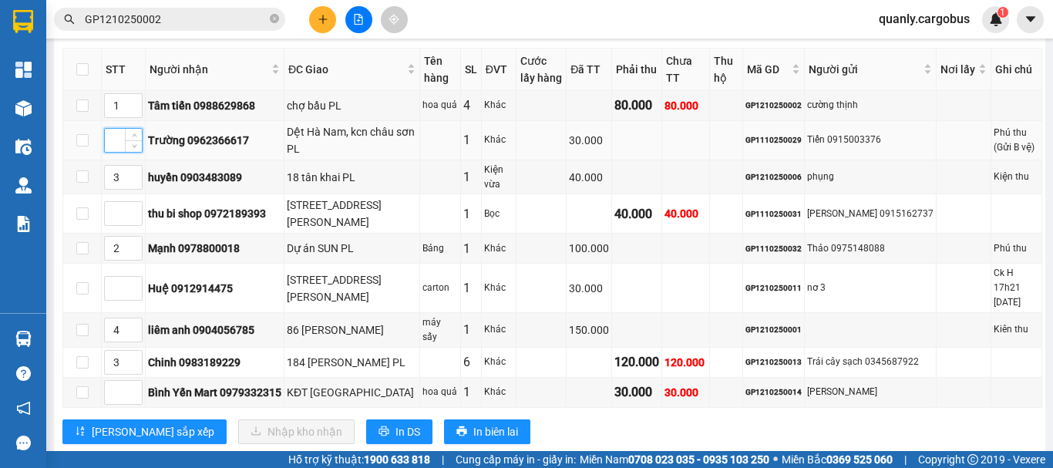
click at [120, 129] on input at bounding box center [123, 140] width 37 height 23
type input "5"
click at [118, 381] on input at bounding box center [123, 392] width 37 height 23
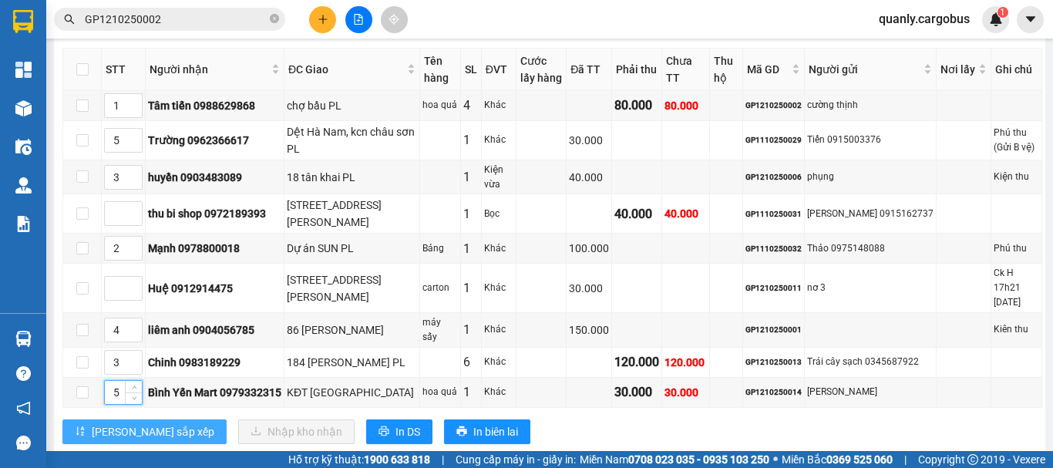
type input "5"
click at [109, 423] on span "[PERSON_NAME] sắp xếp" at bounding box center [153, 431] width 123 height 17
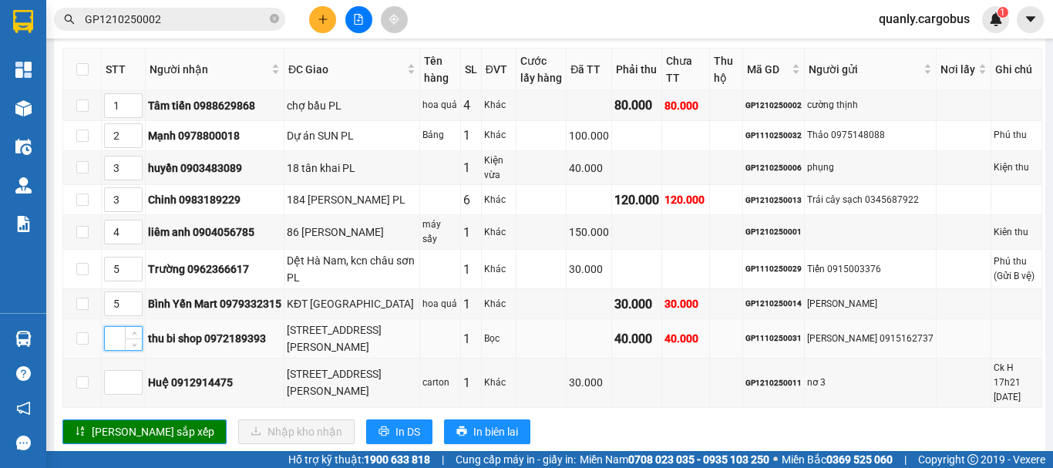
click at [113, 327] on input at bounding box center [123, 338] width 37 height 23
type input "3"
click at [123, 409] on div "Vp Phủ Lý Đơn 9 | SL 17 | CR 350.000 | CC 270.000 | Tổng cước 620.000 | TH 0 ST…" at bounding box center [552, 234] width 980 height 442
click at [124, 423] on span "[PERSON_NAME] sắp xếp" at bounding box center [153, 431] width 123 height 17
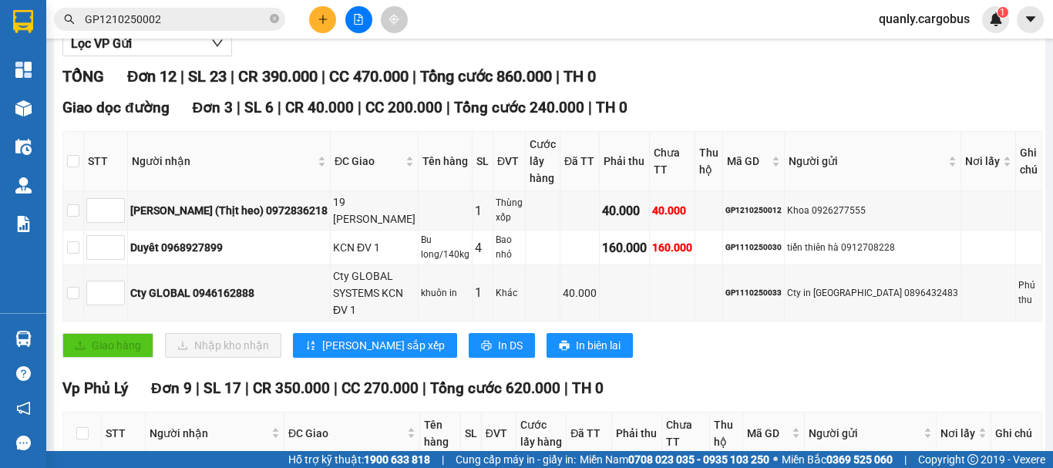
scroll to position [0, 0]
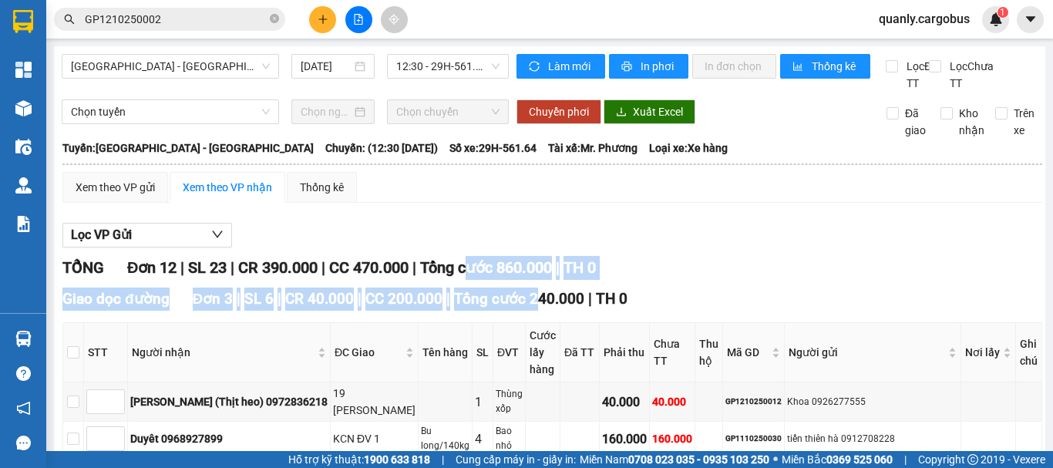
drag, startPoint x: 497, startPoint y: 296, endPoint x: 539, endPoint y: 317, distance: 47.2
click at [533, 307] on span "Tổng cước 240.000" at bounding box center [519, 299] width 130 height 18
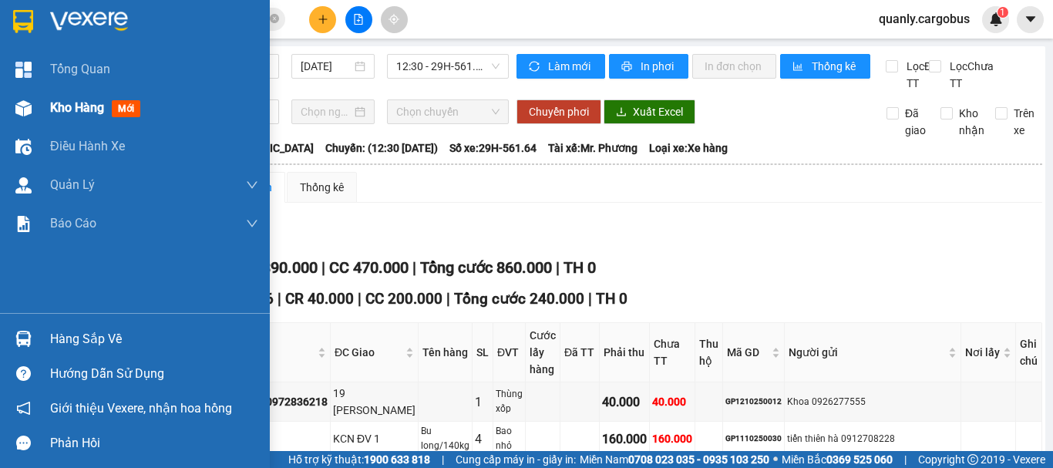
click at [51, 110] on span "Kho hàng" at bounding box center [77, 107] width 54 height 15
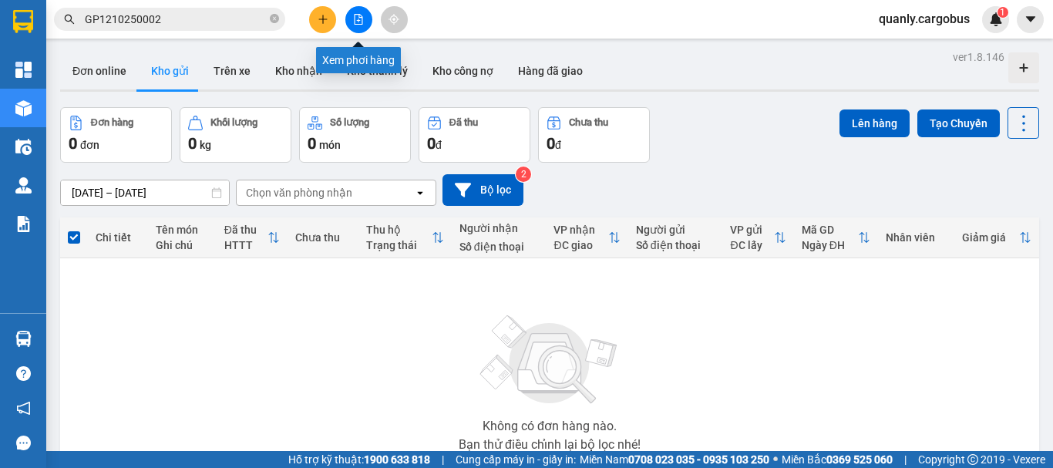
click at [360, 17] on icon "file-add" at bounding box center [358, 19] width 11 height 11
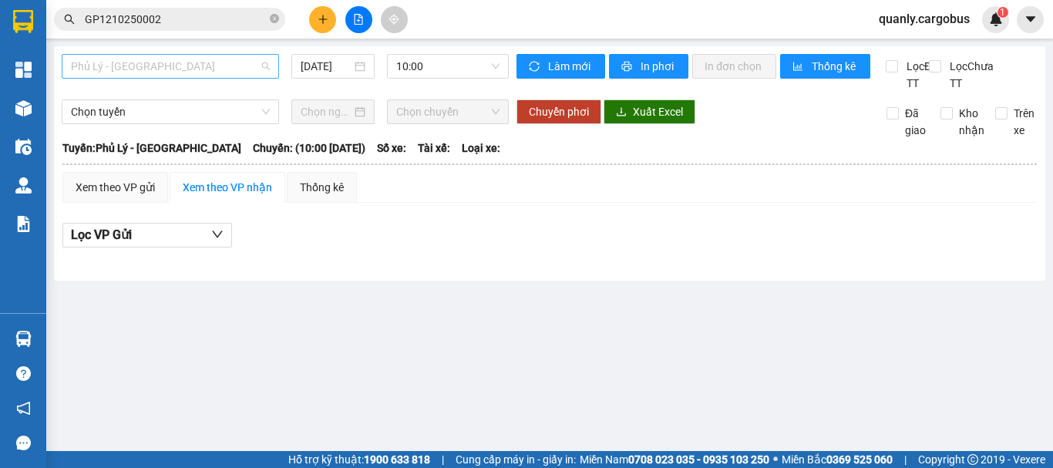
click at [172, 69] on span "Phủ Lý - [GEOGRAPHIC_DATA]" at bounding box center [170, 66] width 199 height 23
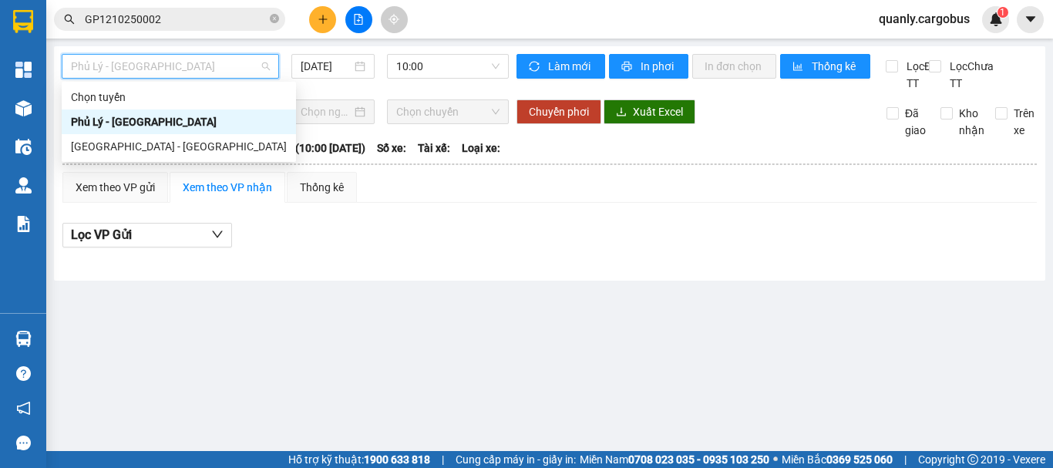
click at [170, 134] on div "[GEOGRAPHIC_DATA] - [GEOGRAPHIC_DATA]" at bounding box center [179, 146] width 234 height 25
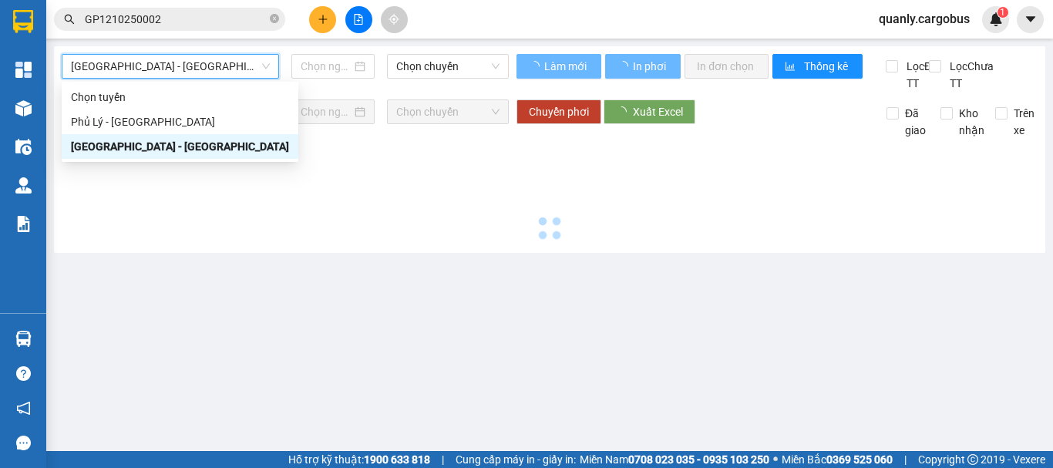
type input "[DATE]"
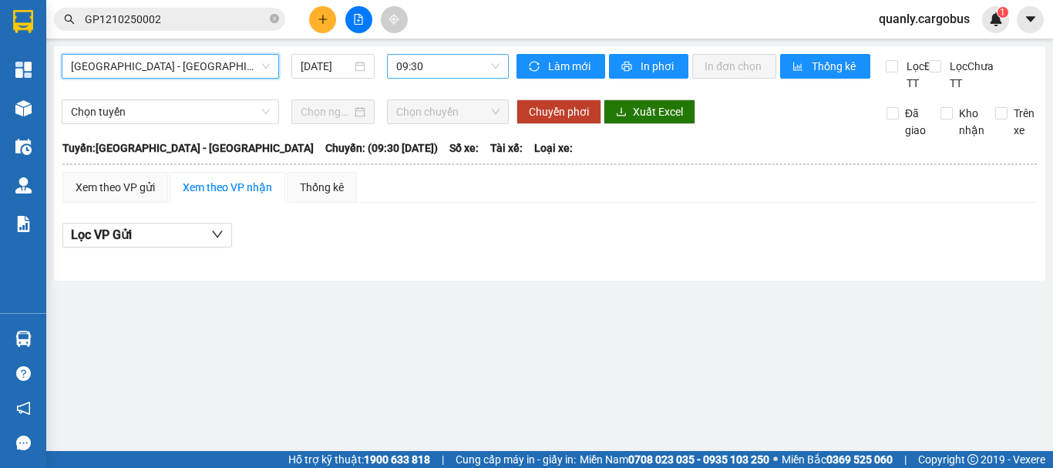
click at [412, 59] on span "09:30" at bounding box center [447, 66] width 103 height 23
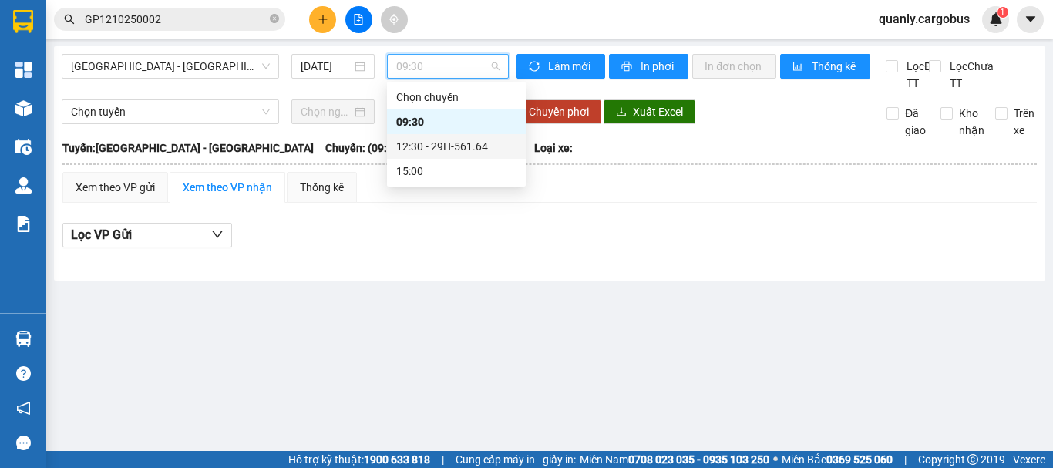
click at [457, 152] on div "12:30 - 29H-561.64" at bounding box center [456, 146] width 120 height 17
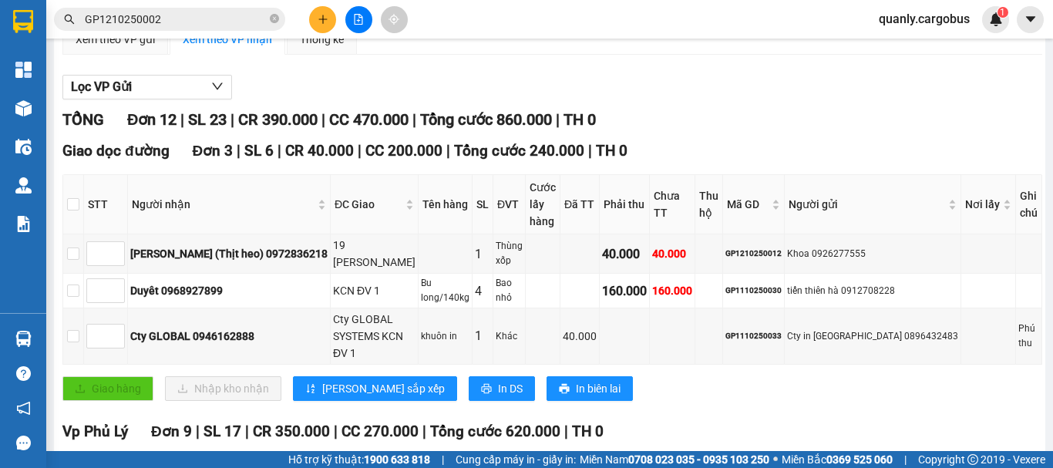
scroll to position [154, 0]
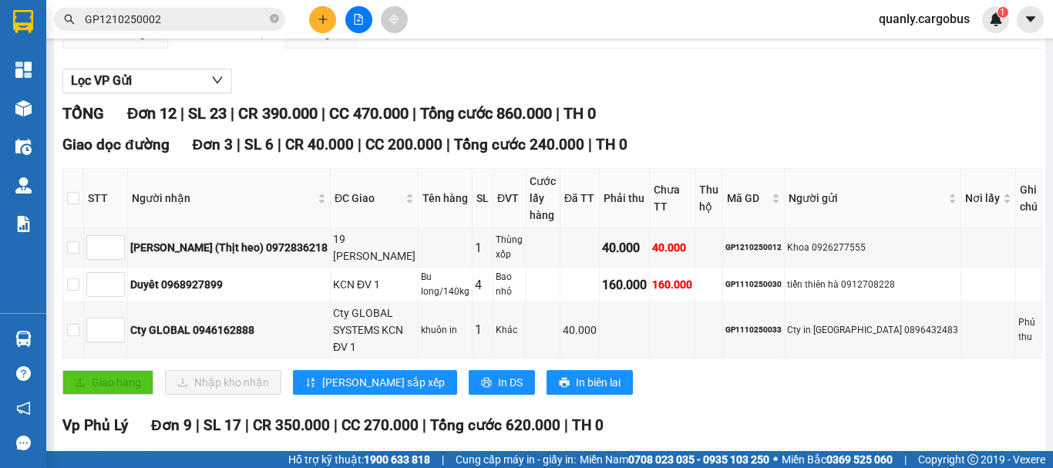
click at [494, 151] on span "Tổng cước 240.000" at bounding box center [519, 145] width 130 height 18
drag, startPoint x: 424, startPoint y: 135, endPoint x: 439, endPoint y: 145, distance: 17.7
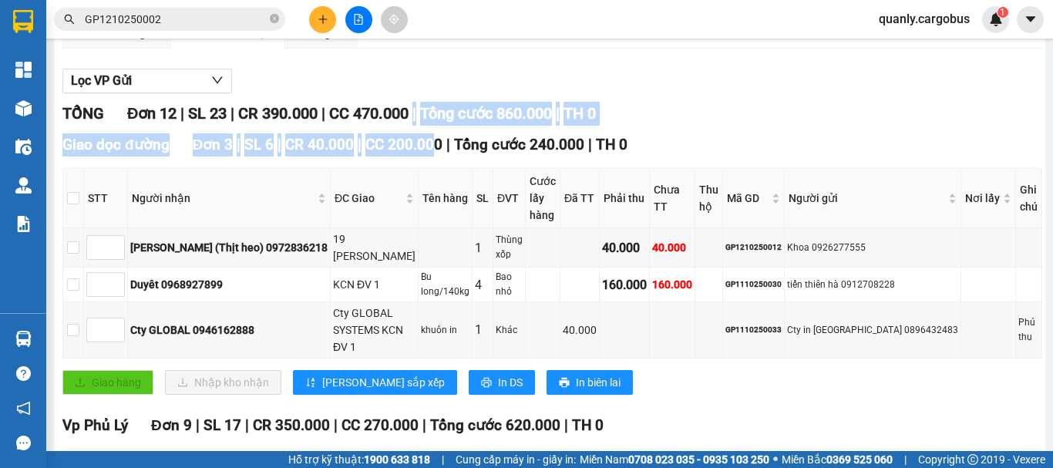
drag, startPoint x: 425, startPoint y: 135, endPoint x: 433, endPoint y: 147, distance: 15.0
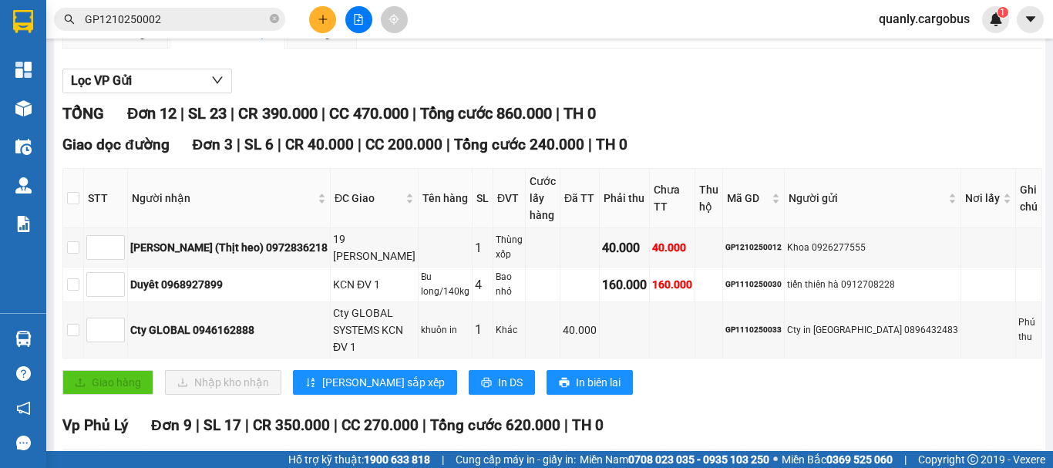
drag, startPoint x: 420, startPoint y: 139, endPoint x: 430, endPoint y: 148, distance: 13.1
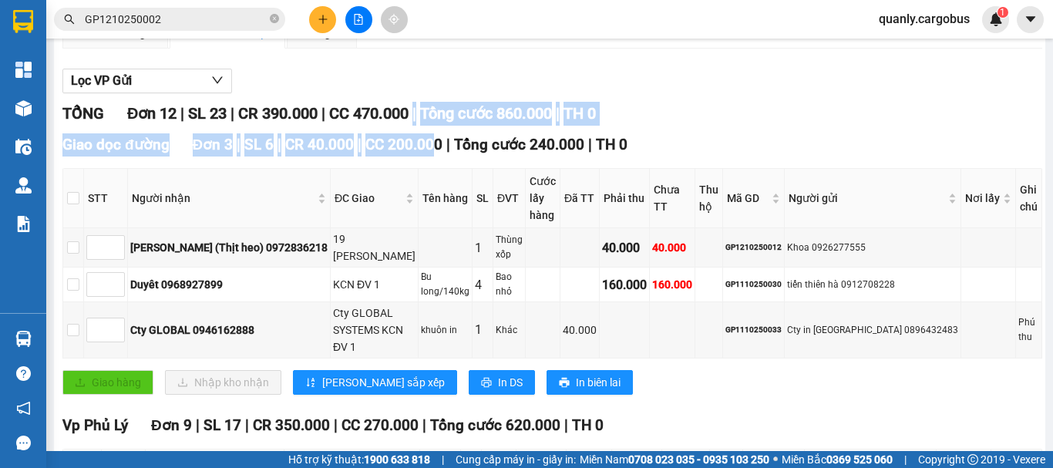
drag, startPoint x: 424, startPoint y: 136, endPoint x: 430, endPoint y: 146, distance: 11.8
drag, startPoint x: 424, startPoint y: 134, endPoint x: 432, endPoint y: 144, distance: 12.6
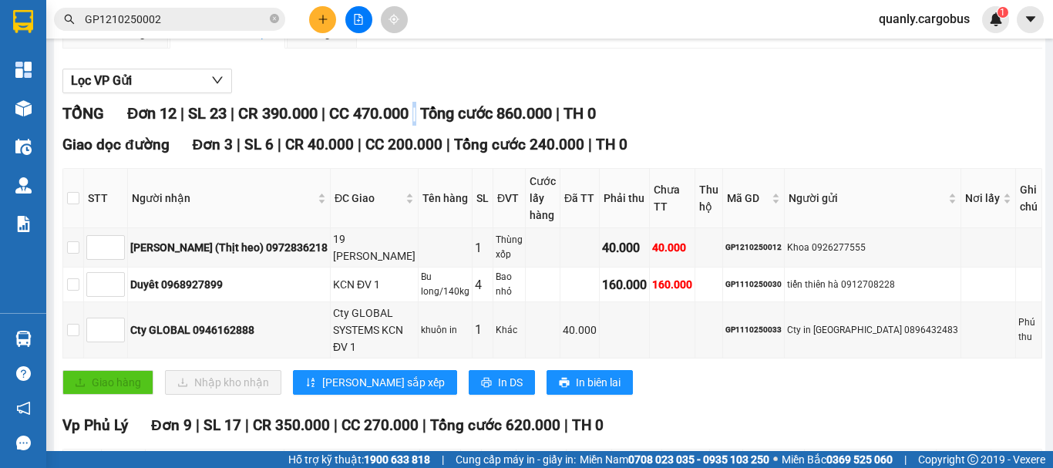
drag, startPoint x: 425, startPoint y: 137, endPoint x: 431, endPoint y: 145, distance: 9.4
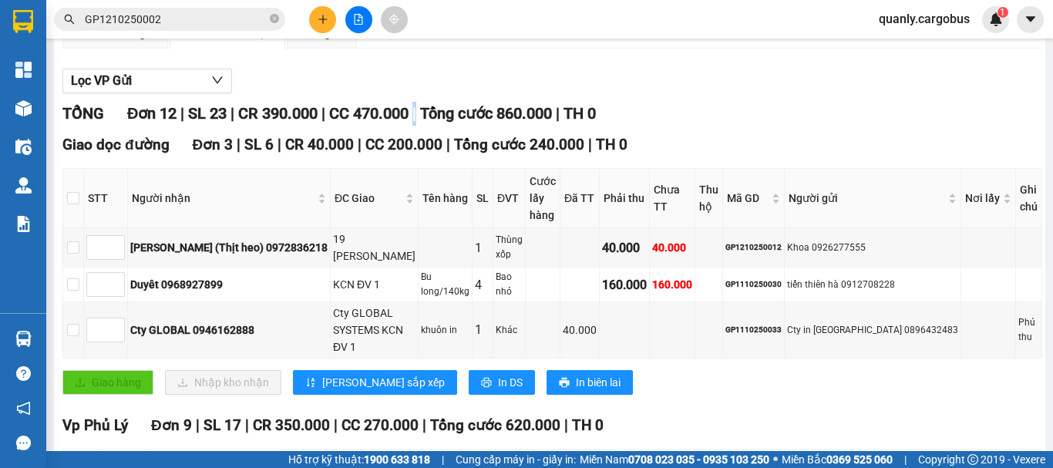
drag, startPoint x: 425, startPoint y: 136, endPoint x: 431, endPoint y: 147, distance: 12.1
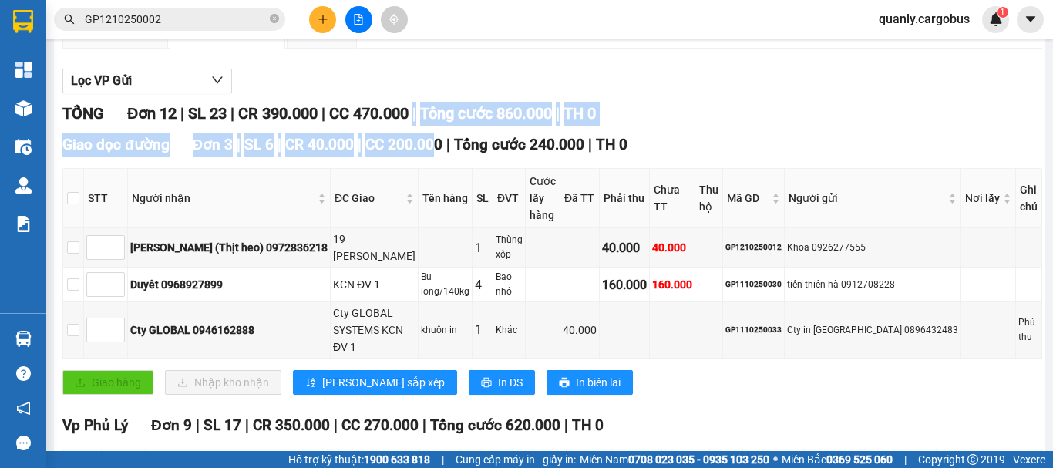
drag, startPoint x: 424, startPoint y: 133, endPoint x: 437, endPoint y: 149, distance: 20.2
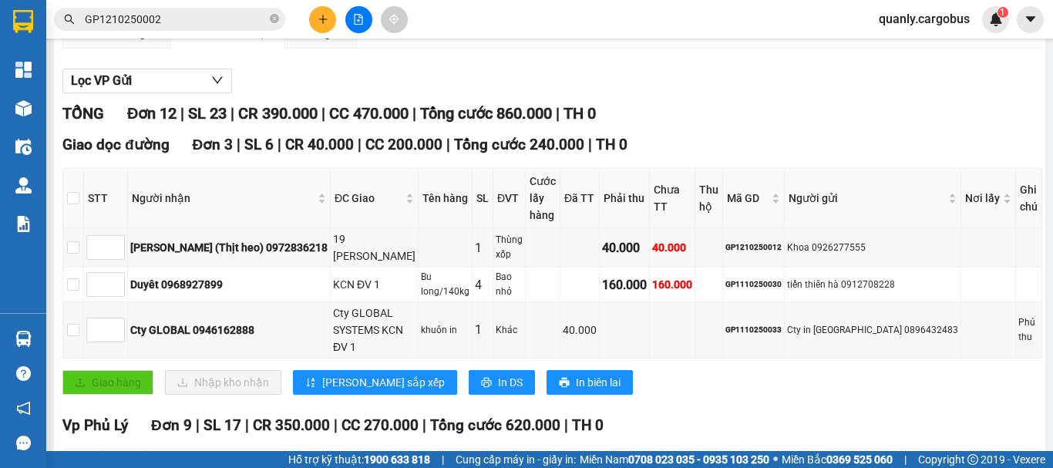
drag, startPoint x: 423, startPoint y: 135, endPoint x: 428, endPoint y: 144, distance: 10.7
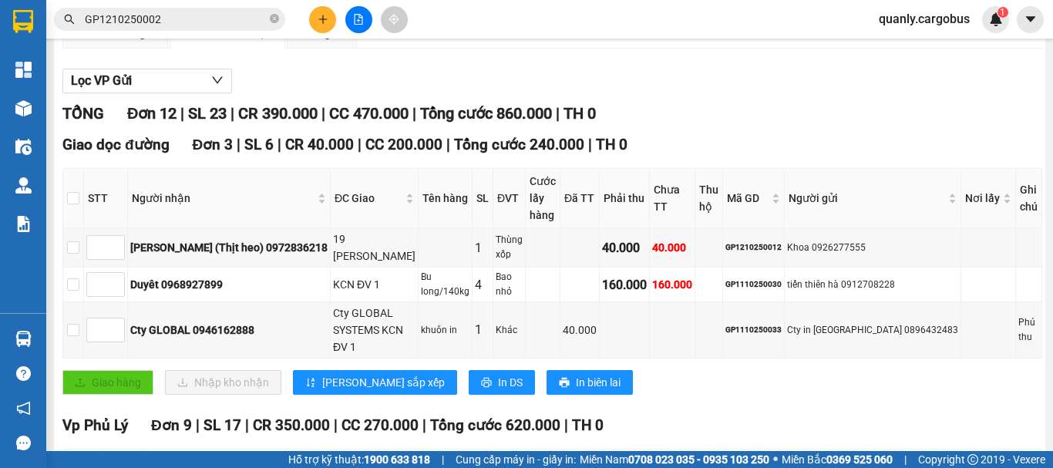
drag, startPoint x: 422, startPoint y: 137, endPoint x: 428, endPoint y: 148, distance: 12.4
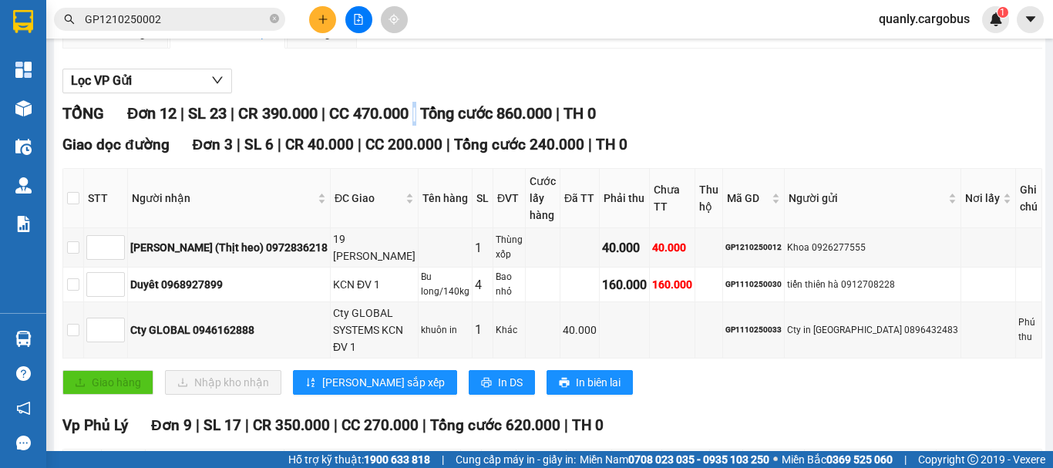
drag, startPoint x: 423, startPoint y: 132, endPoint x: 435, endPoint y: 147, distance: 19.7
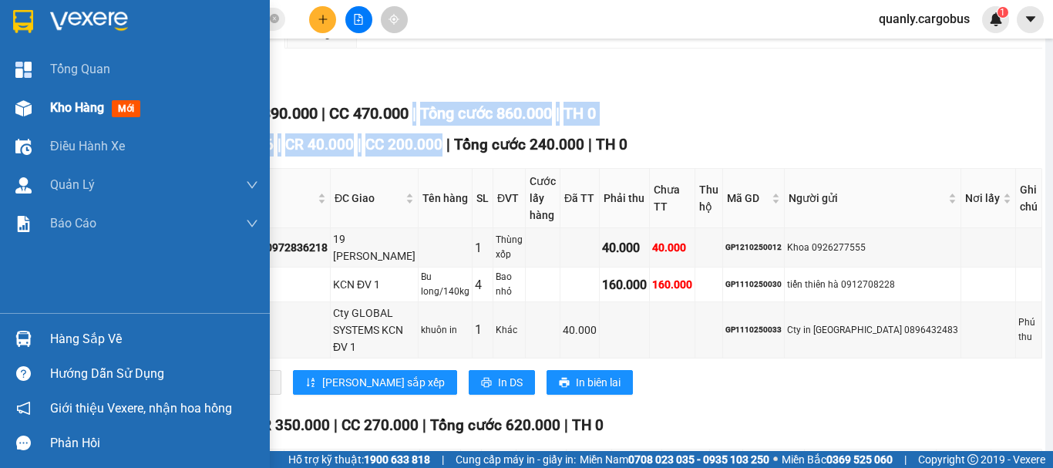
click at [29, 112] on img at bounding box center [23, 108] width 16 height 16
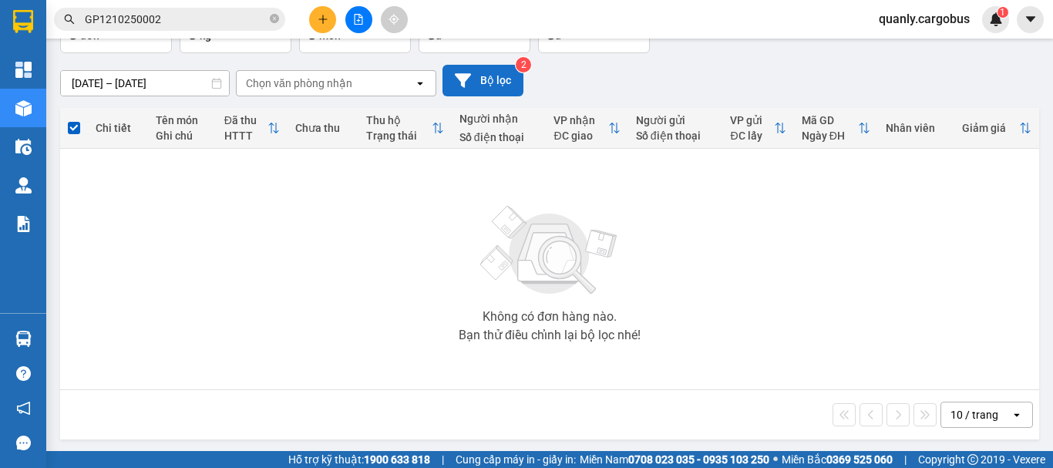
scroll to position [112, 0]
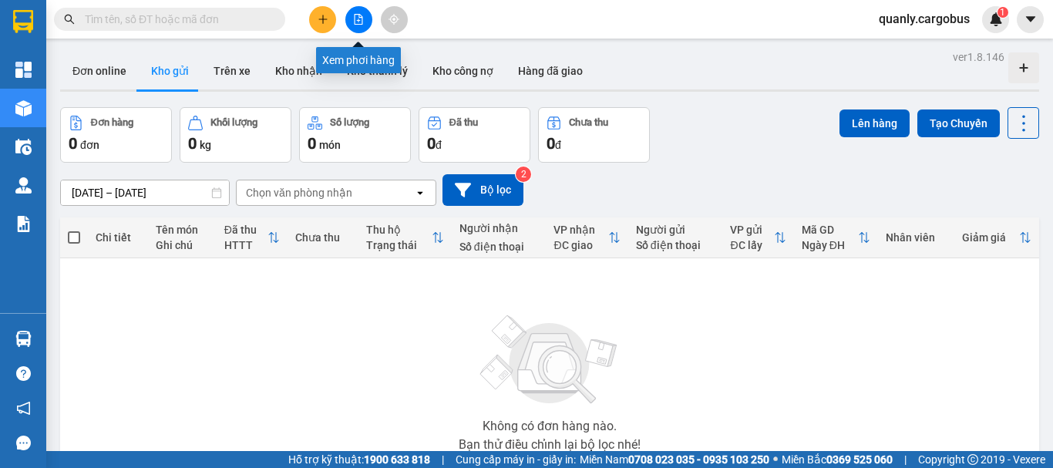
click at [352, 17] on button at bounding box center [358, 19] width 27 height 27
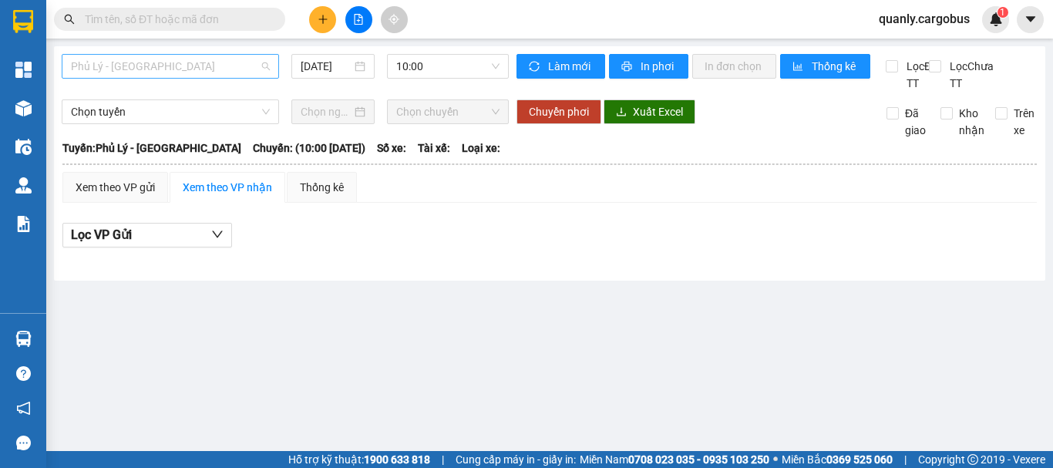
click at [149, 65] on span "Phủ Lý - [GEOGRAPHIC_DATA]" at bounding box center [170, 66] width 199 height 23
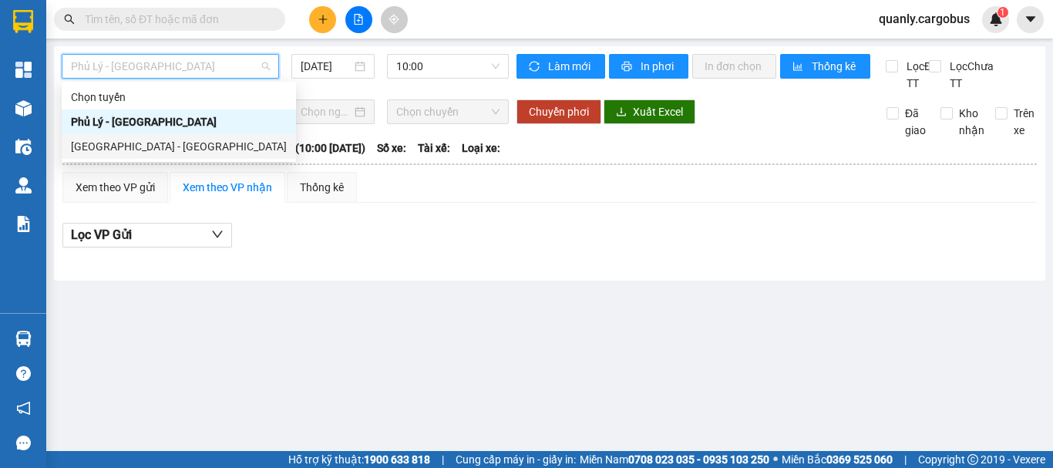
click at [124, 150] on div "[GEOGRAPHIC_DATA] - [GEOGRAPHIC_DATA]" at bounding box center [179, 146] width 216 height 17
type input "[DATE]"
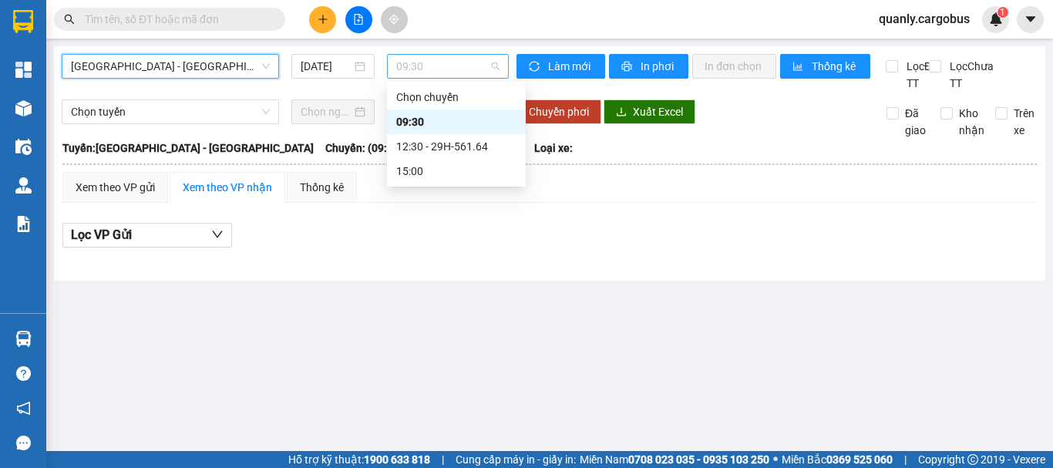
click at [421, 70] on span "09:30" at bounding box center [447, 66] width 103 height 23
click at [435, 143] on div "12:30 - 29H-561.64" at bounding box center [456, 146] width 120 height 17
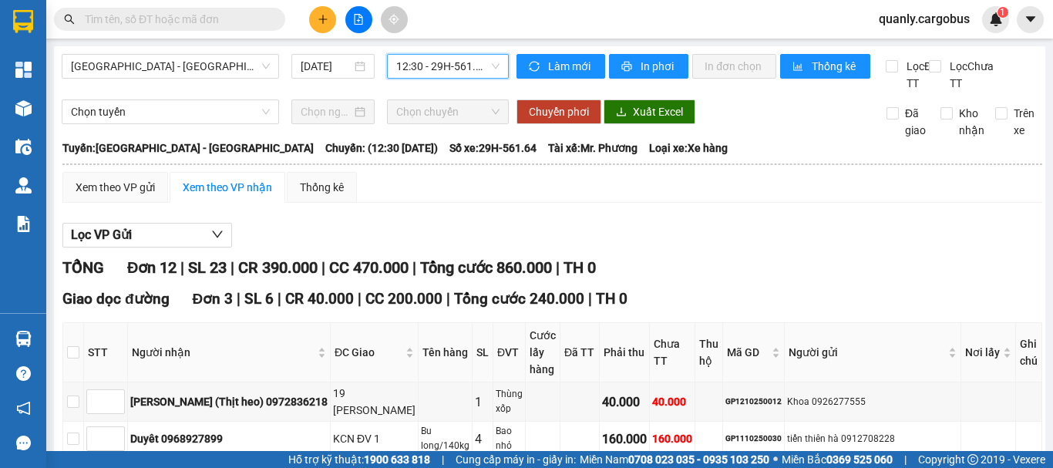
scroll to position [77, 0]
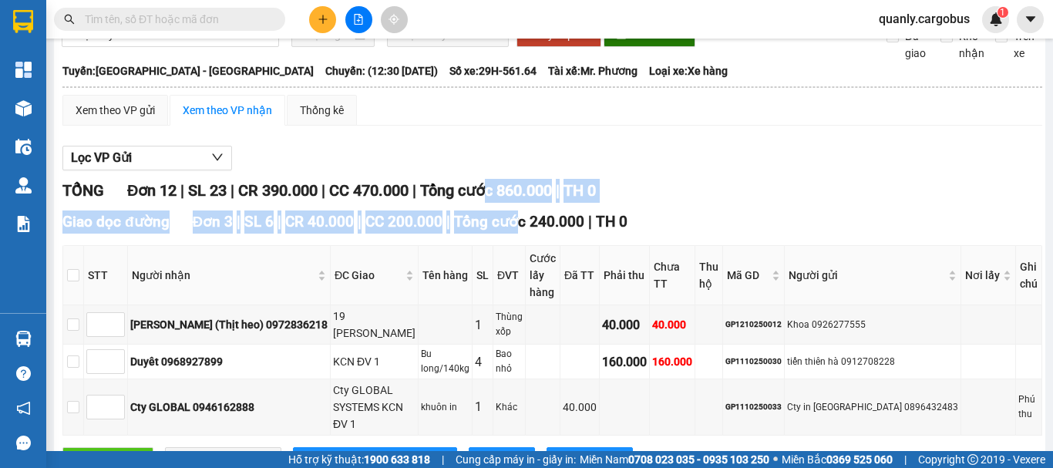
drag, startPoint x: 501, startPoint y: 207, endPoint x: 509, endPoint y: 233, distance: 26.8
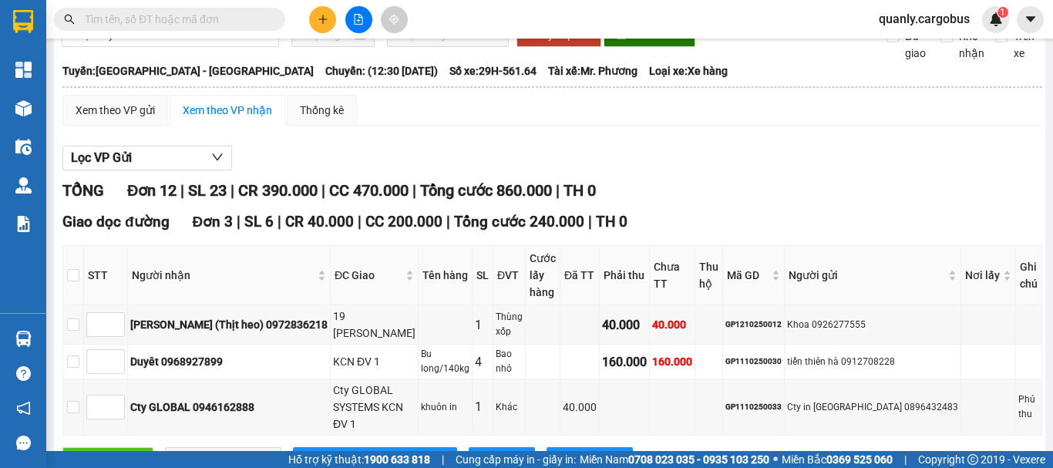
drag, startPoint x: 449, startPoint y: 214, endPoint x: 493, endPoint y: 236, distance: 49.6
click at [492, 230] on span "Tổng cước 240.000" at bounding box center [519, 222] width 130 height 18
drag, startPoint x: 474, startPoint y: 229, endPoint x: 489, endPoint y: 260, distance: 34.1
click at [488, 259] on div "Giao dọc đường Đơn 3 | SL 6 | CR 40.000 | CC 200.000 | Tổng cước 240.000 | TH 0…" at bounding box center [552, 346] width 980 height 273
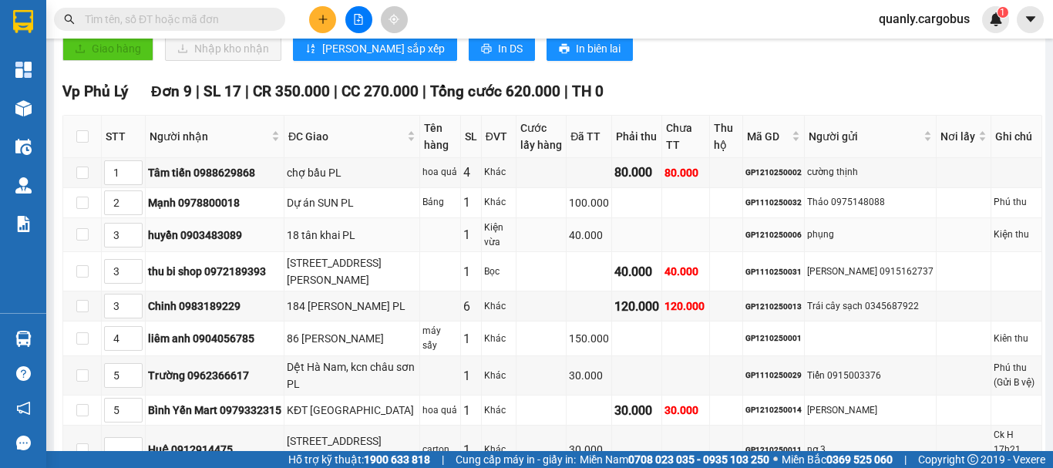
scroll to position [555, 0]
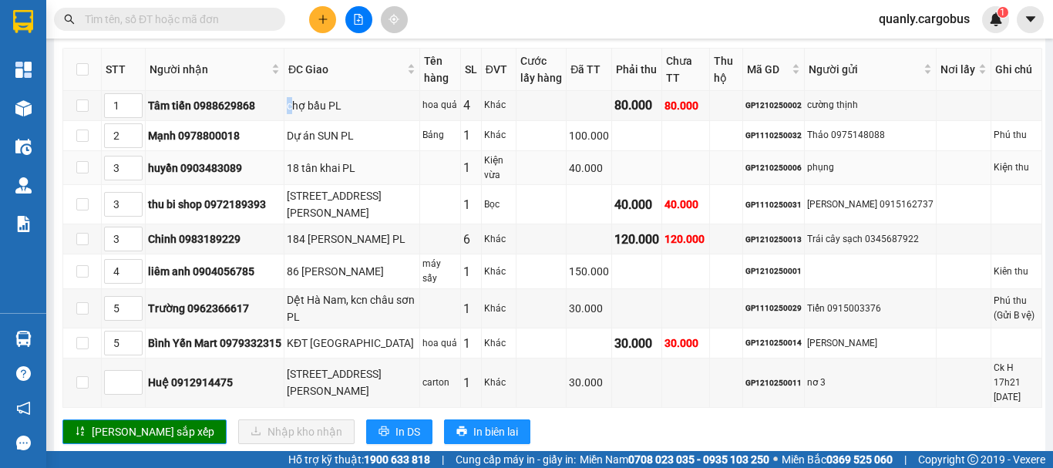
drag, startPoint x: 290, startPoint y: 87, endPoint x: 351, endPoint y: 161, distance: 96.3
click at [346, 152] on tbody "1 Tâm tiến 0988629868 chợ bầu PL hoa quả 4 Khác 80.000 80.000 GP1210250002 cườn…" at bounding box center [552, 249] width 979 height 317
click at [352, 163] on td "18 tân khai PL" at bounding box center [352, 168] width 136 height 35
drag, startPoint x: 279, startPoint y: 116, endPoint x: 306, endPoint y: 159, distance: 50.9
click at [304, 156] on tbody "1 Tâm tiến 0988629868 chợ bầu PL hoa quả 4 Khác 80.000 80.000 GP1210250002 cườn…" at bounding box center [552, 249] width 979 height 317
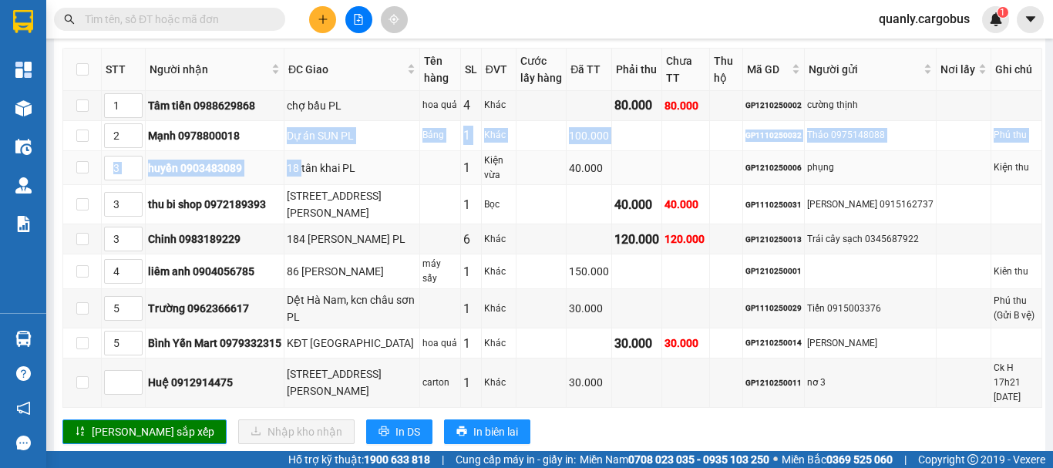
click at [307, 159] on td "18 tân khai PL" at bounding box center [352, 168] width 136 height 35
drag, startPoint x: 304, startPoint y: 126, endPoint x: 336, endPoint y: 155, distance: 43.1
click at [334, 154] on tbody "1 Tâm tiến 0988629868 chợ bầu PL hoa quả 4 Khác 80.000 80.000 GP1210250002 cườn…" at bounding box center [552, 249] width 979 height 317
click at [336, 155] on td "18 tân khai PL" at bounding box center [352, 168] width 136 height 35
drag, startPoint x: 274, startPoint y: 111, endPoint x: 372, endPoint y: 149, distance: 104.9
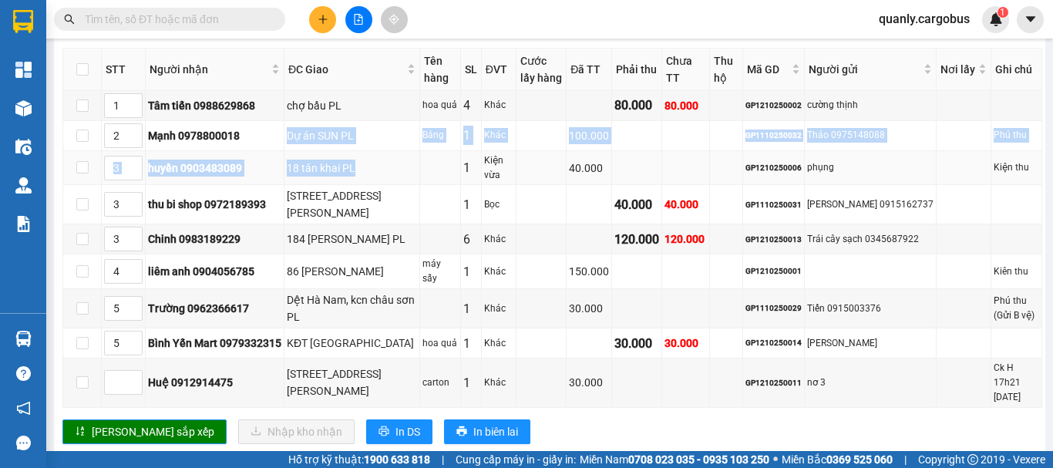
click at [372, 149] on tbody "1 Tâm tiến 0988629868 chợ bầu PL hoa quả 4 Khác 80.000 80.000 GP1210250002 cườn…" at bounding box center [552, 249] width 979 height 317
click at [372, 160] on div "18 tân khai PL" at bounding box center [352, 168] width 130 height 17
drag, startPoint x: 284, startPoint y: 113, endPoint x: 329, endPoint y: 152, distance: 59.6
click at [329, 152] on tbody "1 Tâm tiến 0988629868 chợ bầu PL hoa quả 4 Khác 80.000 80.000 GP1210250002 cườn…" at bounding box center [552, 249] width 979 height 317
click at [329, 160] on div "18 tân khai PL" at bounding box center [352, 168] width 130 height 17
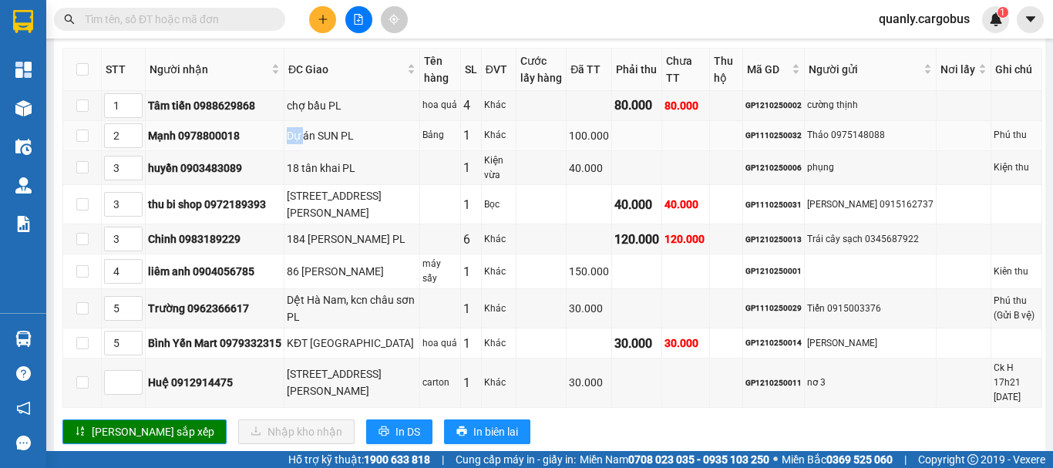
drag, startPoint x: 290, startPoint y: 106, endPoint x: 310, endPoint y: 125, distance: 27.8
click at [309, 124] on td "Dự án SUN PL" at bounding box center [352, 136] width 136 height 30
click at [310, 125] on td "Dự án SUN PL" at bounding box center [352, 136] width 136 height 30
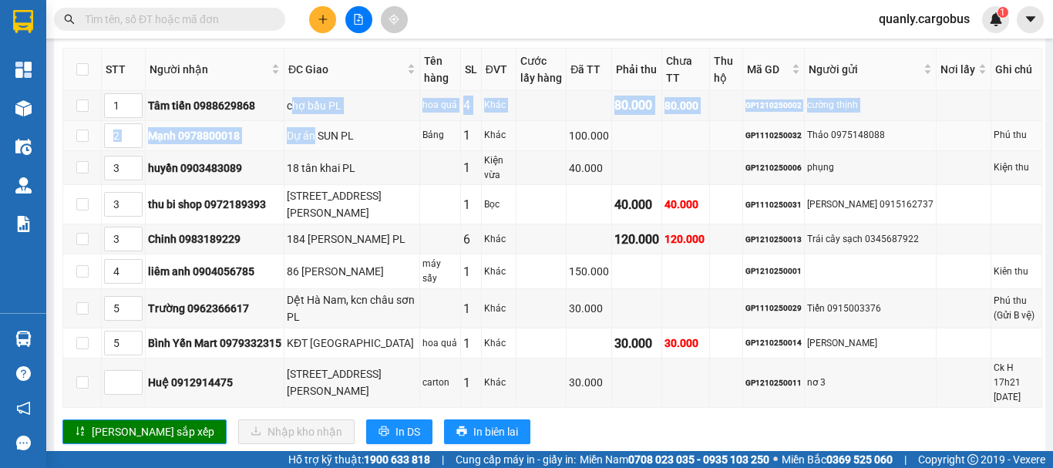
drag, startPoint x: 299, startPoint y: 86, endPoint x: 321, endPoint y: 113, distance: 35.1
click at [321, 113] on tbody "1 Tâm tiến 0988629868 chợ bầu PL hoa quả 4 Khác 80.000 80.000 GP1210250002 cườn…" at bounding box center [552, 249] width 979 height 317
click at [321, 127] on div "Dự án SUN PL" at bounding box center [352, 135] width 130 height 17
drag, startPoint x: 310, startPoint y: 95, endPoint x: 328, endPoint y: 117, distance: 29.0
click at [328, 117] on tbody "1 Tâm tiến 0988629868 chợ bầu PL hoa quả 4 Khác 80.000 80.000 GP1210250002 cườn…" at bounding box center [552, 249] width 979 height 317
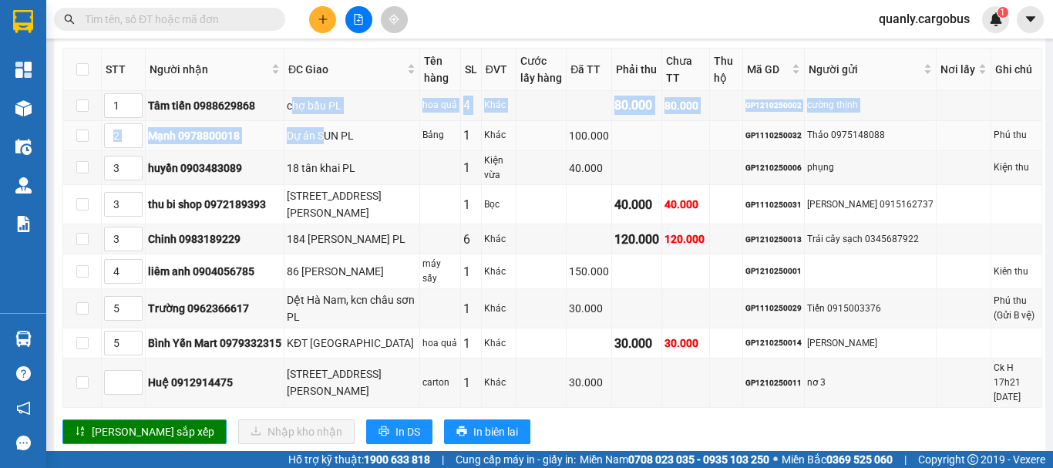
click at [328, 127] on div "Dự án SUN PL" at bounding box center [352, 135] width 130 height 17
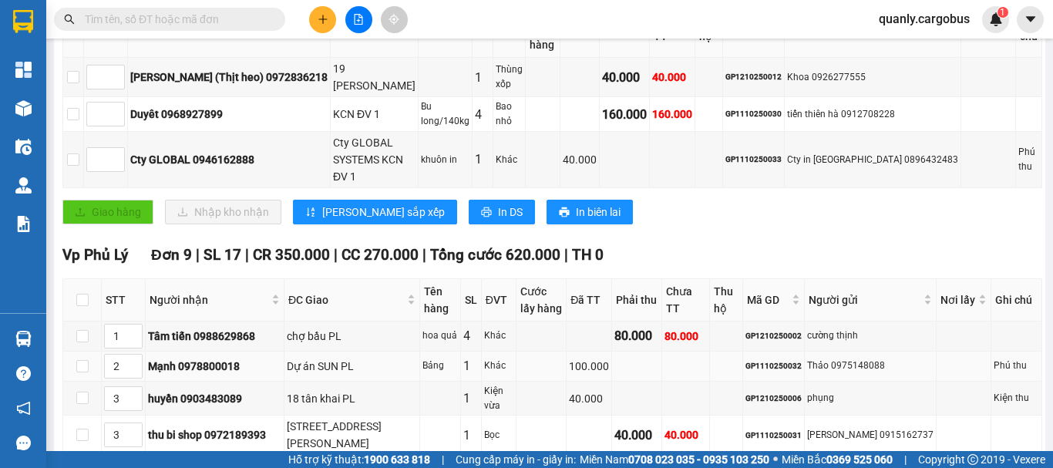
scroll to position [247, 0]
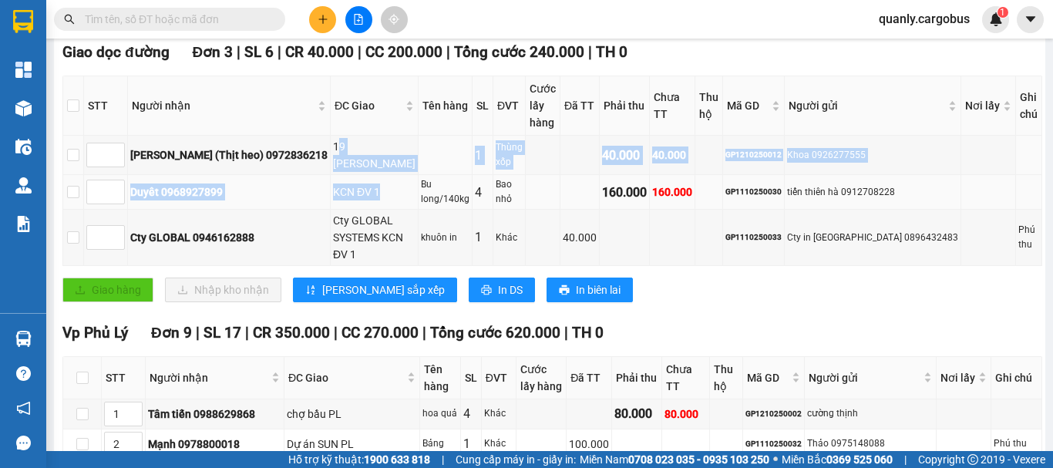
drag, startPoint x: 310, startPoint y: 162, endPoint x: 358, endPoint y: 193, distance: 57.9
click at [358, 193] on tbody "Thanh (Thịt heo) 0972836218 19 [PERSON_NAME] ĐV 1 Thùng xốp 40.000 40.000 GP121…" at bounding box center [552, 201] width 979 height 130
click at [358, 193] on div "KCN ĐV 1" at bounding box center [374, 191] width 82 height 17
drag, startPoint x: 288, startPoint y: 153, endPoint x: 337, endPoint y: 200, distance: 67.0
click at [335, 197] on tbody "Thanh (Thịt heo) 0972836218 19 [PERSON_NAME] ĐV 1 Thùng xốp 40.000 40.000 GP121…" at bounding box center [552, 201] width 979 height 130
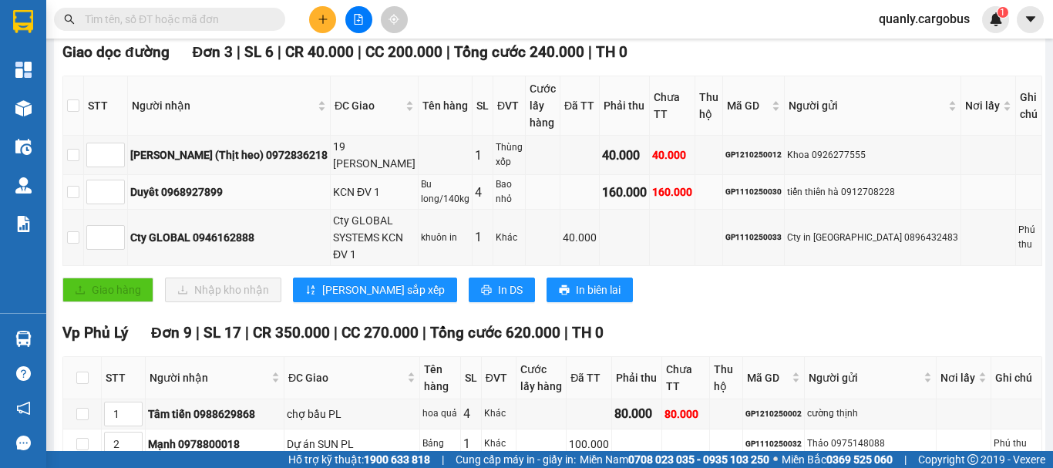
click at [338, 200] on td "KCN ĐV 1" at bounding box center [375, 192] width 88 height 35
drag, startPoint x: 307, startPoint y: 161, endPoint x: 333, endPoint y: 192, distance: 40.0
click at [333, 192] on tbody "Thanh (Thịt heo) 0972836218 19 [PERSON_NAME] ĐV 1 Thùng xốp 40.000 40.000 GP121…" at bounding box center [552, 201] width 979 height 130
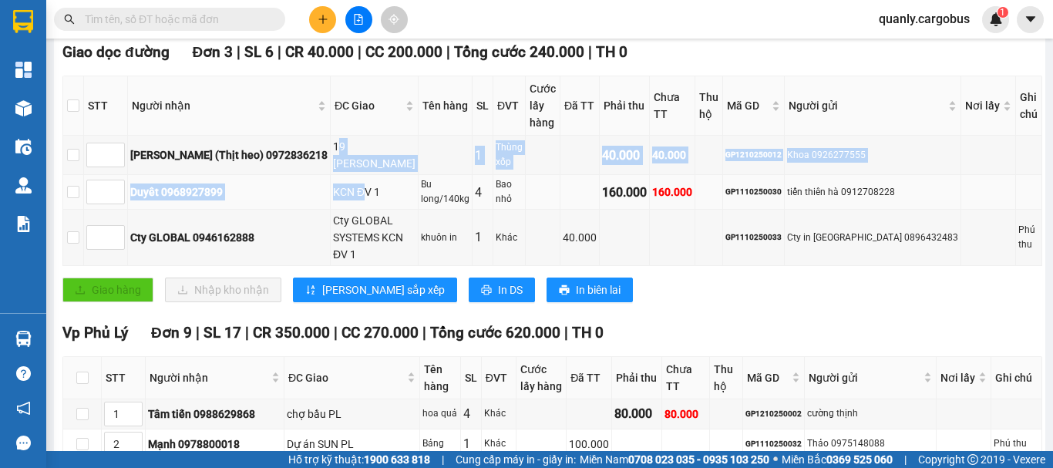
click at [334, 194] on div "KCN ĐV 1" at bounding box center [374, 191] width 82 height 17
drag, startPoint x: 308, startPoint y: 155, endPoint x: 341, endPoint y: 200, distance: 55.2
click at [339, 199] on tbody "Thanh (Thịt heo) 0972836218 19 [PERSON_NAME] ĐV 1 Thùng xốp 40.000 40.000 GP121…" at bounding box center [552, 201] width 979 height 130
click at [341, 200] on td "KCN ĐV 1" at bounding box center [375, 192] width 88 height 35
drag, startPoint x: 306, startPoint y: 154, endPoint x: 344, endPoint y: 186, distance: 50.3
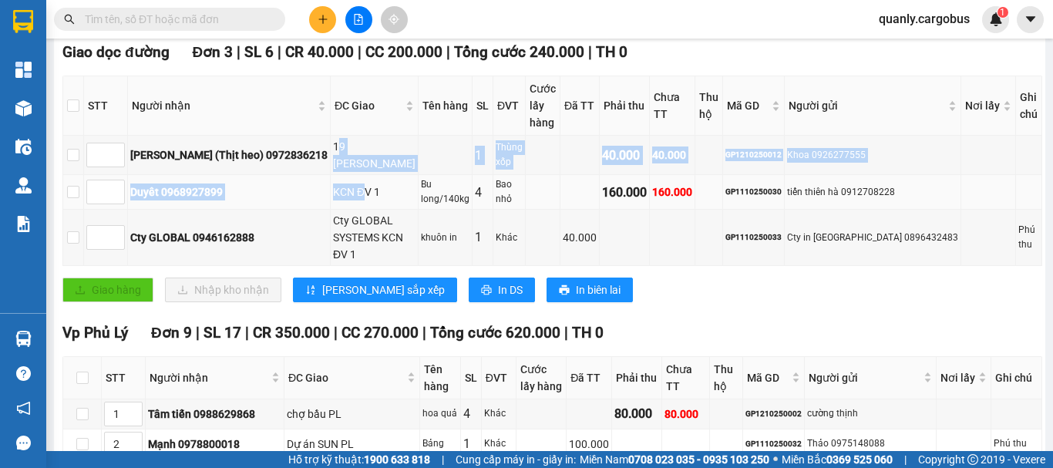
click at [344, 186] on tbody "Thanh (Thịt heo) 0972836218 19 [PERSON_NAME] ĐV 1 Thùng xốp 40.000 40.000 GP121…" at bounding box center [552, 201] width 979 height 130
click at [344, 186] on div "KCN ĐV 1" at bounding box center [374, 191] width 82 height 17
drag, startPoint x: 298, startPoint y: 153, endPoint x: 336, endPoint y: 183, distance: 47.8
click at [334, 181] on tbody "Thanh (Thịt heo) 0972836218 19 [PERSON_NAME] ĐV 1 Thùng xốp 40.000 40.000 GP121…" at bounding box center [552, 201] width 979 height 130
click at [336, 183] on div "KCN ĐV 1" at bounding box center [374, 191] width 82 height 17
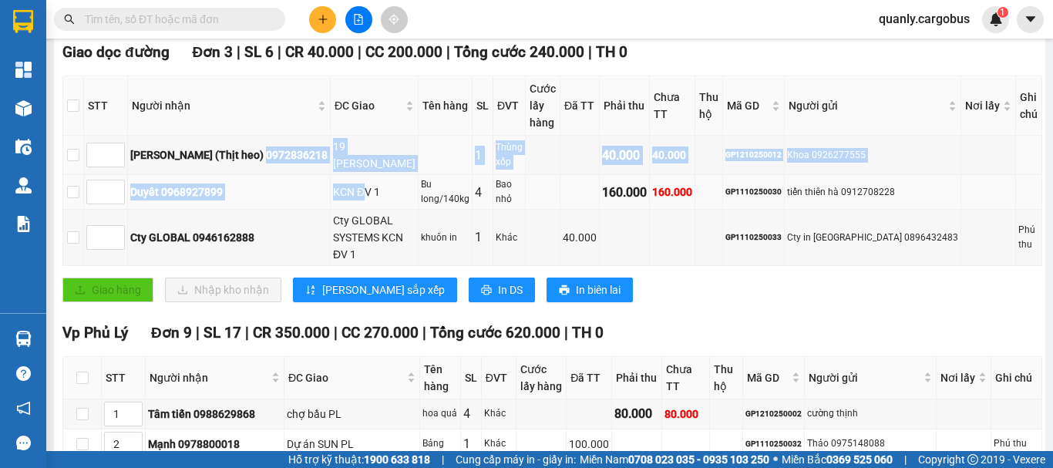
drag, startPoint x: 287, startPoint y: 136, endPoint x: 343, endPoint y: 190, distance: 77.4
click at [343, 190] on tbody "Thanh (Thịt heo) 0972836218 19 [PERSON_NAME] ĐV 1 Thùng xốp 40.000 40.000 GP121…" at bounding box center [552, 201] width 979 height 130
click at [344, 191] on div "KCN ĐV 1" at bounding box center [374, 191] width 82 height 17
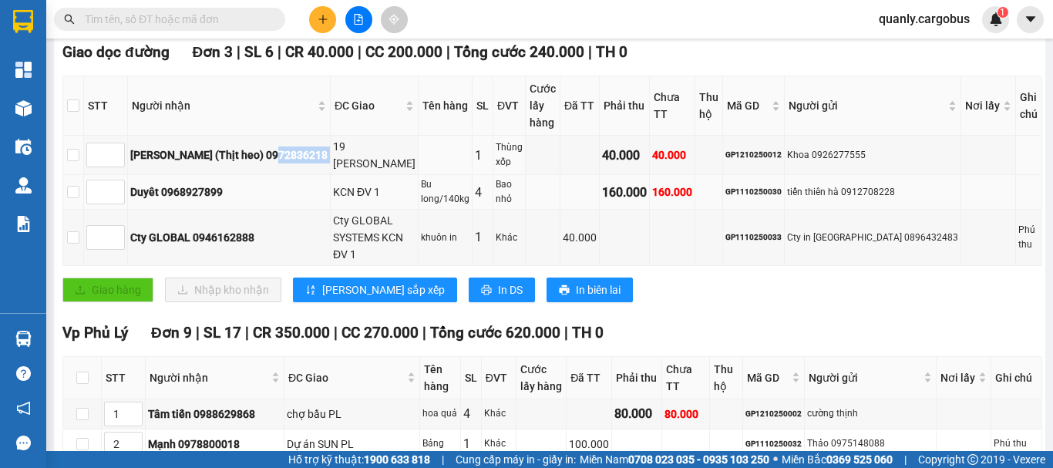
drag, startPoint x: 295, startPoint y: 153, endPoint x: 312, endPoint y: 170, distance: 24.0
click at [311, 167] on tr "[PERSON_NAME] (Thịt heo) 0972836218 19 [PERSON_NAME] 1 Thùng xốp 40.000 40.000 …" at bounding box center [552, 155] width 979 height 39
click at [331, 175] on td "KCN ĐV 1" at bounding box center [375, 192] width 88 height 35
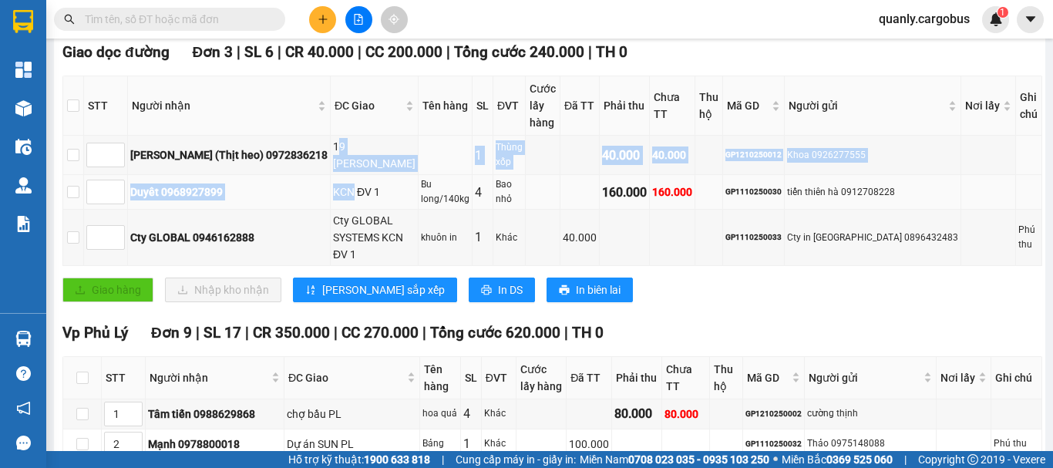
drag, startPoint x: 307, startPoint y: 154, endPoint x: 329, endPoint y: 182, distance: 35.6
click at [328, 181] on tbody "Thanh (Thịt heo) 0972836218 19 [PERSON_NAME] ĐV 1 Thùng xốp 40.000 40.000 GP121…" at bounding box center [552, 201] width 979 height 130
click at [333, 183] on div "KCN ĐV 1" at bounding box center [374, 191] width 82 height 17
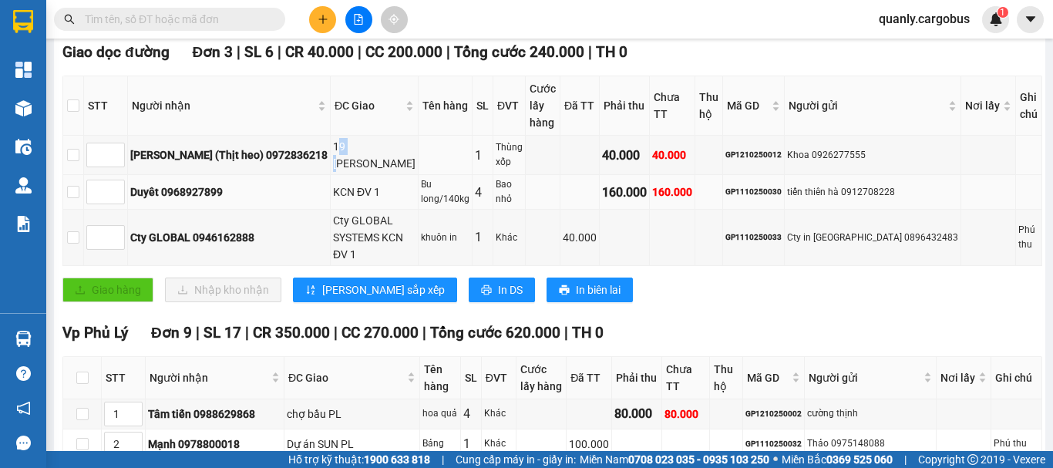
drag, startPoint x: 310, startPoint y: 153, endPoint x: 336, endPoint y: 188, distance: 43.5
click at [332, 184] on tbody "Thanh (Thịt heo) 0972836218 19 [PERSON_NAME] ĐV 1 Thùng xốp 40.000 40.000 GP121…" at bounding box center [552, 201] width 979 height 130
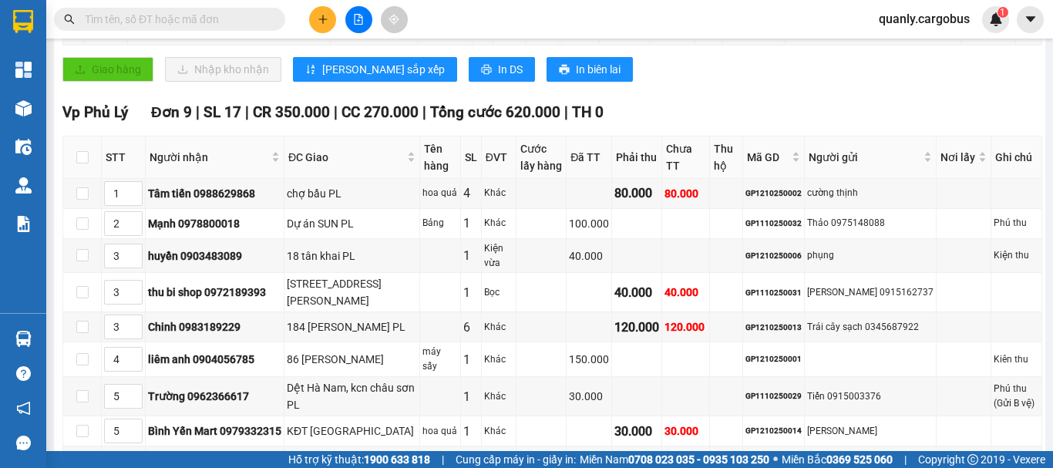
scroll to position [478, 0]
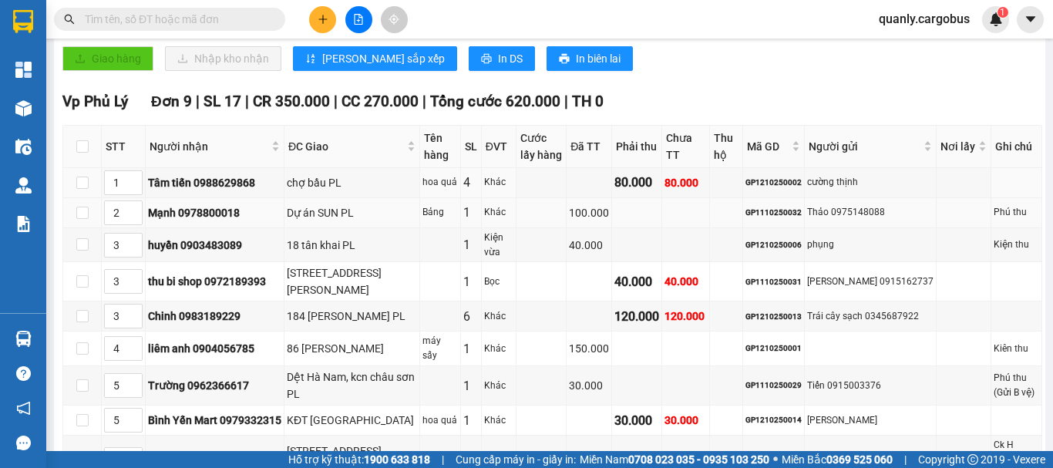
drag, startPoint x: 317, startPoint y: 160, endPoint x: 331, endPoint y: 199, distance: 41.2
click at [331, 199] on tbody "1 Tâm tiến 0988629868 chợ bầu PL hoa quả 4 Khác 80.000 80.000 GP1210250002 cườn…" at bounding box center [552, 326] width 979 height 317
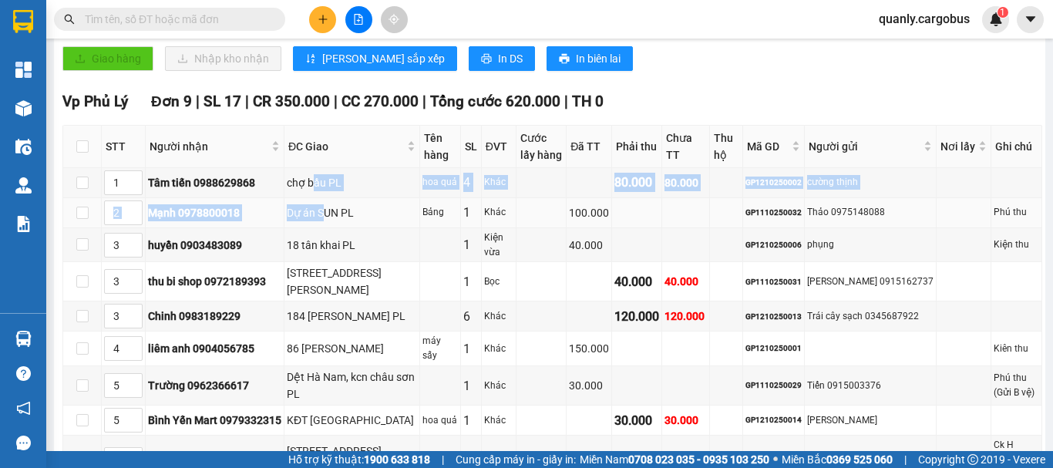
click at [331, 204] on div "Dự án SUN PL" at bounding box center [352, 212] width 130 height 17
drag, startPoint x: 306, startPoint y: 168, endPoint x: 333, endPoint y: 209, distance: 48.9
click at [332, 207] on tbody "1 Tâm tiến 0988629868 chợ bầu PL hoa quả 4 Khác 80.000 80.000 GP1210250002 cườn…" at bounding box center [552, 326] width 979 height 317
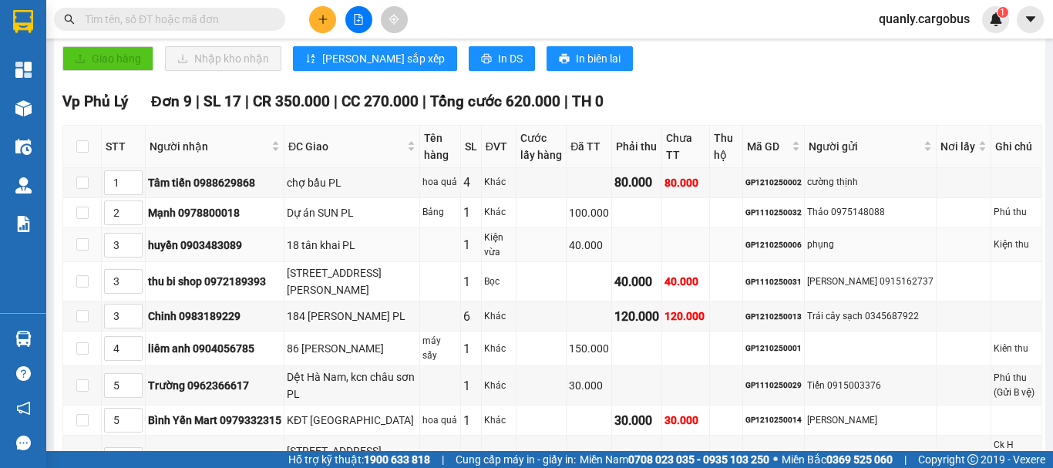
click at [334, 228] on td "18 tân khai PL" at bounding box center [352, 245] width 136 height 35
drag, startPoint x: 290, startPoint y: 170, endPoint x: 329, endPoint y: 225, distance: 67.4
click at [324, 221] on tbody "1 Tâm tiến 0988629868 chợ bầu PL hoa quả 4 Khác 80.000 80.000 GP1210250002 cườn…" at bounding box center [552, 326] width 979 height 317
click at [329, 237] on div "18 tân khai PL" at bounding box center [352, 245] width 130 height 17
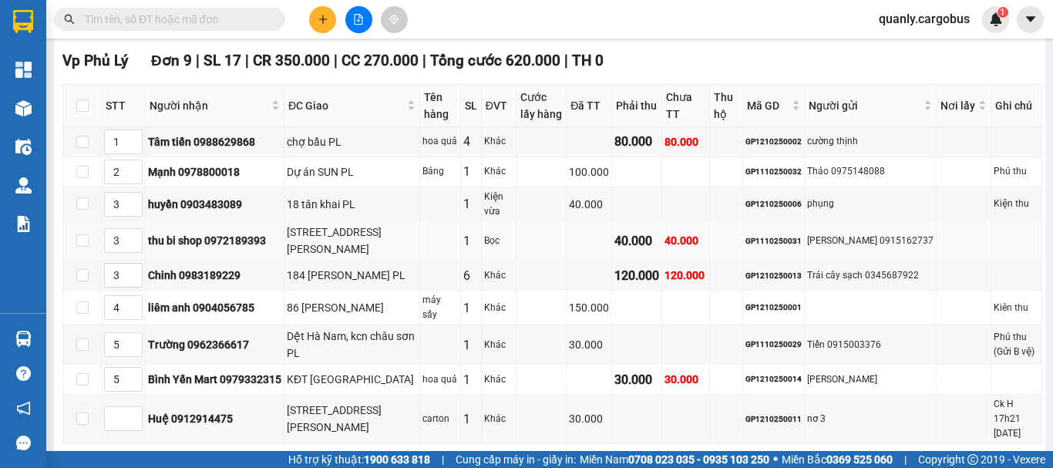
scroll to position [555, 0]
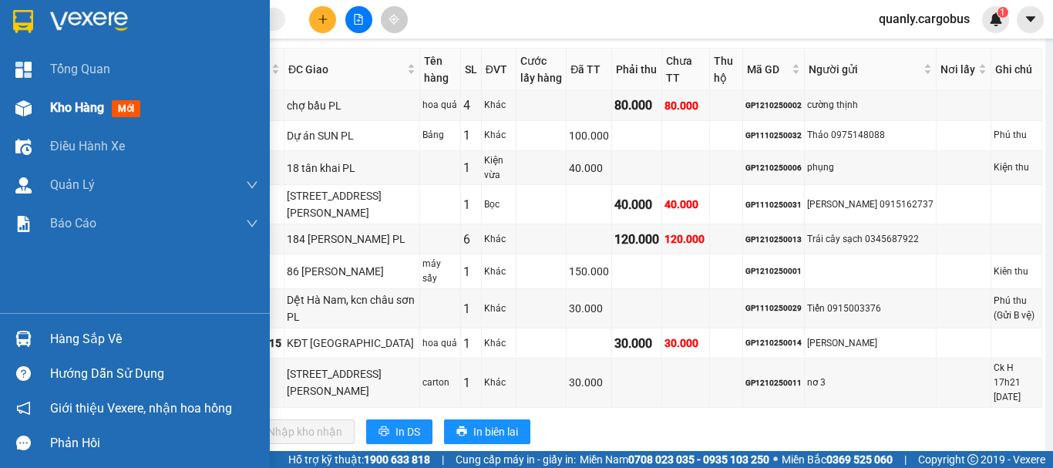
click at [45, 99] on div "Kho hàng mới" at bounding box center [135, 108] width 270 height 39
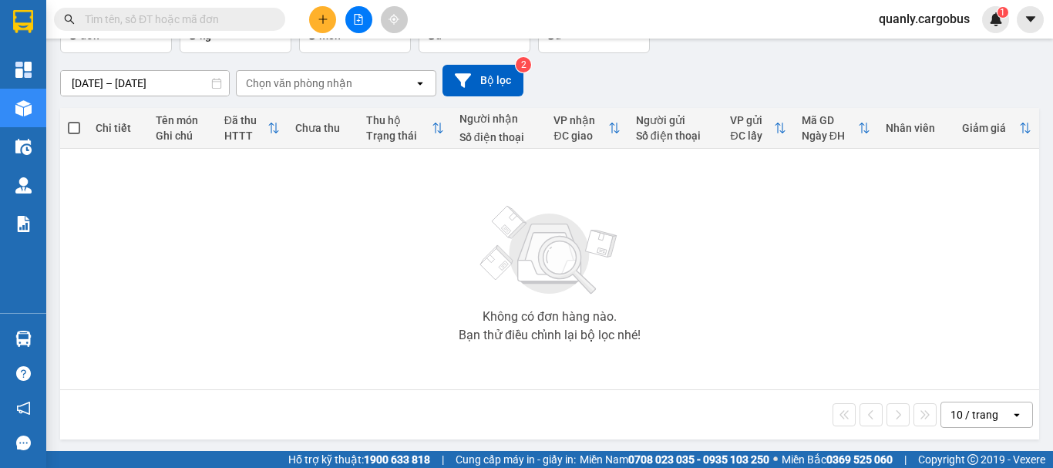
scroll to position [112, 0]
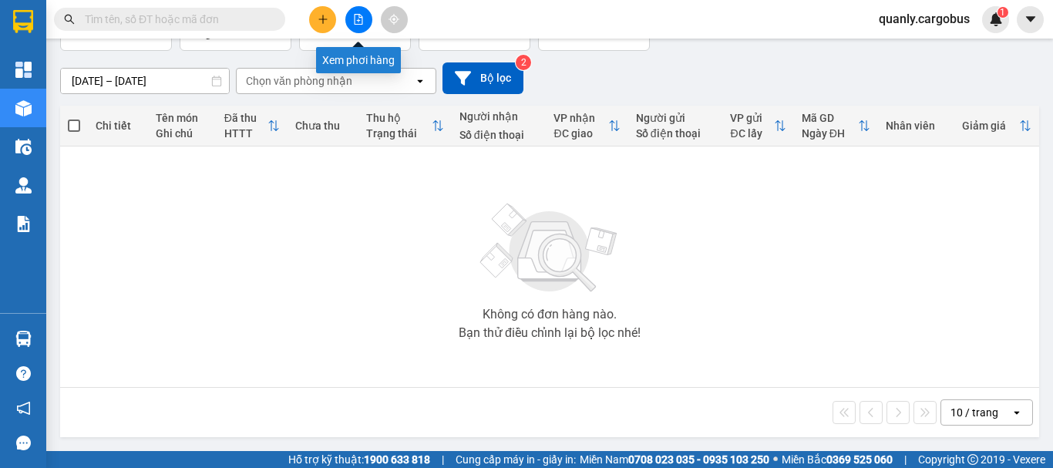
click at [364, 12] on button at bounding box center [358, 19] width 27 height 27
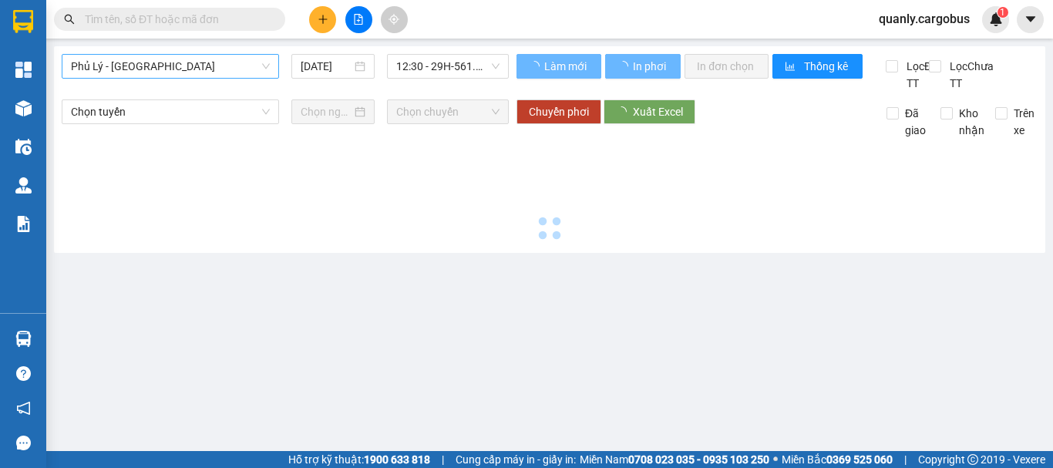
click at [213, 63] on span "Phủ Lý - [GEOGRAPHIC_DATA]" at bounding box center [170, 66] width 199 height 23
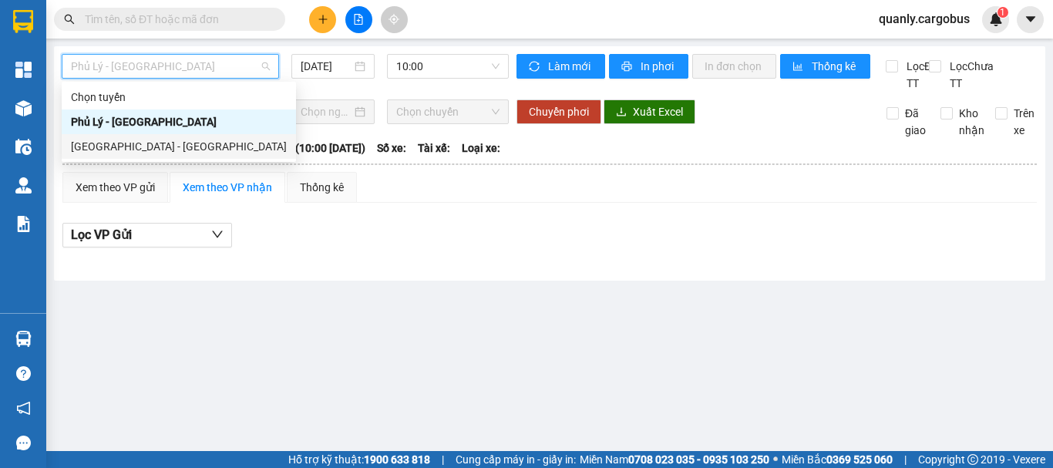
click at [176, 145] on div "[GEOGRAPHIC_DATA] - [GEOGRAPHIC_DATA]" at bounding box center [179, 146] width 216 height 17
type input "[DATE]"
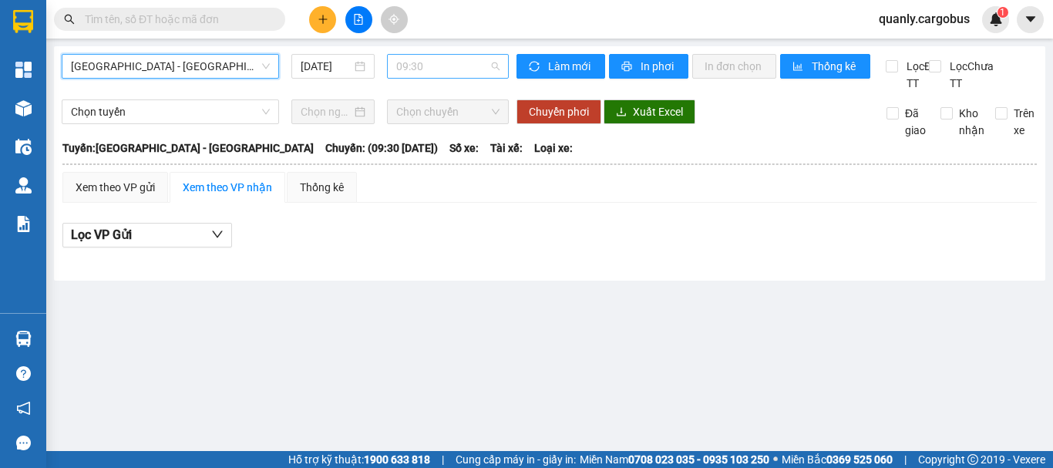
click at [454, 69] on span "09:30" at bounding box center [447, 66] width 103 height 23
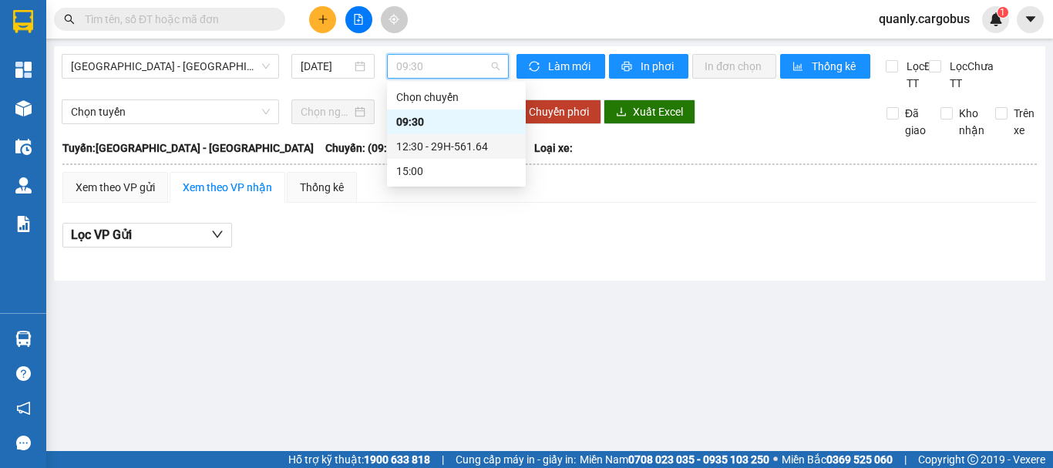
click at [436, 140] on div "12:30 - 29H-561.64" at bounding box center [456, 146] width 120 height 17
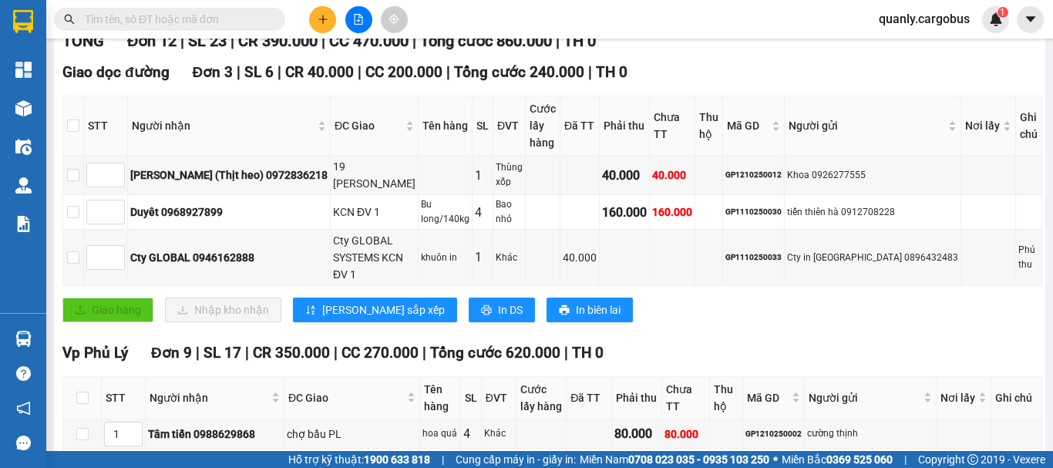
scroll to position [231, 0]
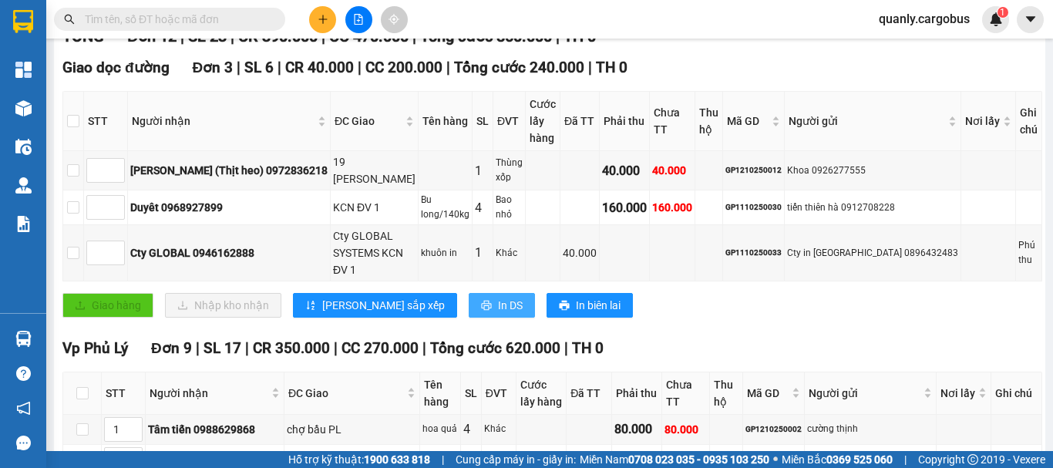
click at [498, 297] on span "In DS" at bounding box center [510, 305] width 25 height 17
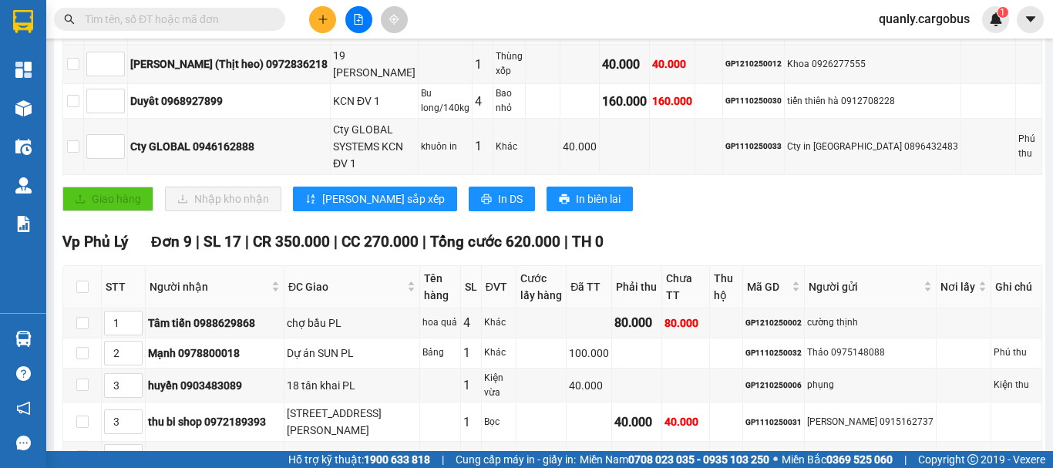
scroll to position [539, 0]
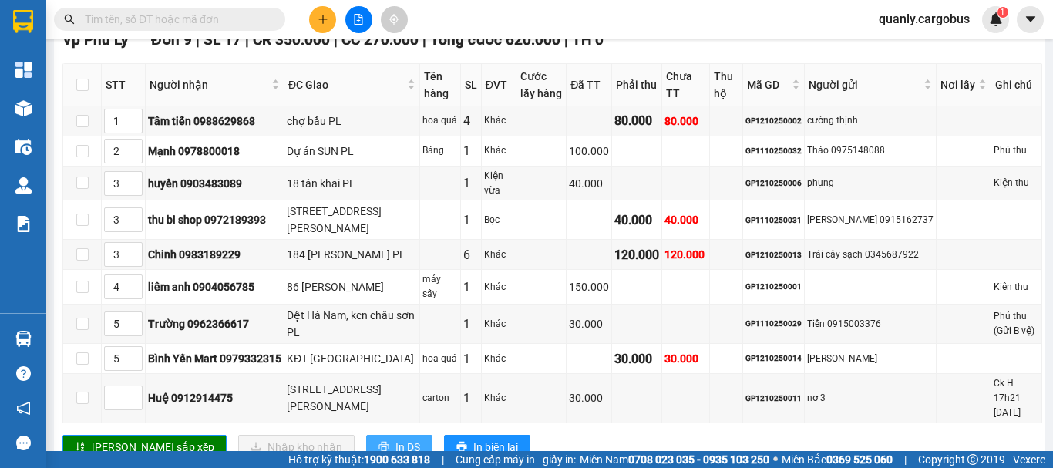
click at [395, 439] on span "In DS" at bounding box center [407, 447] width 25 height 17
